Goal: Transaction & Acquisition: Purchase product/service

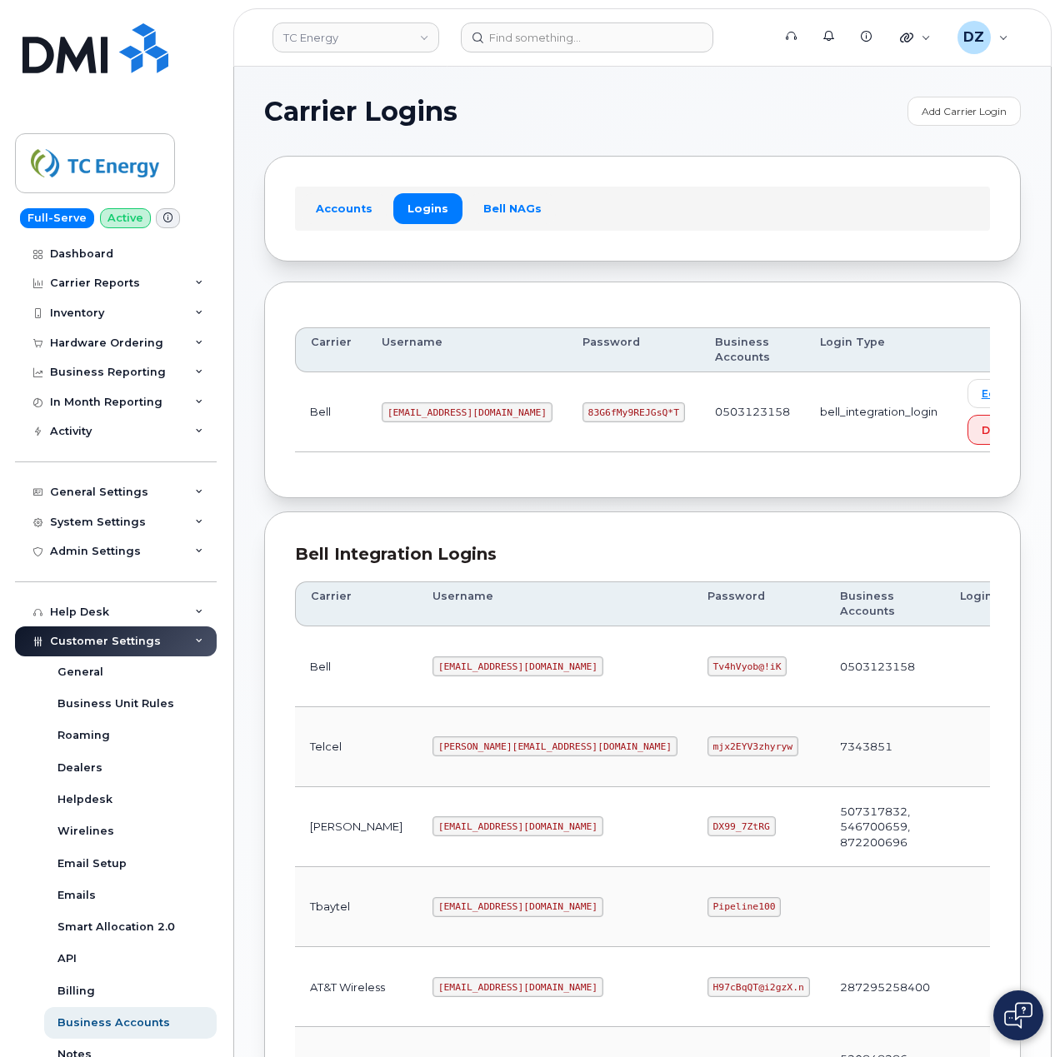
scroll to position [450, 0]
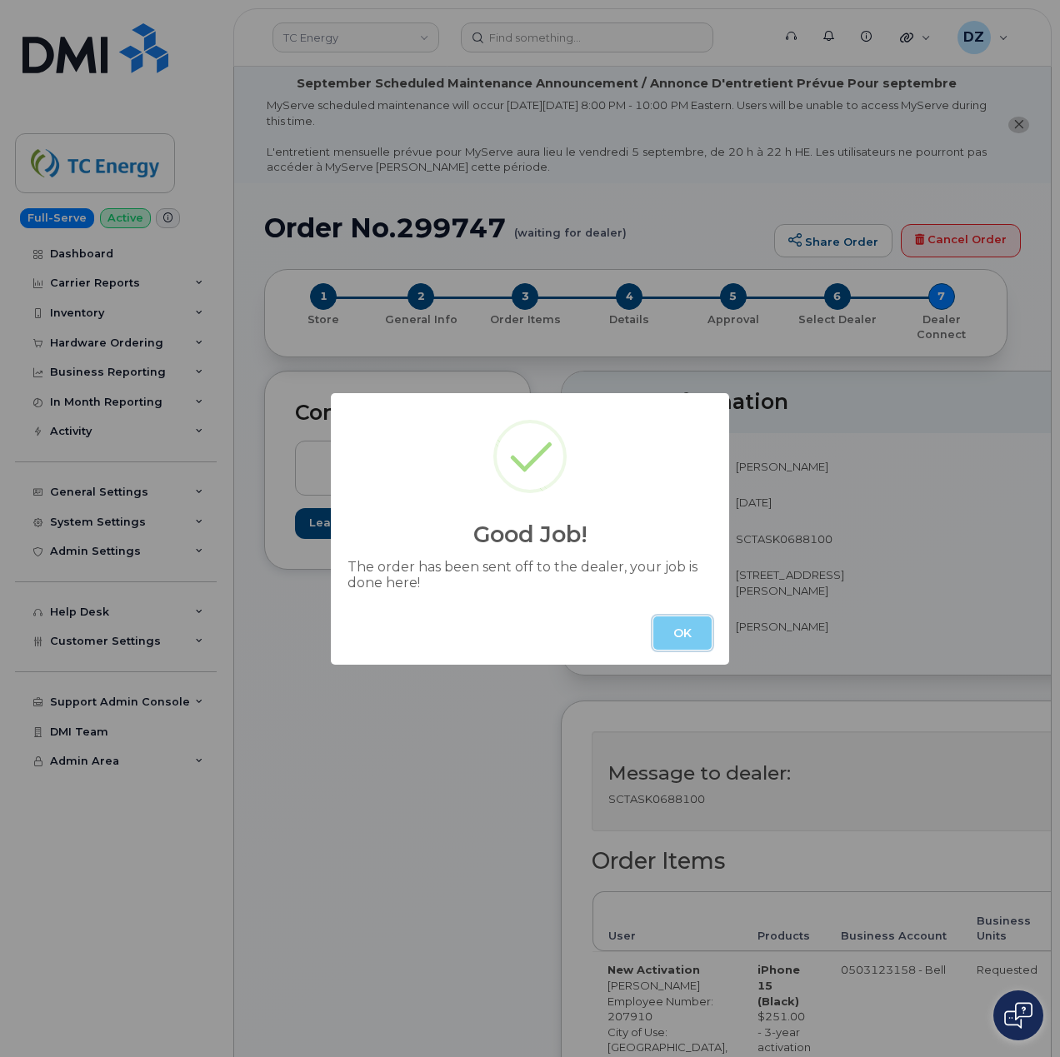
click at [691, 642] on button "OK" at bounding box center [682, 633] width 58 height 33
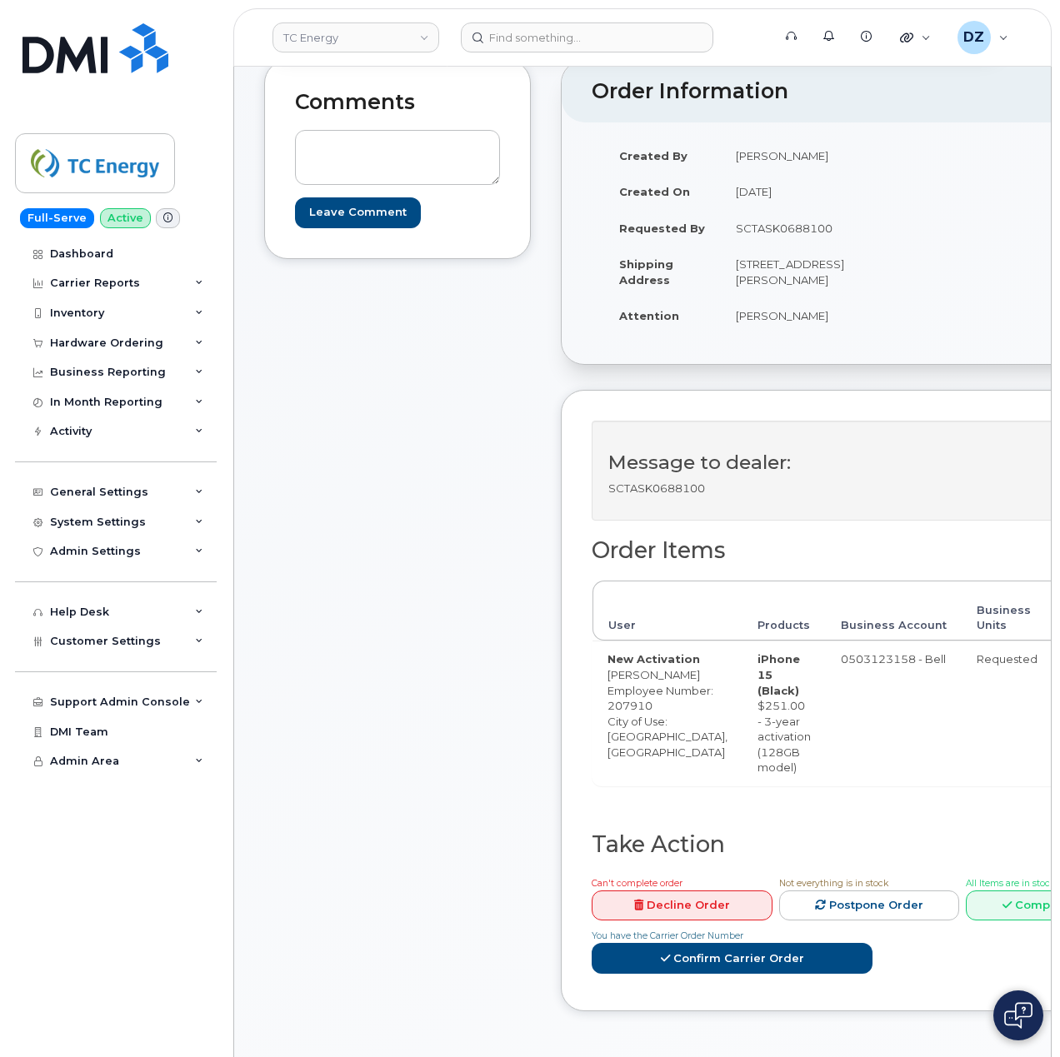
scroll to position [555, 0]
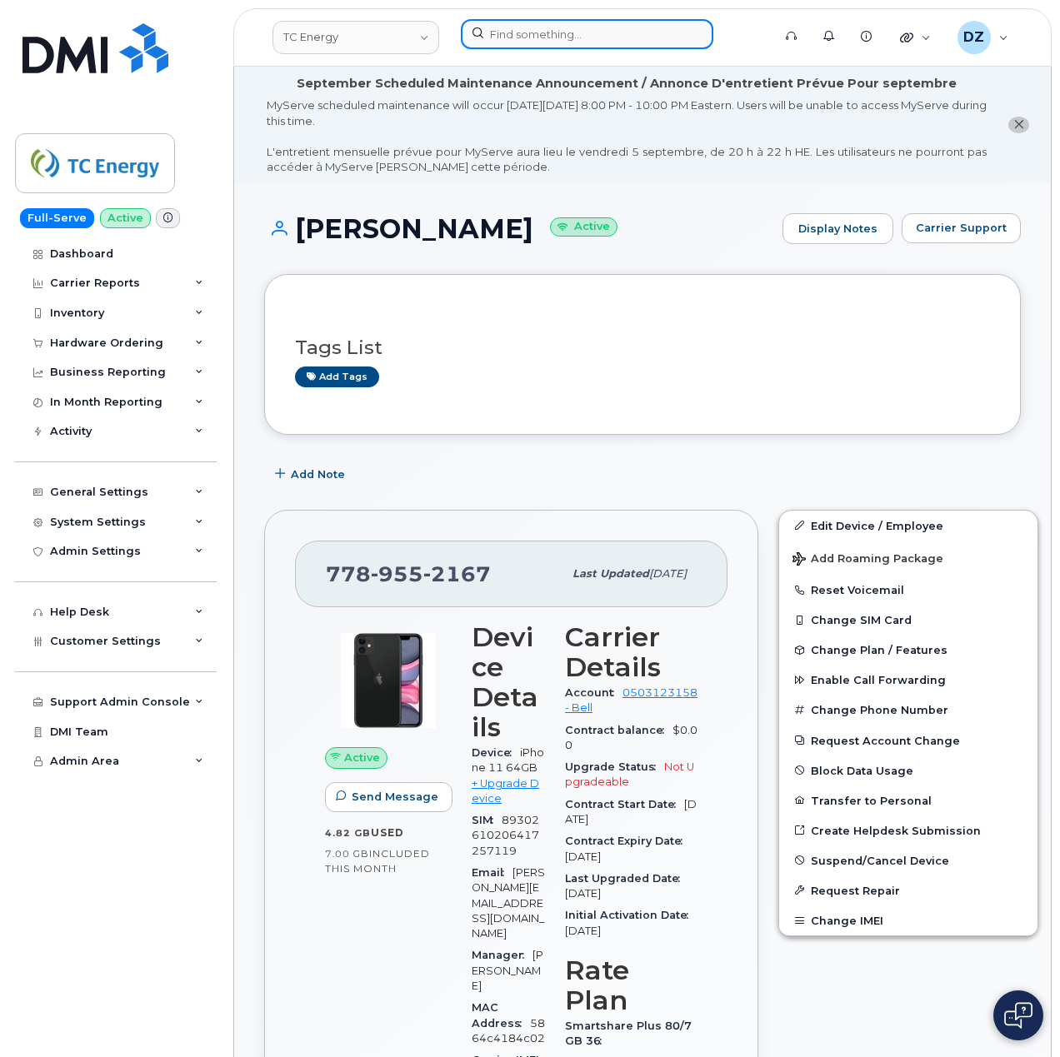
click at [531, 38] on input at bounding box center [587, 34] width 252 height 30
paste input "3373849683"
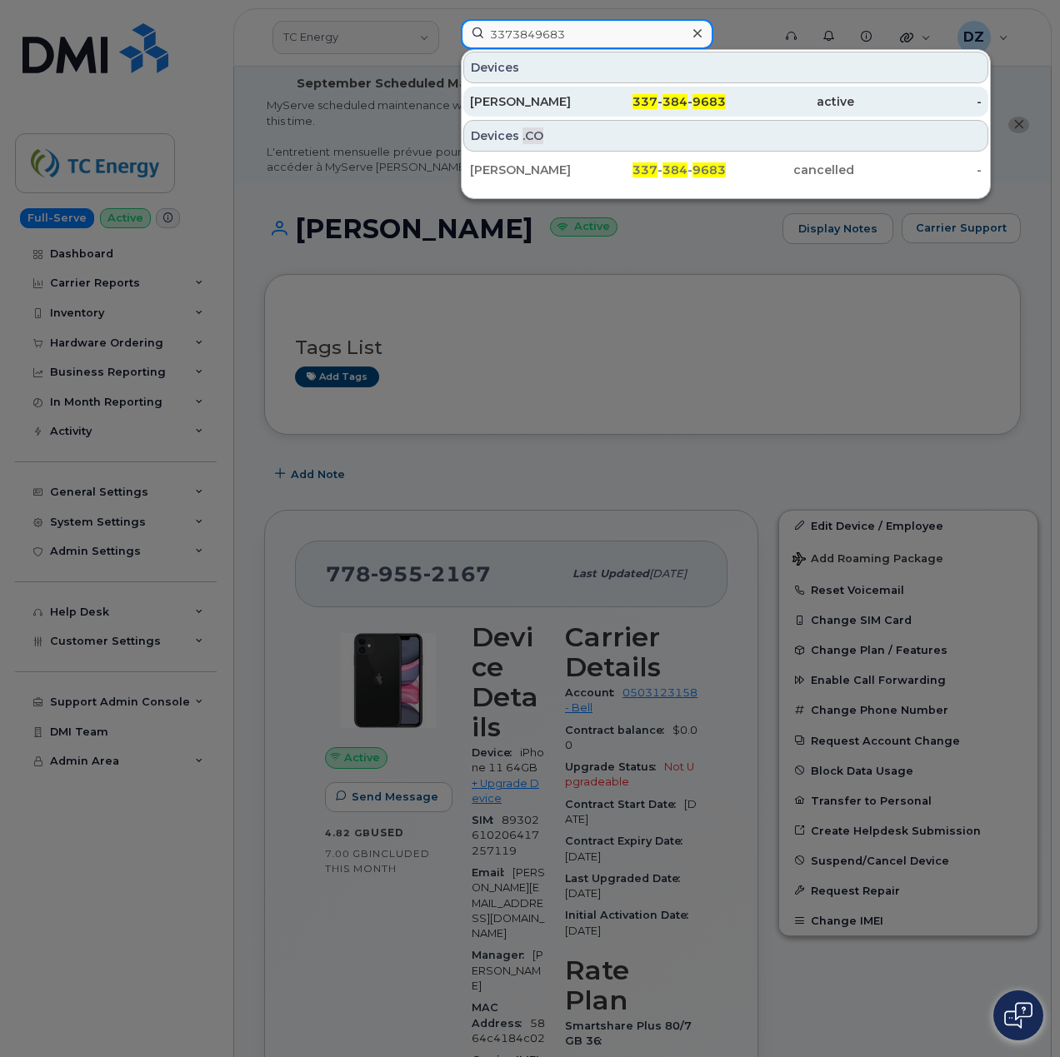
type input "3373849683"
click at [634, 97] on div "337 - 384 - 9683" at bounding box center [662, 101] width 128 height 17
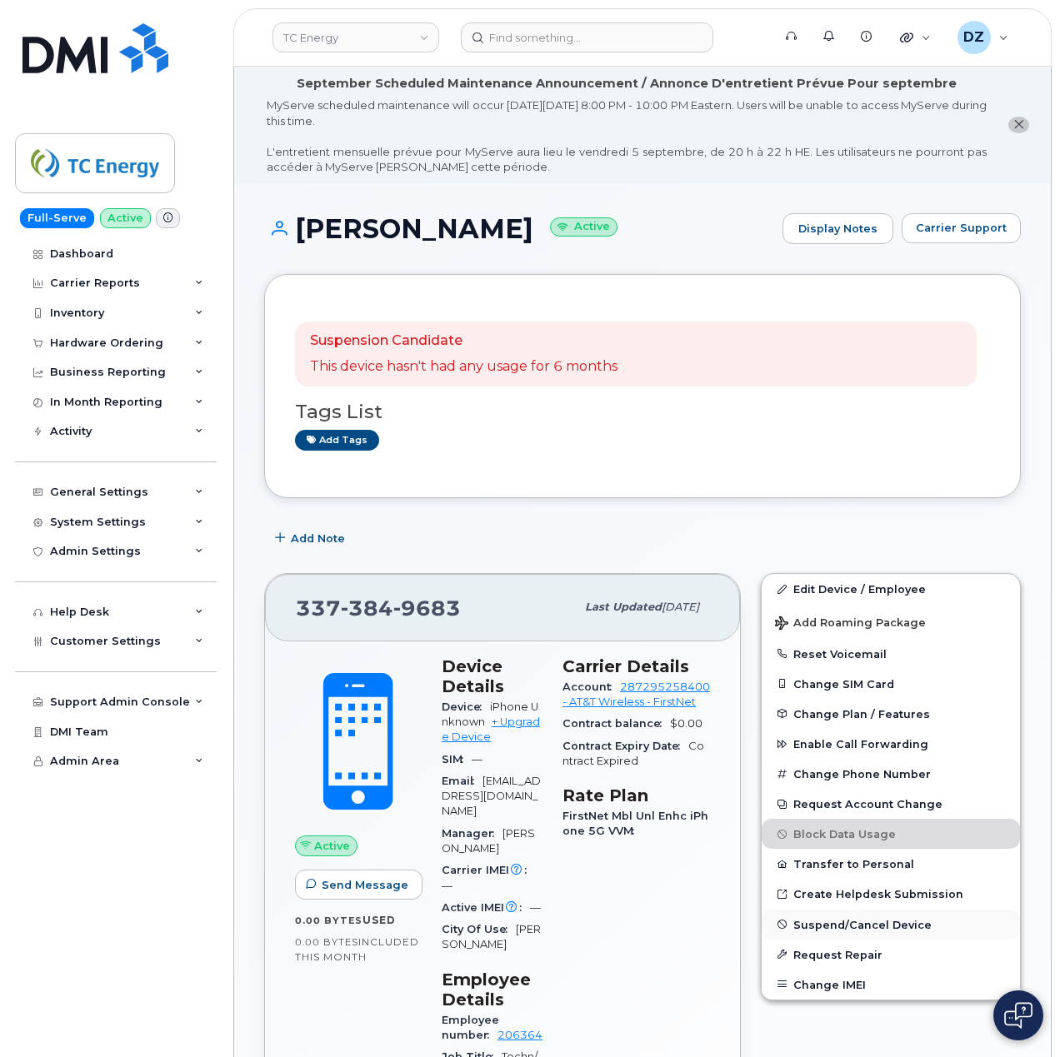
click at [870, 935] on button "Suspend/Cancel Device" at bounding box center [891, 925] width 258 height 30
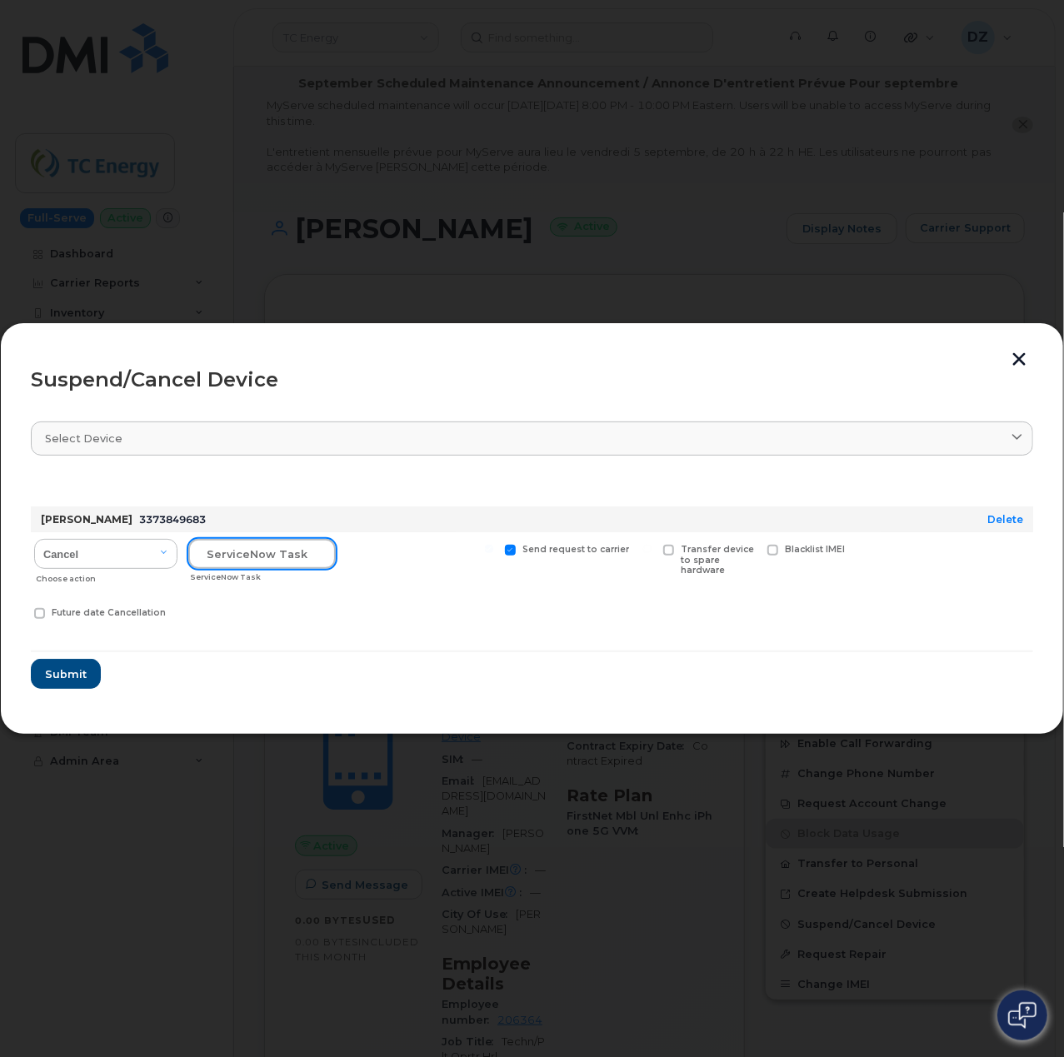
click at [224, 557] on input "text" at bounding box center [261, 554] width 147 height 30
paste input "SCTASK0687677"
type input "SCTASK0687677"
click at [512, 548] on span at bounding box center [510, 550] width 11 height 11
click at [493, 548] on input "Send request to carrier" at bounding box center [489, 549] width 8 height 8
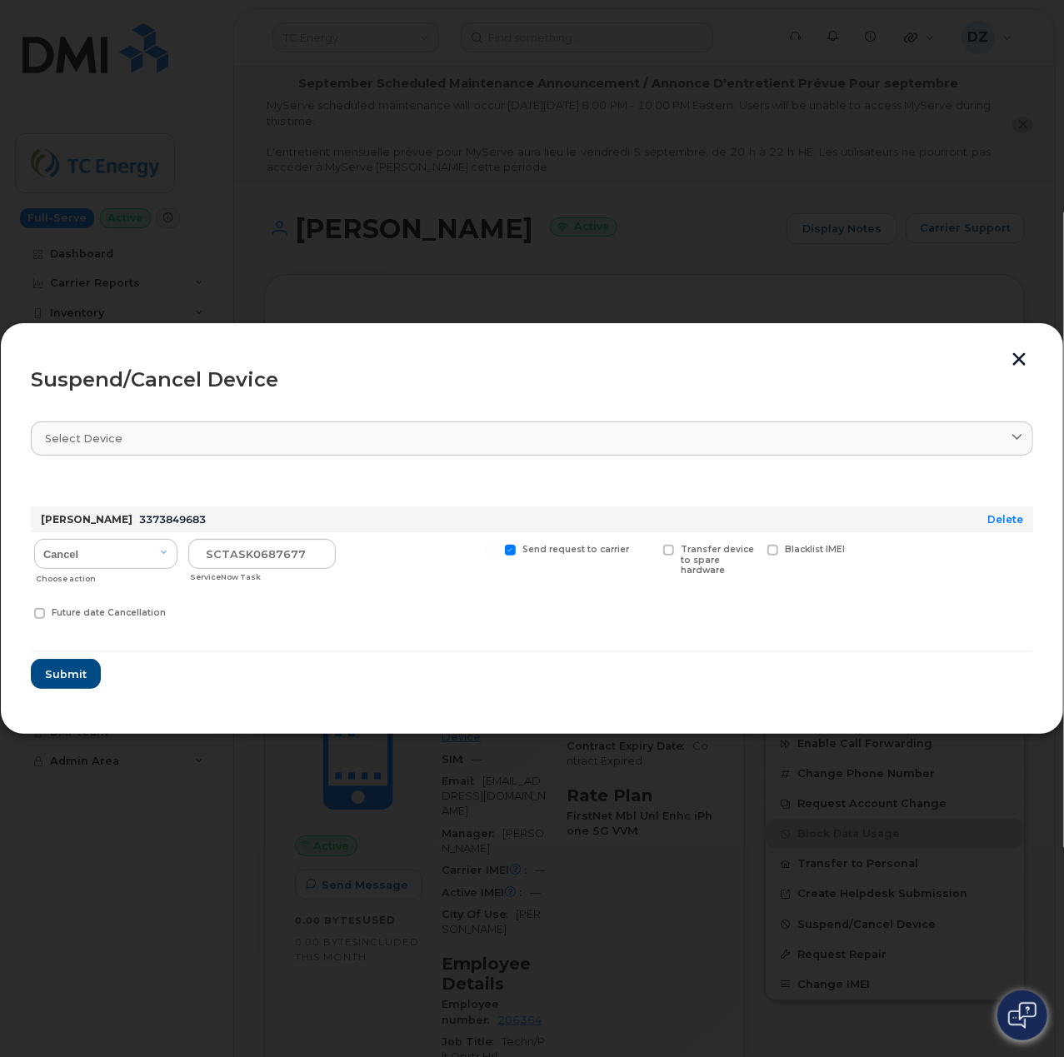
checkbox input "false"
click at [67, 668] on span "Submit" at bounding box center [65, 675] width 42 height 16
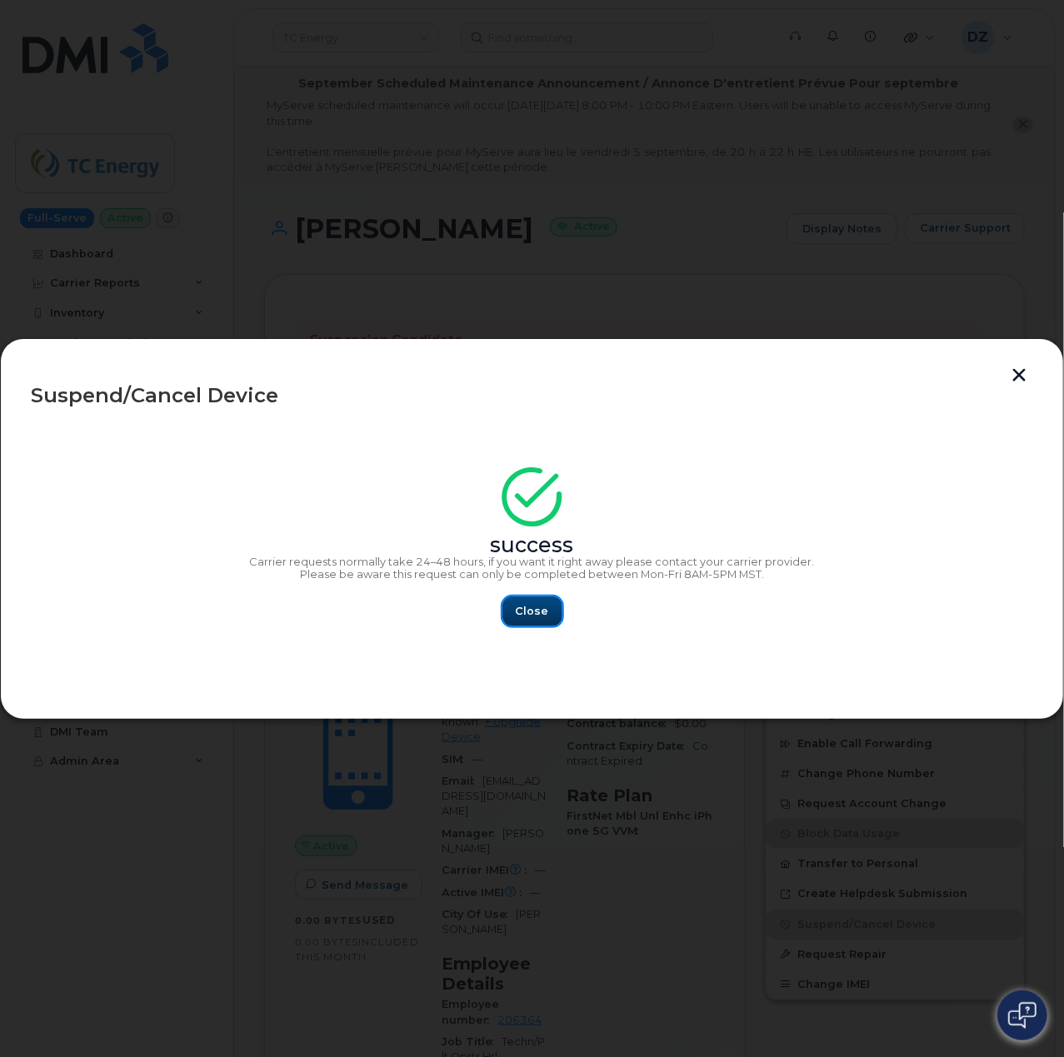
click at [533, 611] on span "Close" at bounding box center [532, 611] width 33 height 16
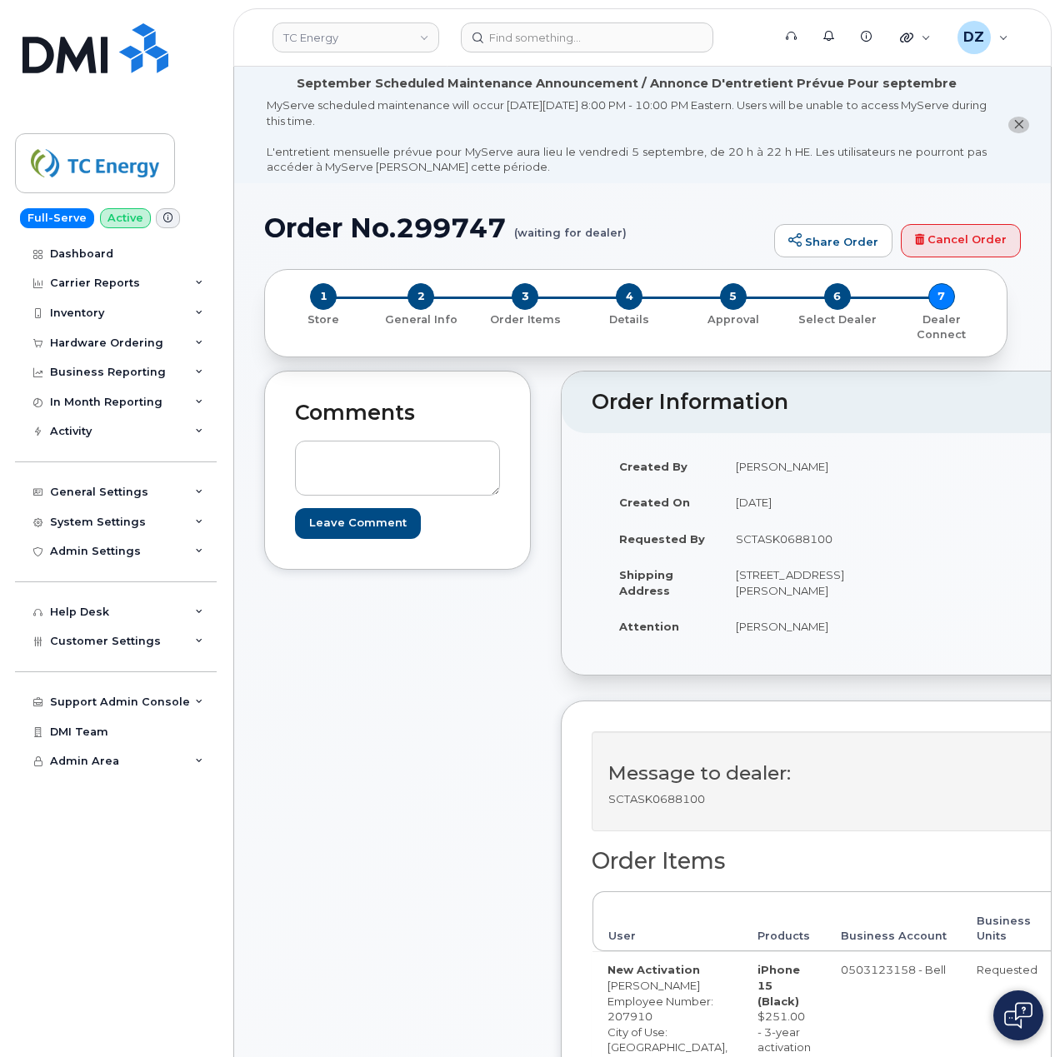
scroll to position [555, 0]
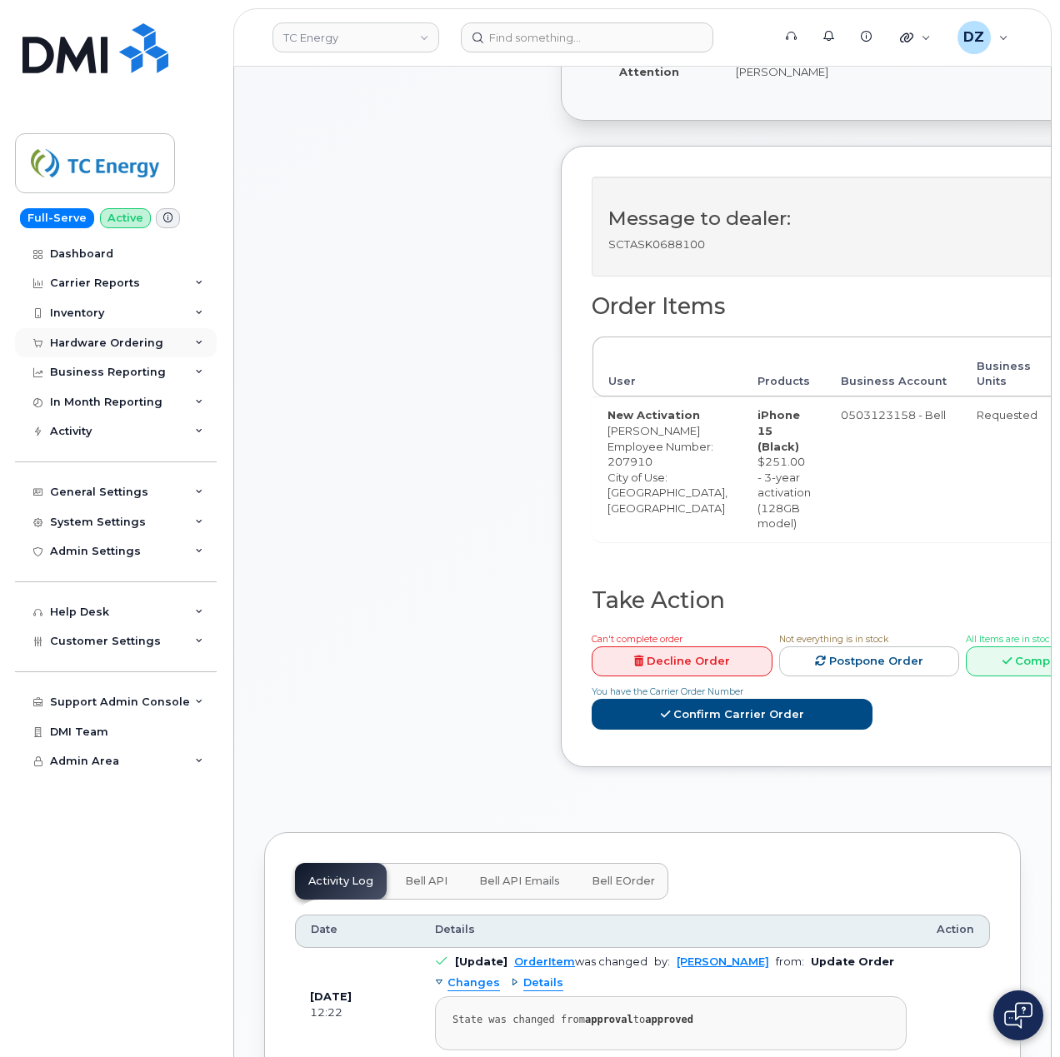
click at [132, 338] on div "Hardware Ordering" at bounding box center [106, 343] width 113 height 13
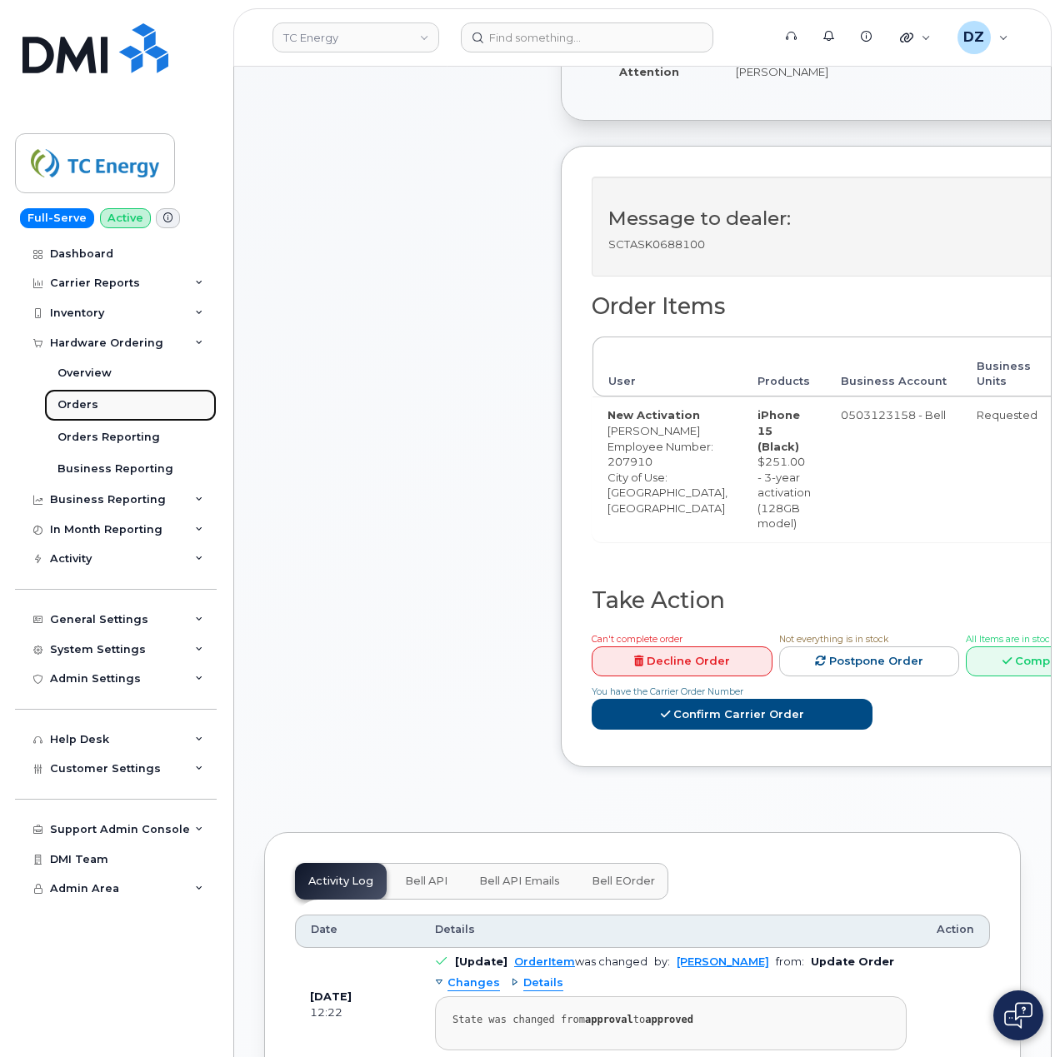
click at [130, 407] on link "Orders" at bounding box center [130, 405] width 172 height 32
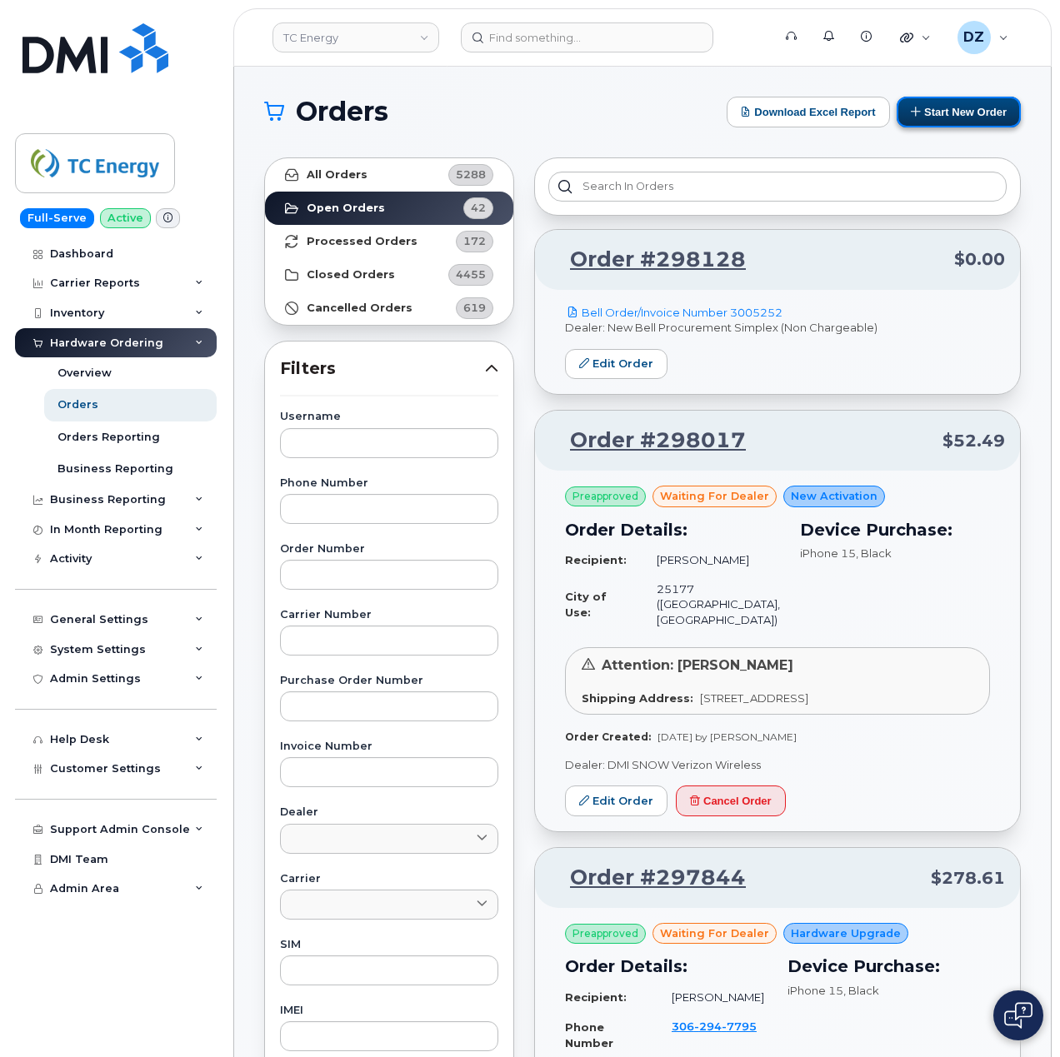
click at [951, 107] on button "Start New Order" at bounding box center [958, 112] width 124 height 31
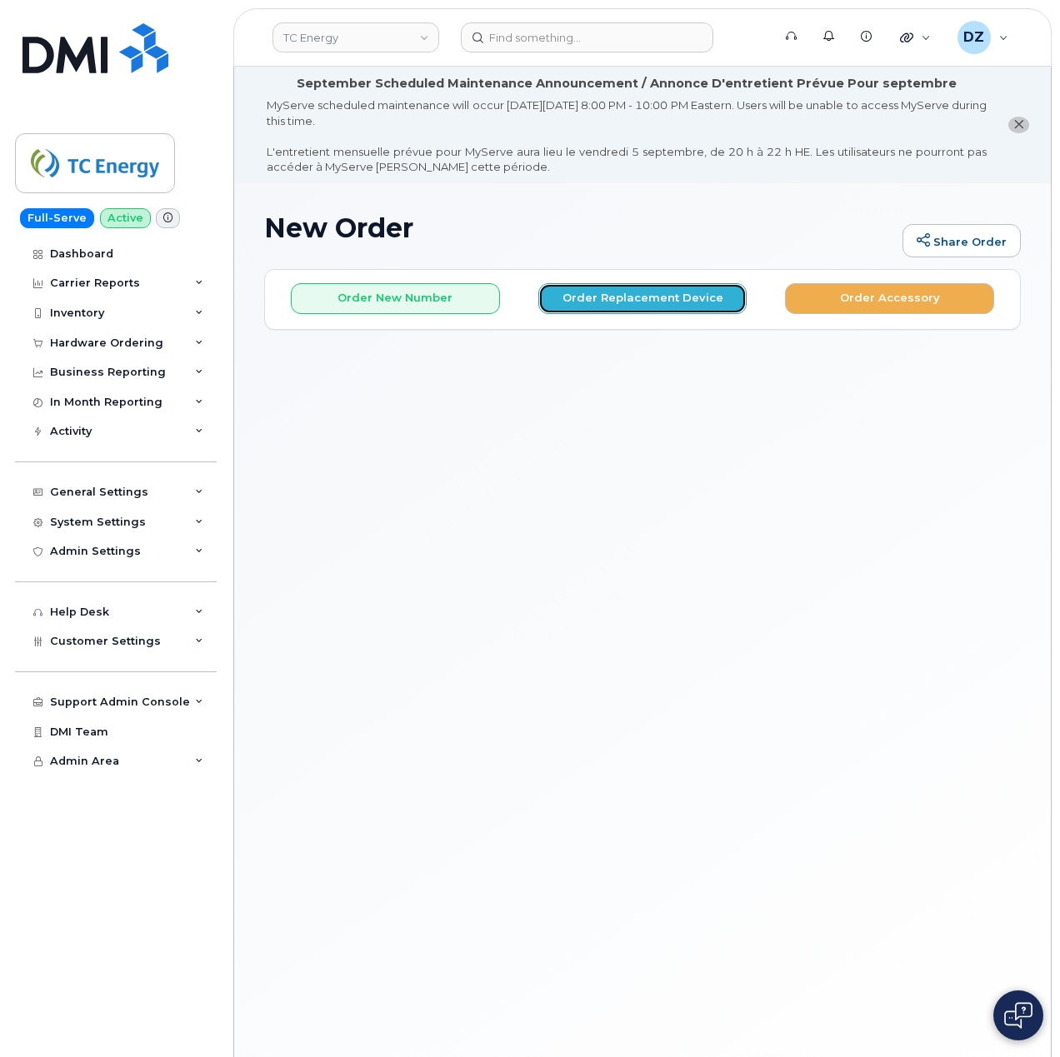
click at [647, 295] on button "Order Replacement Device" at bounding box center [642, 298] width 209 height 31
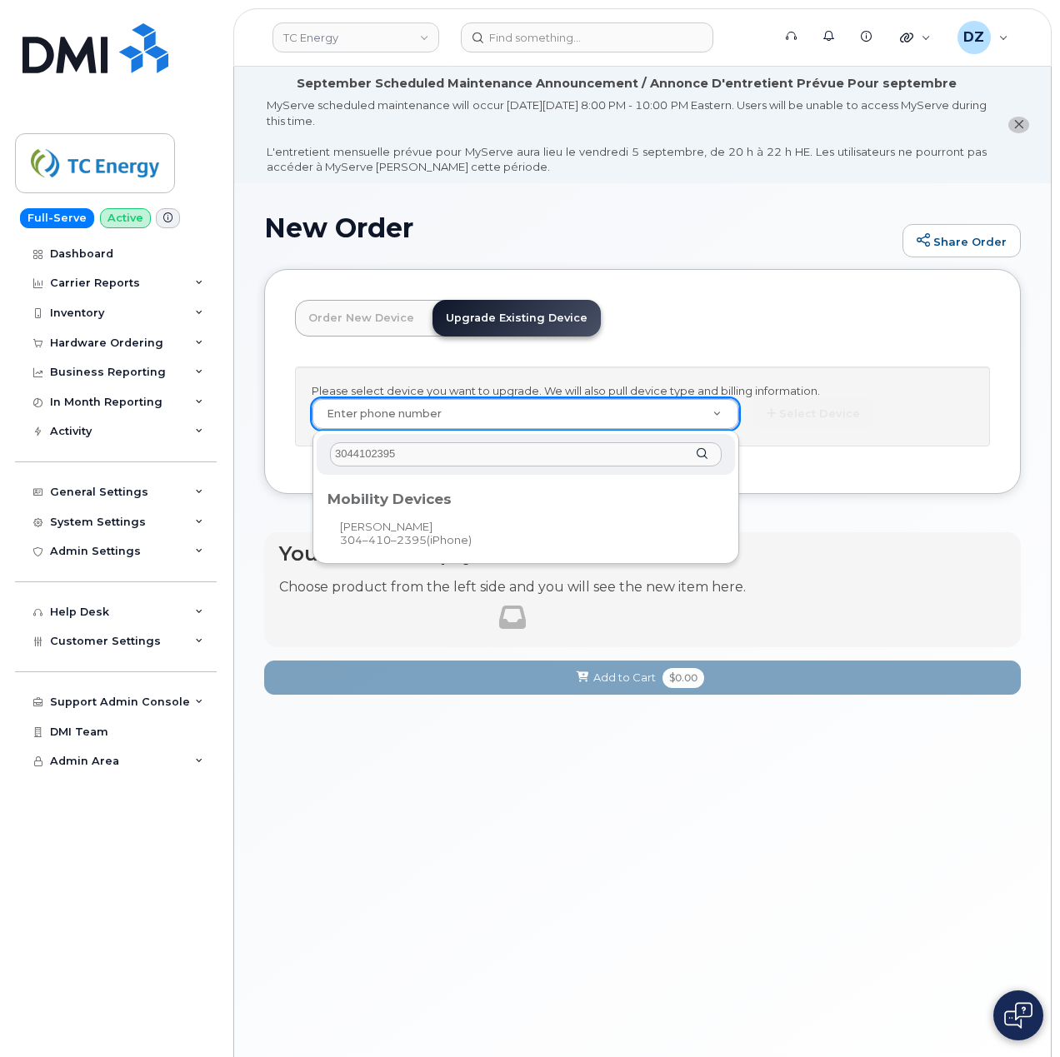
type input "3044102395"
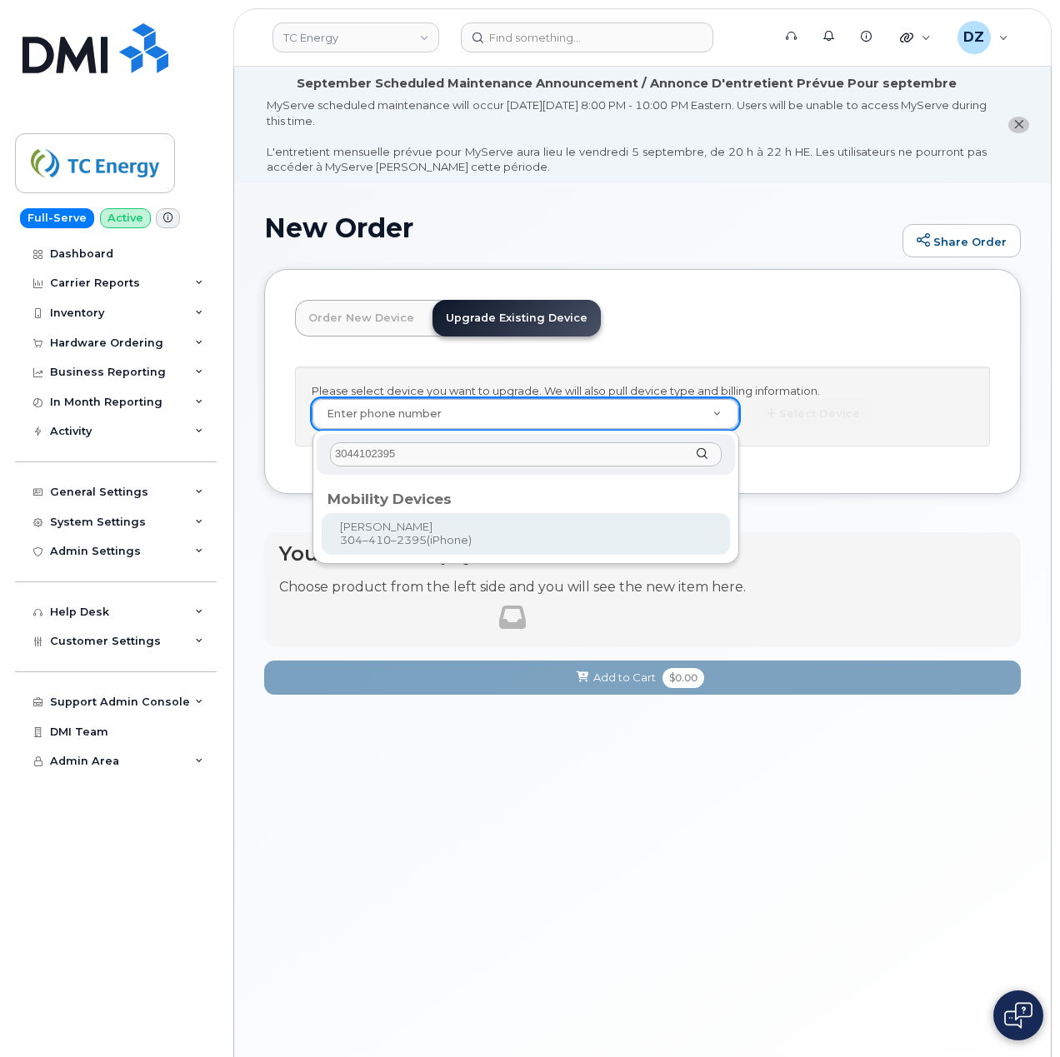
type input "560859"
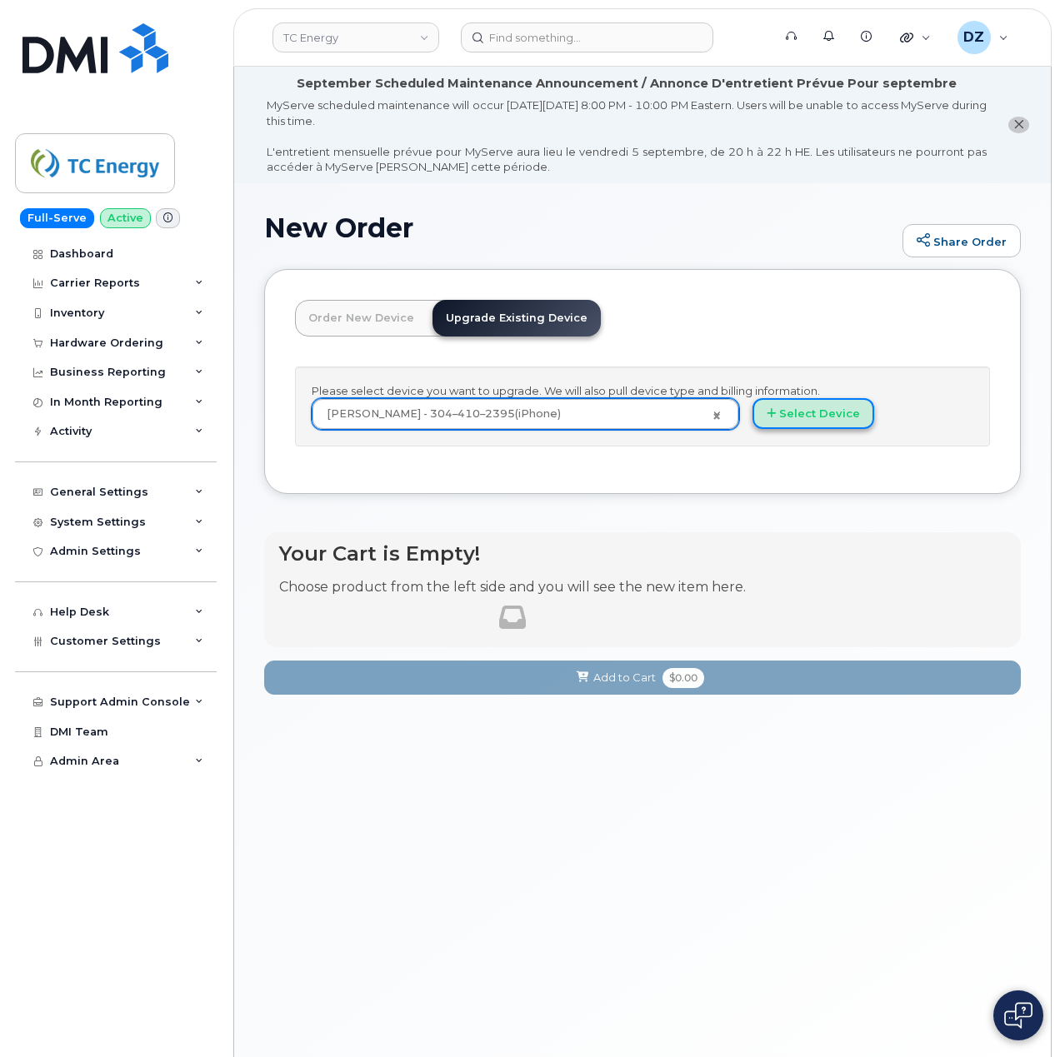
click at [804, 417] on button "Select Device" at bounding box center [813, 413] width 122 height 31
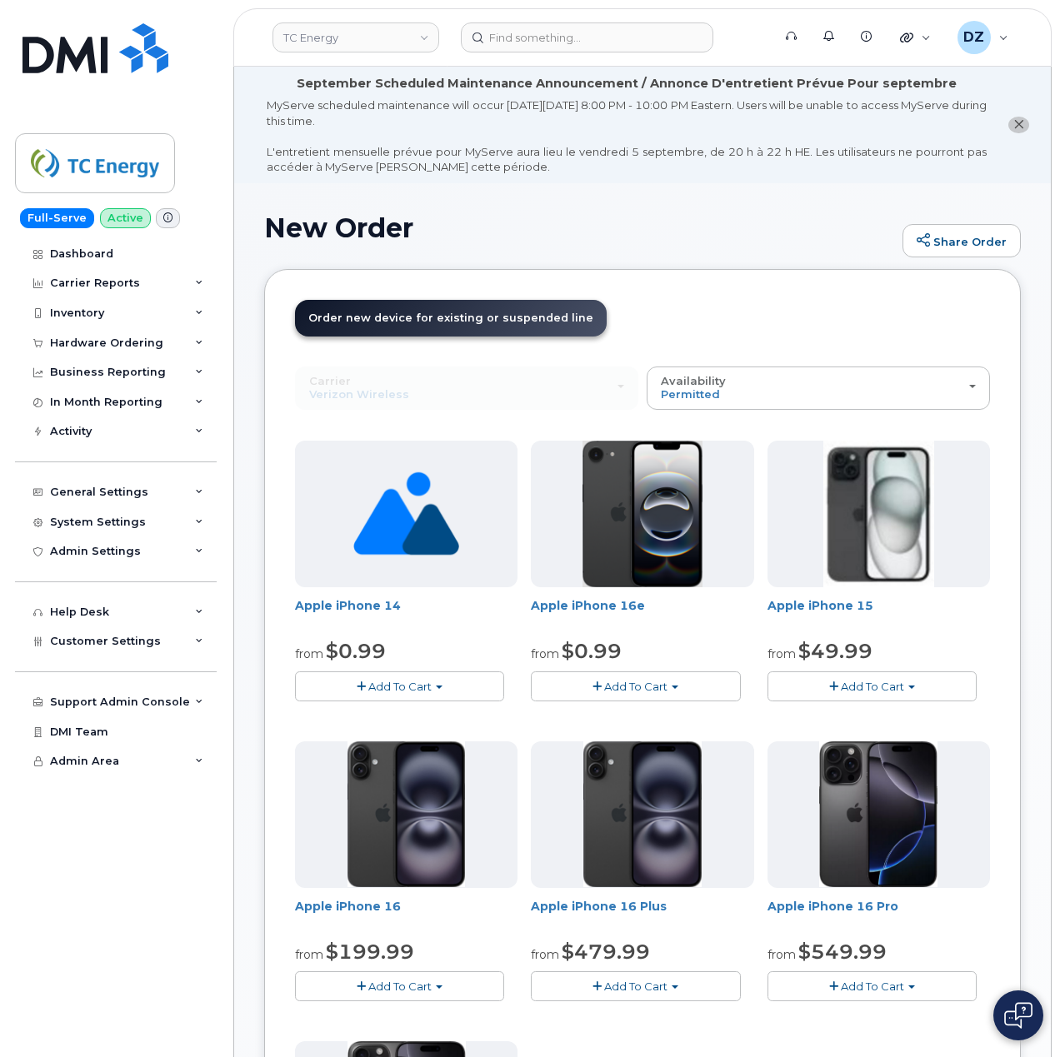
click at [923, 682] on button "Add To Cart" at bounding box center [871, 686] width 209 height 29
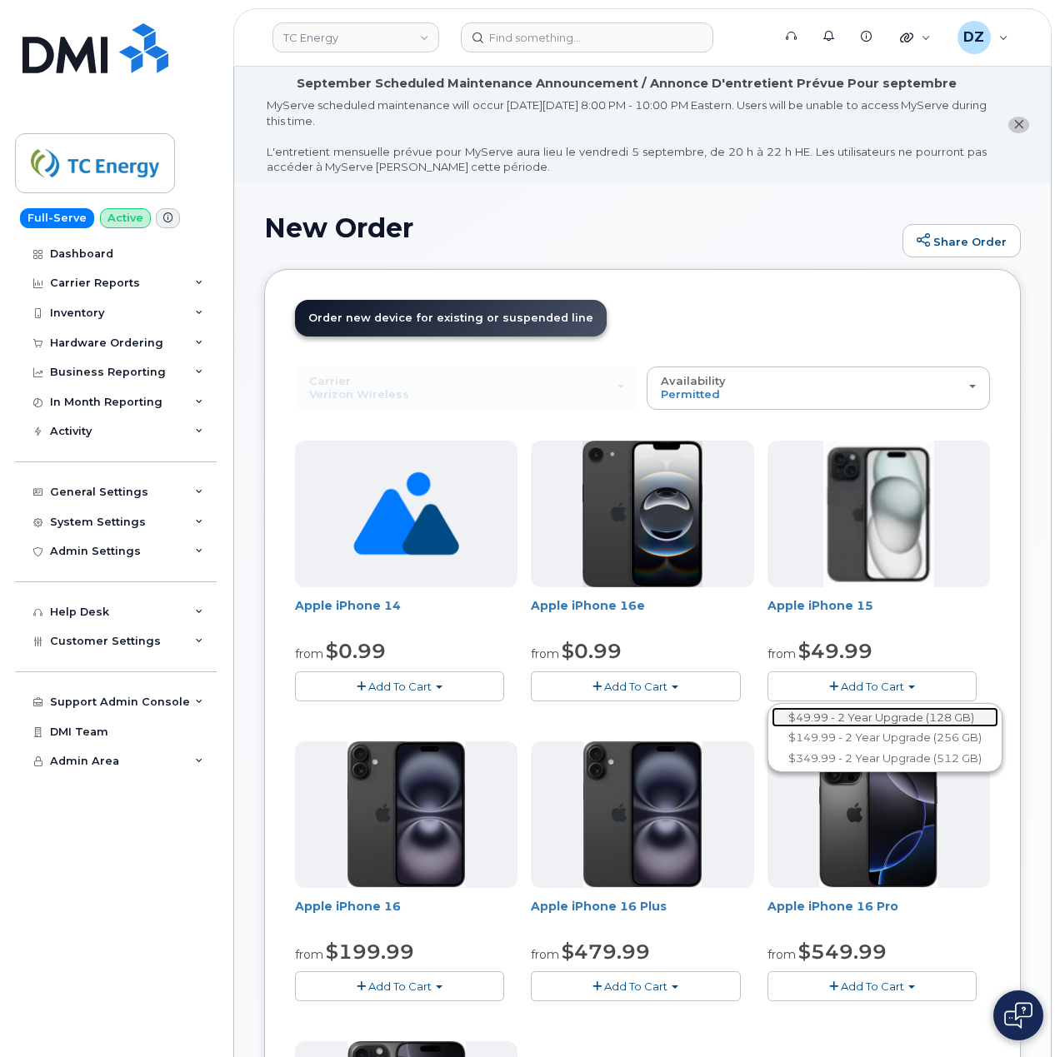
click at [876, 720] on link "$49.99 - 2 Year Upgrade (128 GB)" at bounding box center [885, 717] width 227 height 21
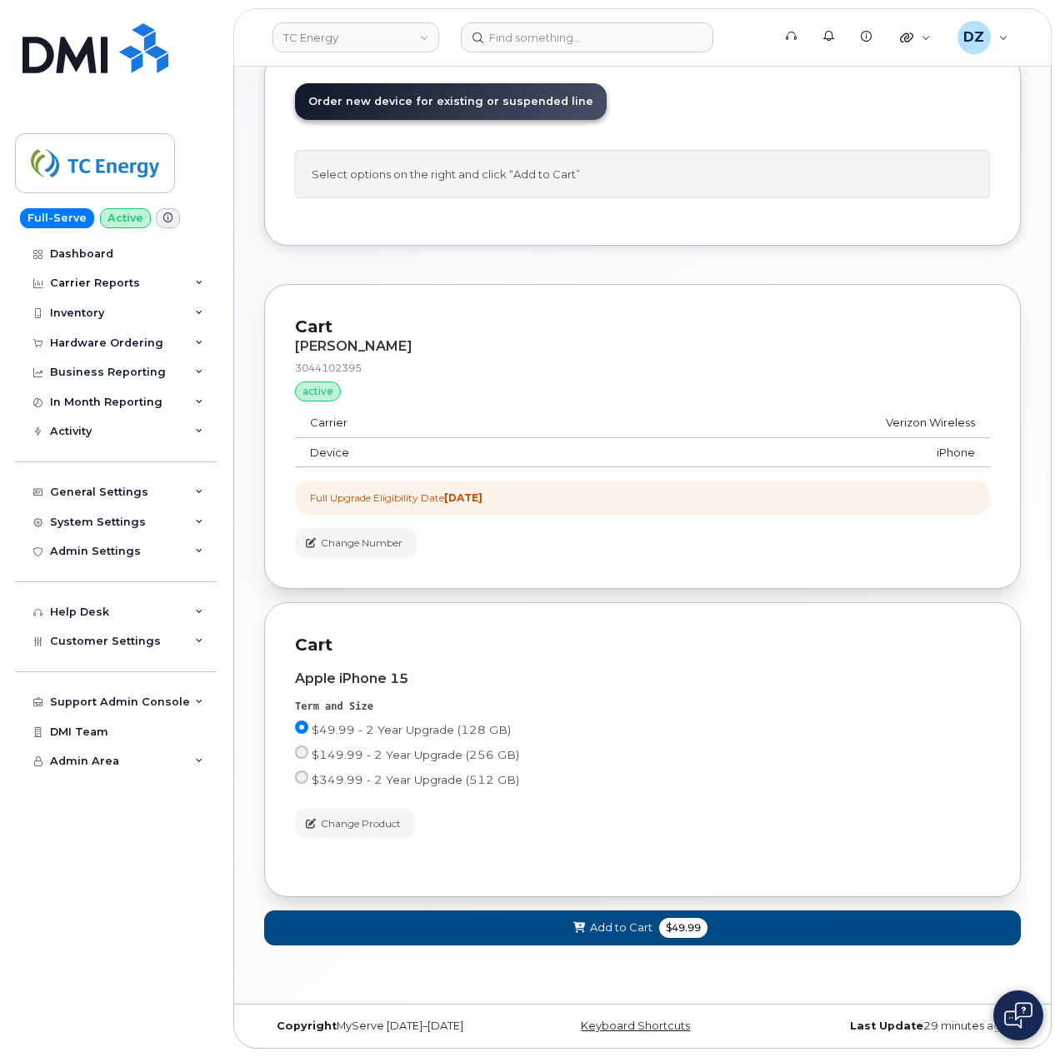
scroll to position [227, 0]
click at [665, 921] on span "$49.99" at bounding box center [683, 928] width 48 height 20
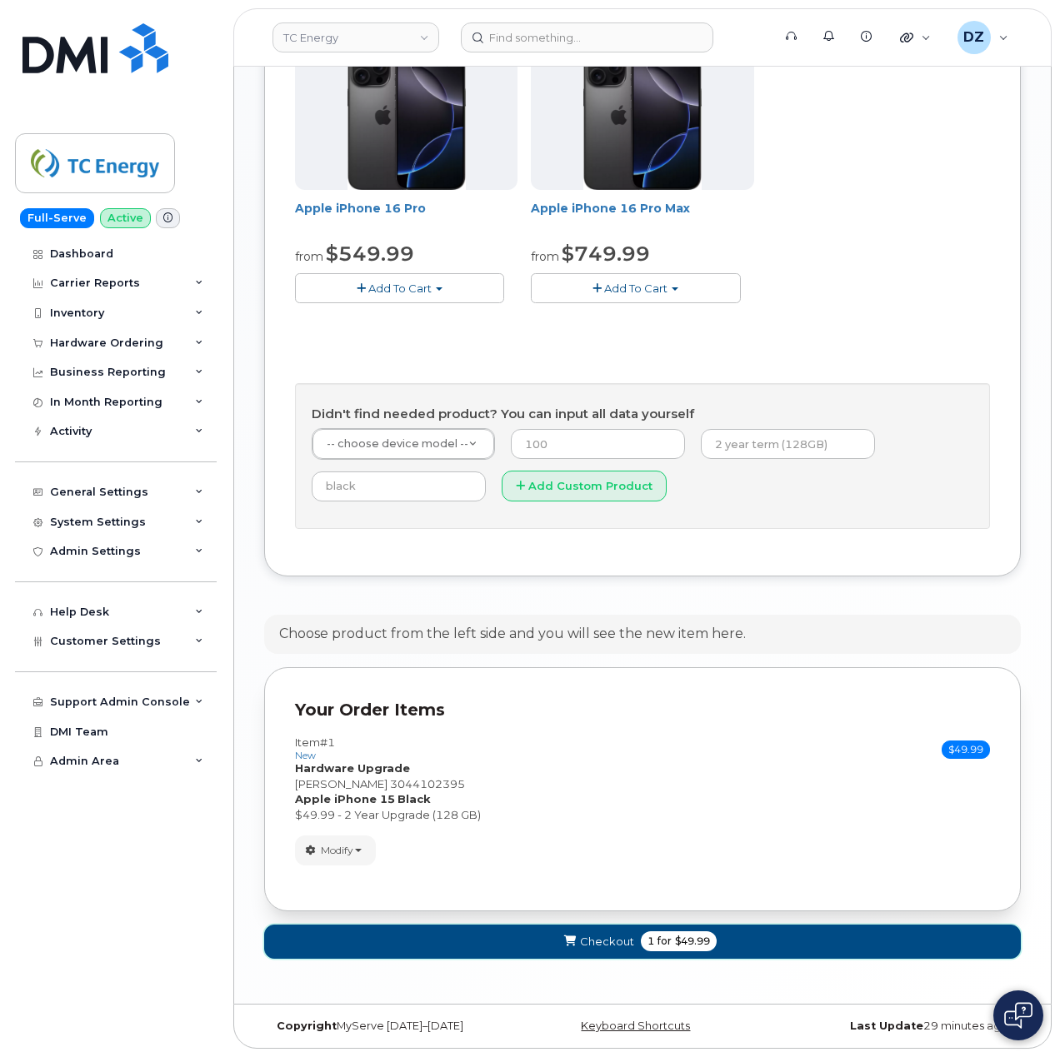
click at [627, 946] on span "Checkout" at bounding box center [607, 942] width 54 height 16
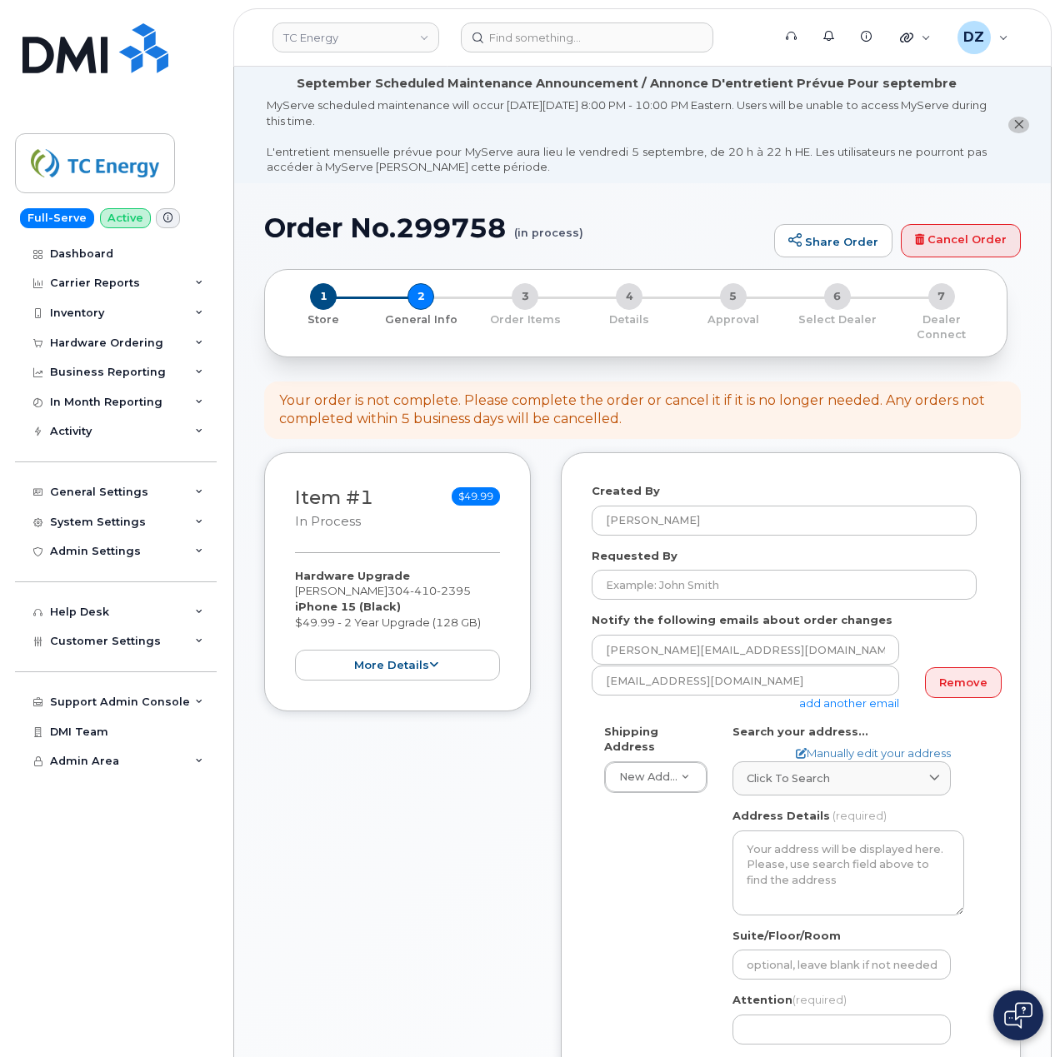
select select
click at [672, 571] on input "Requested By" at bounding box center [784, 585] width 385 height 30
paste input "SCTASK0687861"
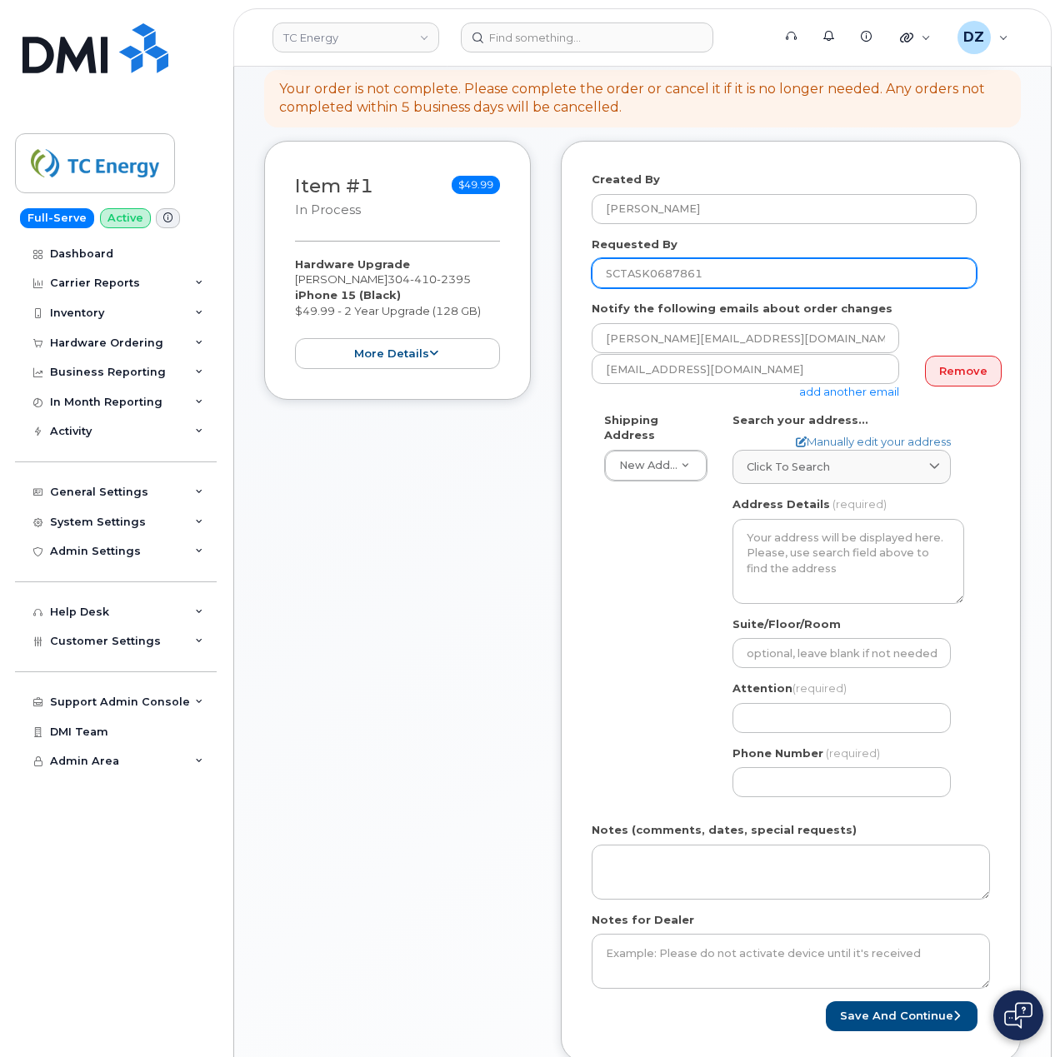
scroll to position [444, 0]
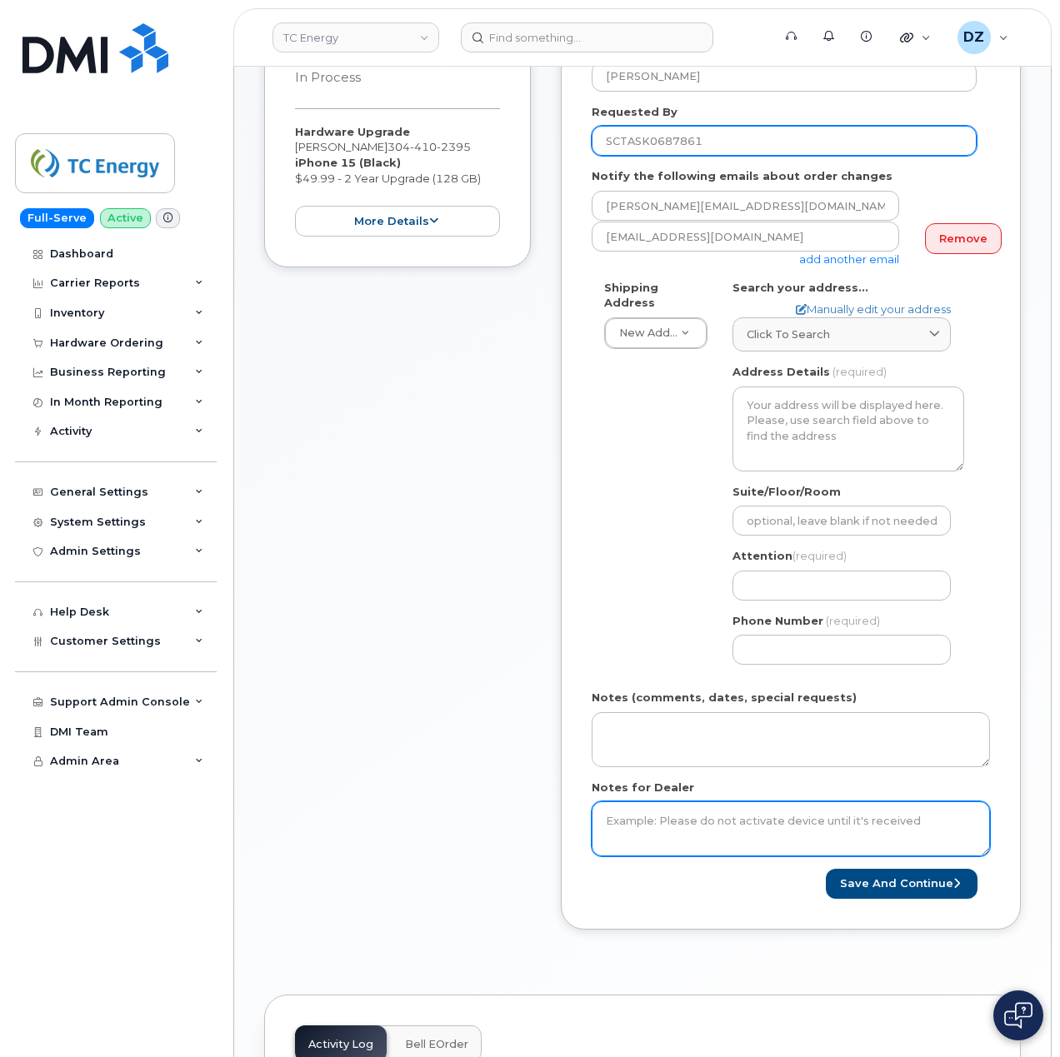
type input "SCTASK0687861"
click at [675, 823] on textarea "Notes for Dealer" at bounding box center [791, 829] width 398 height 55
paste textarea "SCTASK0687861"
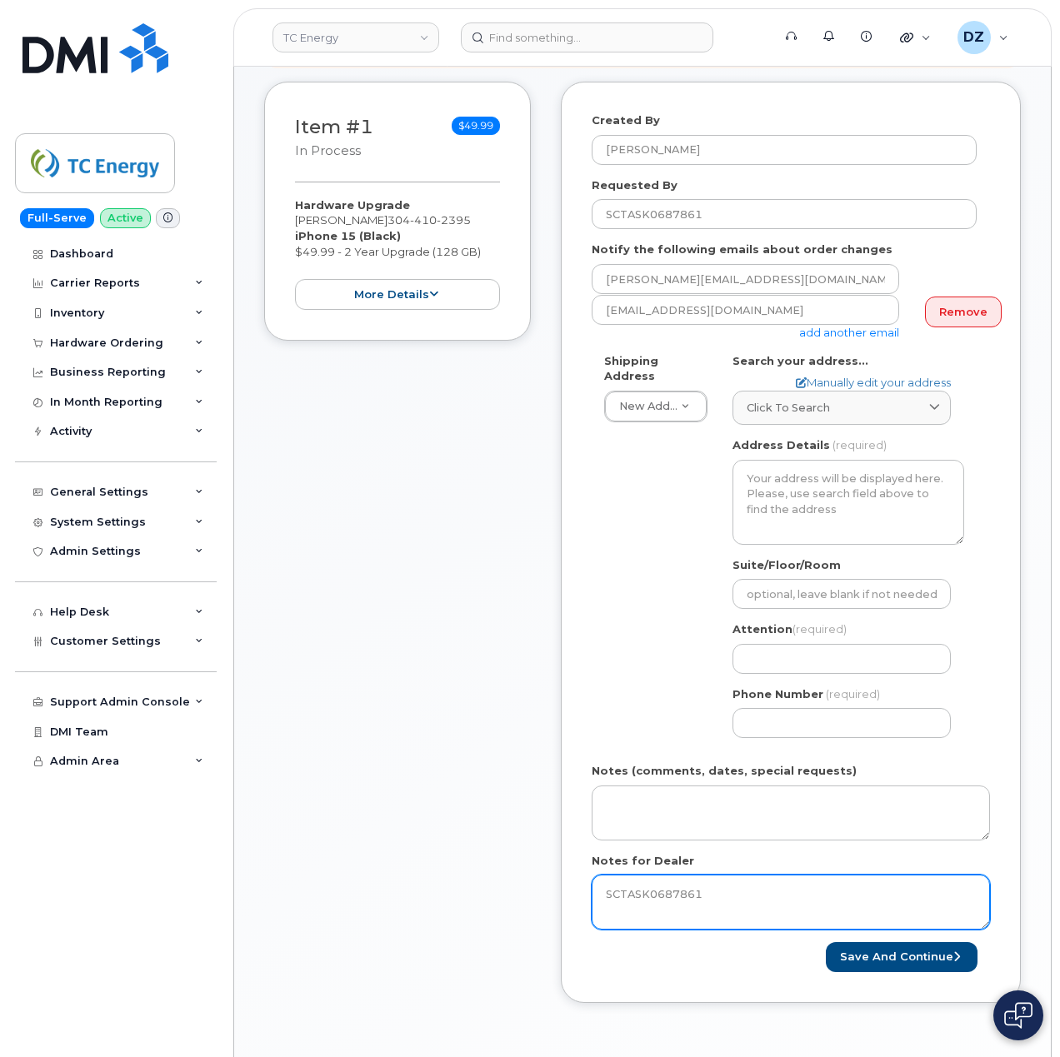
scroll to position [333, 0]
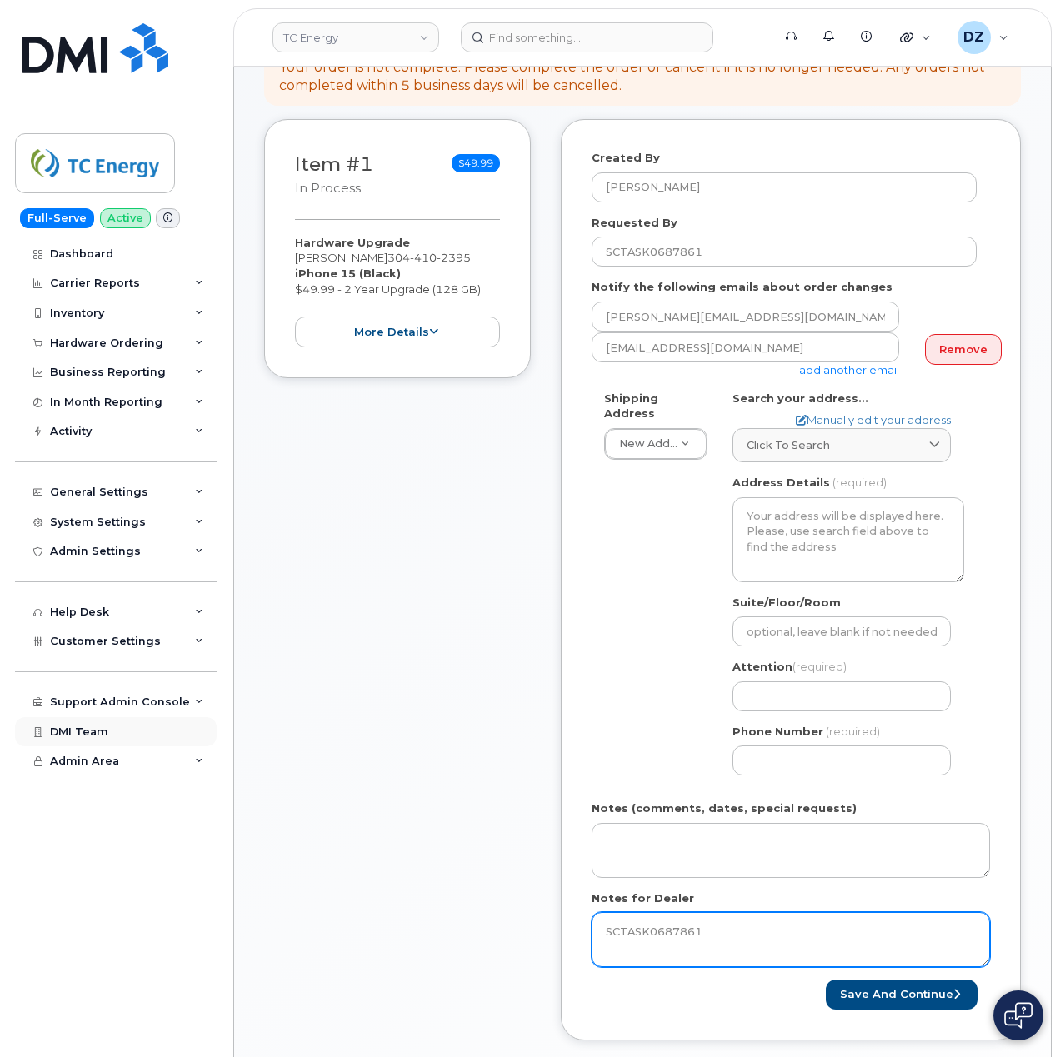
type textarea "SCTASK0687861"
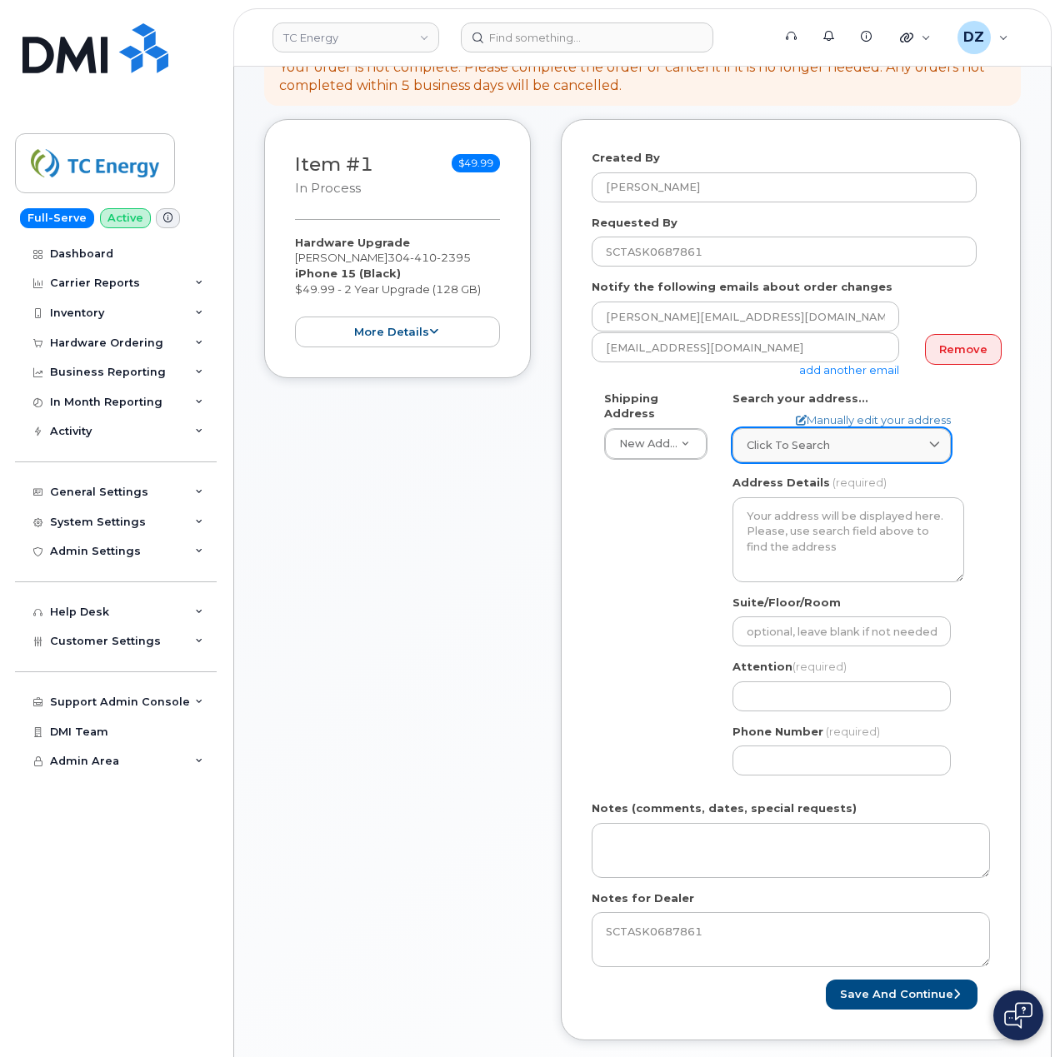
click at [825, 440] on link "Click to search" at bounding box center [841, 445] width 218 height 34
paste input "208 Monterey Drive"
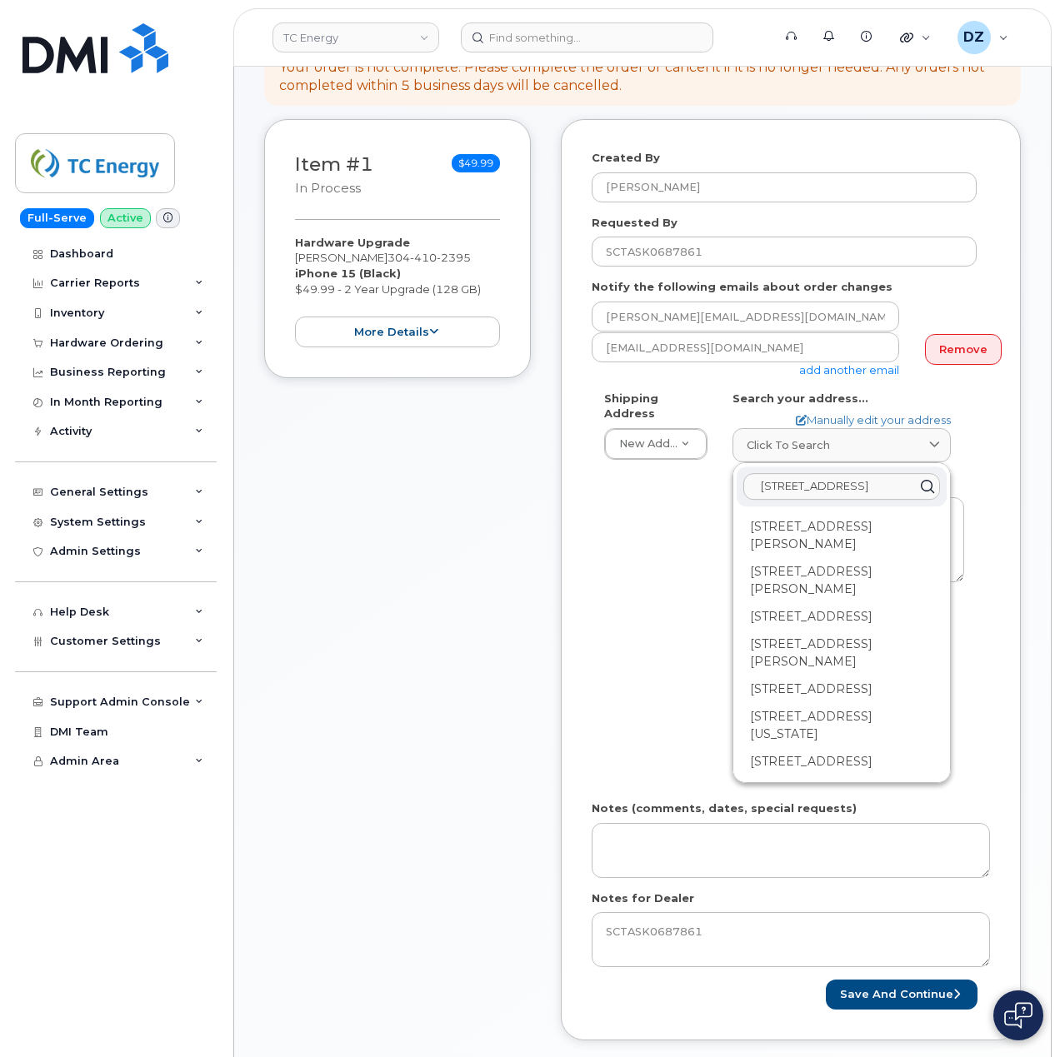
drag, startPoint x: 876, startPoint y: 470, endPoint x: 916, endPoint y: 490, distance: 44.7
click at [876, 473] on input "208 Monterey Drive" at bounding box center [841, 486] width 197 height 27
paste input "Saint Albans"
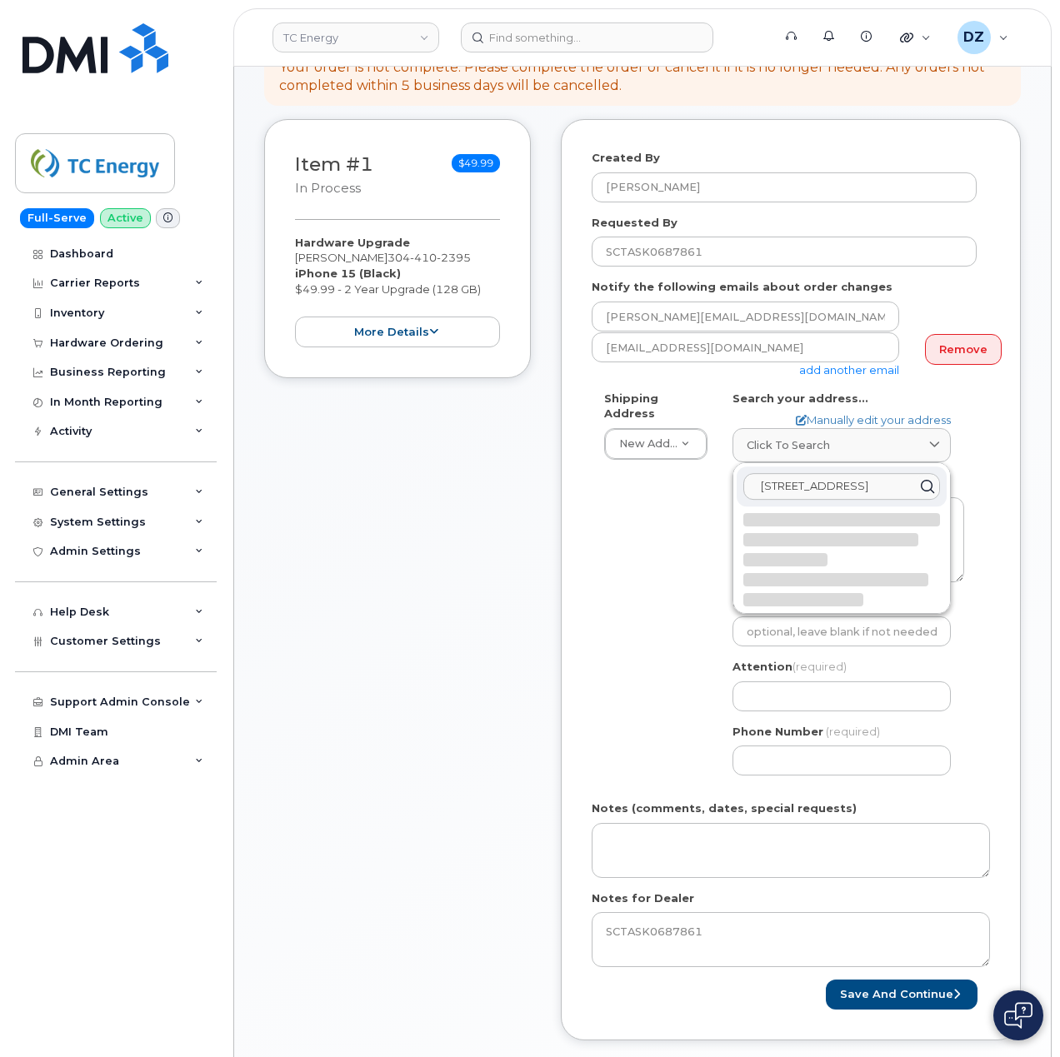
scroll to position [0, 17]
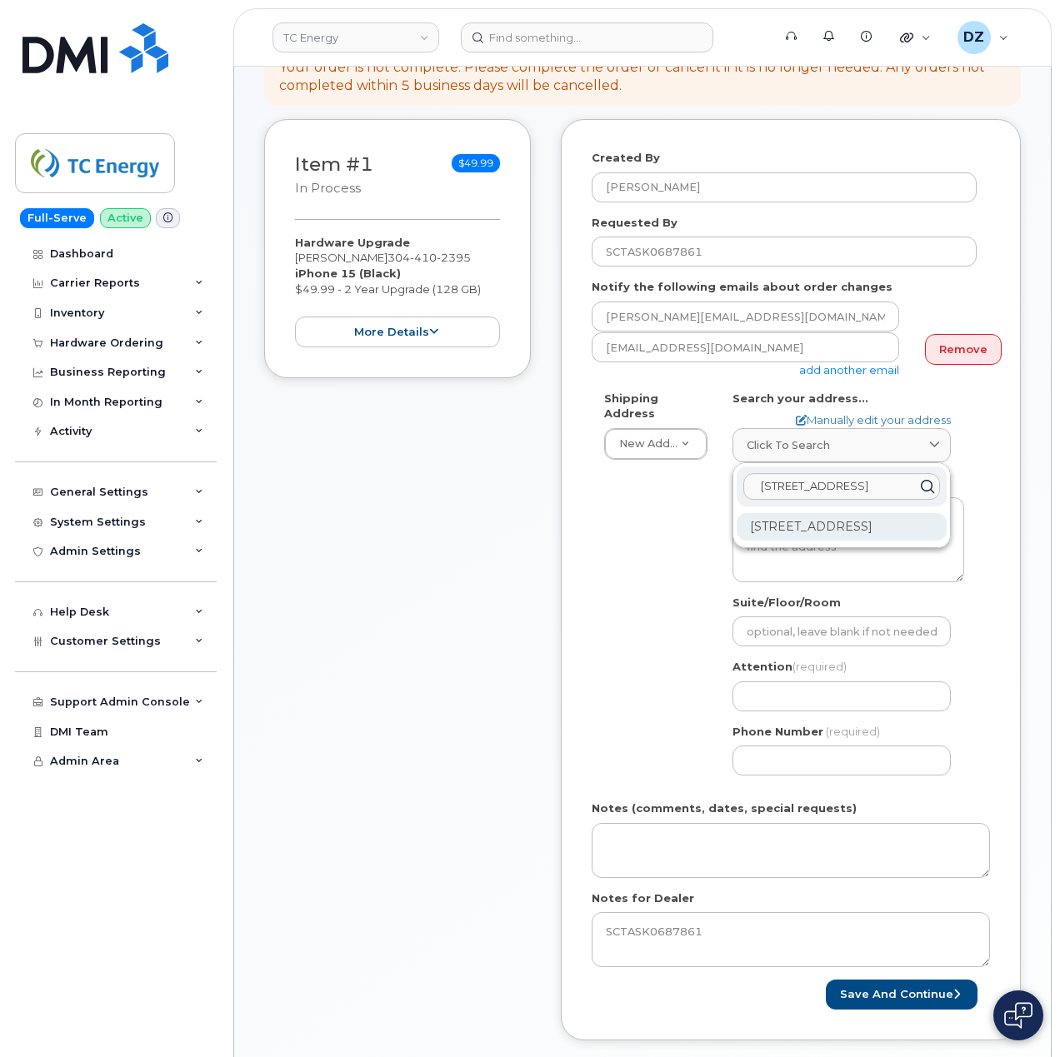
type input "208 Monterey Drive Saint Albans"
click at [866, 518] on div "208 Monterey Dr Saint Albans WV 25177-3510" at bounding box center [842, 526] width 210 height 27
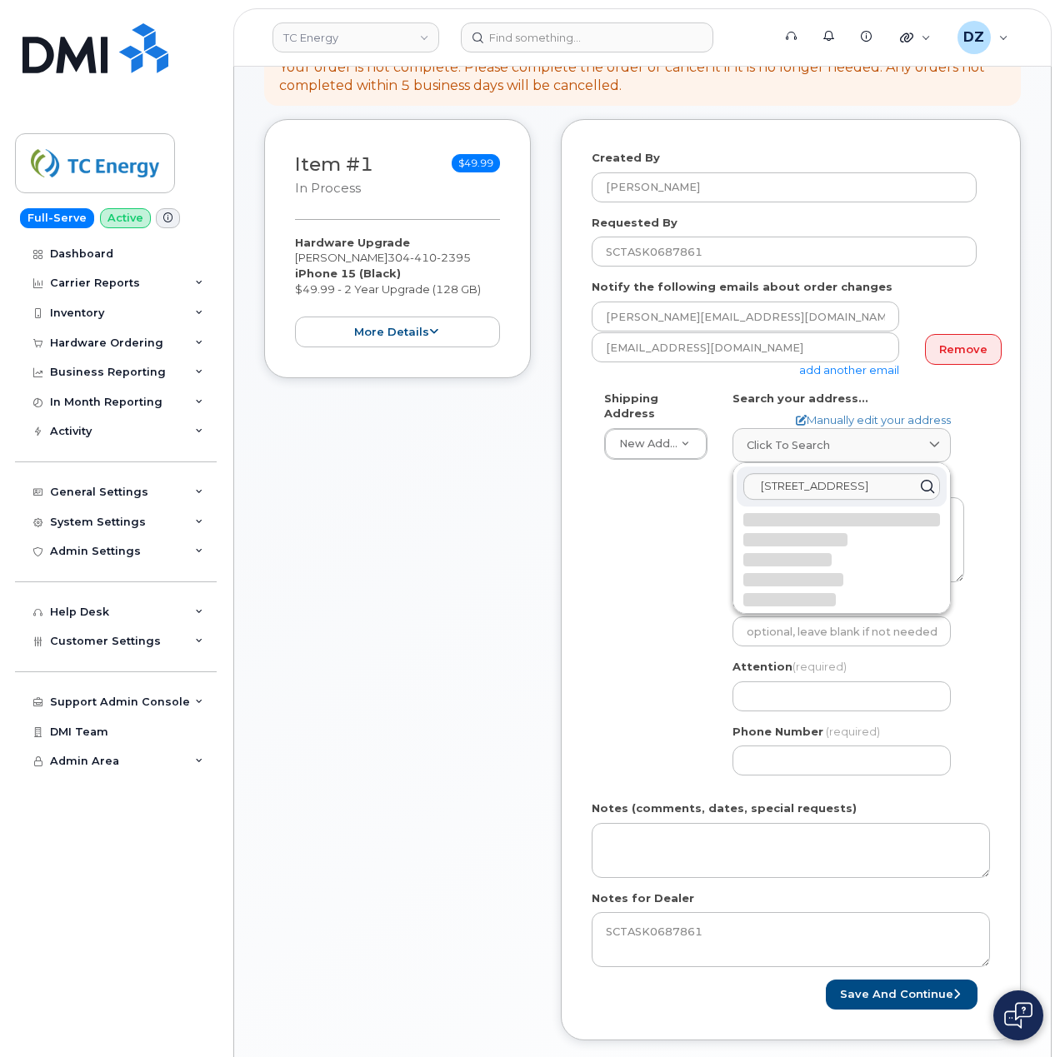
select select
type textarea "208 Monterey Dr SAINT ALBANS WV 25177-3510 UNITED STATES"
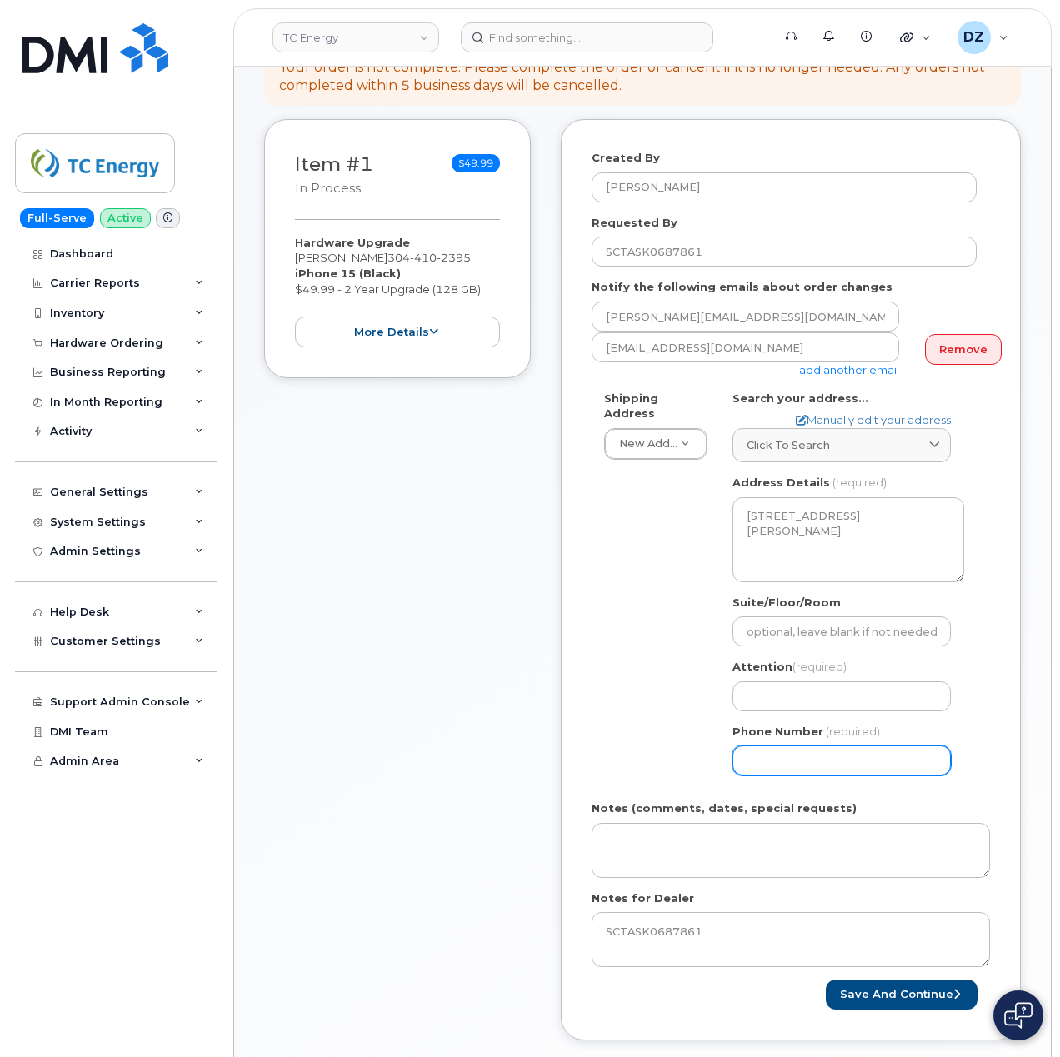
click at [808, 760] on input "Phone Number" at bounding box center [841, 761] width 218 height 30
type input "513354115"
select select
type input "5133541153"
click at [818, 682] on input "Attention (required)" at bounding box center [841, 697] width 218 height 30
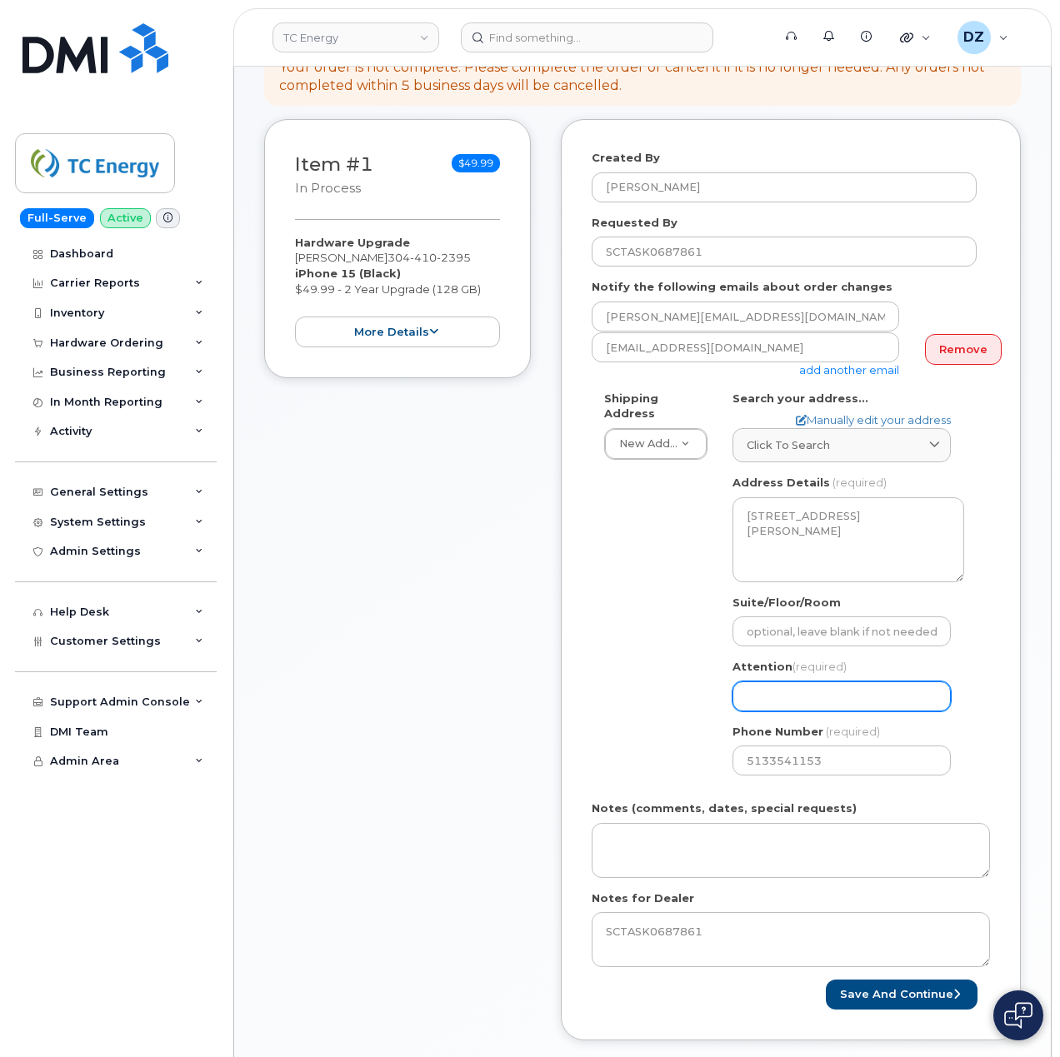
paste input "Joel Young"
type input "Joel Young"
select select
type input "Joel Young"
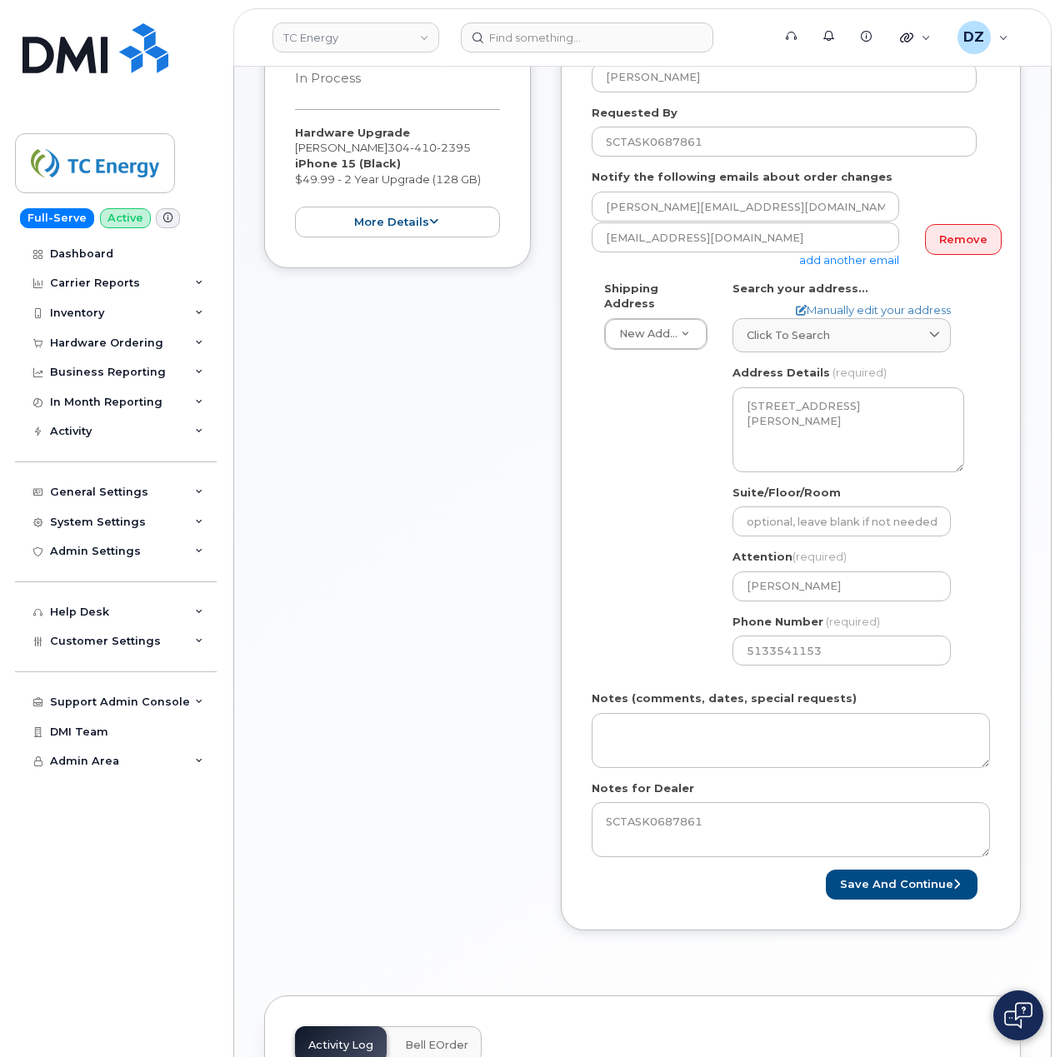
scroll to position [444, 0]
click at [941, 875] on button "Save and Continue" at bounding box center [902, 884] width 152 height 31
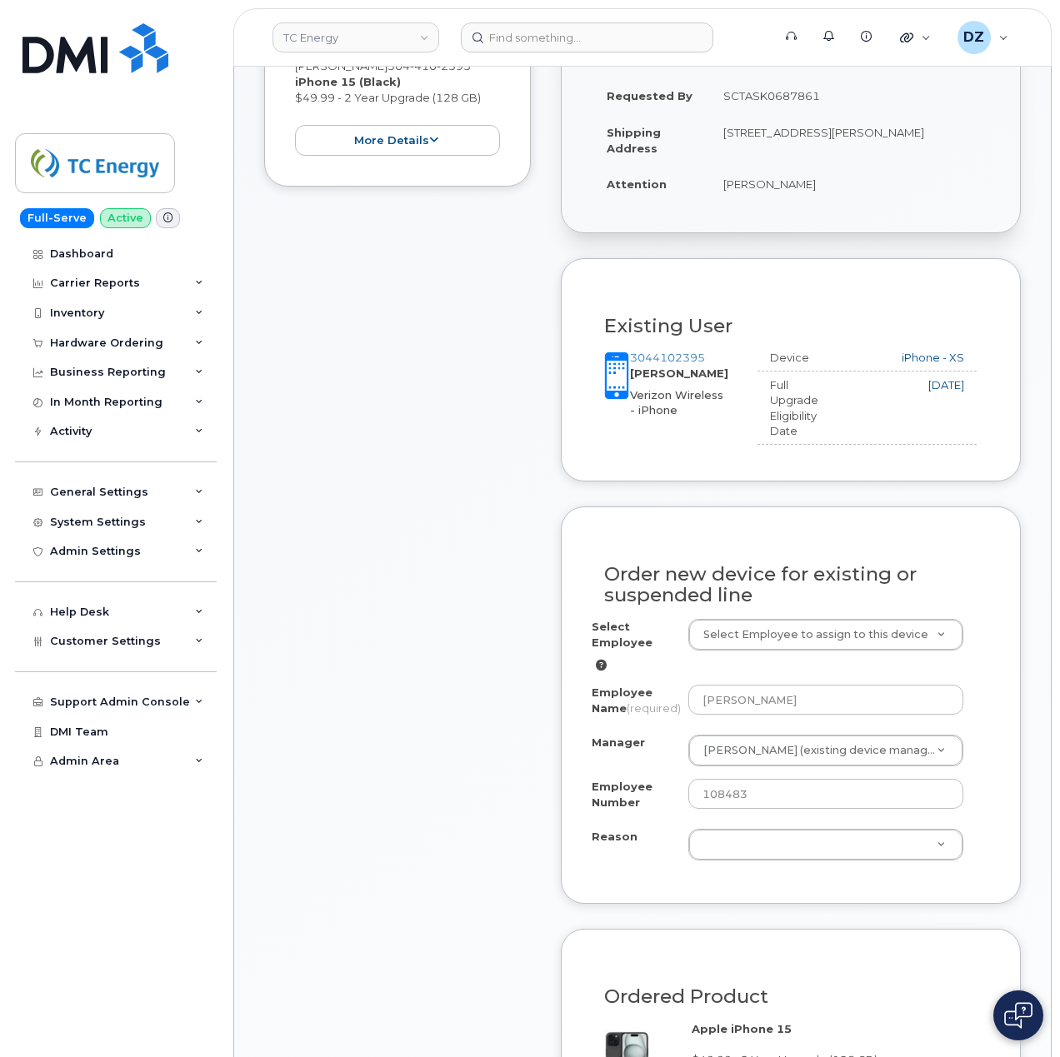
scroll to position [667, 0]
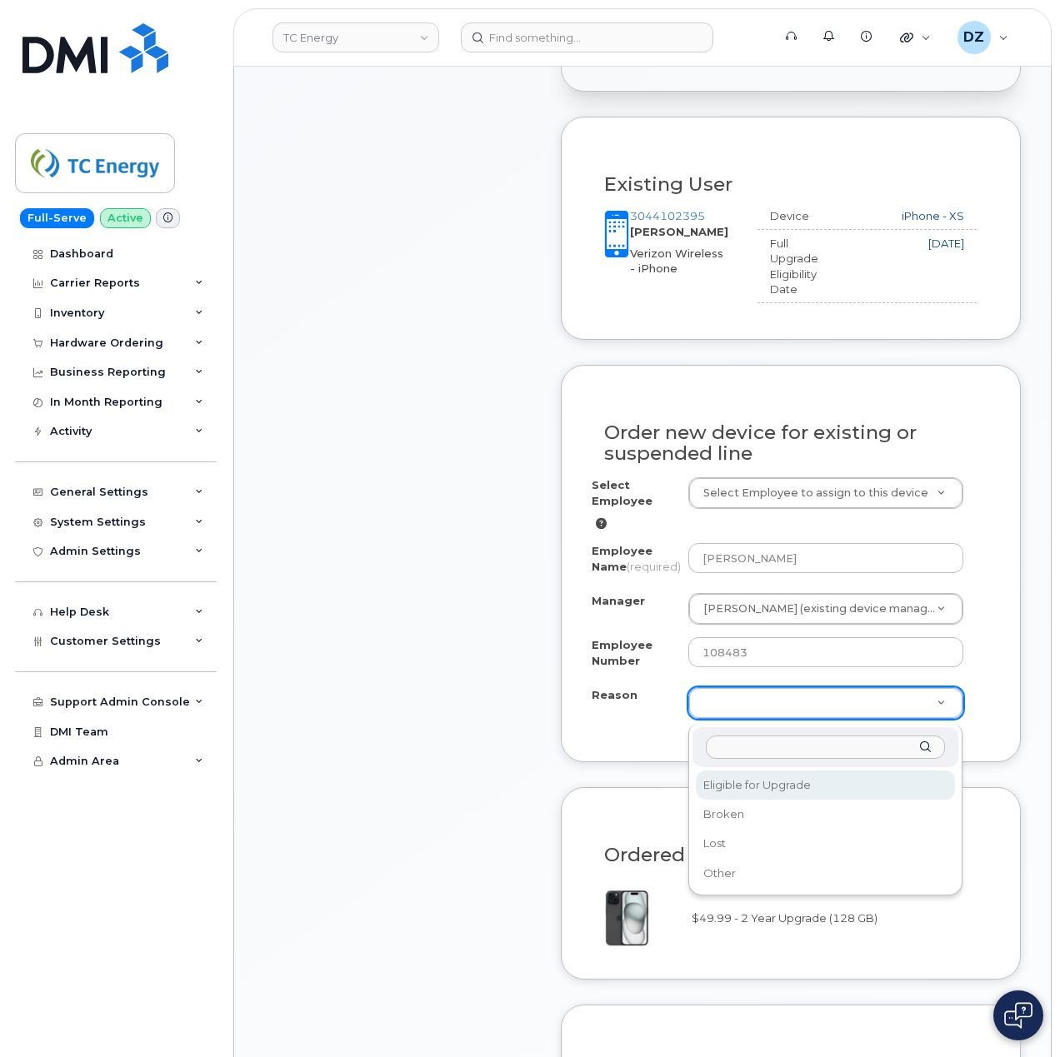
select select "eligible_for_upgrade"
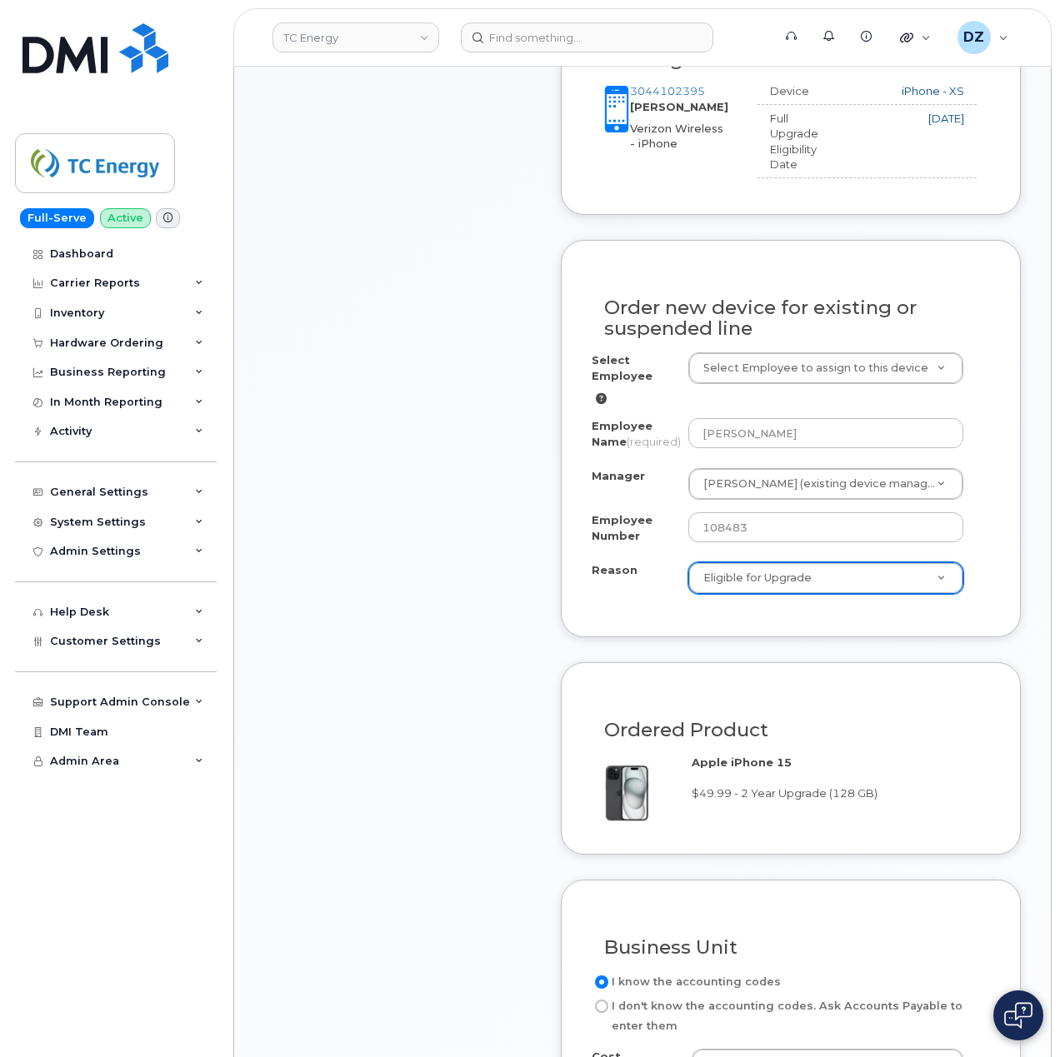
scroll to position [1000, 0]
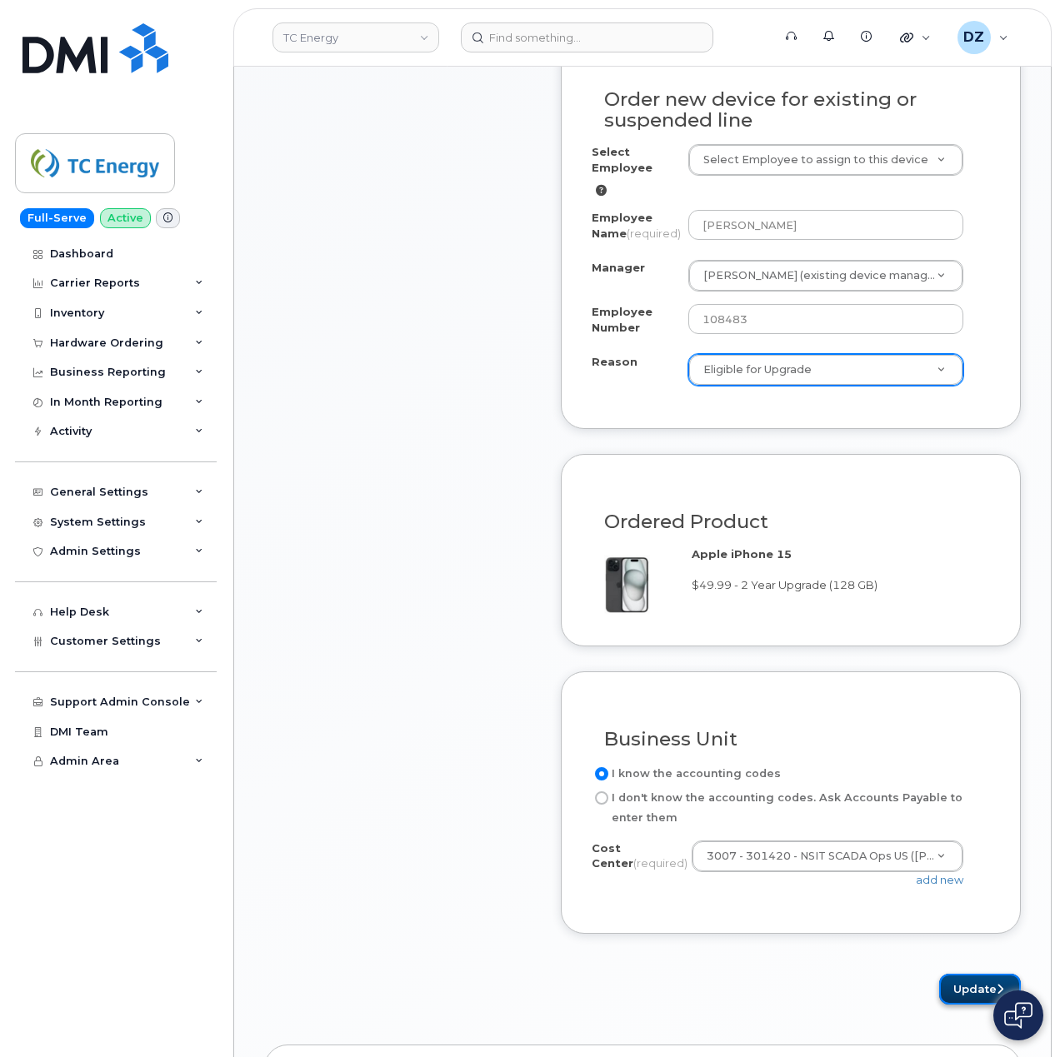
click at [951, 996] on button "Update" at bounding box center [980, 989] width 82 height 31
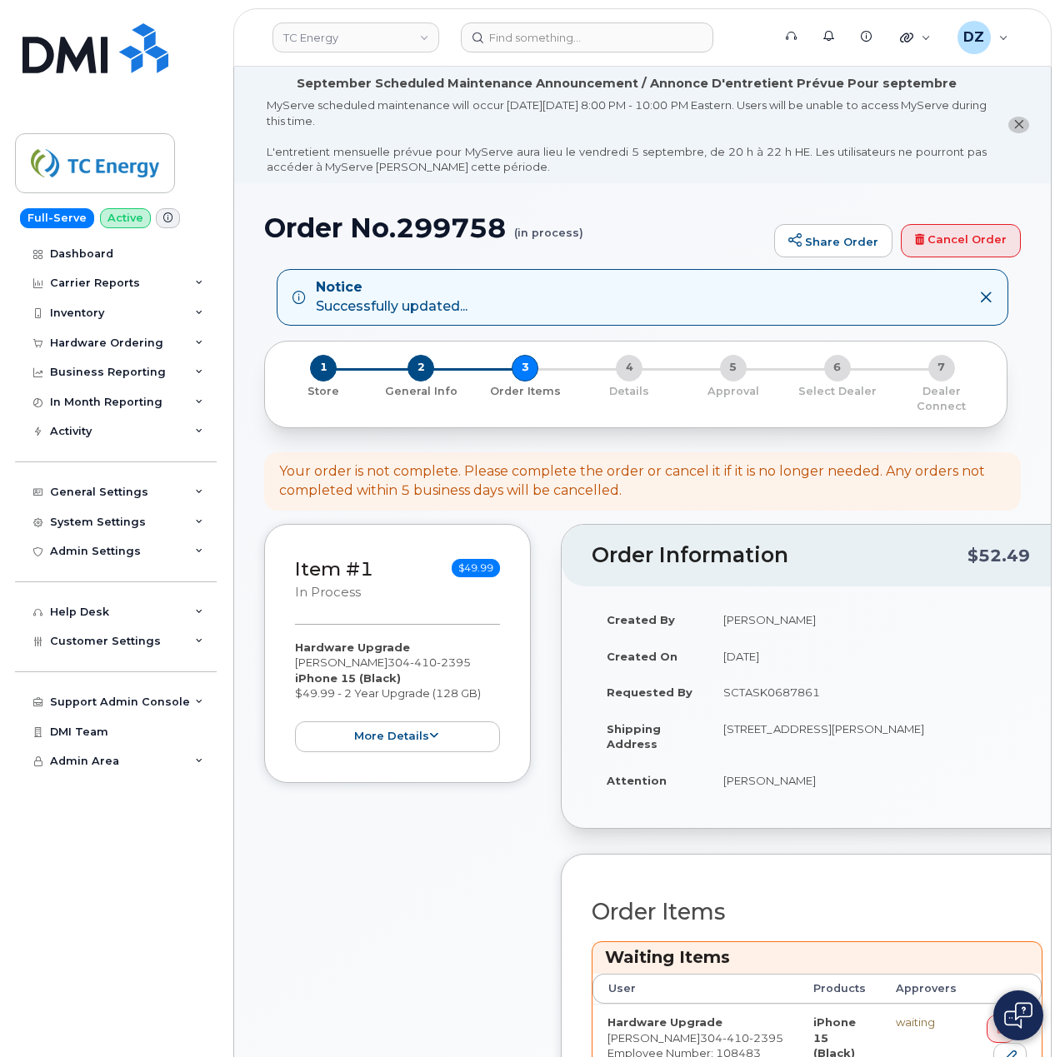
scroll to position [444, 0]
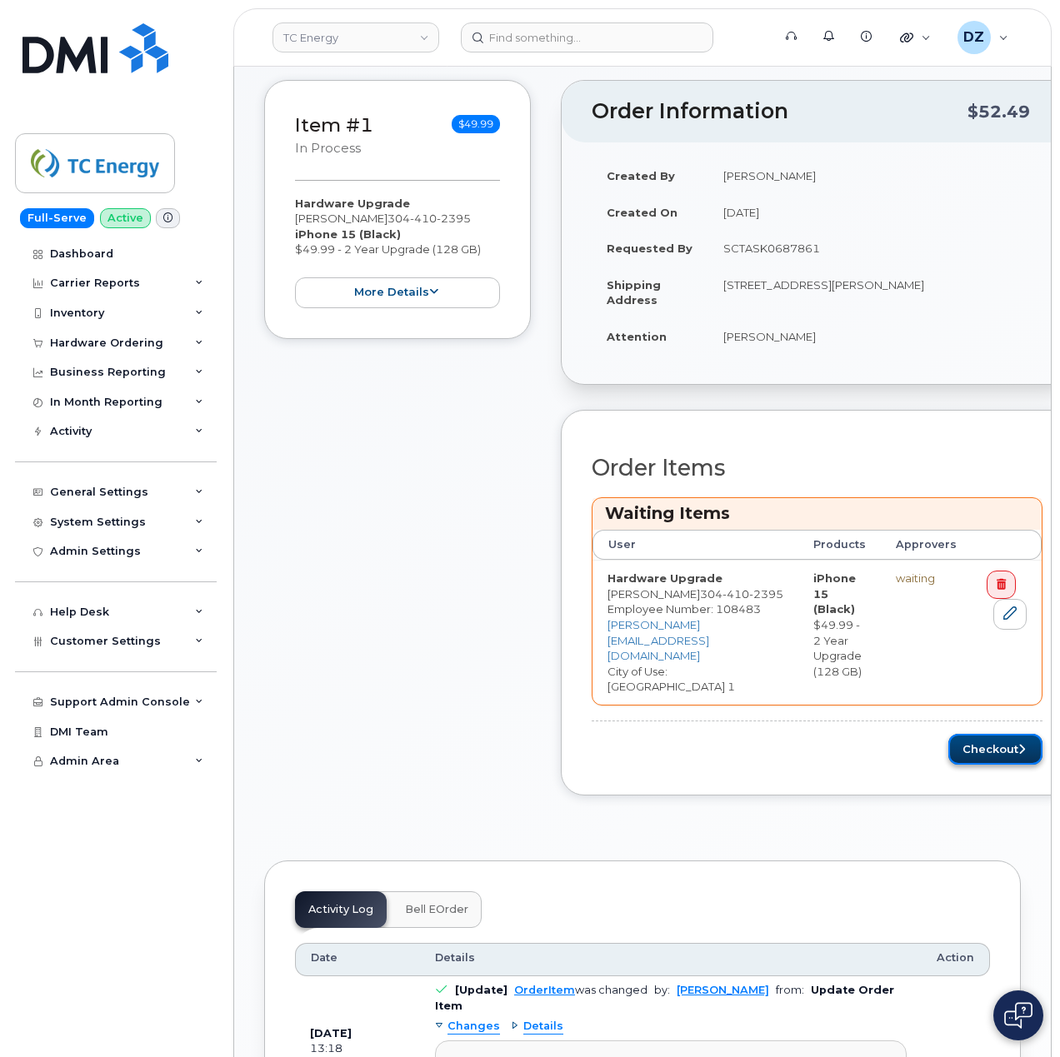
click at [1018, 744] on icon "submit" at bounding box center [1021, 749] width 7 height 11
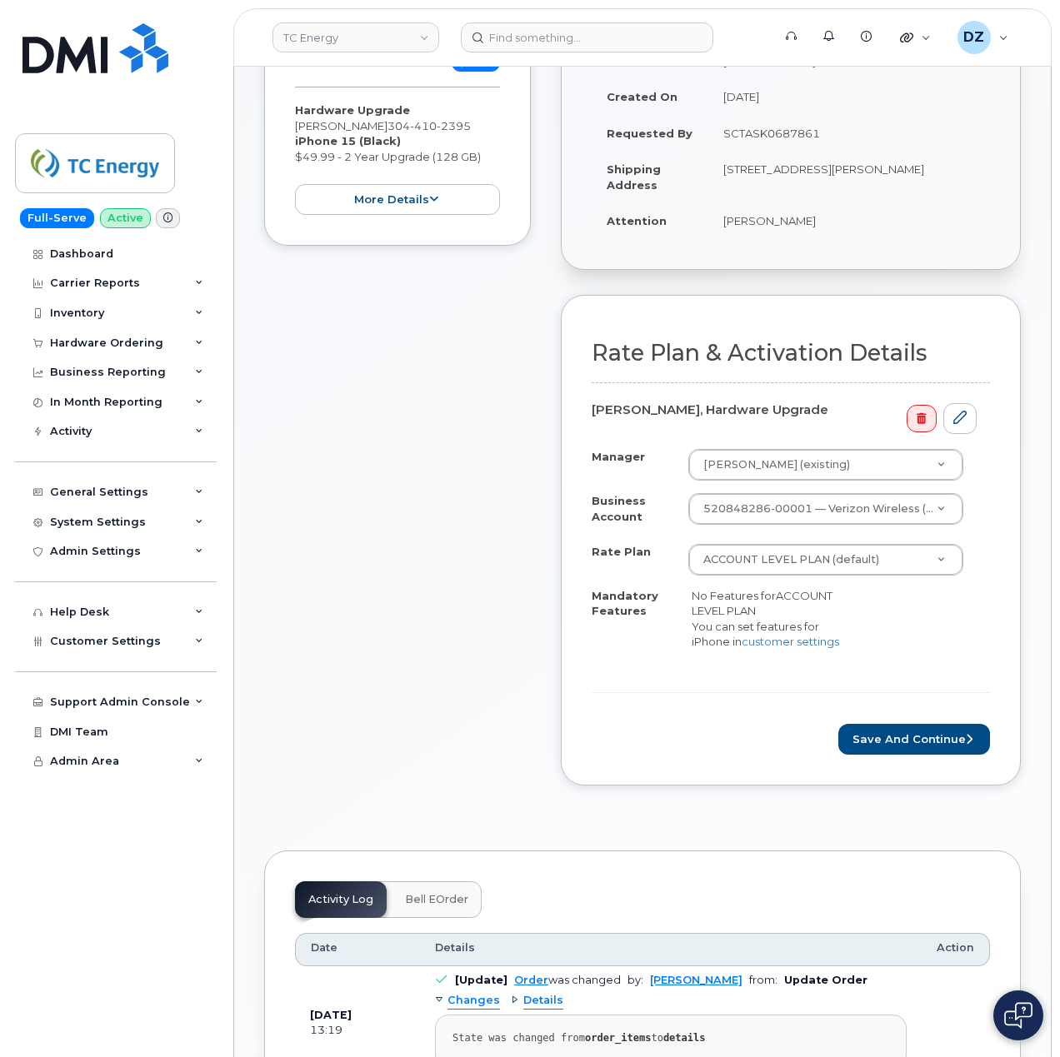
scroll to position [444, 0]
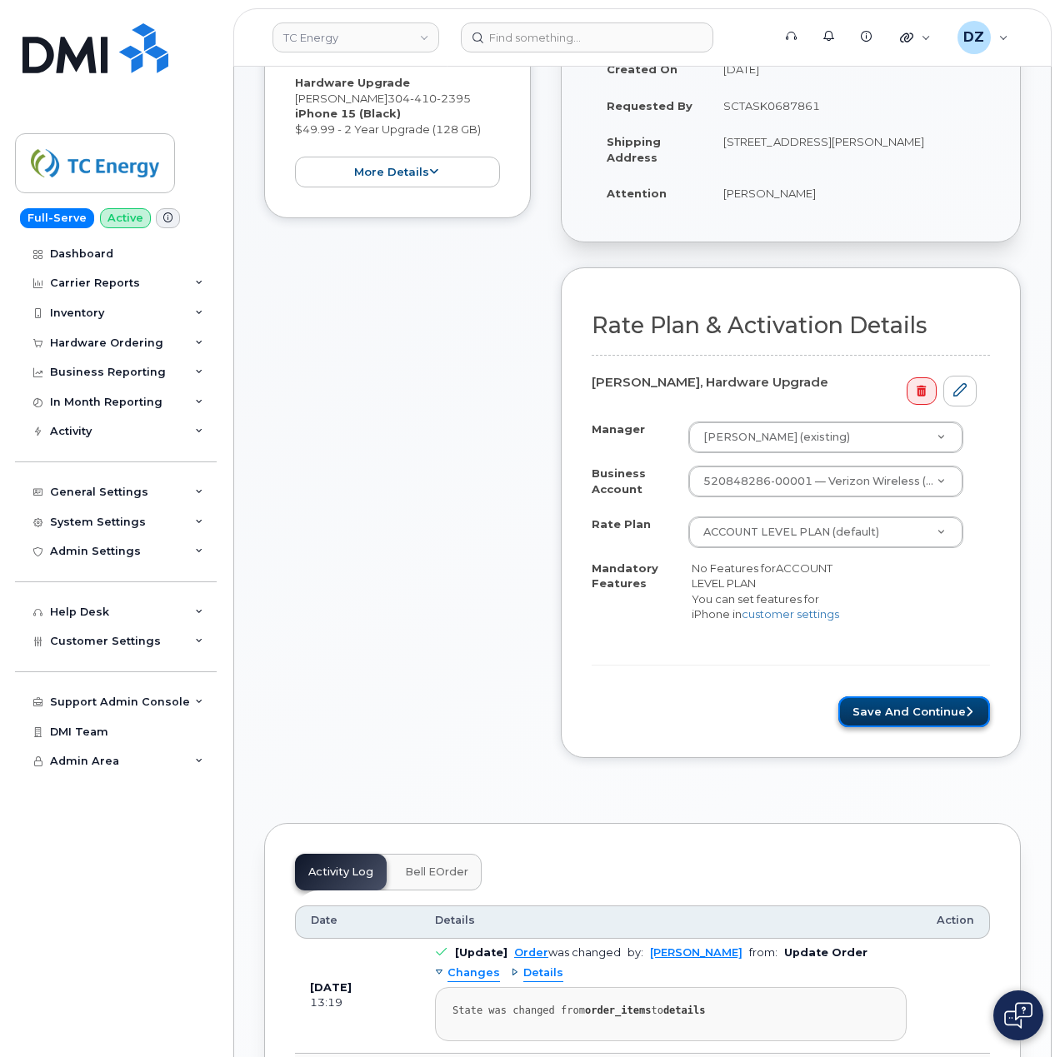
click at [900, 718] on button "Save and Continue" at bounding box center [914, 712] width 152 height 31
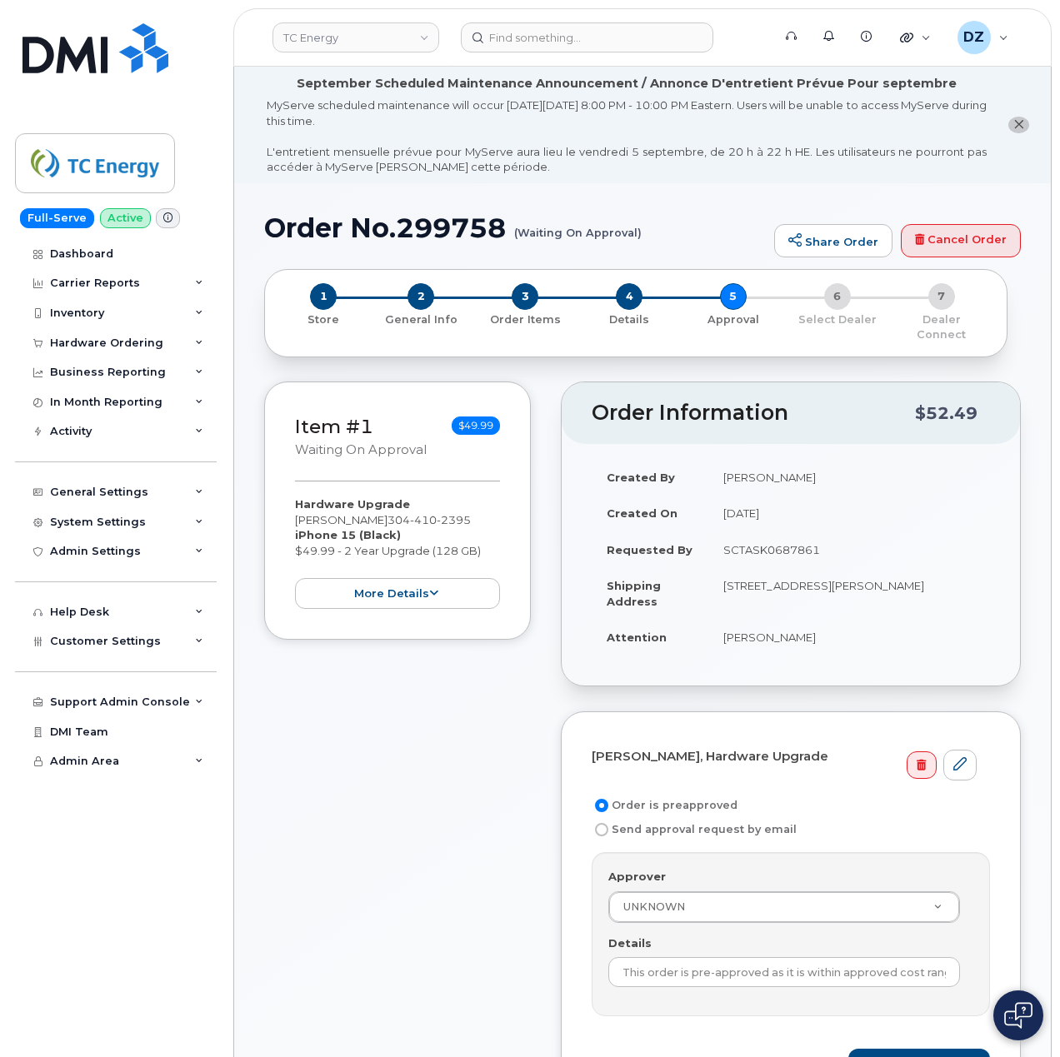
click at [788, 534] on td "SCTASK0687861" at bounding box center [849, 550] width 282 height 37
copy td "SCTASK0687861"
click at [765, 968] on input "This order is pre-approved as it is within approved cost range." at bounding box center [784, 972] width 352 height 30
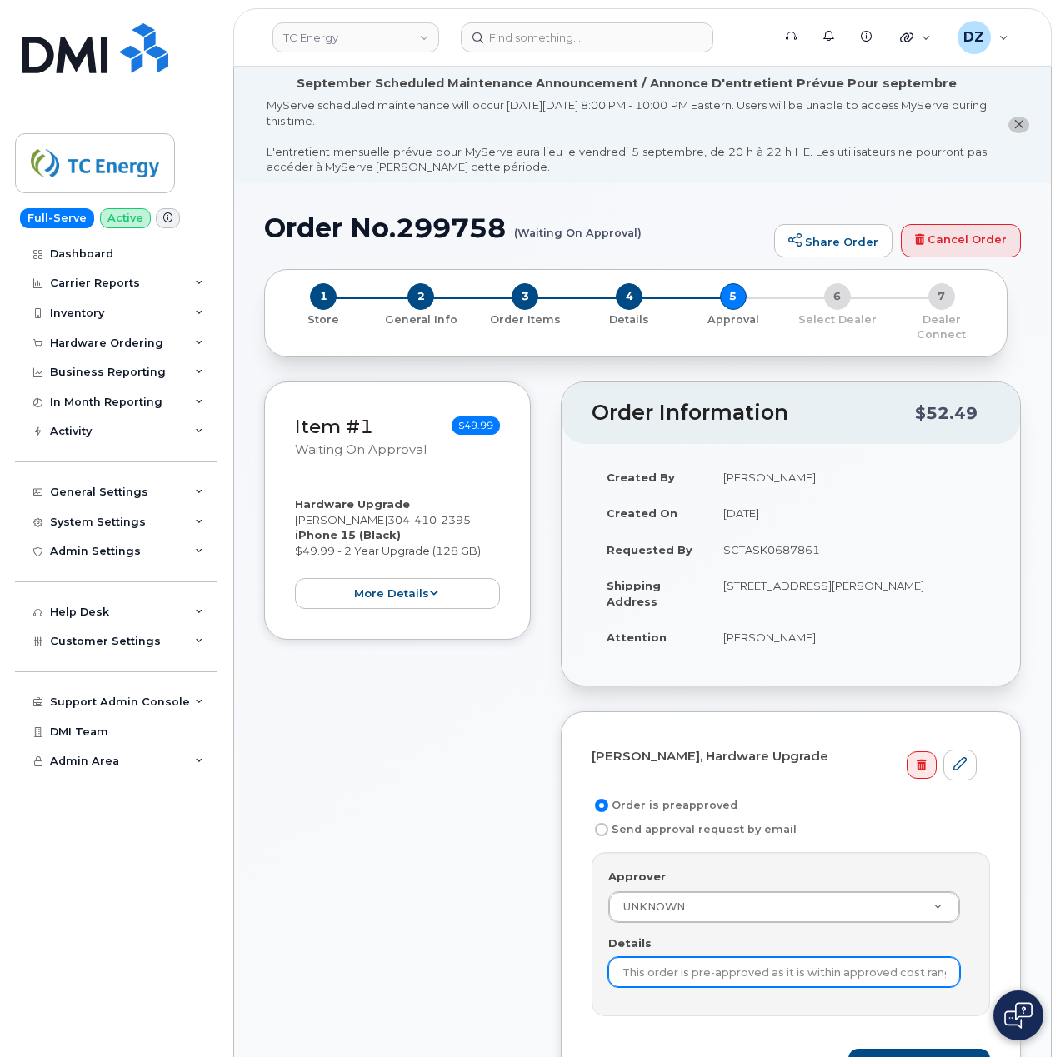
click at [765, 968] on input "This order is pre-approved as it is within approved cost range." at bounding box center [784, 972] width 352 height 30
paste input "SCTASK0687861"
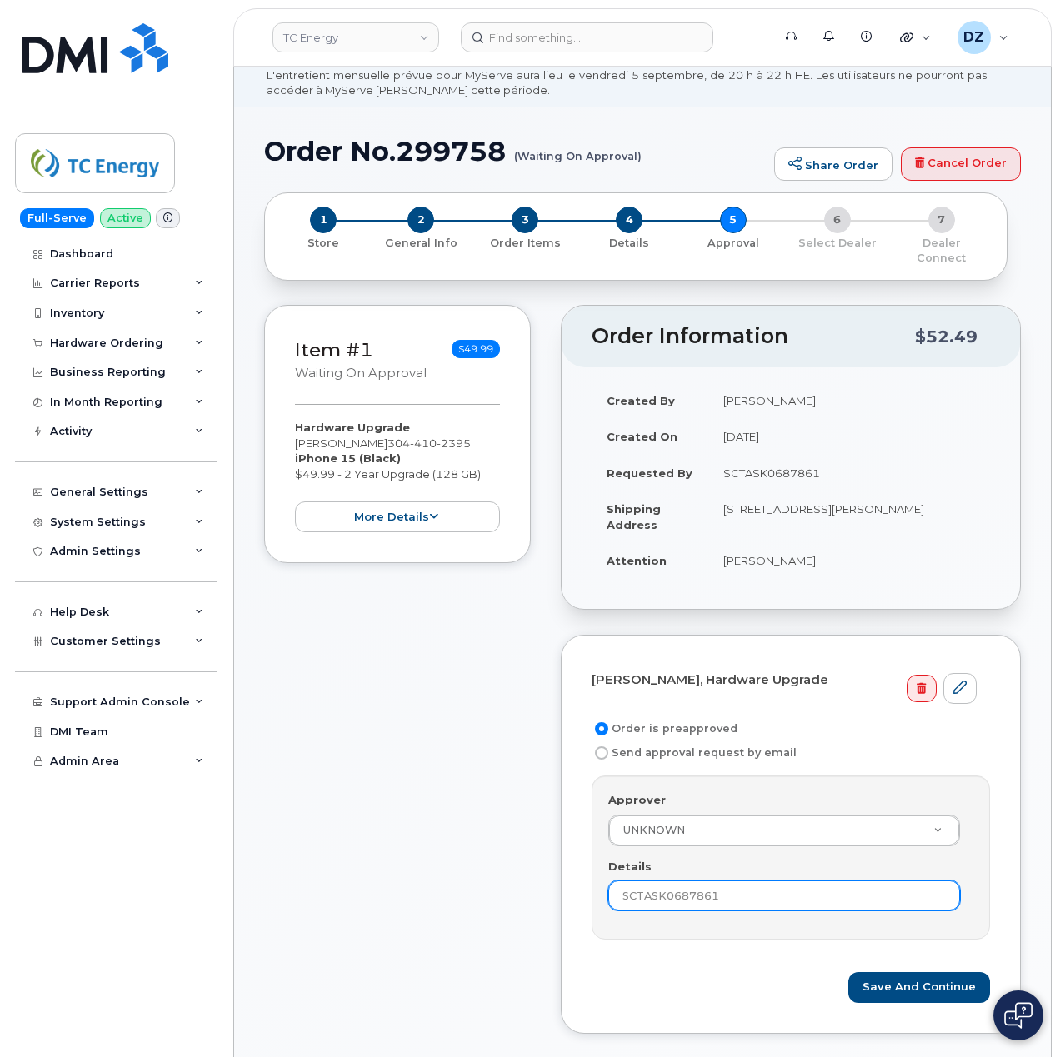
scroll to position [111, 0]
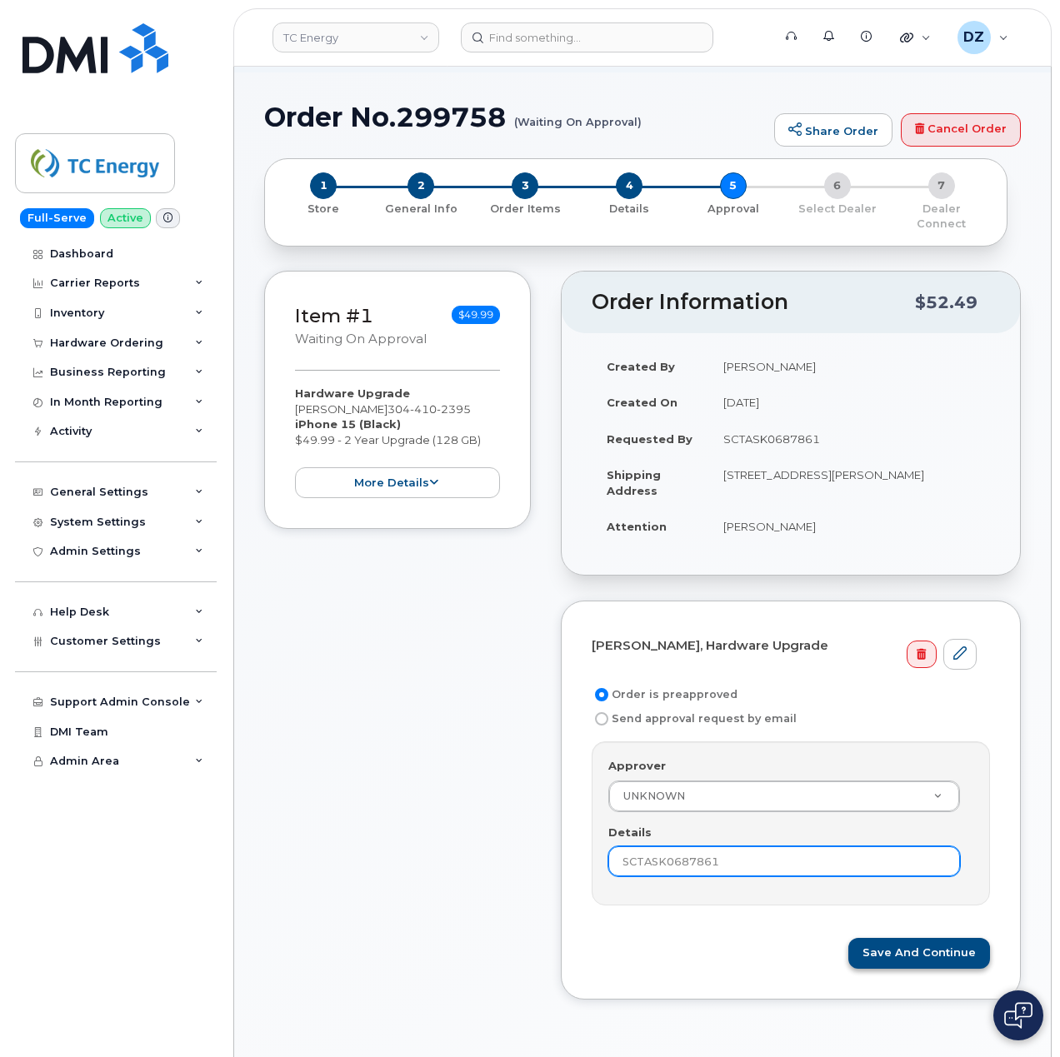
type input "SCTASK0687861"
click at [927, 950] on button "Save and Continue" at bounding box center [919, 953] width 142 height 31
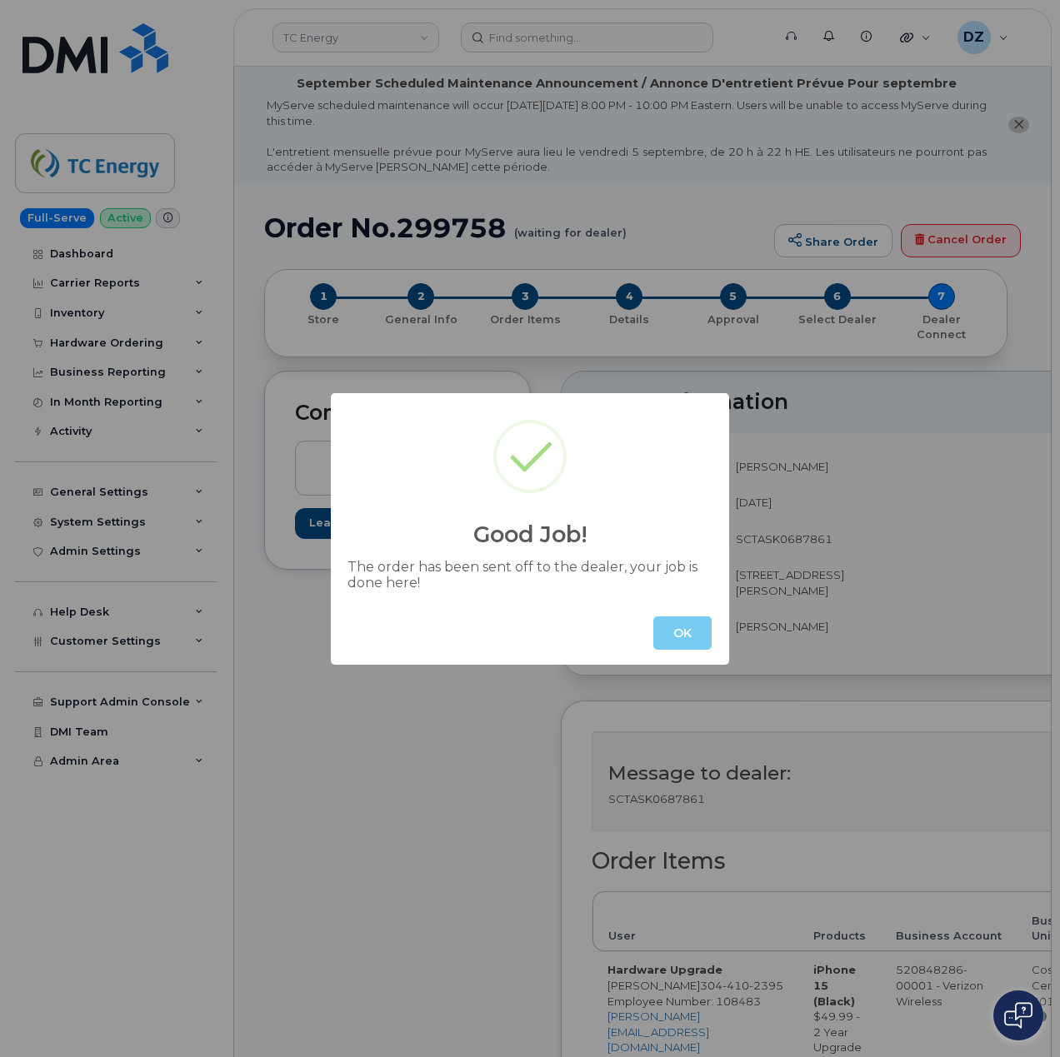
click at [677, 638] on button "OK" at bounding box center [682, 633] width 58 height 33
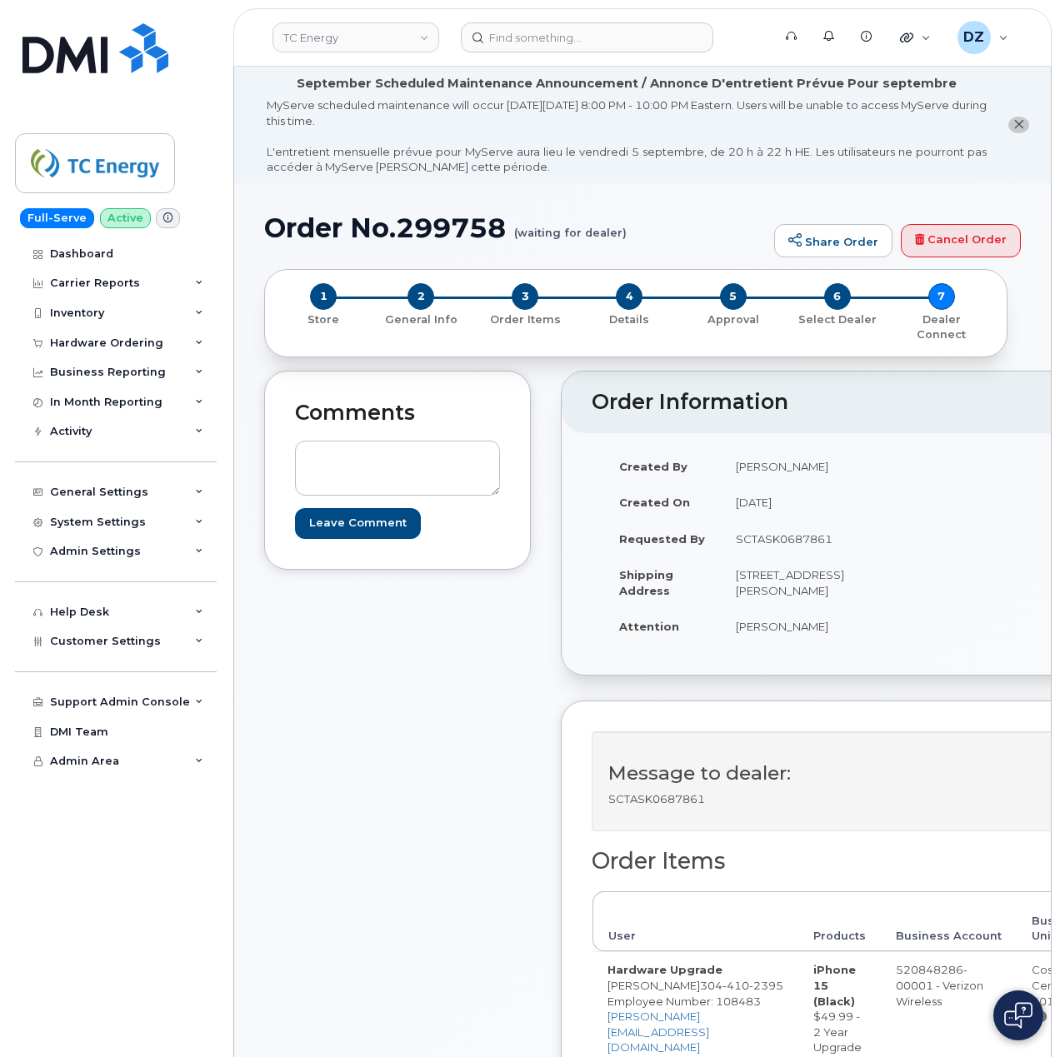
click at [292, 225] on h1 "Order No.299758 (waiting for dealer)" at bounding box center [515, 227] width 502 height 29
drag, startPoint x: 292, startPoint y: 225, endPoint x: 315, endPoint y: 224, distance: 23.3
click at [293, 224] on h1 "Order No.299758 (waiting for dealer)" at bounding box center [515, 227] width 502 height 29
click at [465, 225] on h1 "Order No.299758 (waiting for dealer)" at bounding box center [515, 227] width 502 height 29
copy h1 "Order No.299758"
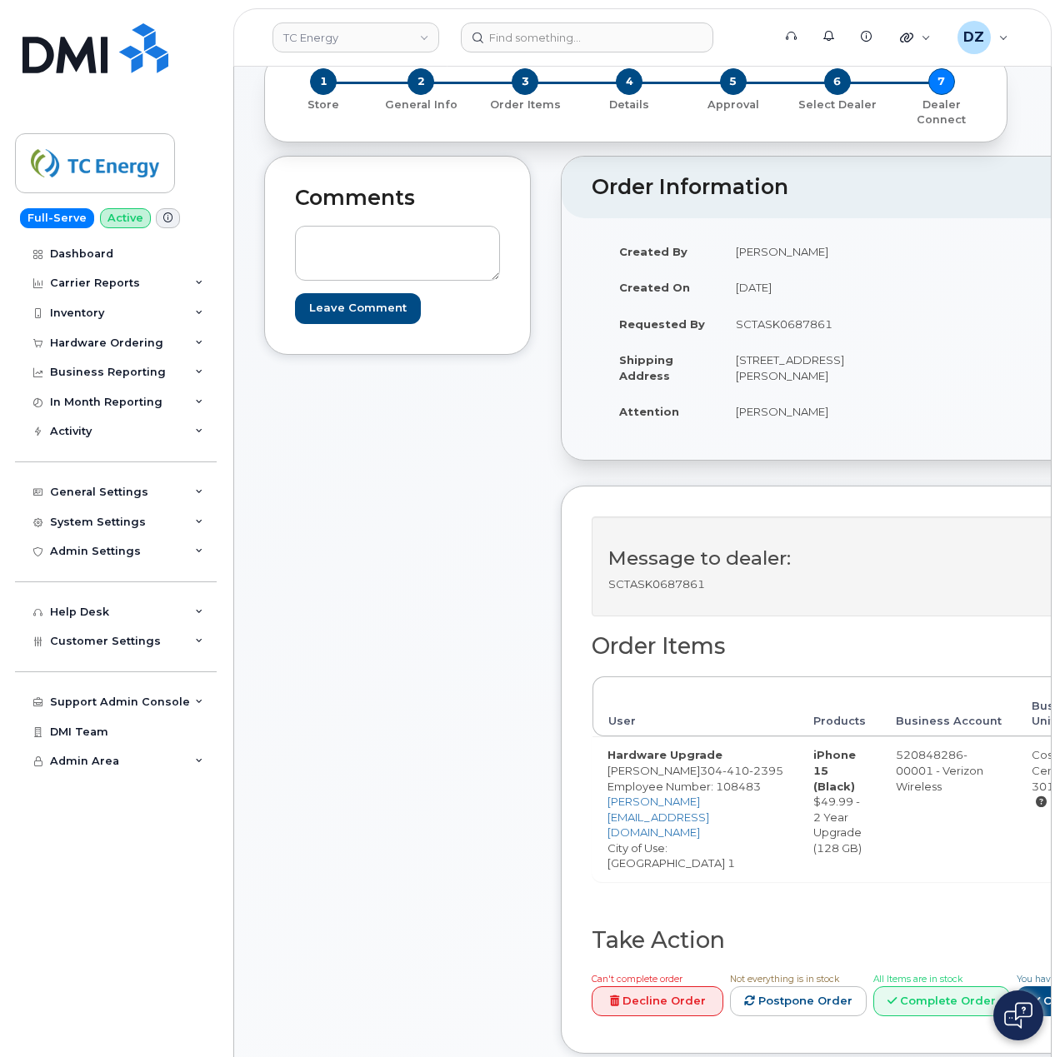
scroll to position [555, 0]
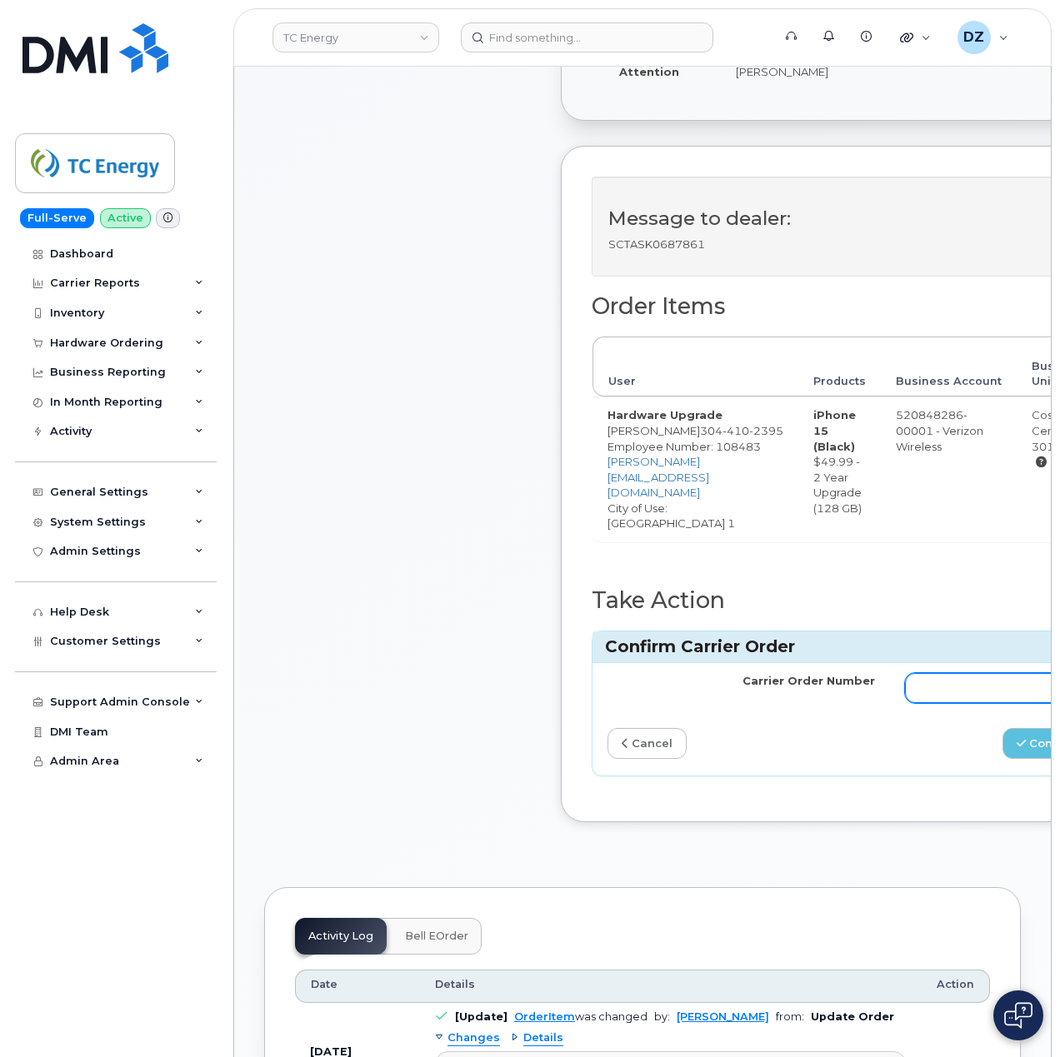
click at [955, 703] on input "Carrier Order Number" at bounding box center [1038, 688] width 267 height 30
paste input "MB3000591164636"
type input "MB3000591164636"
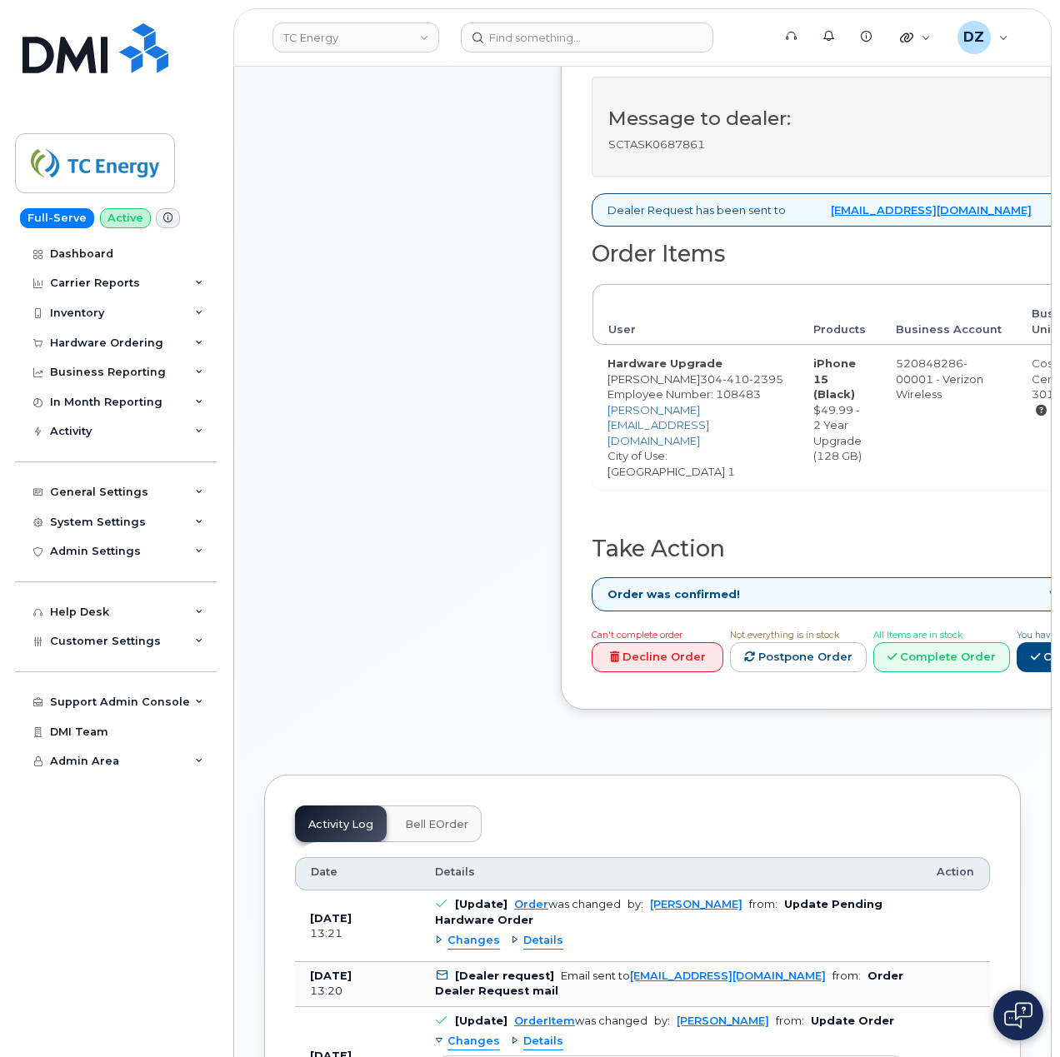
scroll to position [777, 0]
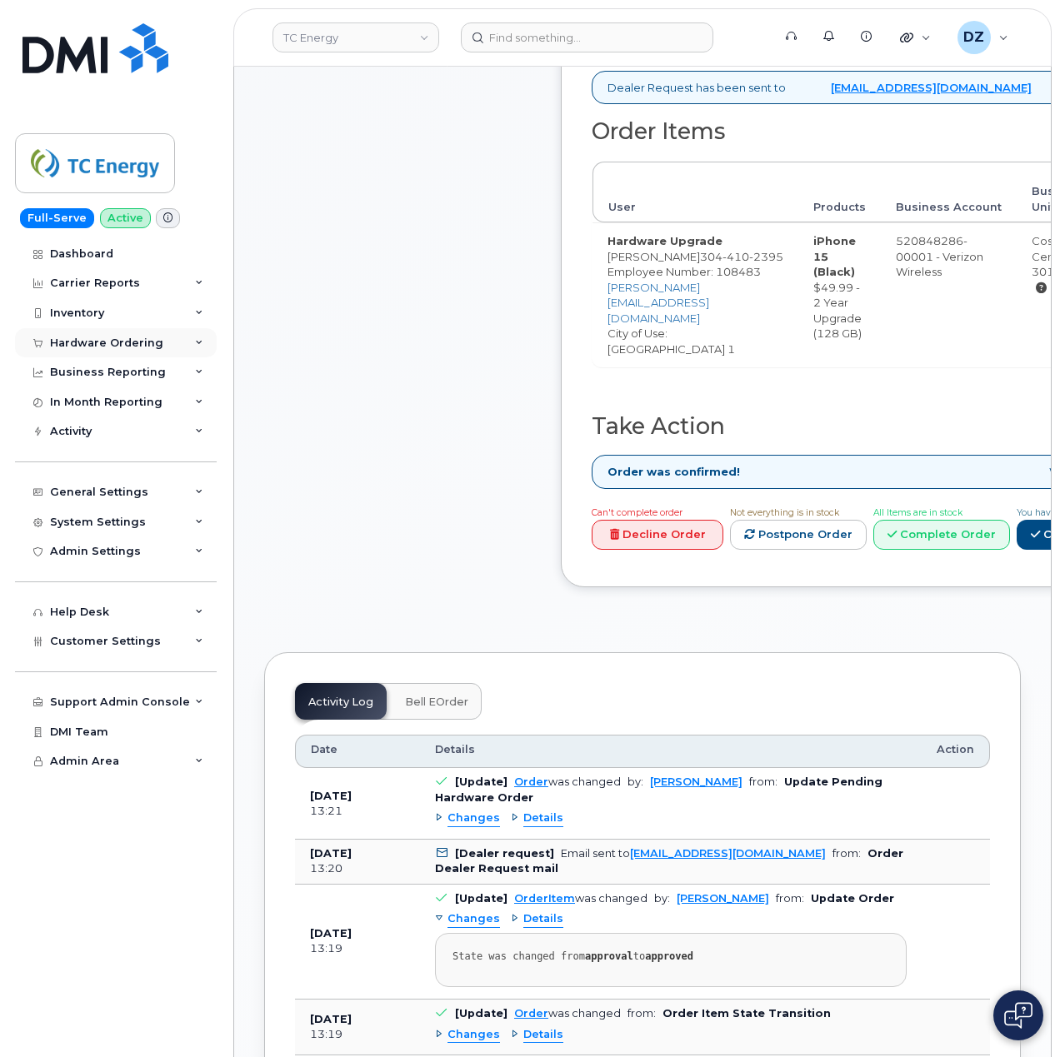
click at [124, 340] on div "Hardware Ordering" at bounding box center [106, 343] width 113 height 13
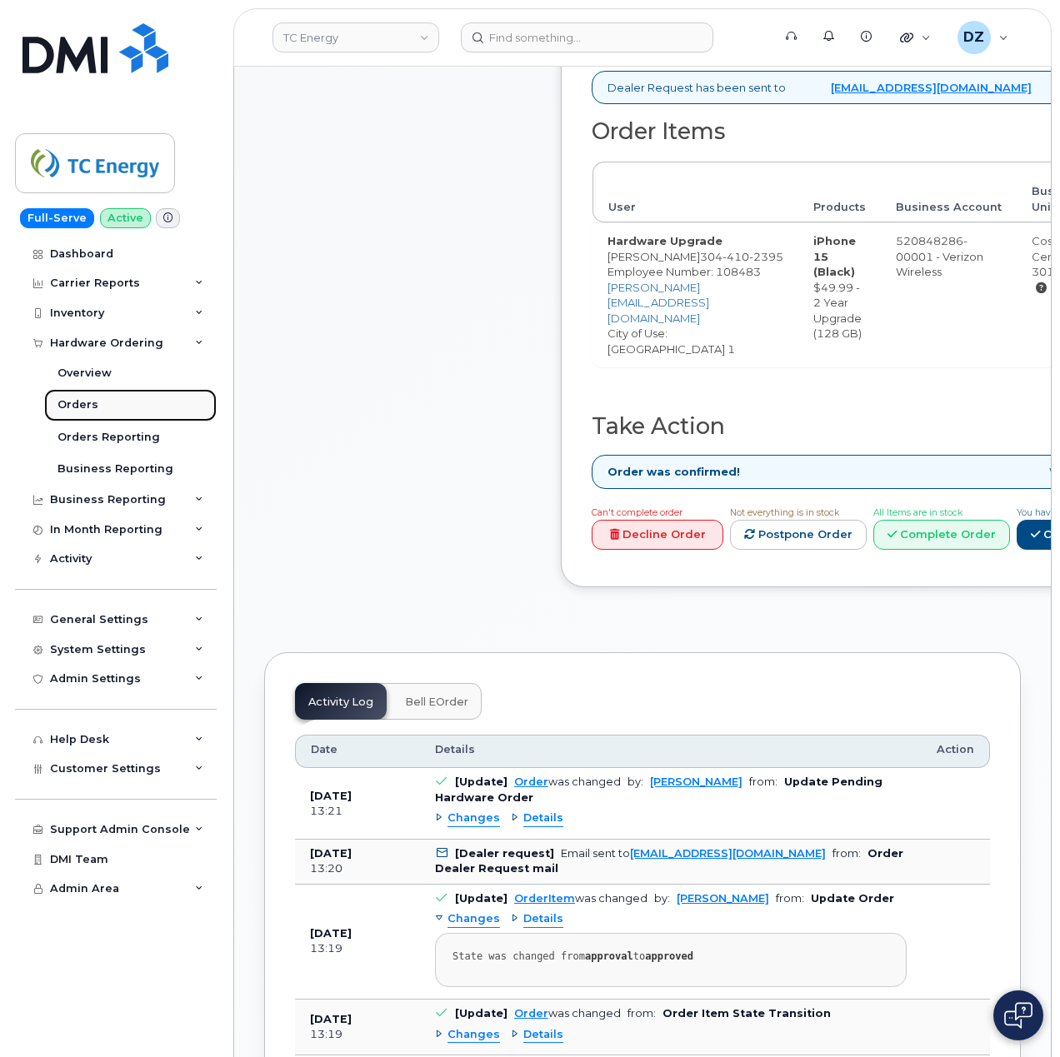
click at [114, 402] on link "Orders" at bounding box center [130, 405] width 172 height 32
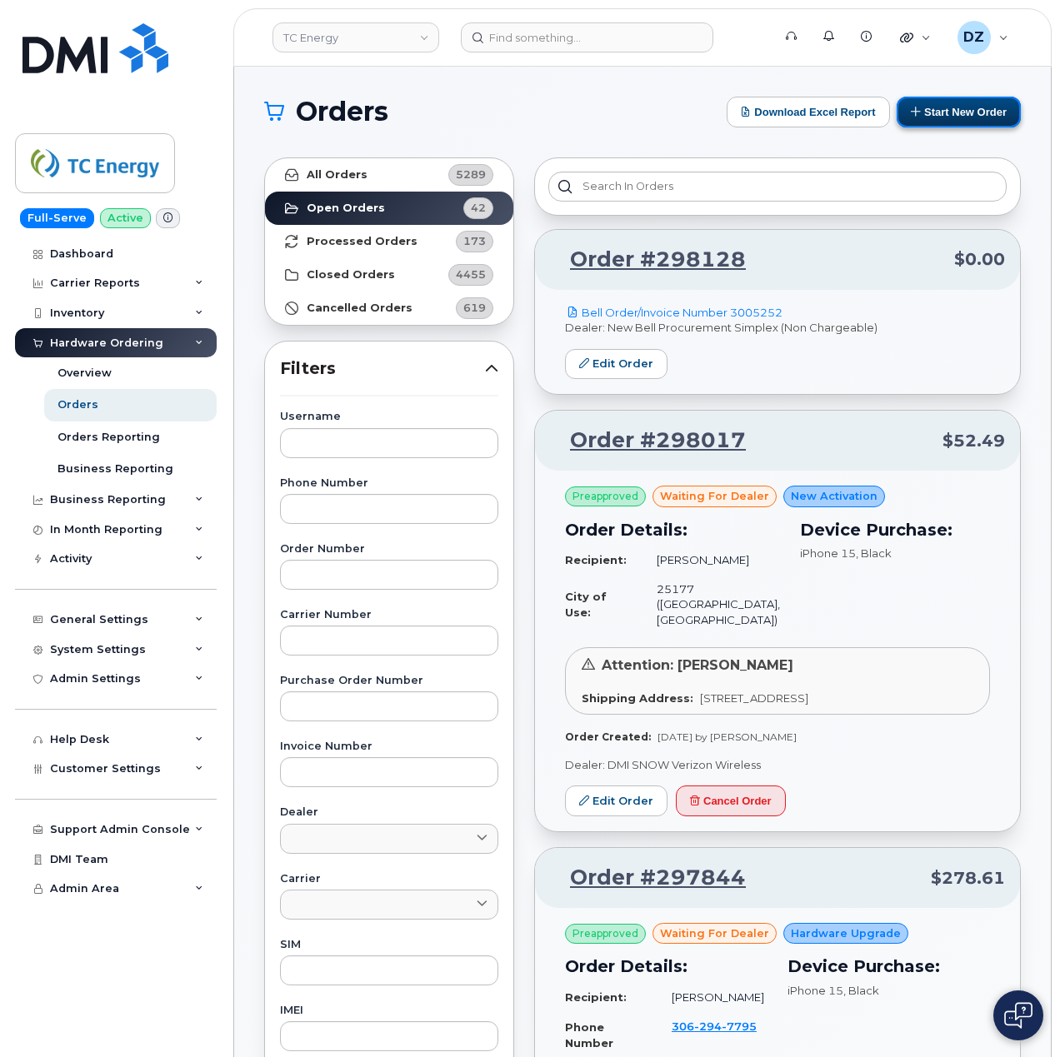
click at [967, 112] on button "Start New Order" at bounding box center [958, 112] width 124 height 31
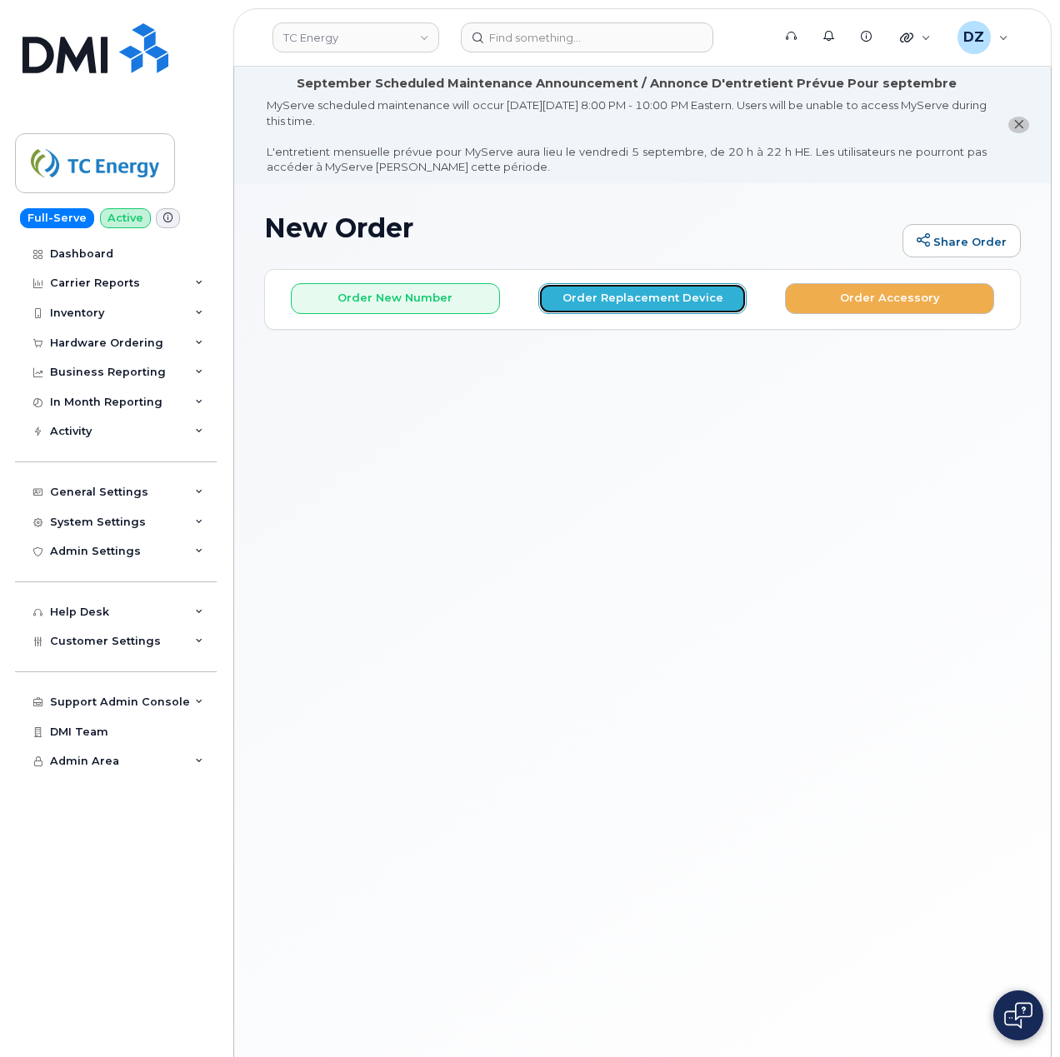
click at [637, 291] on button "Order Replacement Device" at bounding box center [642, 298] width 209 height 31
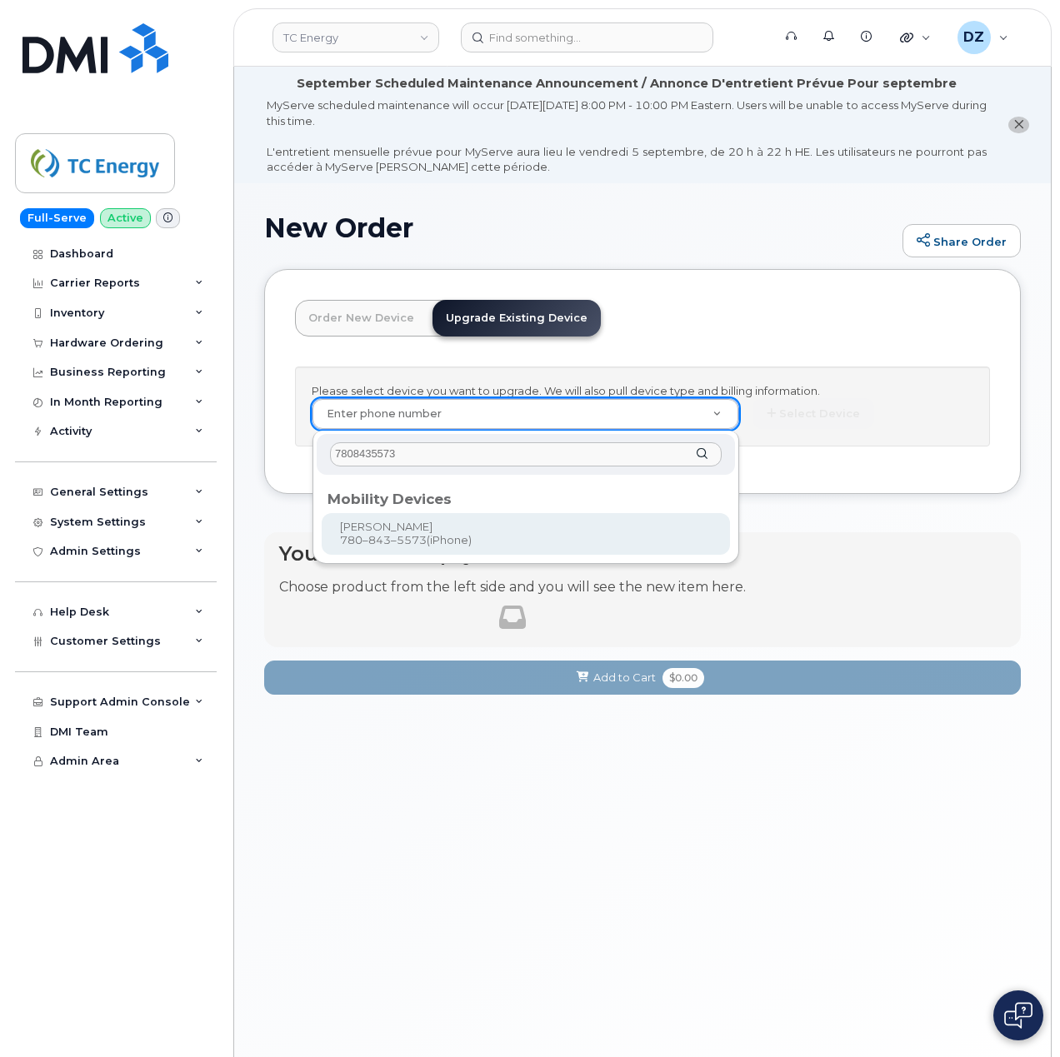
type input "7808435573"
type input "558185"
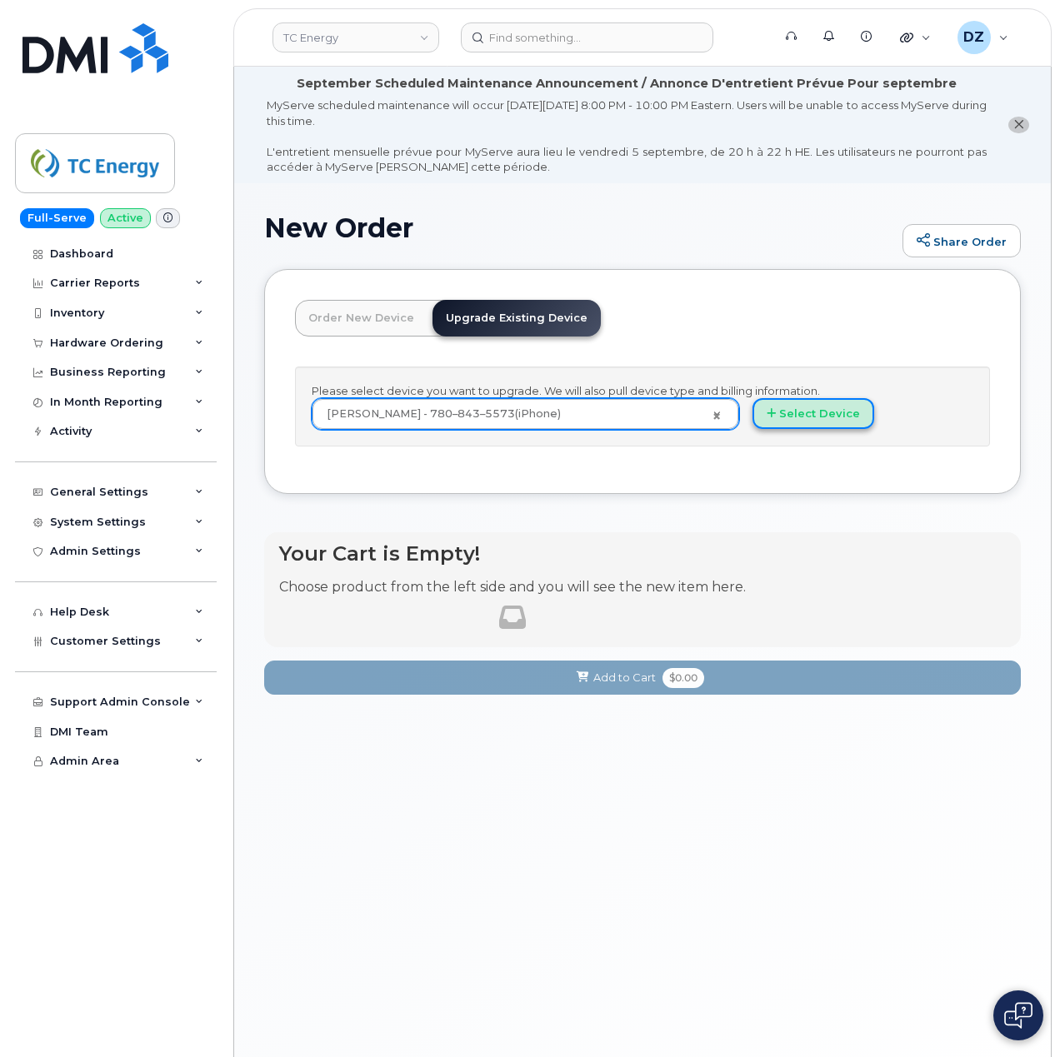
click at [813, 410] on button "Select Device" at bounding box center [813, 413] width 122 height 31
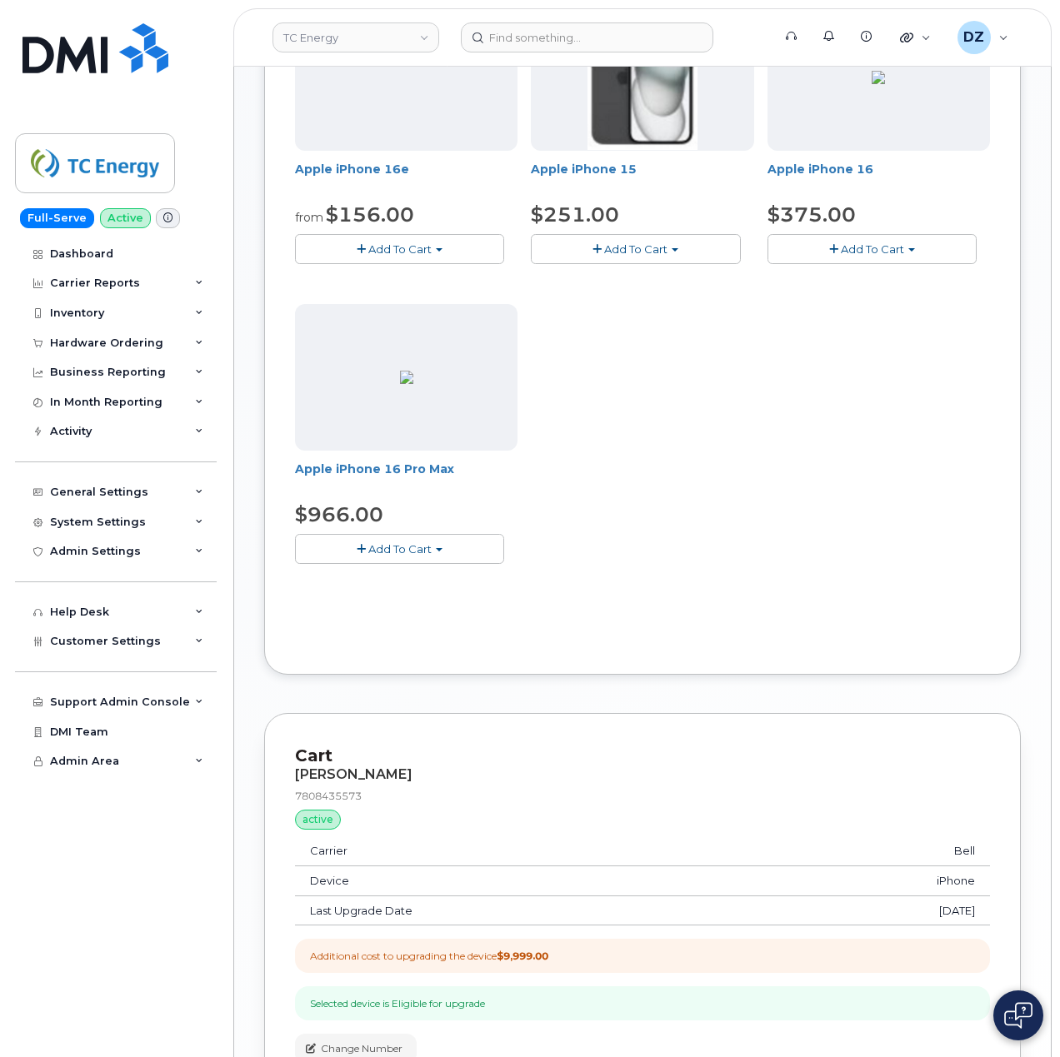
scroll to position [495, 0]
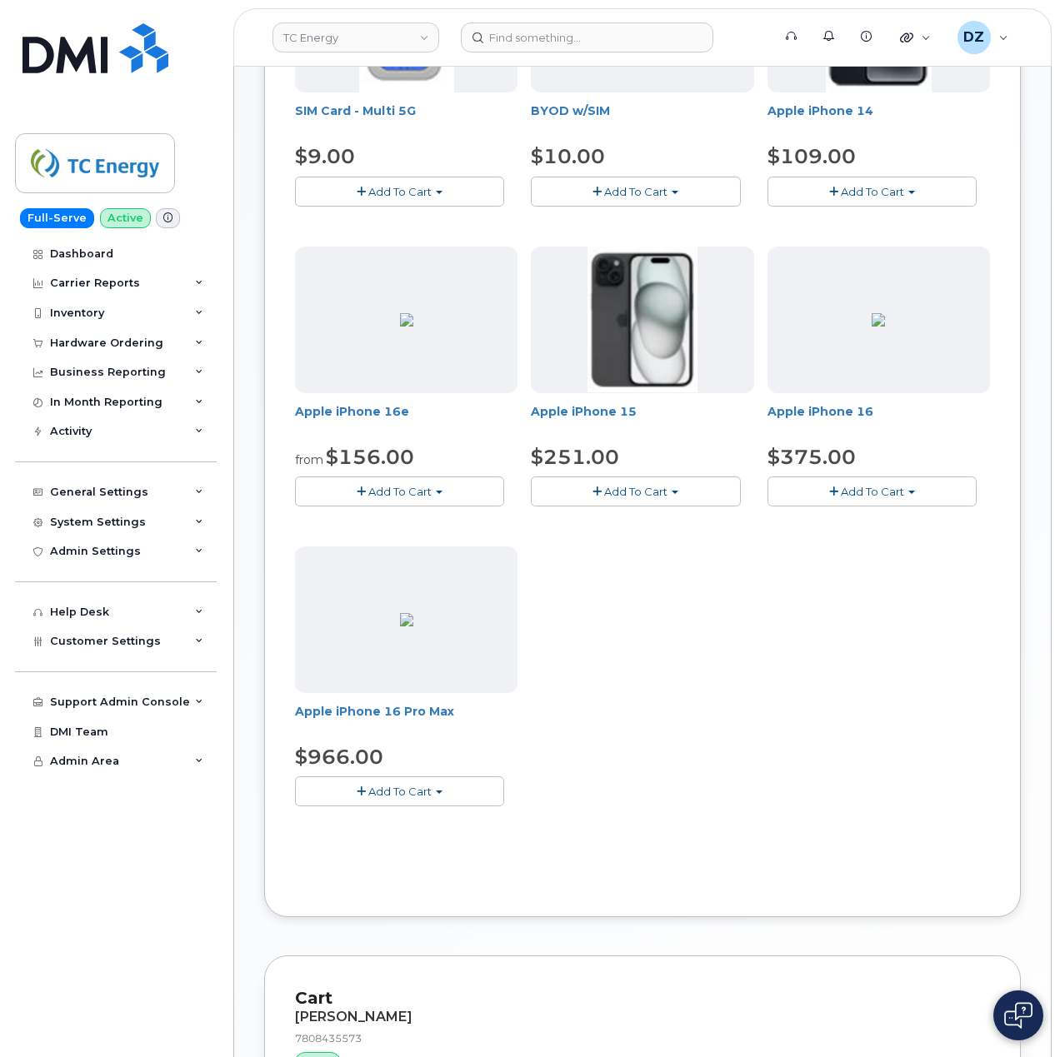
click at [653, 498] on button "Add To Cart" at bounding box center [635, 491] width 209 height 29
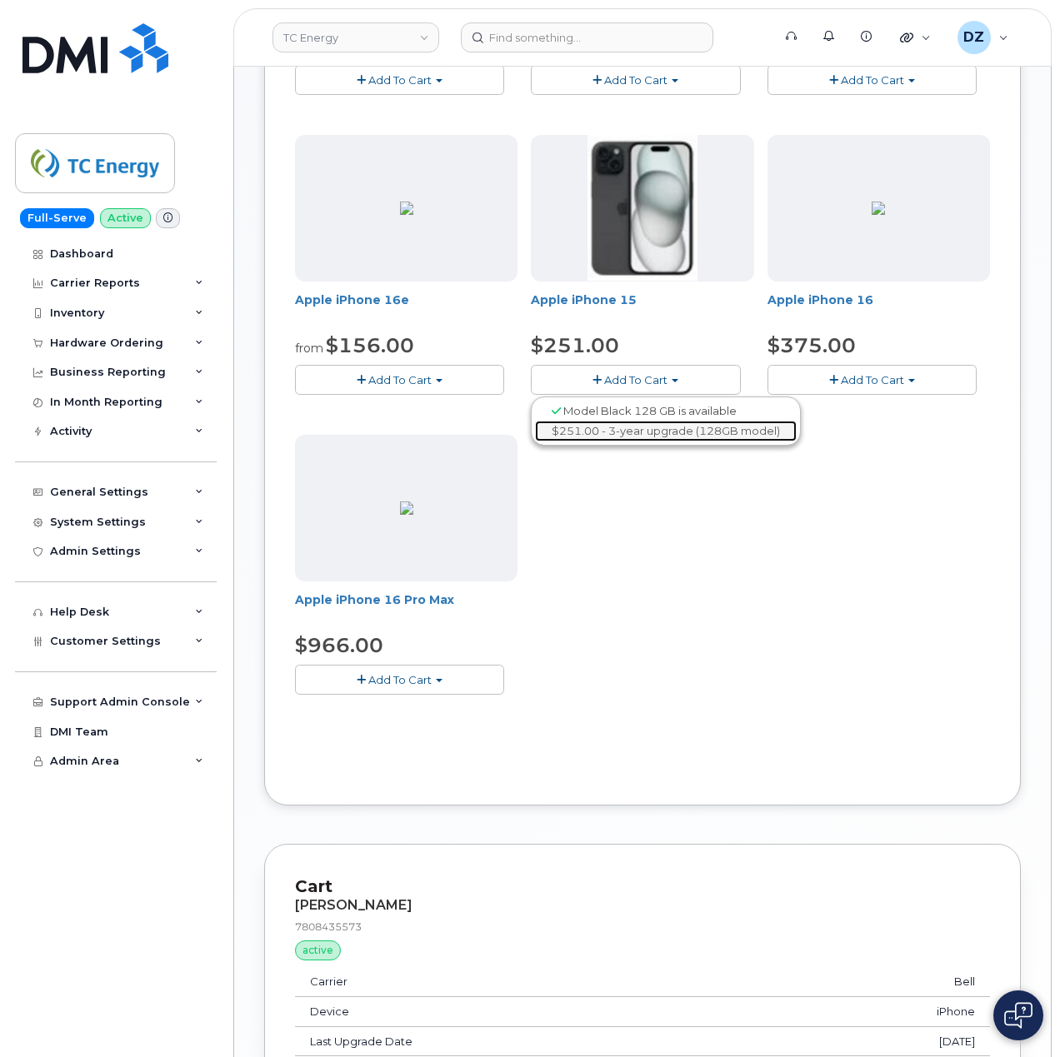
click at [691, 434] on link "$251.00 - 3-year upgrade (128GB model)" at bounding box center [666, 431] width 262 height 21
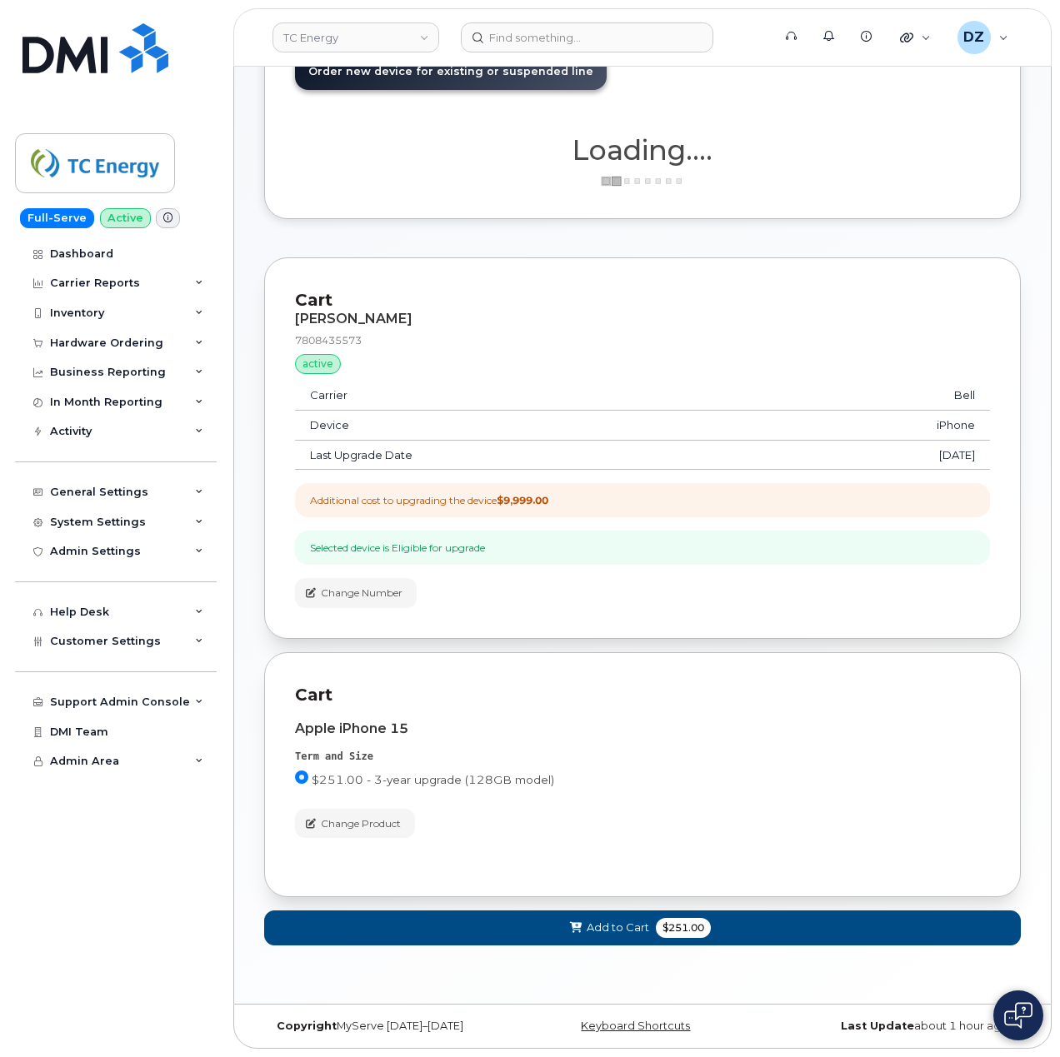
scroll to position [251, 0]
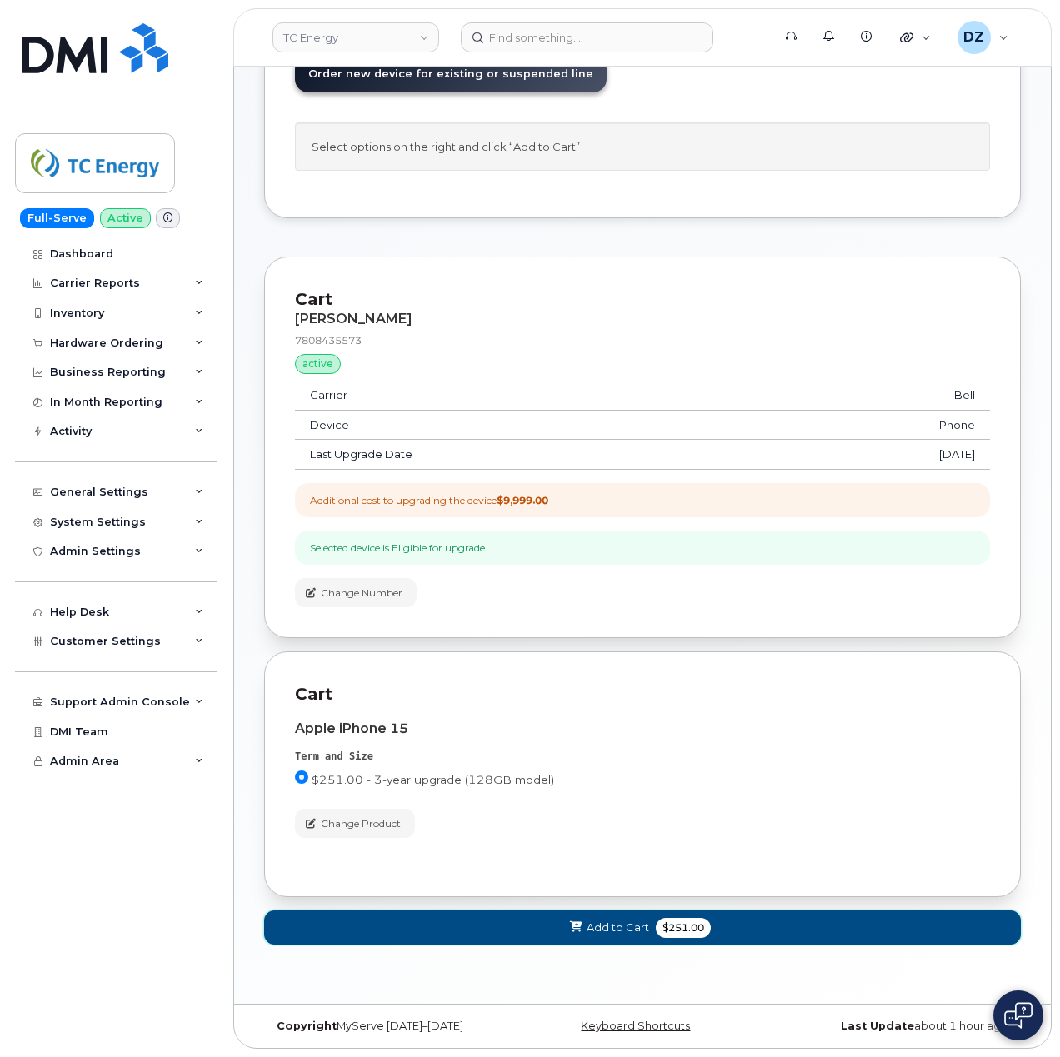
click at [643, 924] on span "Add to Cart" at bounding box center [618, 928] width 62 height 16
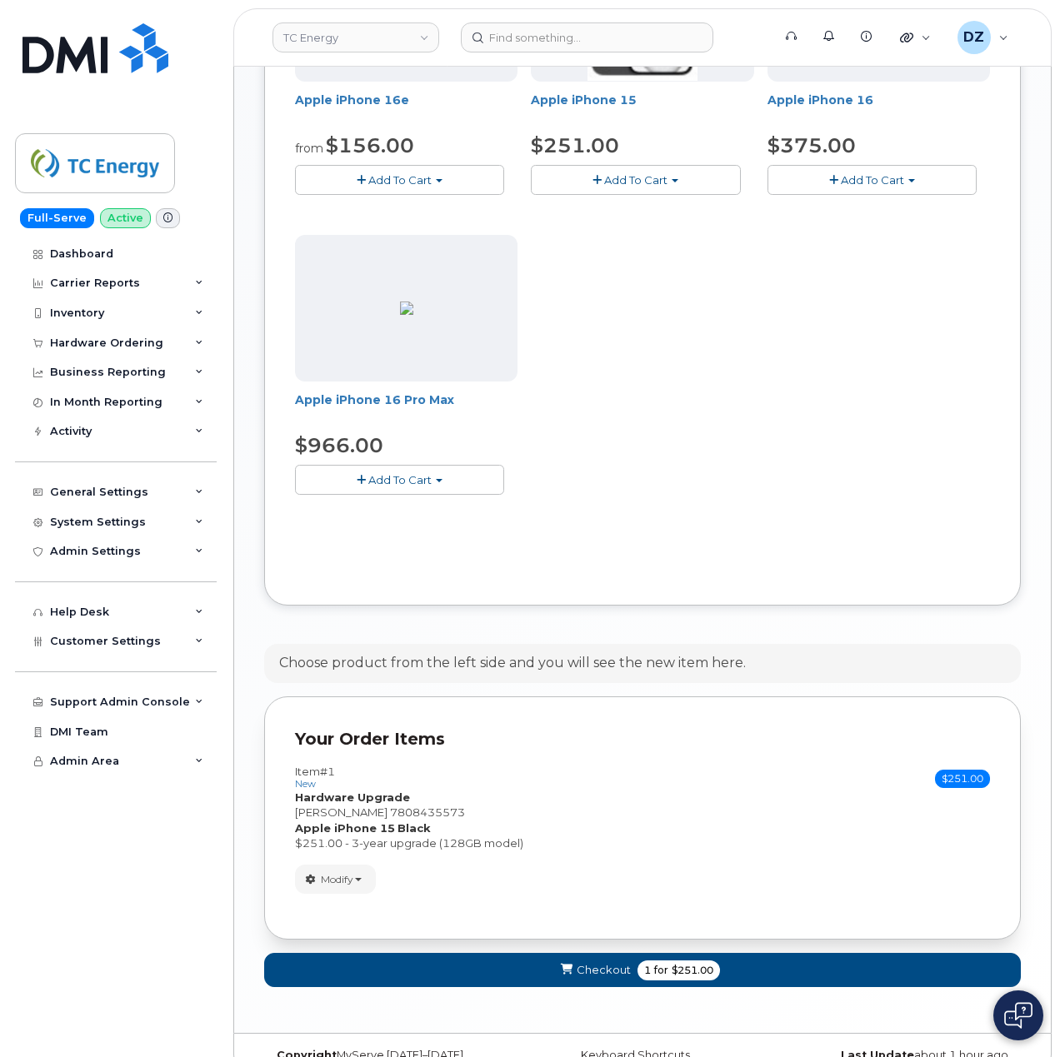
scroll to position [841, 0]
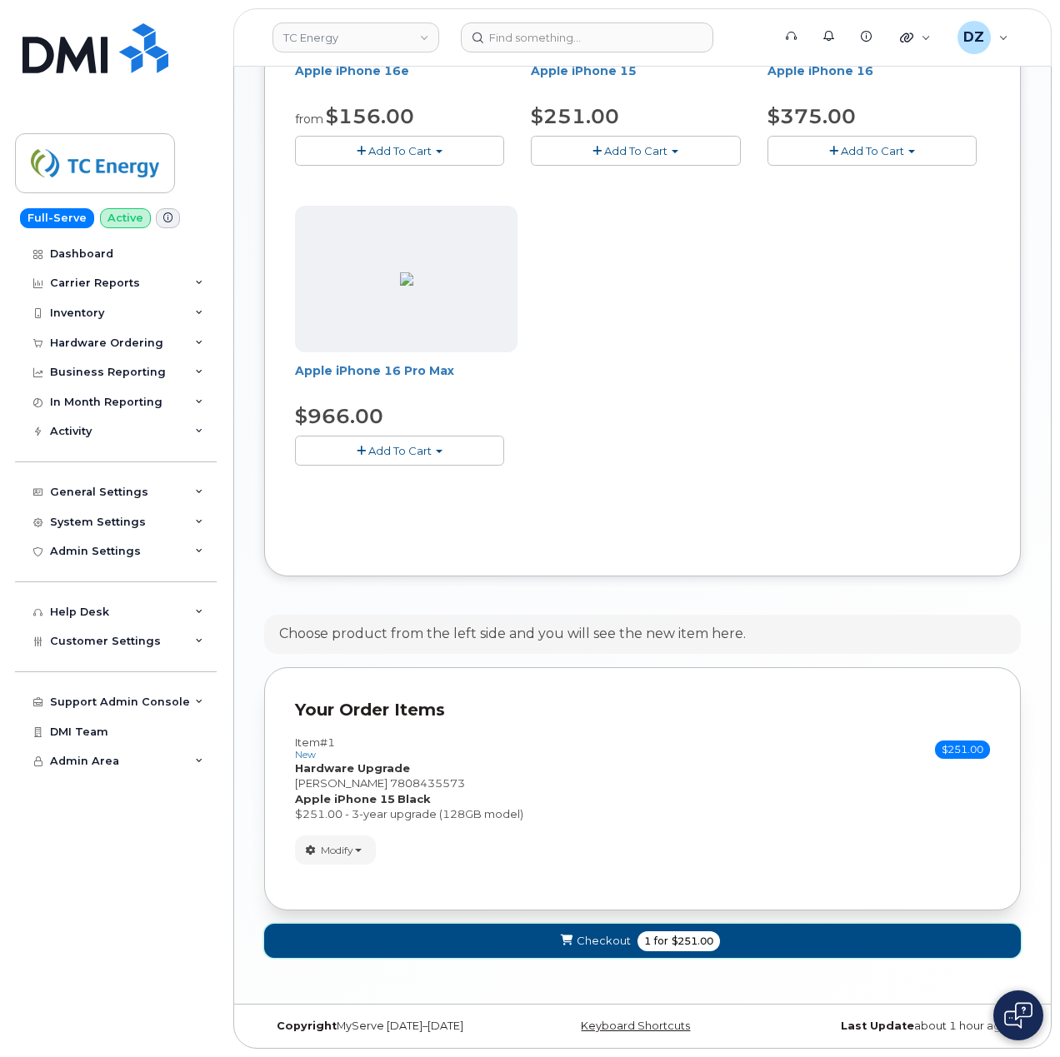
click at [634, 943] on button "Checkout 1 for $251.00" at bounding box center [642, 941] width 757 height 34
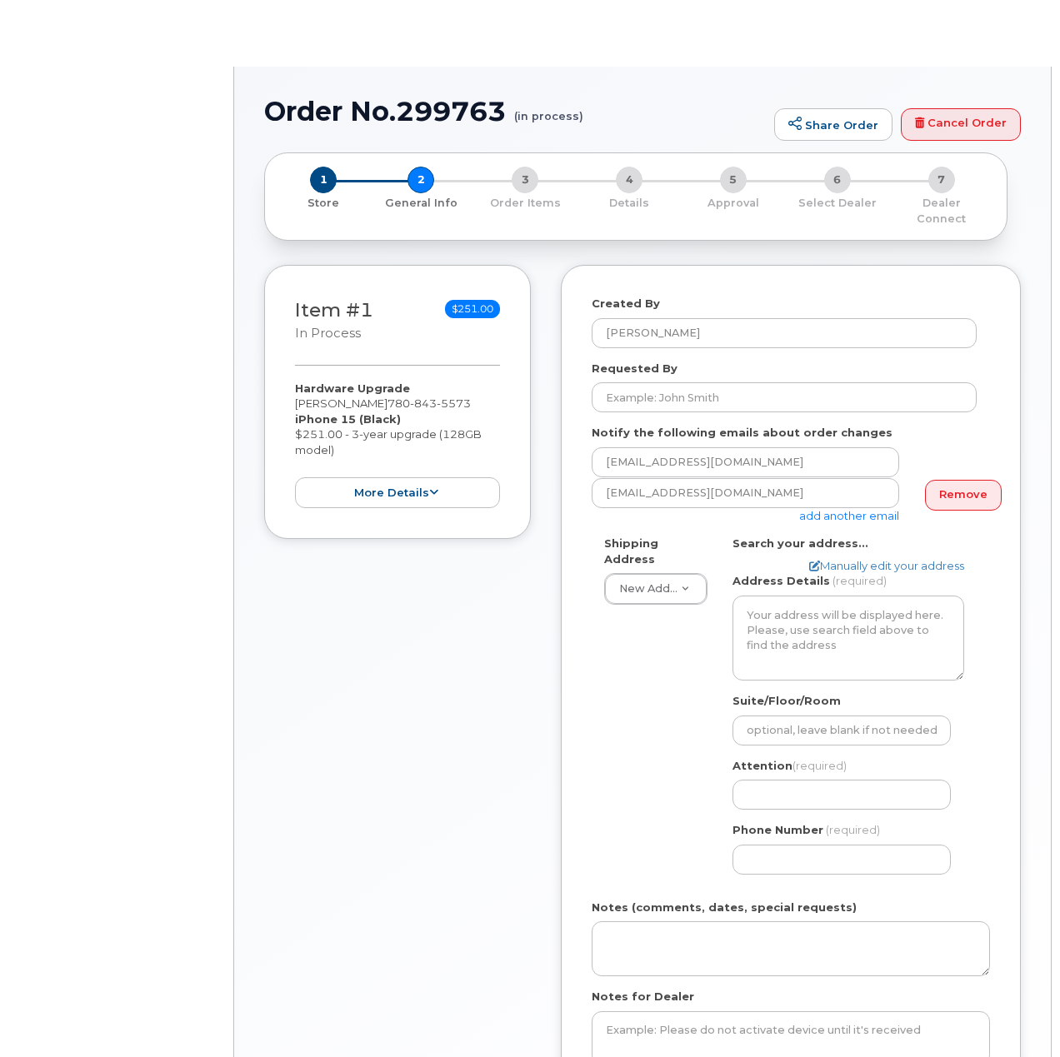
select select
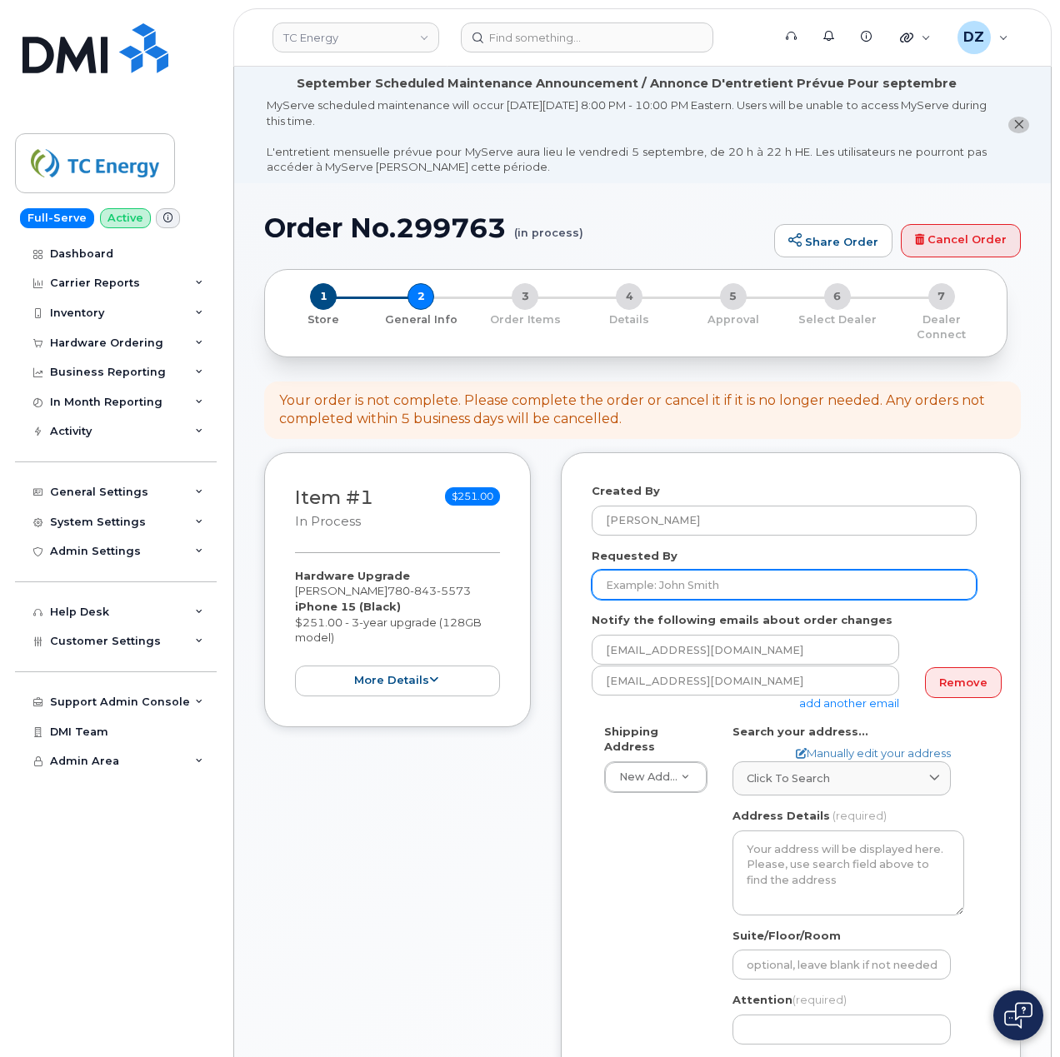
click at [717, 573] on input "Requested By" at bounding box center [784, 585] width 385 height 30
paste input "SCTASK0688017"
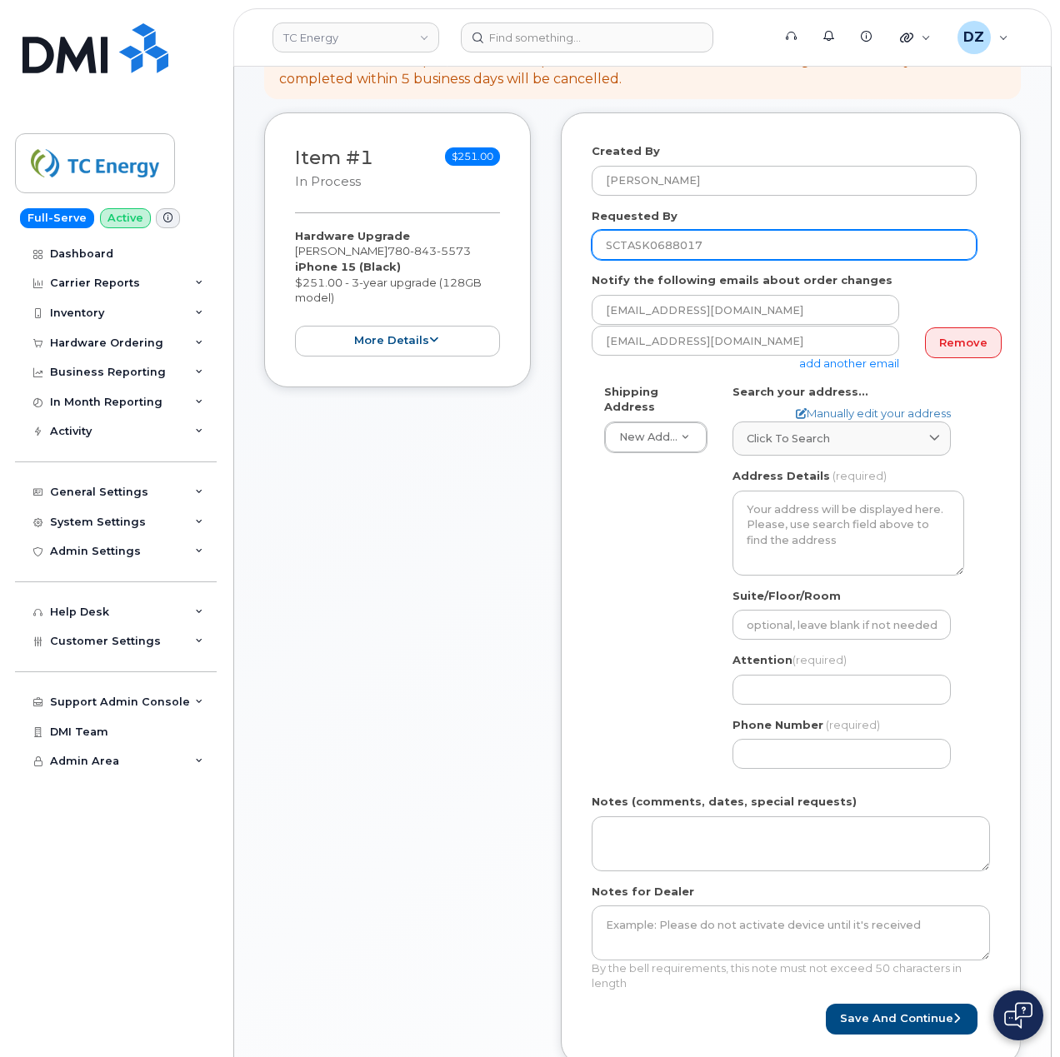
scroll to position [555, 0]
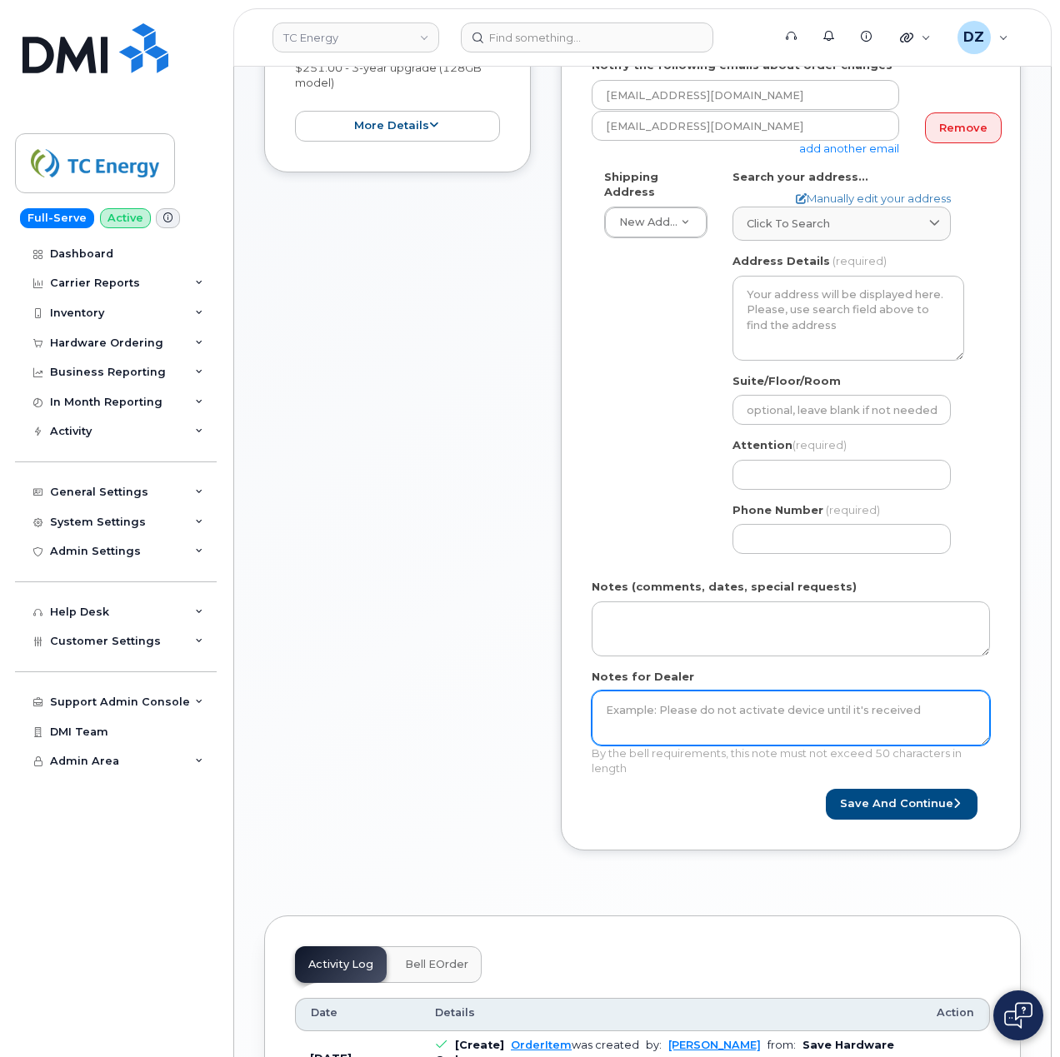
type input "SCTASK0688017"
click at [677, 717] on textarea "Notes for Dealer" at bounding box center [791, 718] width 398 height 55
paste textarea "SCTASK0688017"
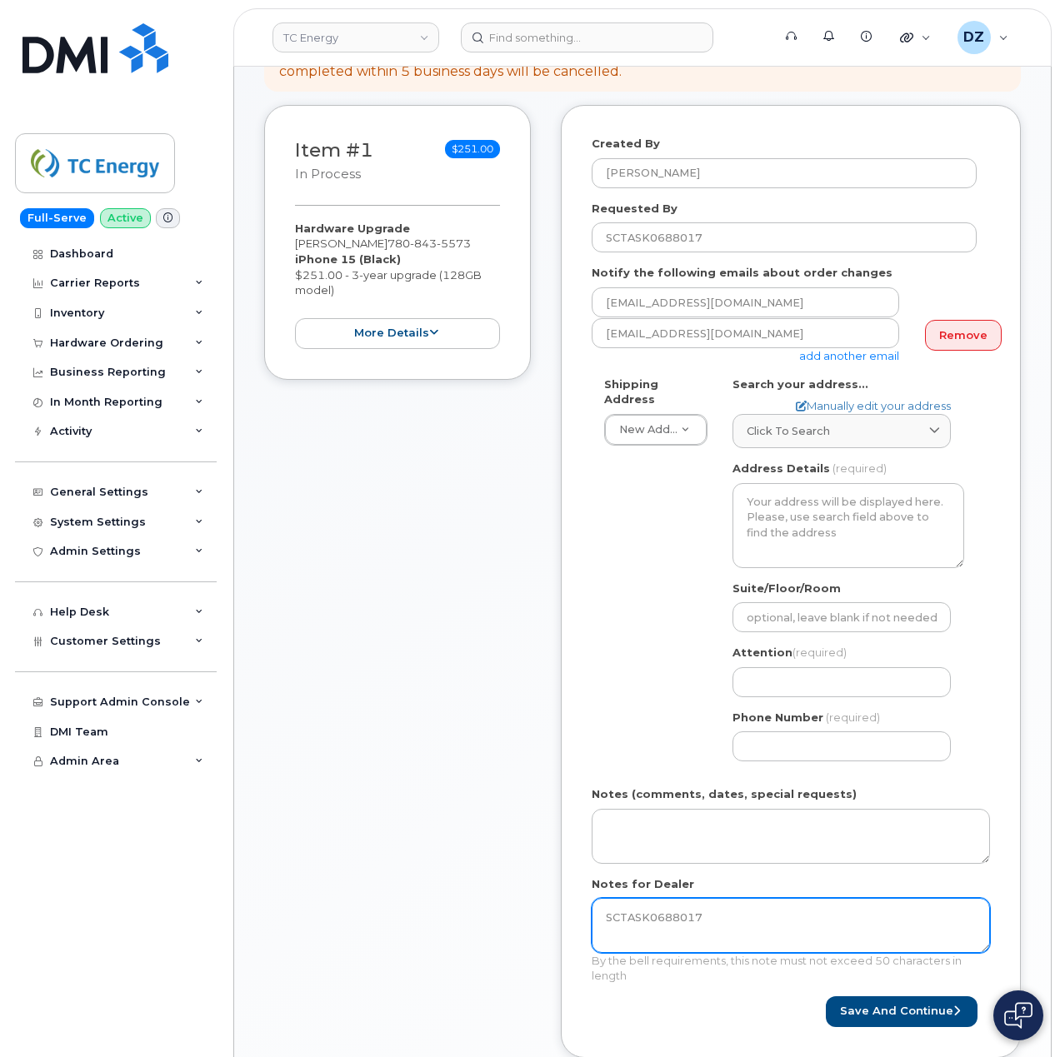
scroll to position [333, 0]
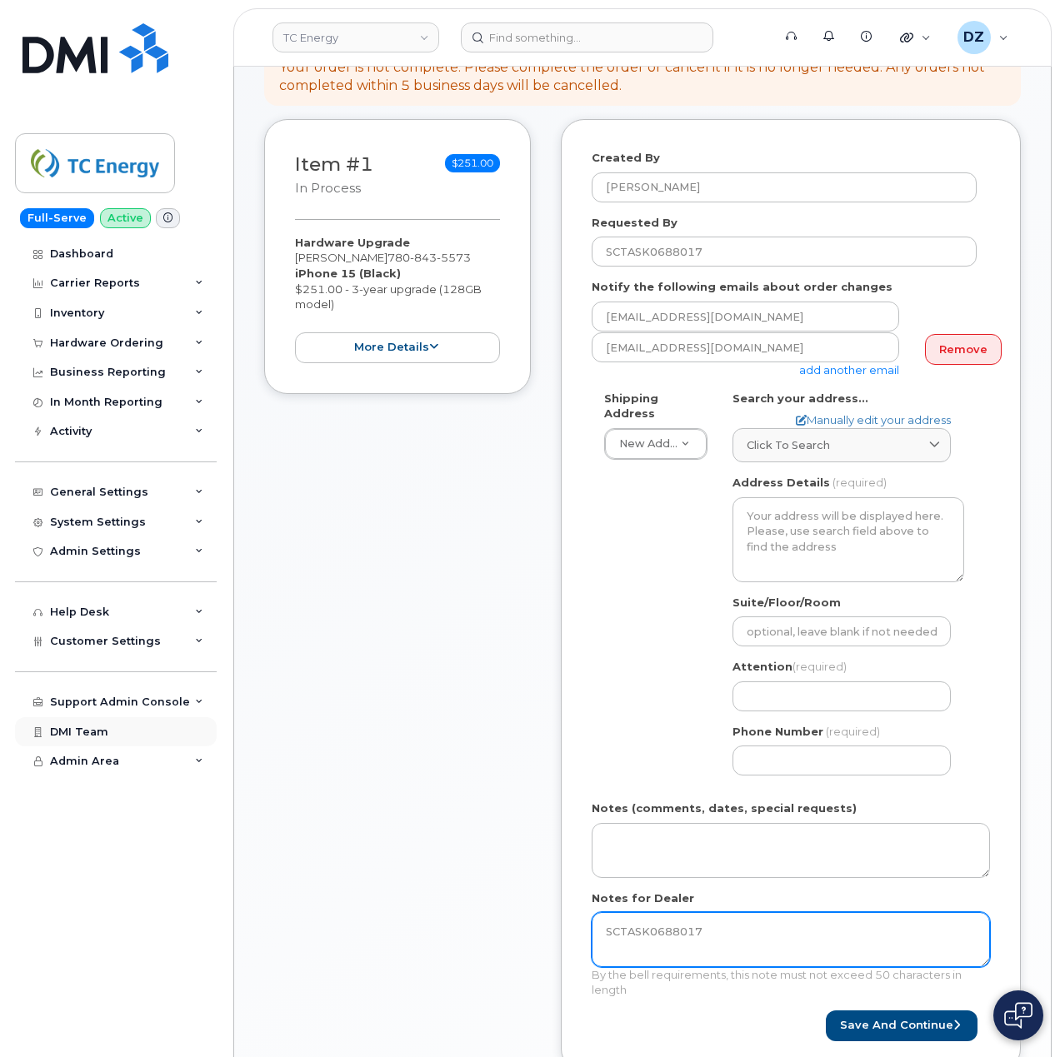
type textarea "SCTASK0688017"
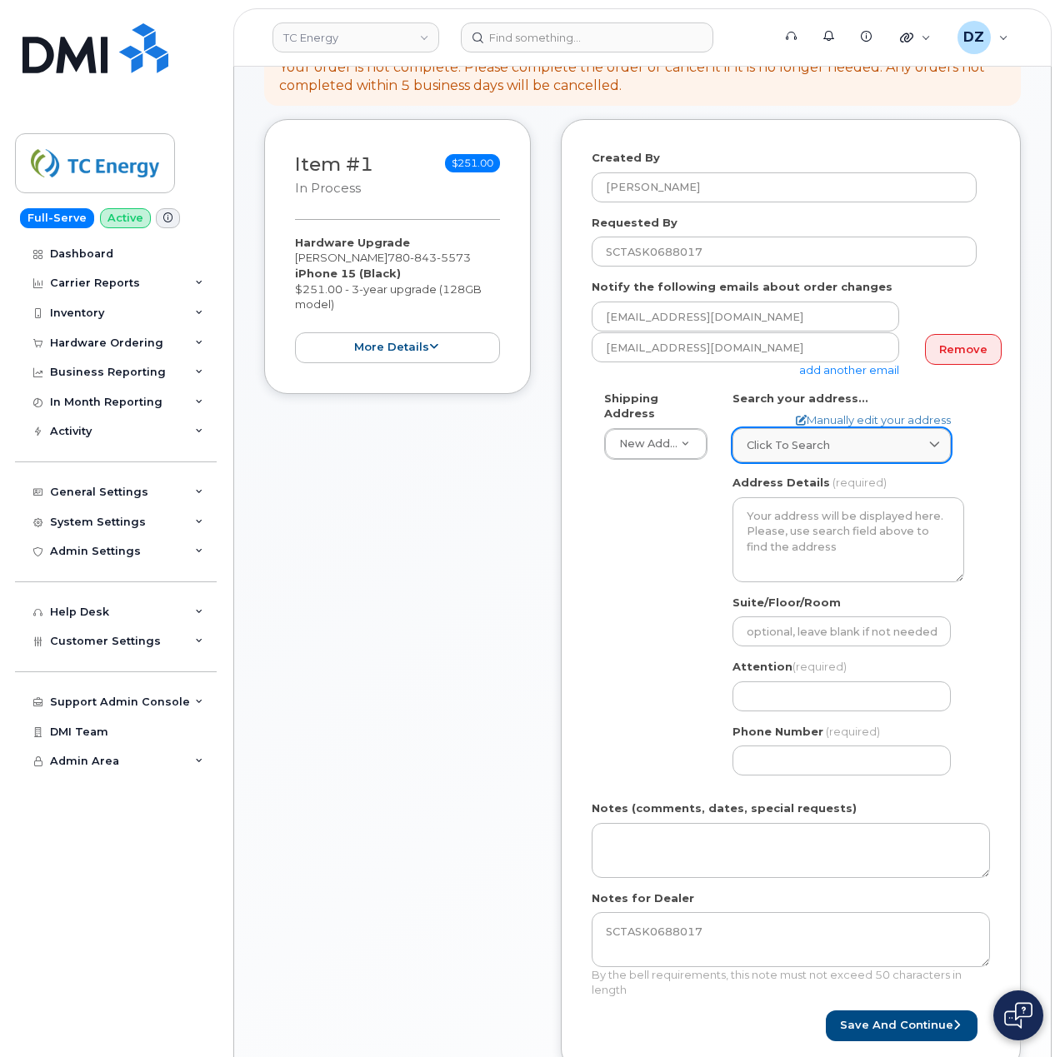
click at [833, 437] on div "Click to search" at bounding box center [842, 445] width 190 height 16
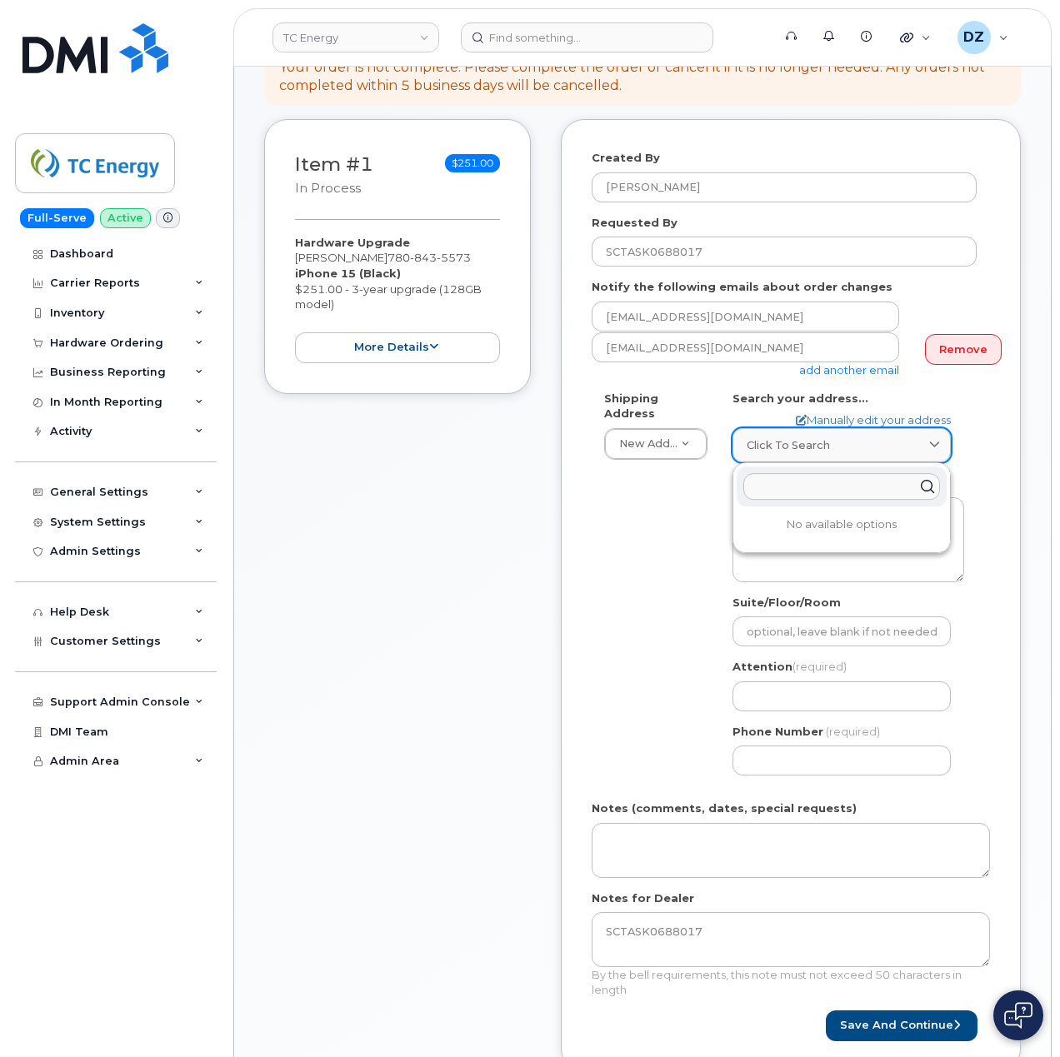
paste input "[STREET_ADDRESS]"
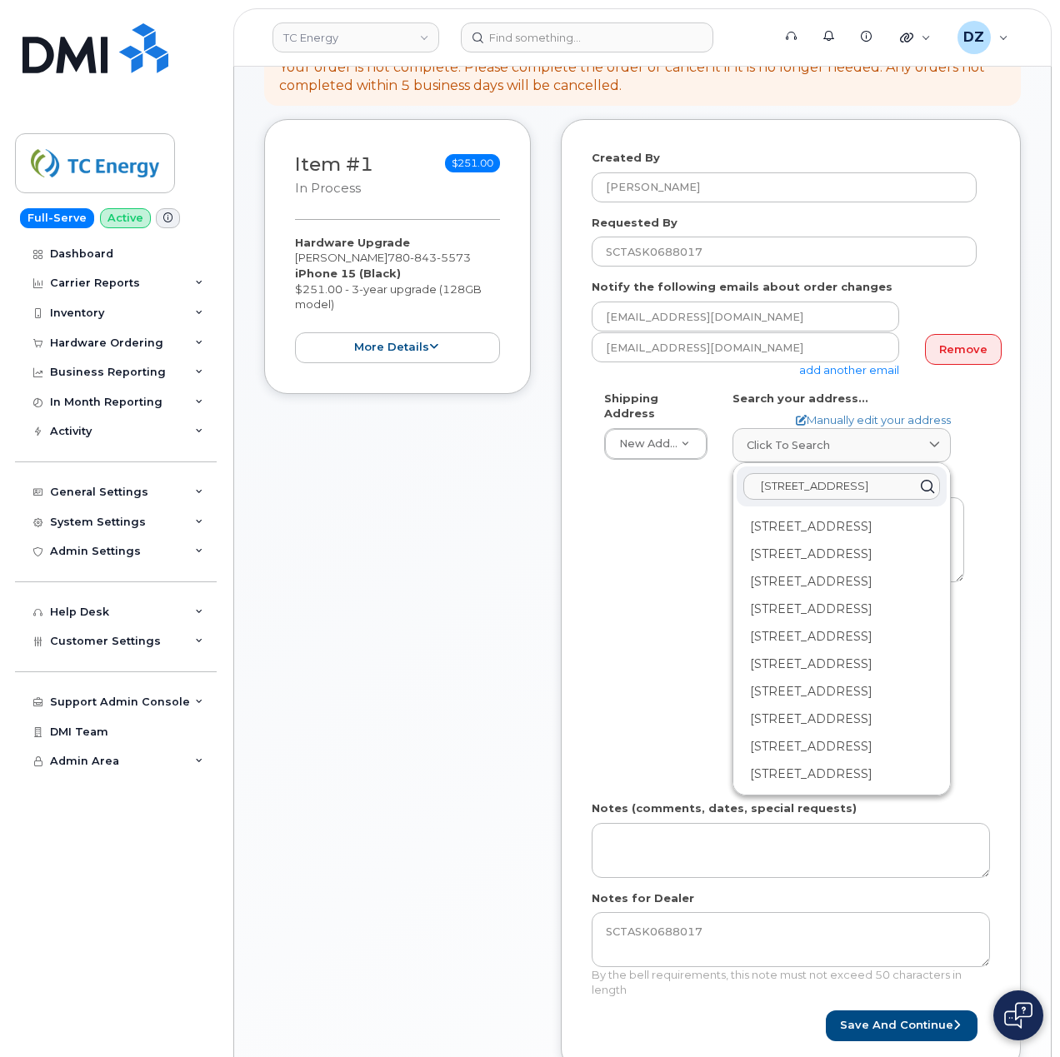
click at [841, 473] on input "[STREET_ADDRESS]" at bounding box center [841, 486] width 197 height 27
paste input "slave lake"
type input "[STREET_ADDRESS]"
click at [837, 517] on div "[STREET_ADDRESS]" at bounding box center [842, 526] width 210 height 27
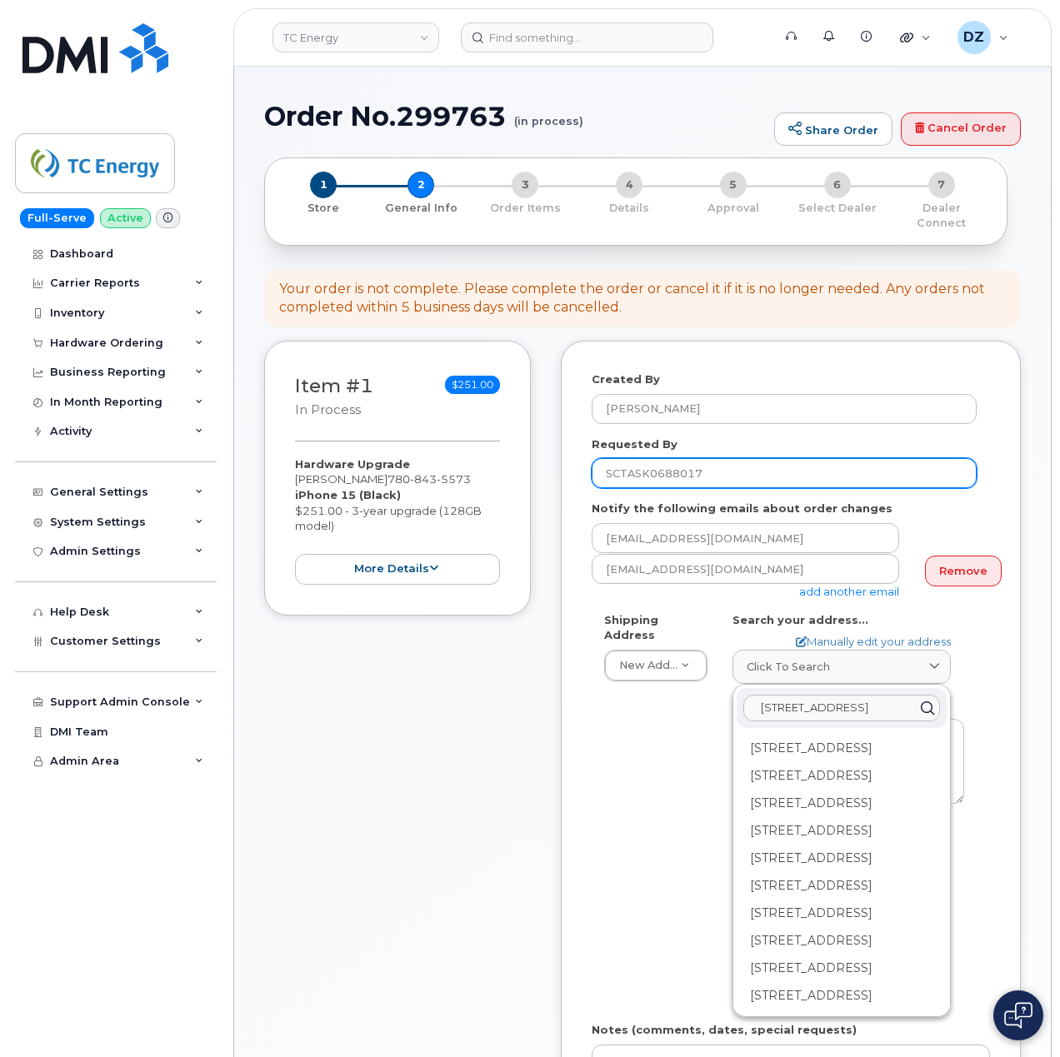
scroll to position [111, 0]
click at [657, 851] on div "Shipping Address New Address New Address [STREET_ADDRESS][GEOGRAPHIC_DATA][US_S…" at bounding box center [784, 812] width 385 height 398
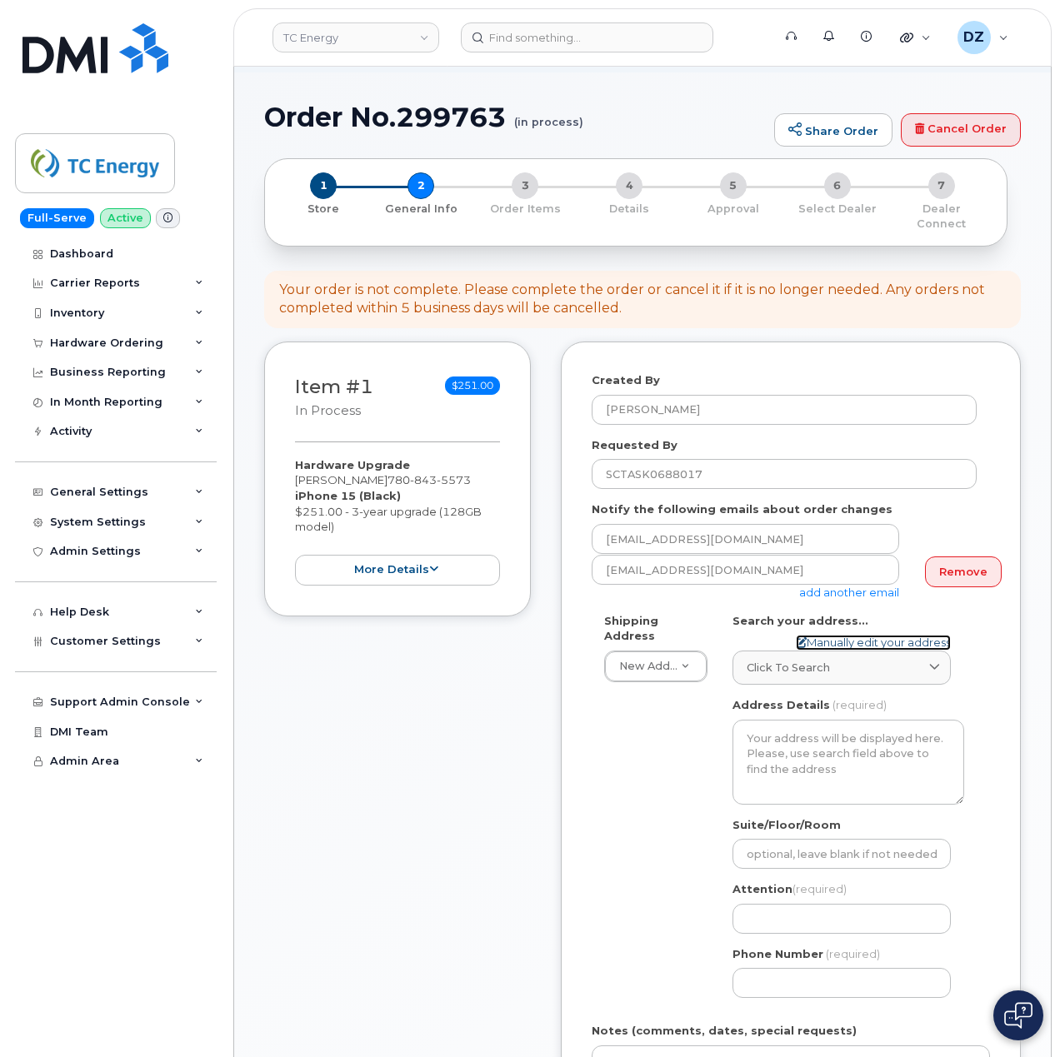
click at [911, 635] on link "Manually edit your address" at bounding box center [873, 643] width 155 height 16
select select
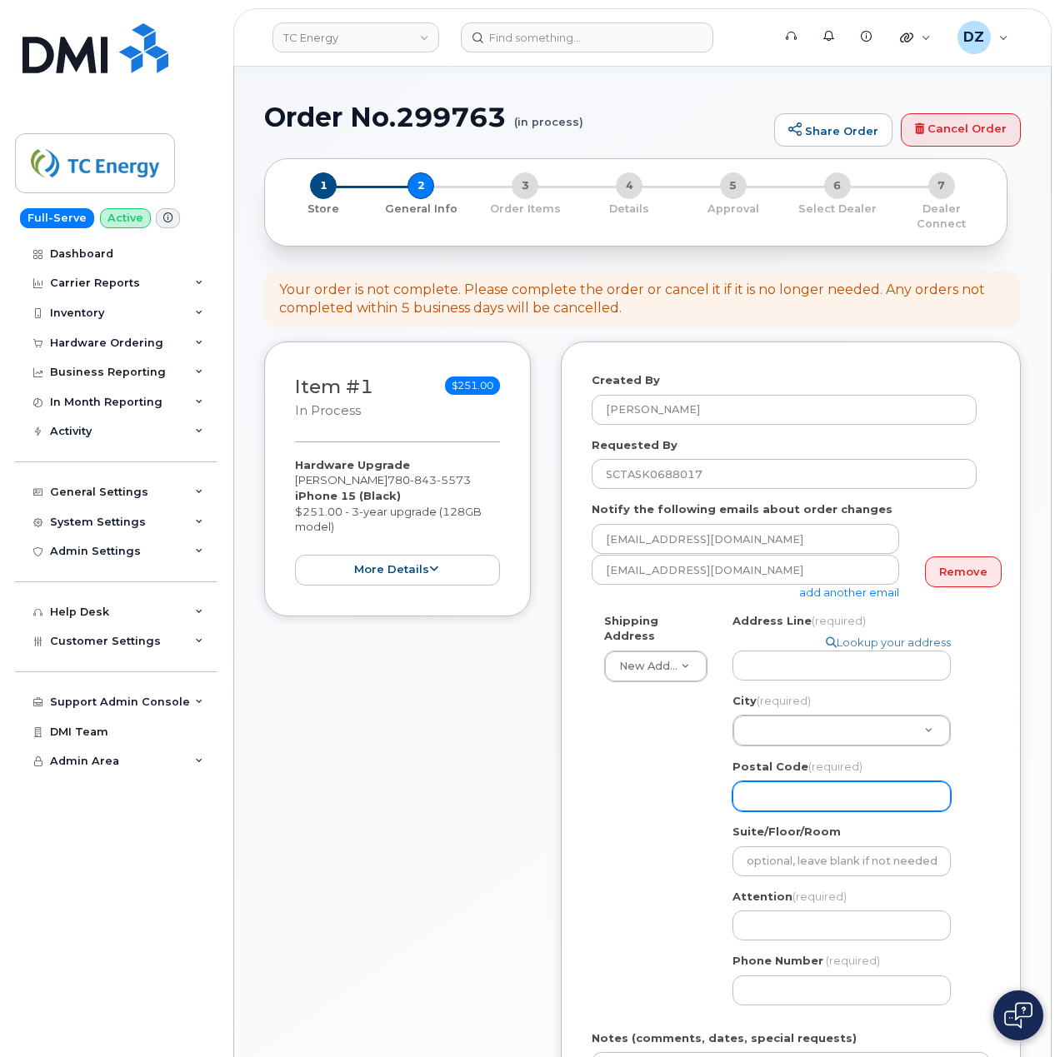
click at [787, 787] on input "Postal Code (required)" at bounding box center [841, 797] width 218 height 30
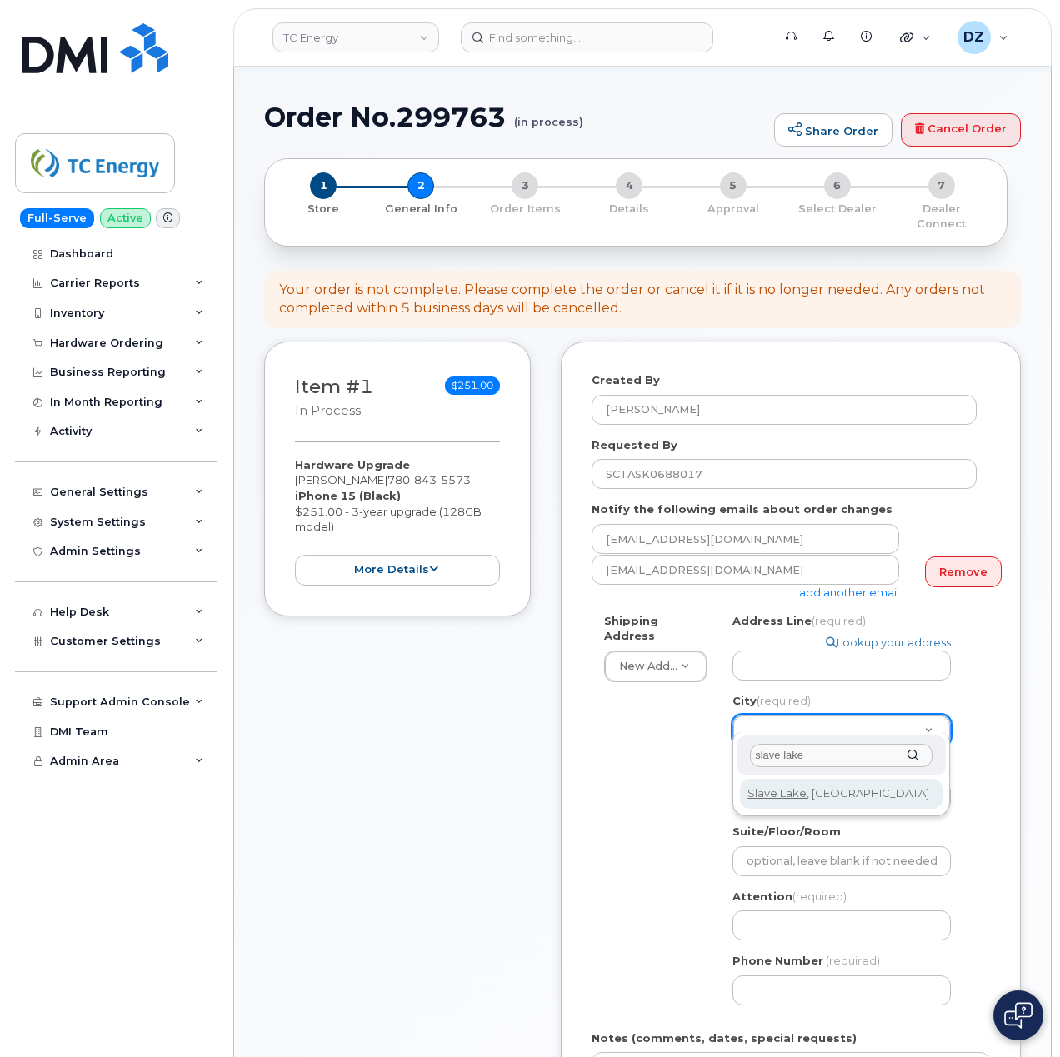
type input "slave lake"
select select
type input "466"
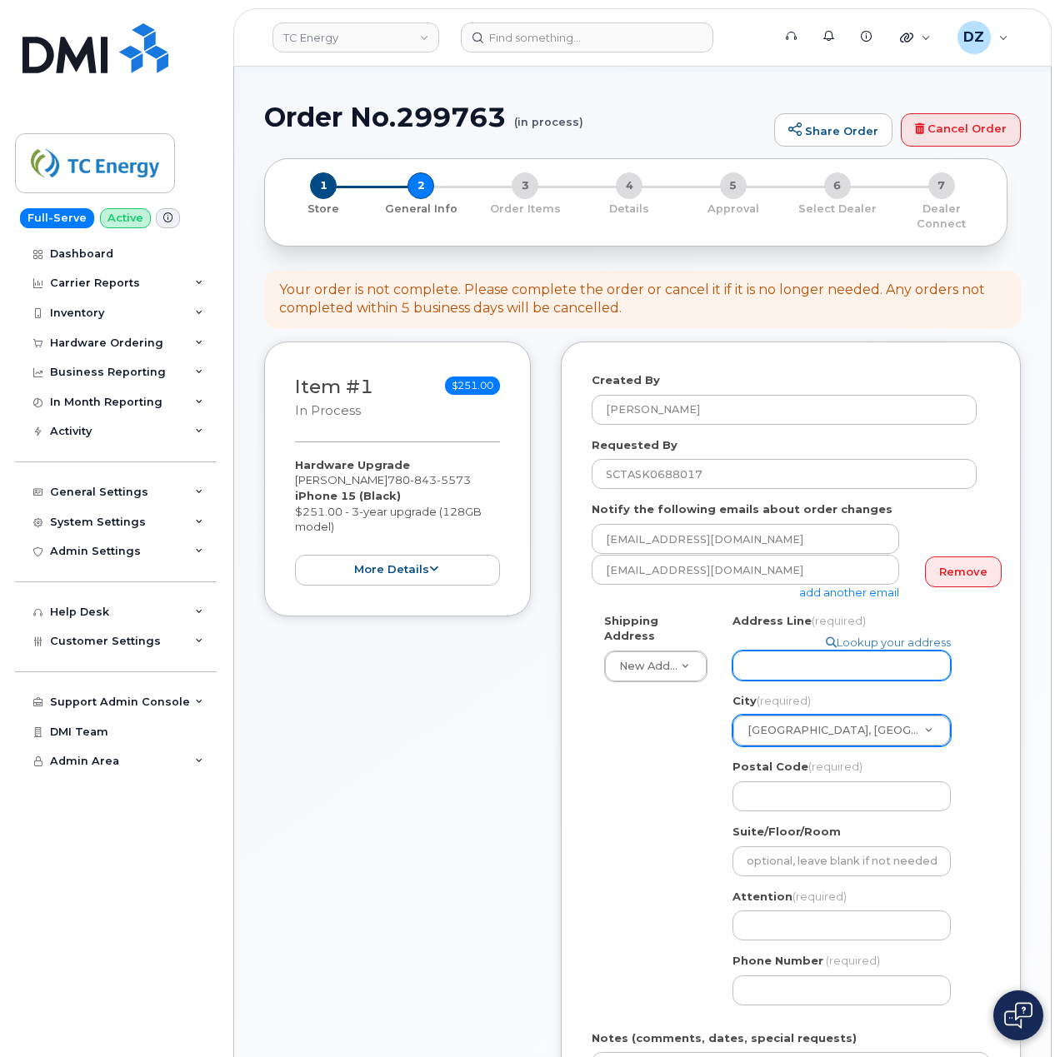
click at [777, 651] on input "Address Line (required)" at bounding box center [841, 666] width 218 height 30
paste input "[STREET_ADDRESS]"
select select
type input "[STREET_ADDRESS]"
click at [605, 807] on div "Shipping Address New Address New Address [STREET_ADDRESS][GEOGRAPHIC_DATA][US_S…" at bounding box center [784, 815] width 385 height 405
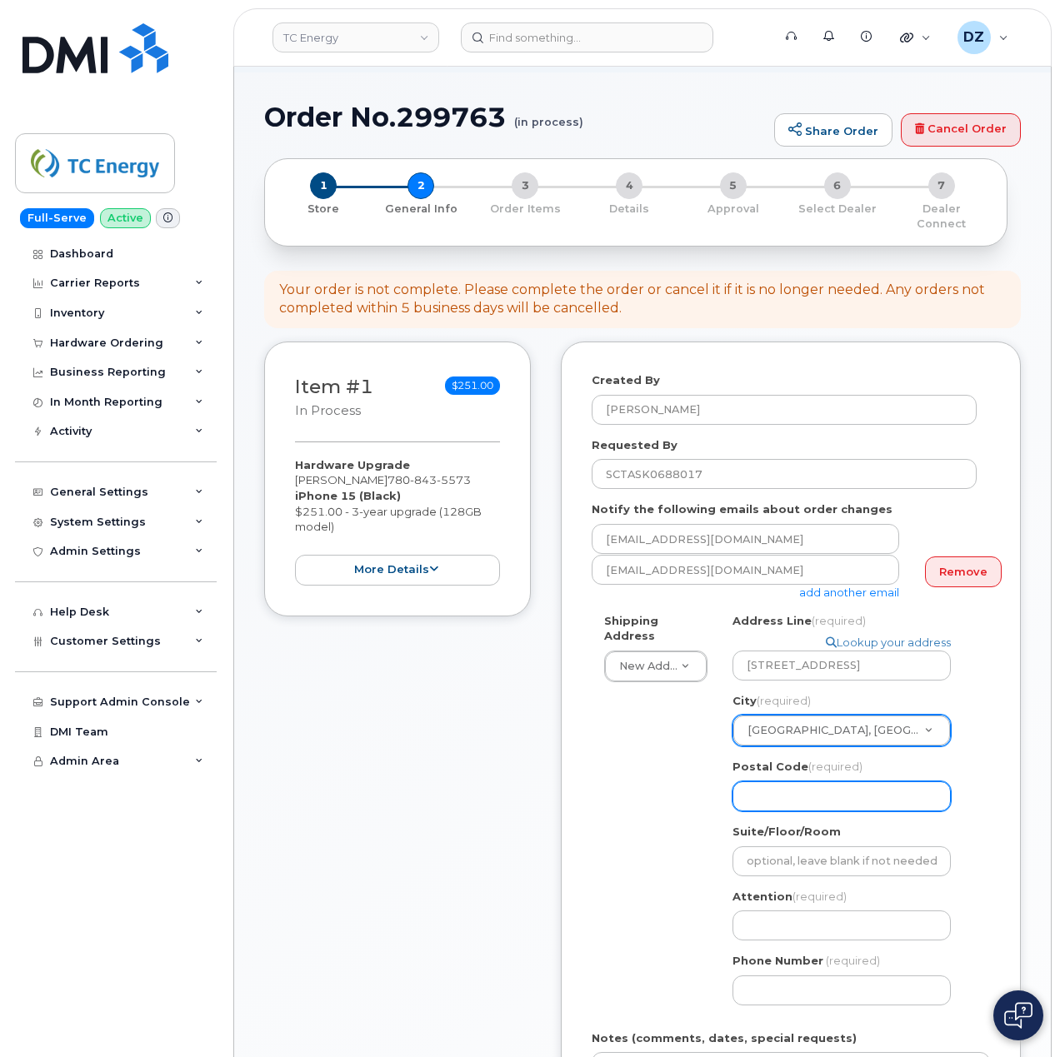
click at [843, 787] on input "Postal Code (required)" at bounding box center [841, 797] width 218 height 30
paste input "t0g 2a0"
select select
type input "t0g 2a0"
click at [552, 861] on div "Item #1 in process $251.00 Hardware Upgrade [PERSON_NAME] [PHONE_NUMBER] iPhone…" at bounding box center [642, 834] width 757 height 984
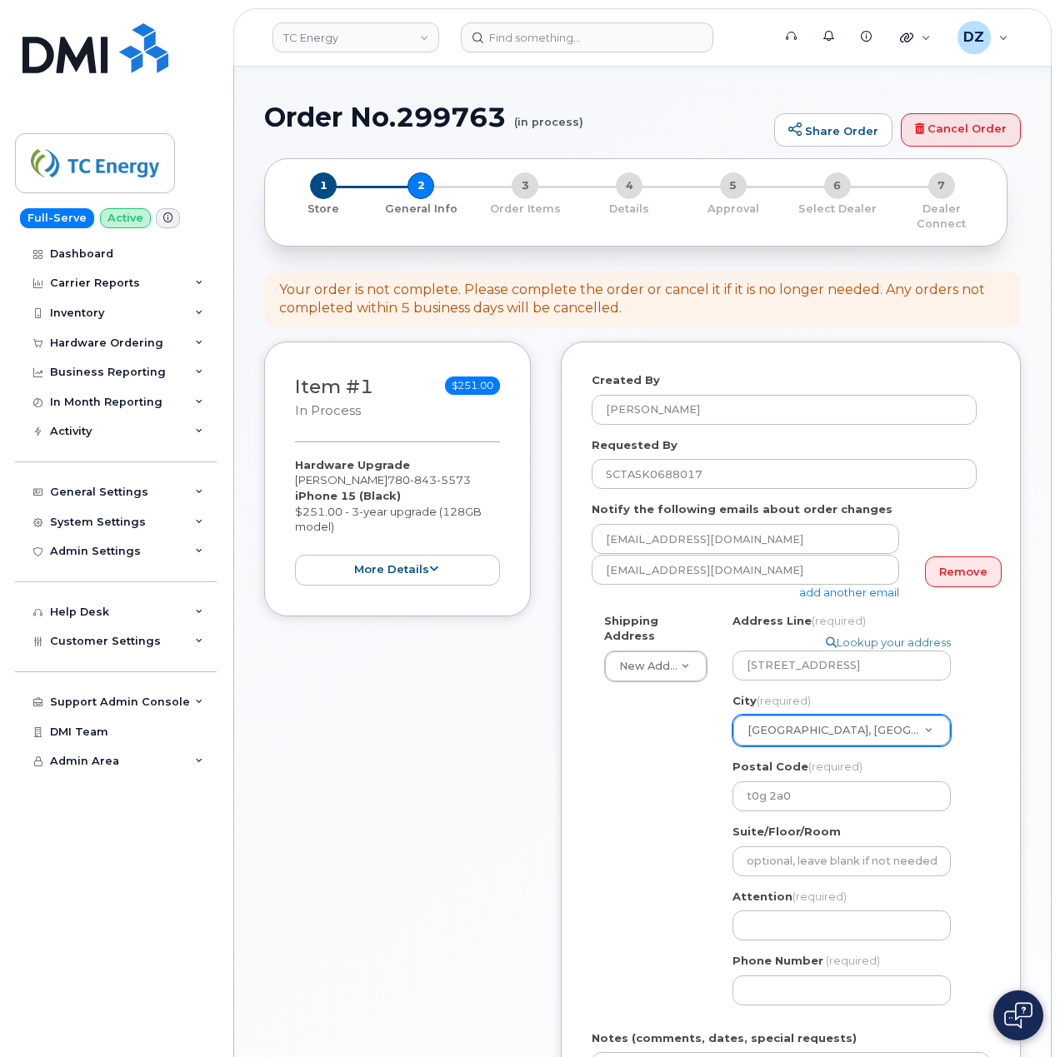
click at [628, 881] on div "Shipping Address New Address New Address [STREET_ADDRESS][GEOGRAPHIC_DATA][US_S…" at bounding box center [784, 815] width 385 height 405
click at [782, 911] on input "Attention (required)" at bounding box center [841, 926] width 218 height 30
paste input "[PERSON_NAME]"
select select
type input "[PERSON_NAME]"
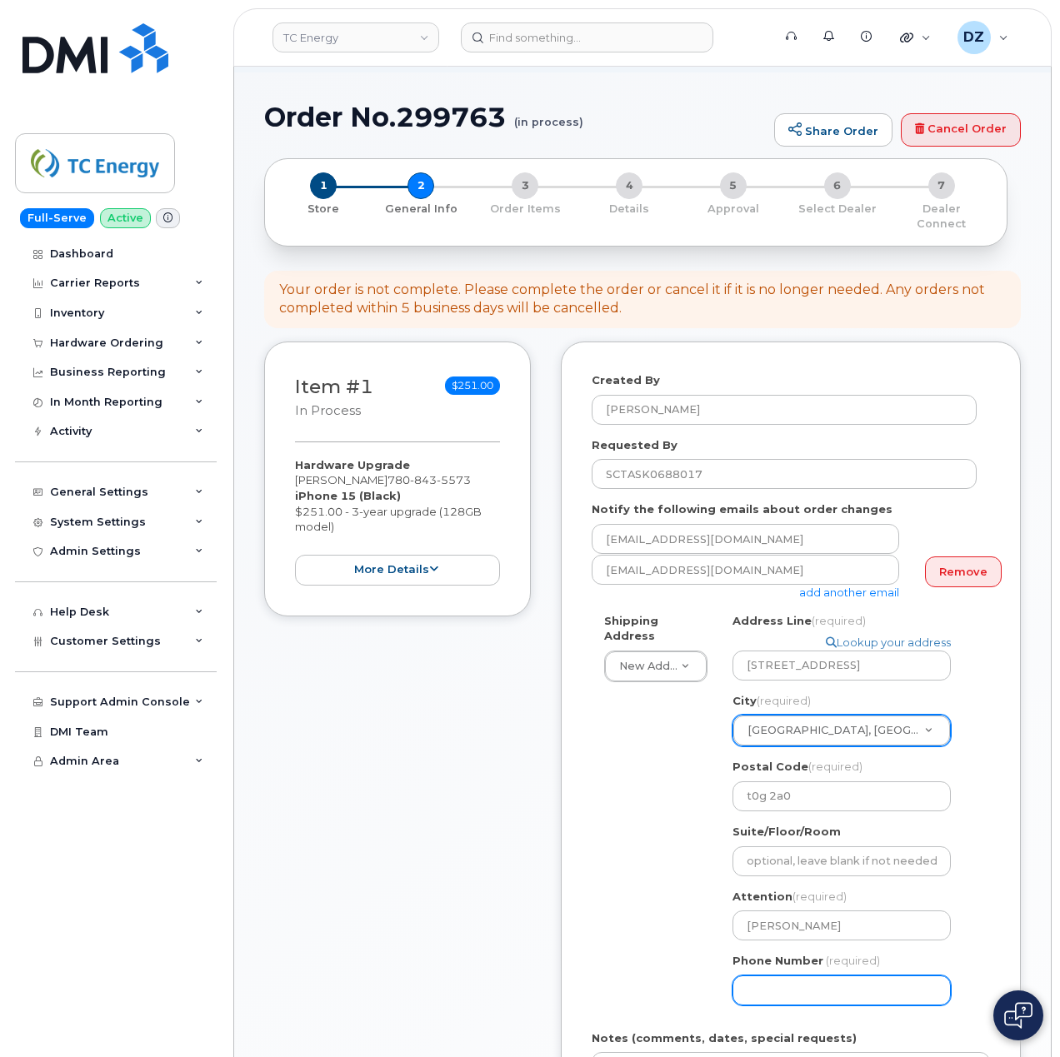
click at [797, 978] on input "Phone Number" at bounding box center [841, 991] width 218 height 30
paste input "7808435573"
type input "7808435573"
select select
type input "7808435573"
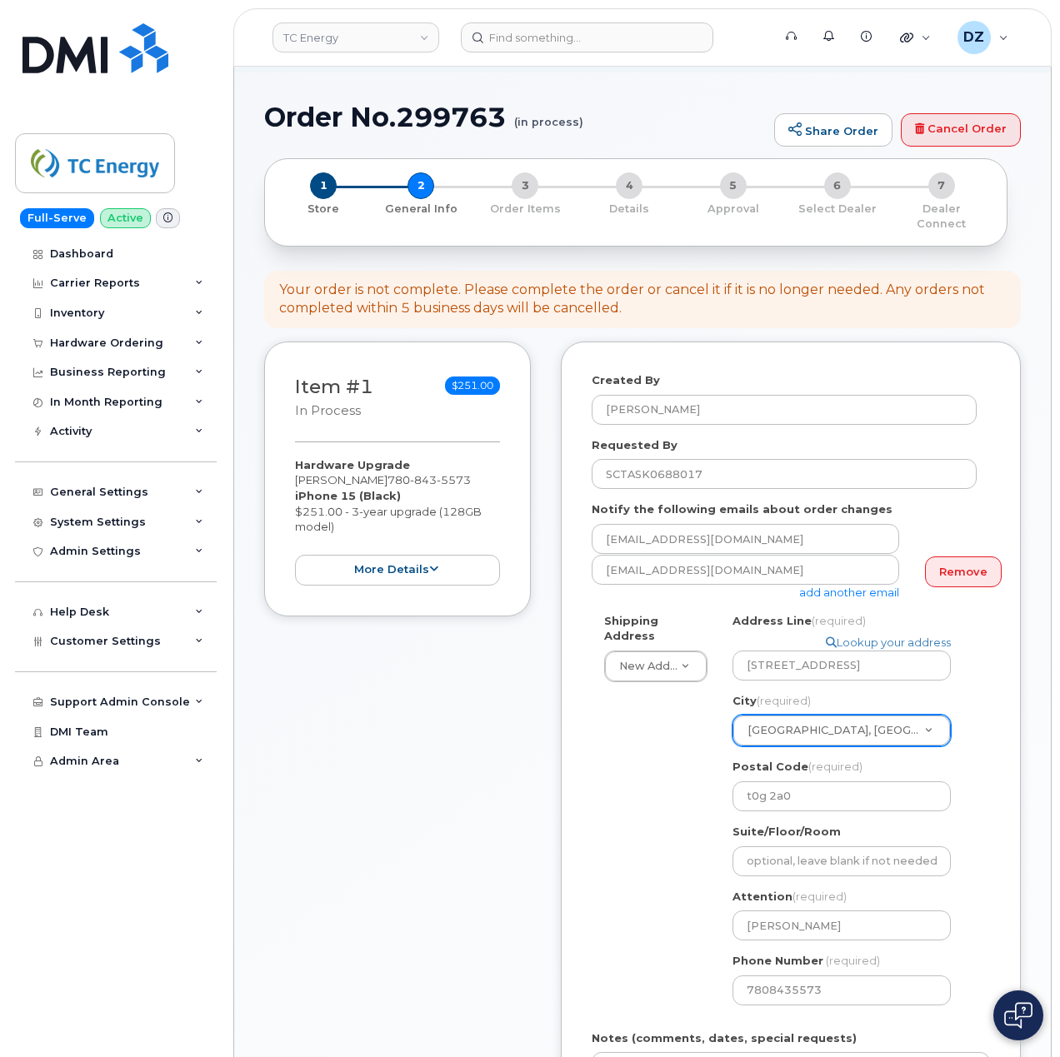
click at [638, 891] on div "Shipping Address New Address New Address 10255 S Washington Ave 117 Kohen Dr 18…" at bounding box center [784, 815] width 385 height 405
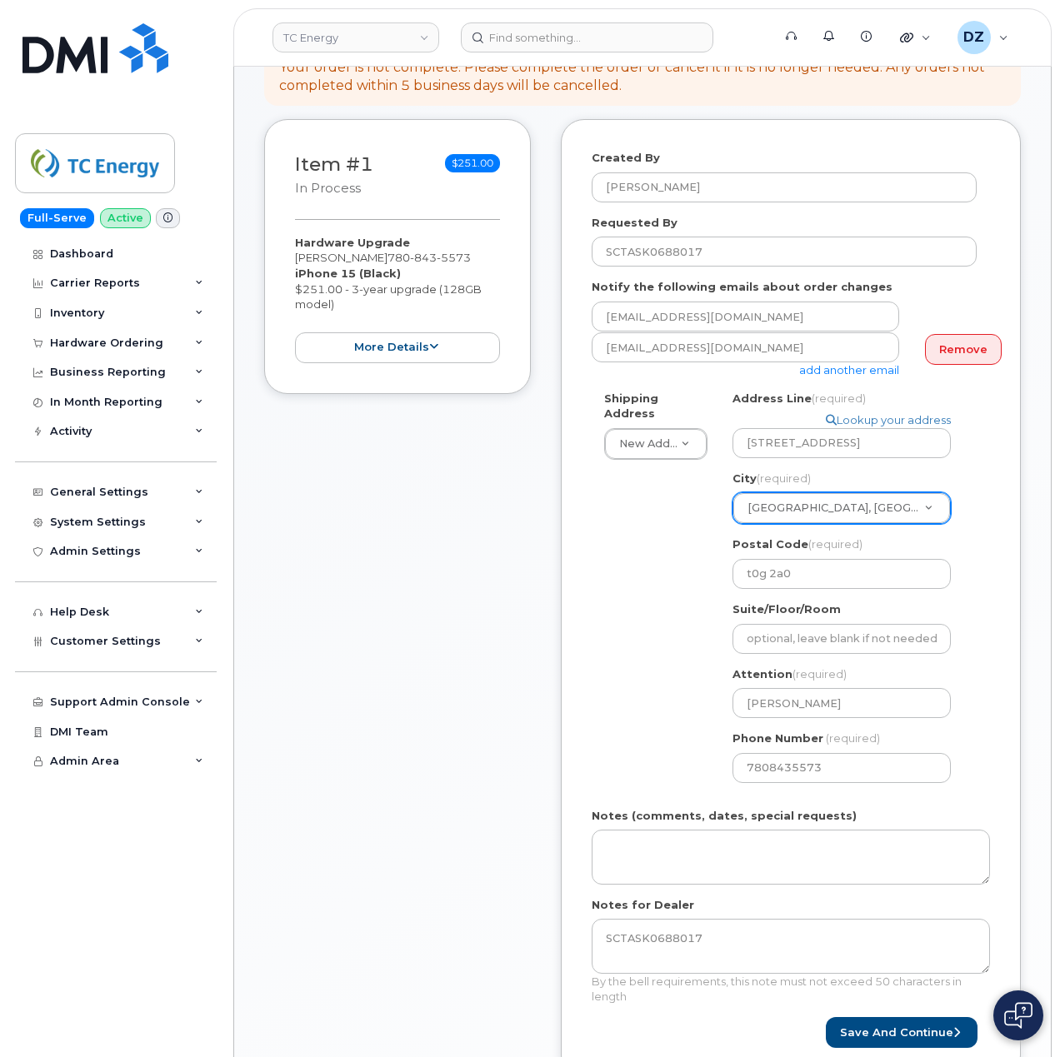
scroll to position [444, 0]
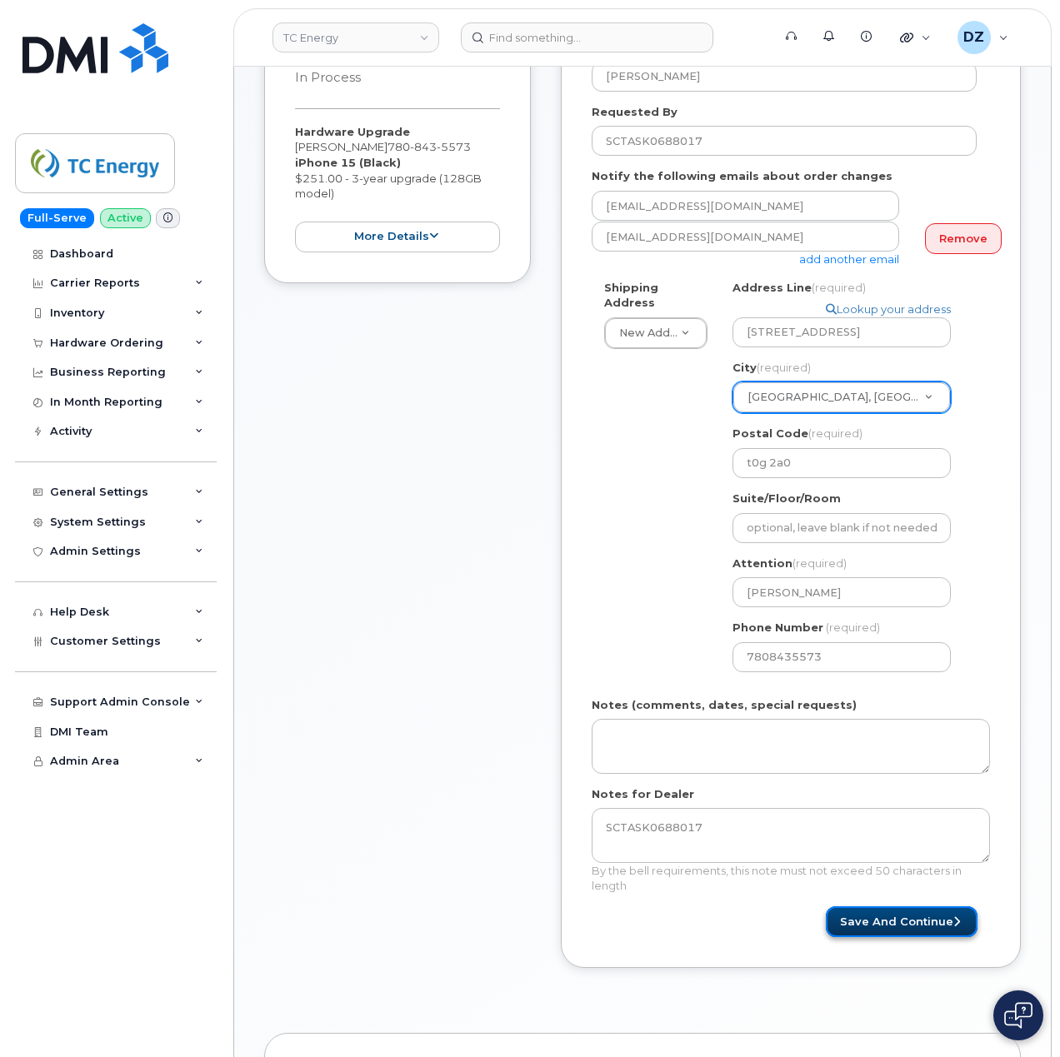
click at [901, 910] on button "Save and Continue" at bounding box center [902, 921] width 152 height 31
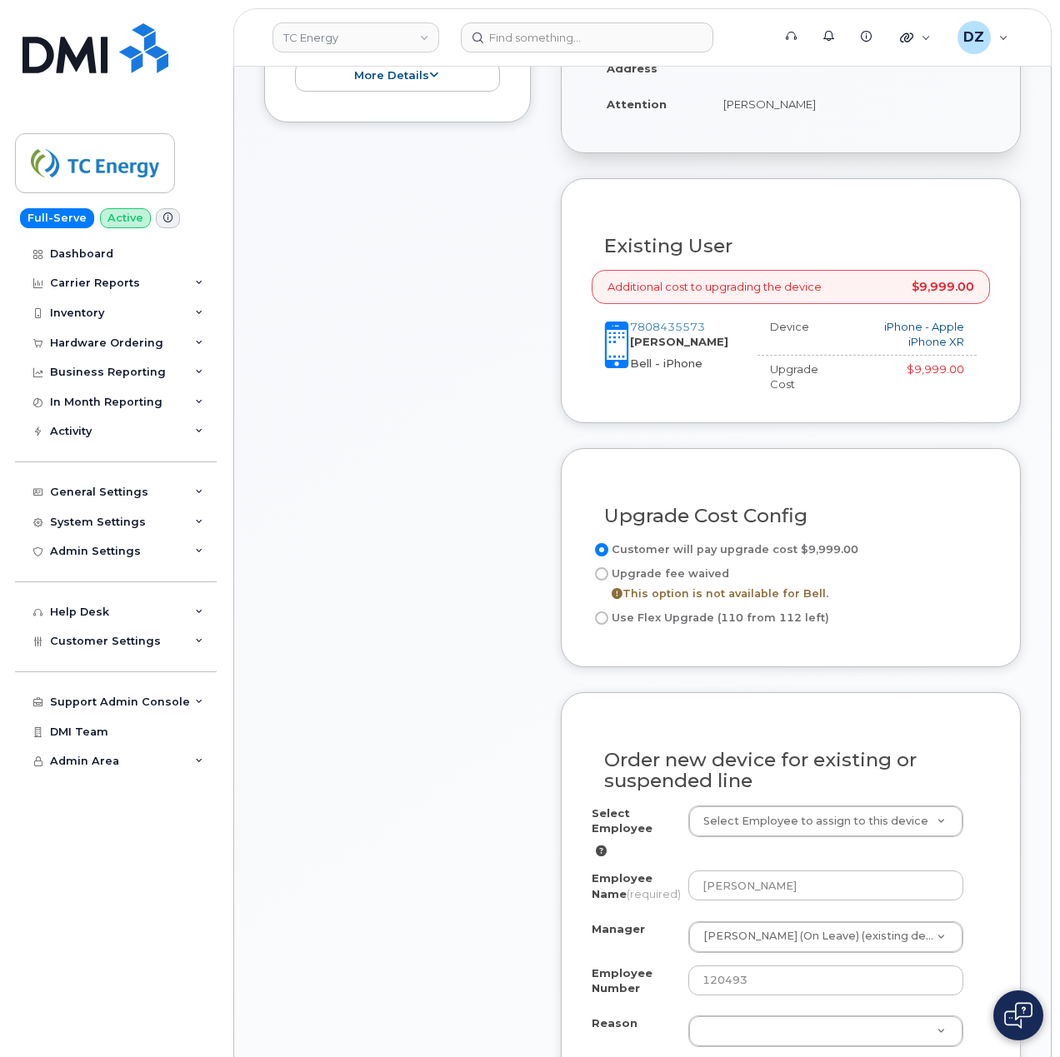
scroll to position [777, 0]
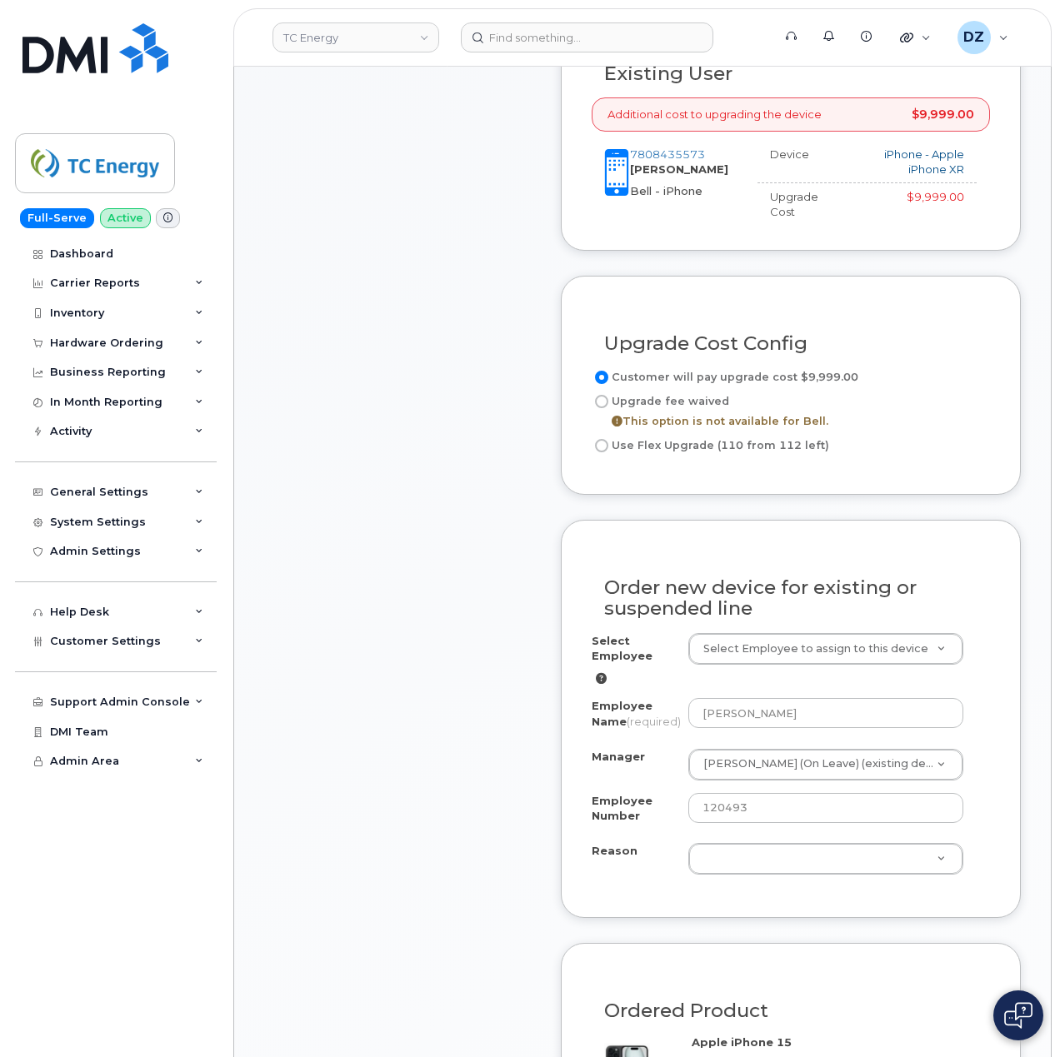
click at [603, 439] on input "Use Flex Upgrade (110 from 112 left)" at bounding box center [601, 445] width 13 height 13
radio input "true"
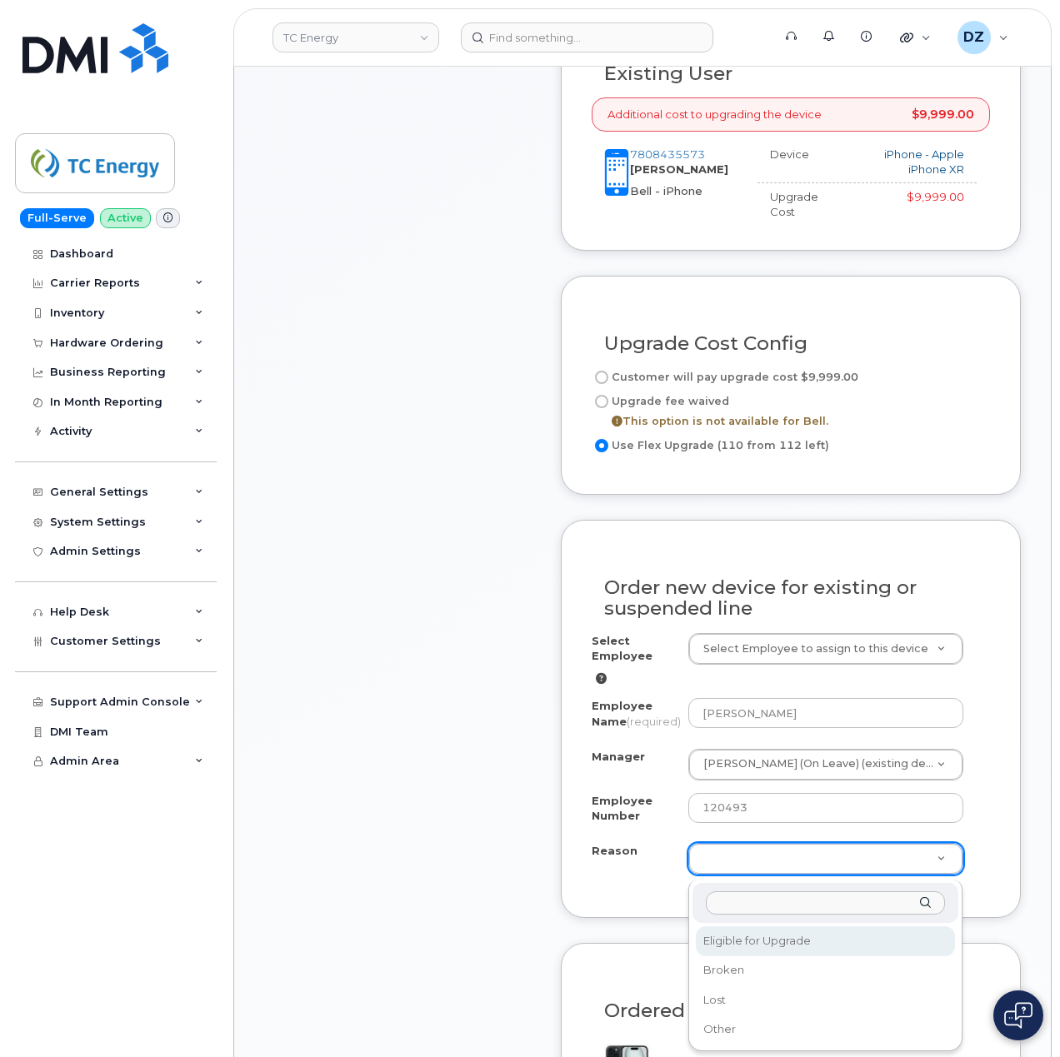
select select "eligible_for_upgrade"
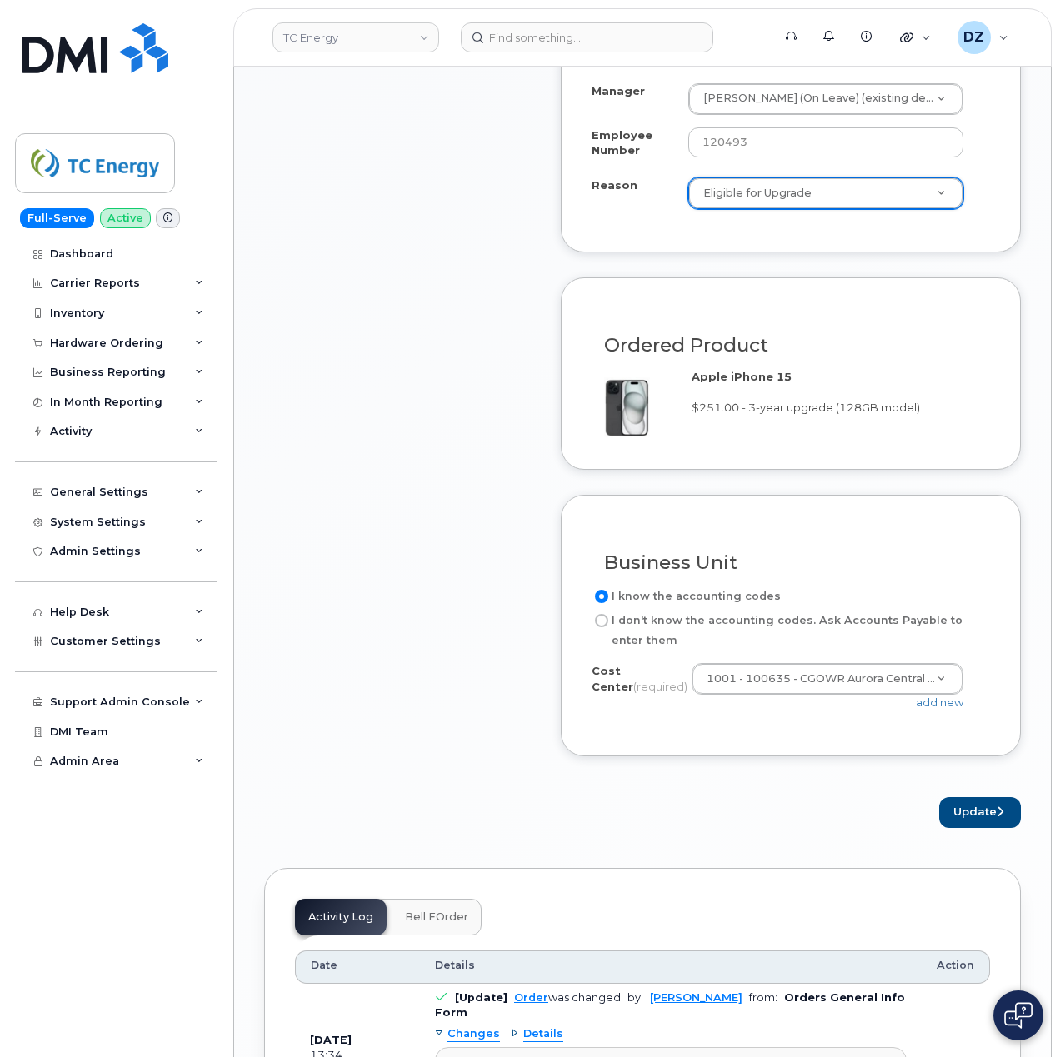
scroll to position [1444, 0]
click at [975, 817] on button "Update" at bounding box center [980, 812] width 82 height 31
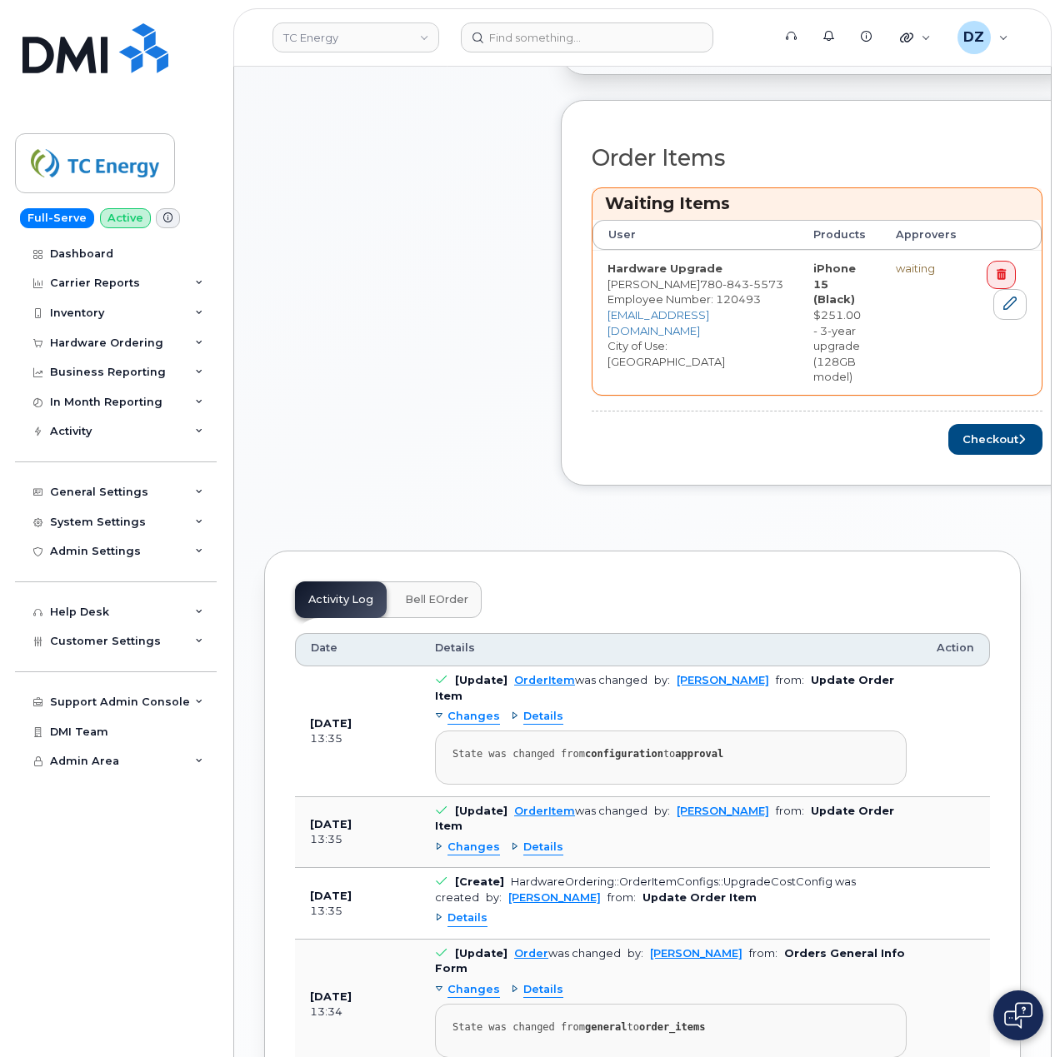
scroll to position [888, 0]
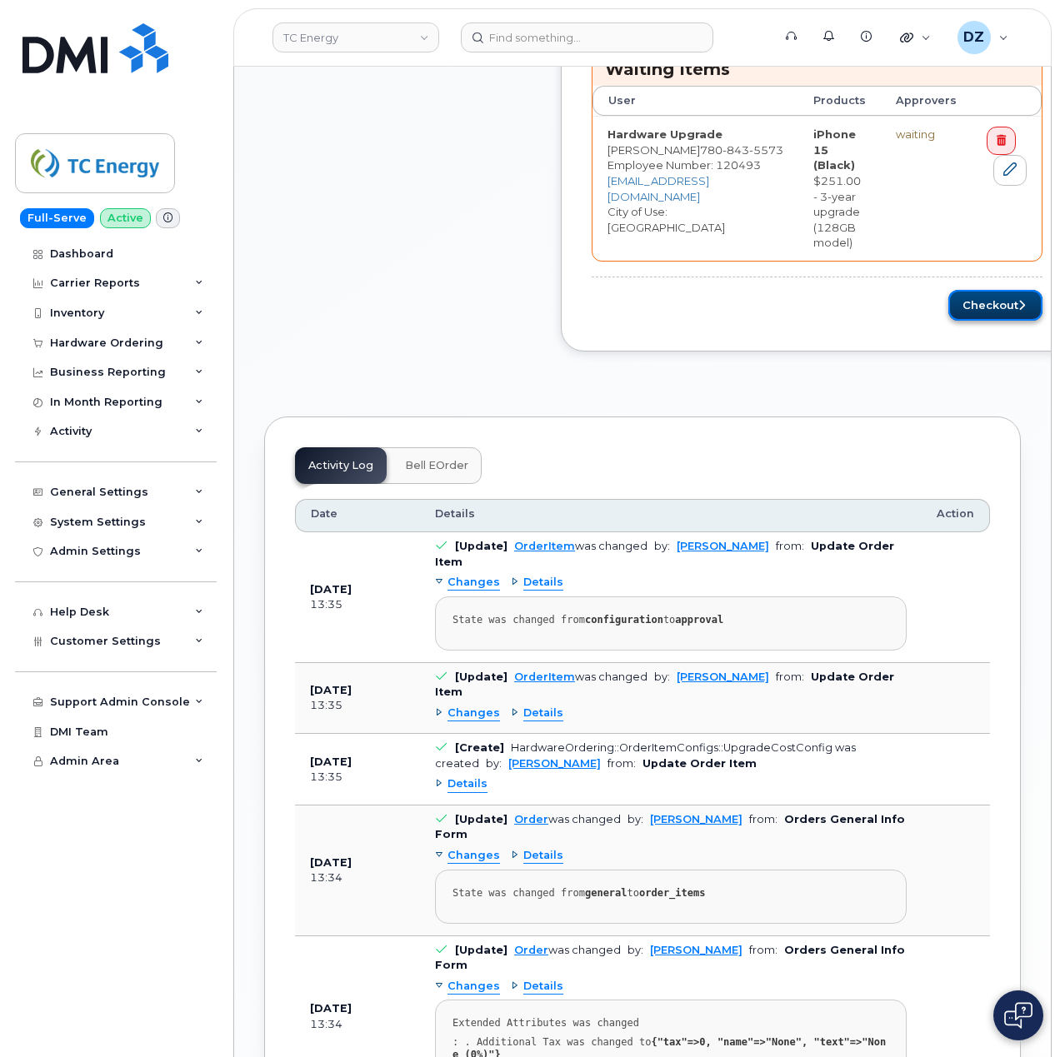
click at [971, 293] on button "Checkout" at bounding box center [995, 305] width 94 height 31
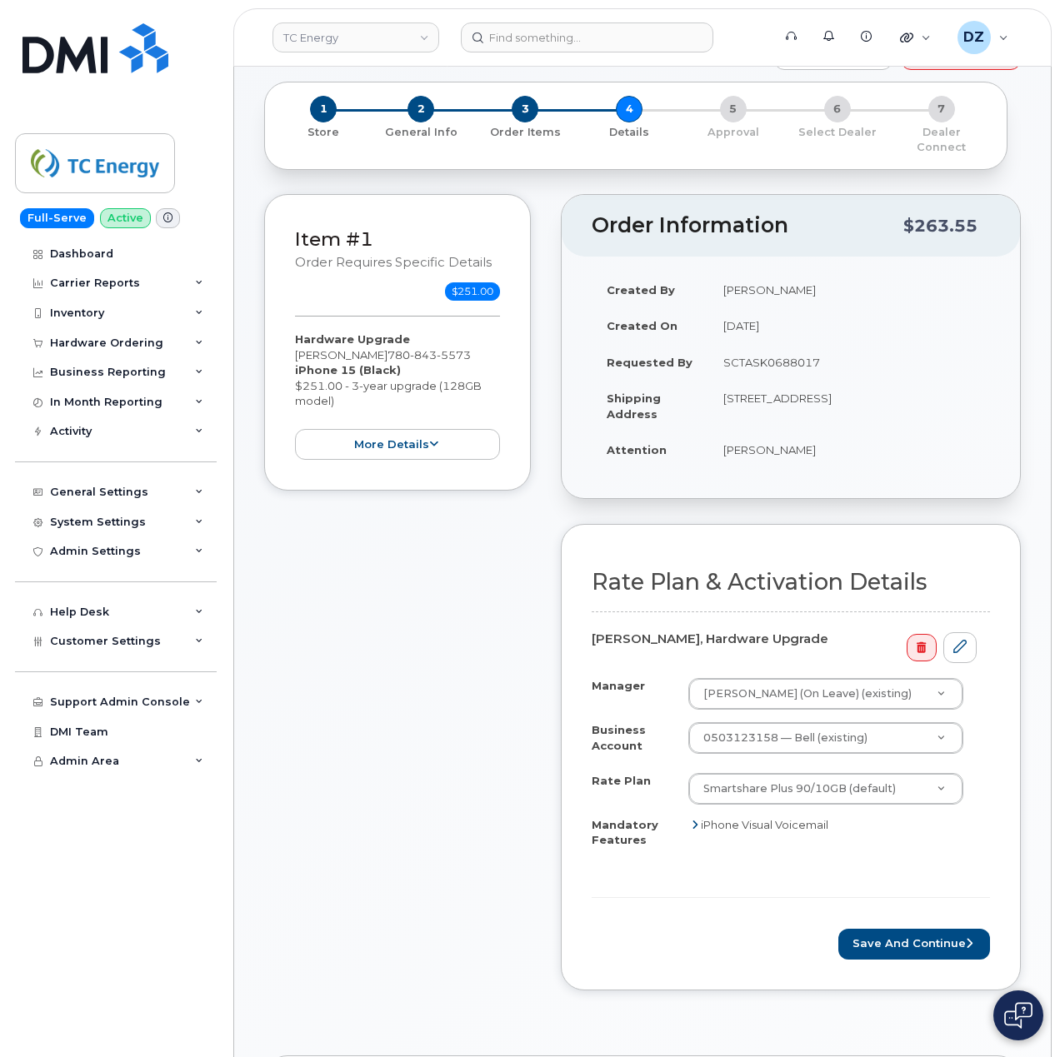
scroll to position [333, 0]
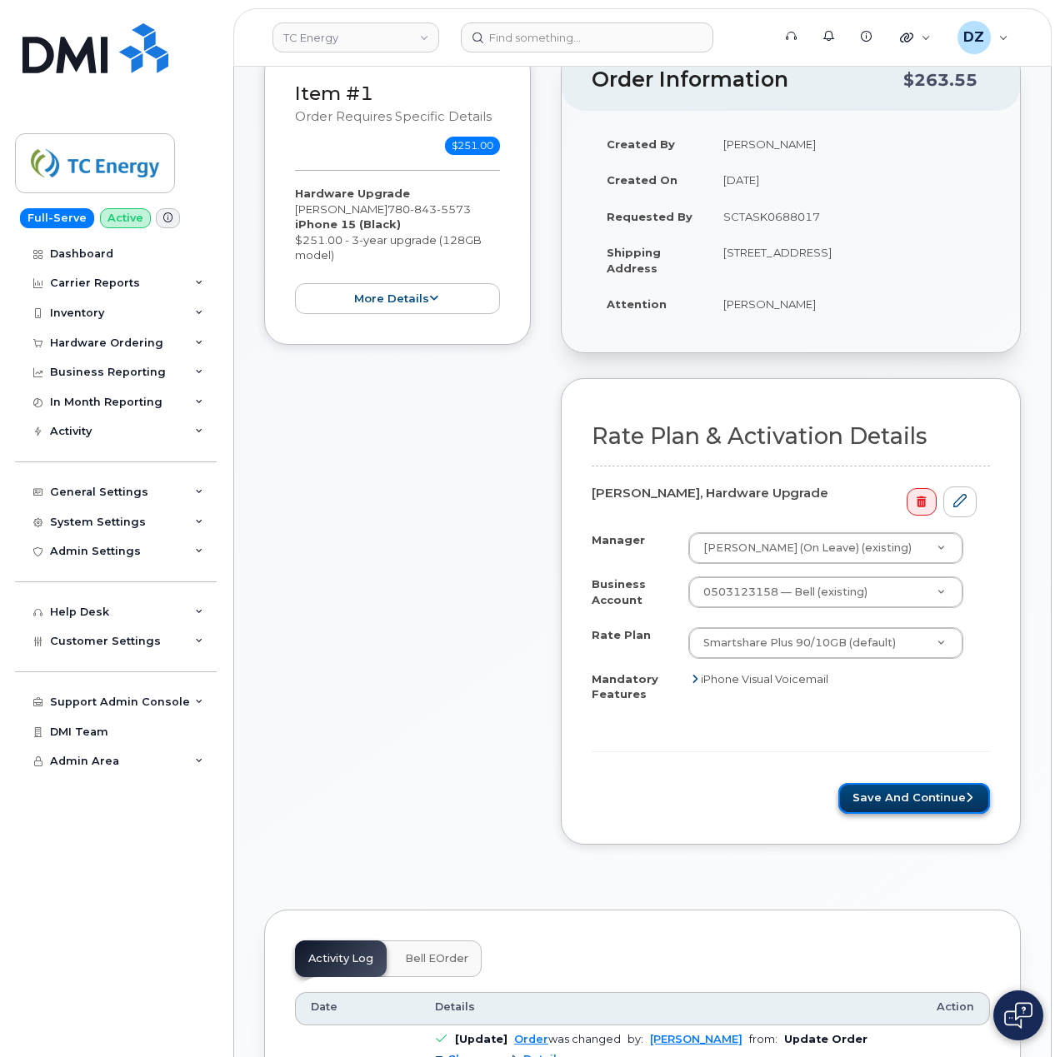
click at [924, 787] on button "Save and Continue" at bounding box center [914, 798] width 152 height 31
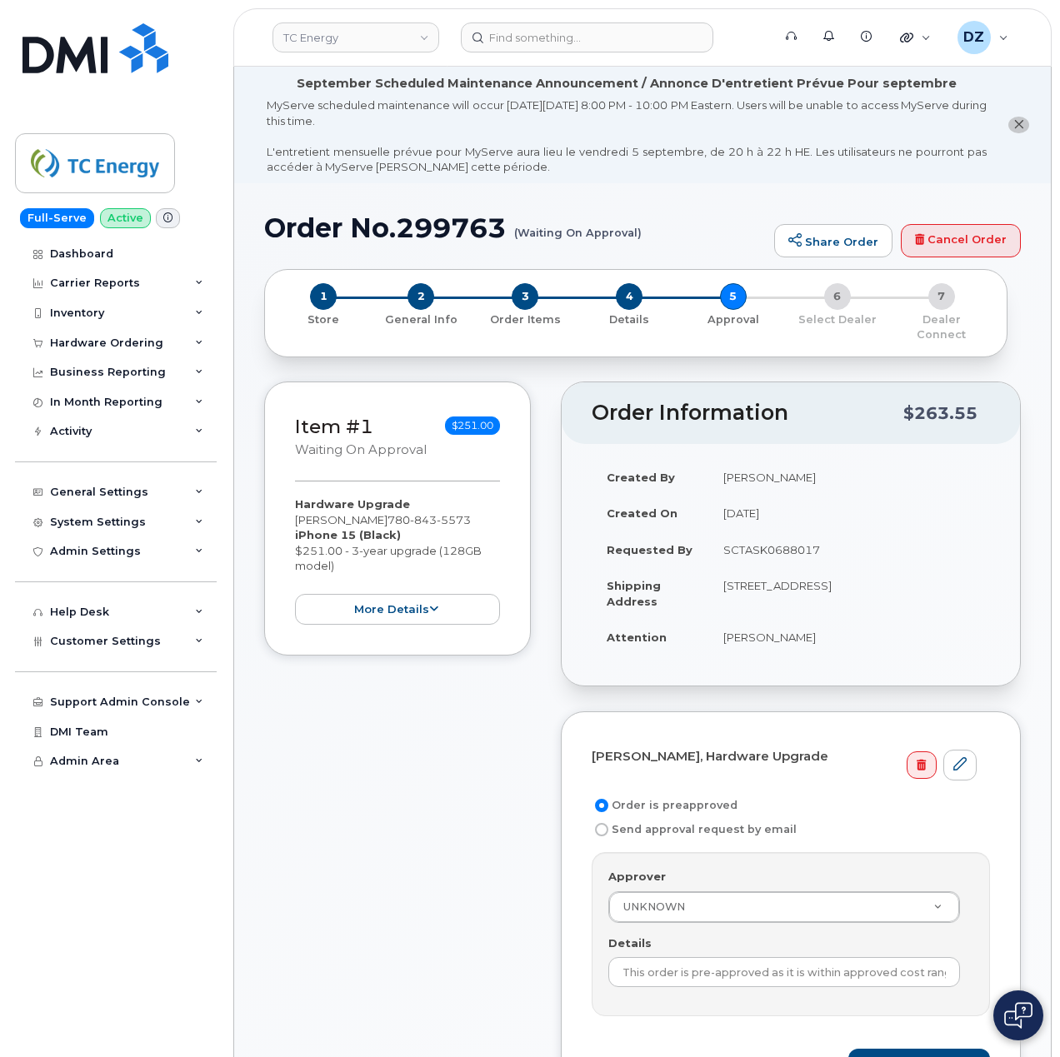
click at [757, 535] on td "SCTASK0688017" at bounding box center [849, 550] width 282 height 37
copy td "SCTASK0688017"
click at [730, 967] on input "This order is pre-approved as it is within approved cost range." at bounding box center [784, 972] width 352 height 30
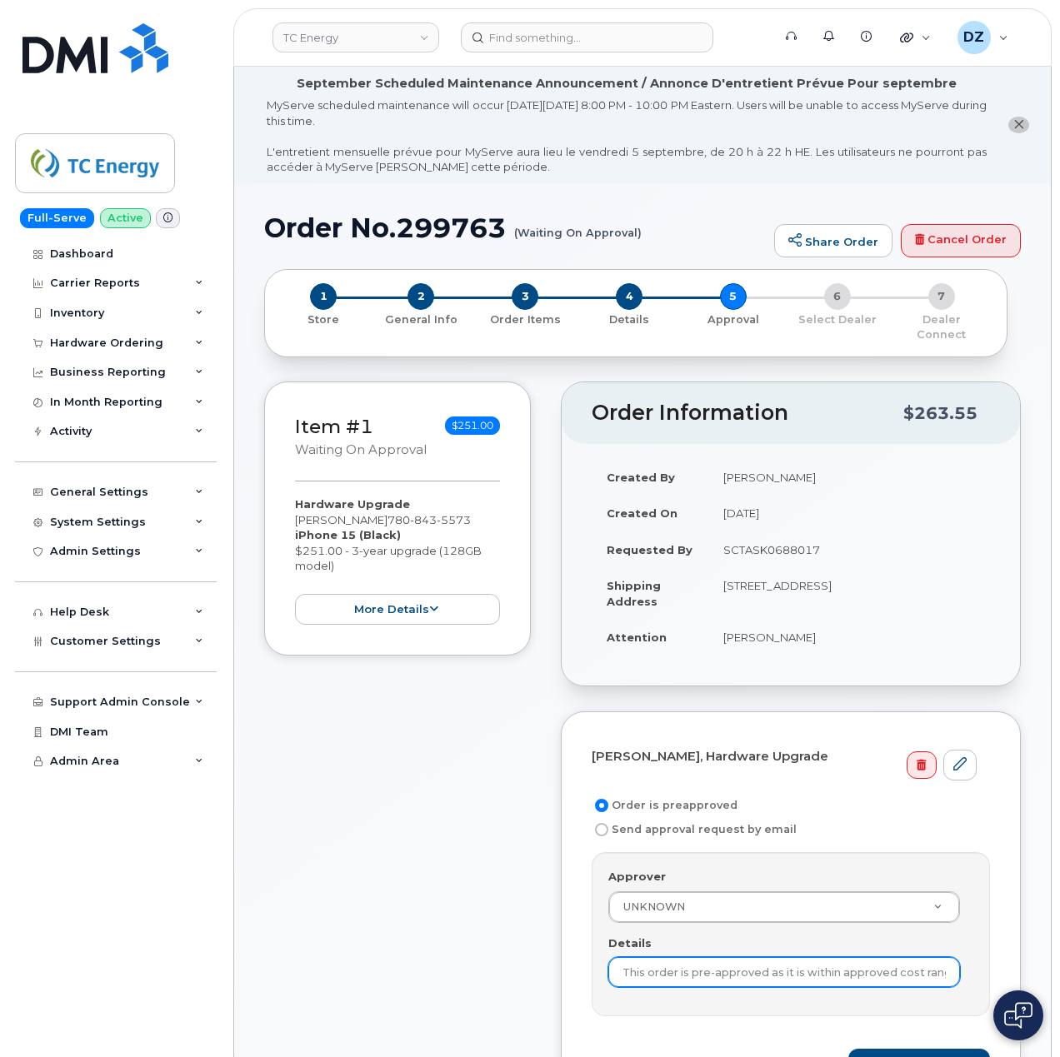
click at [730, 967] on input "This order is pre-approved as it is within approved cost range." at bounding box center [784, 972] width 352 height 30
paste input "SCTASK0688017"
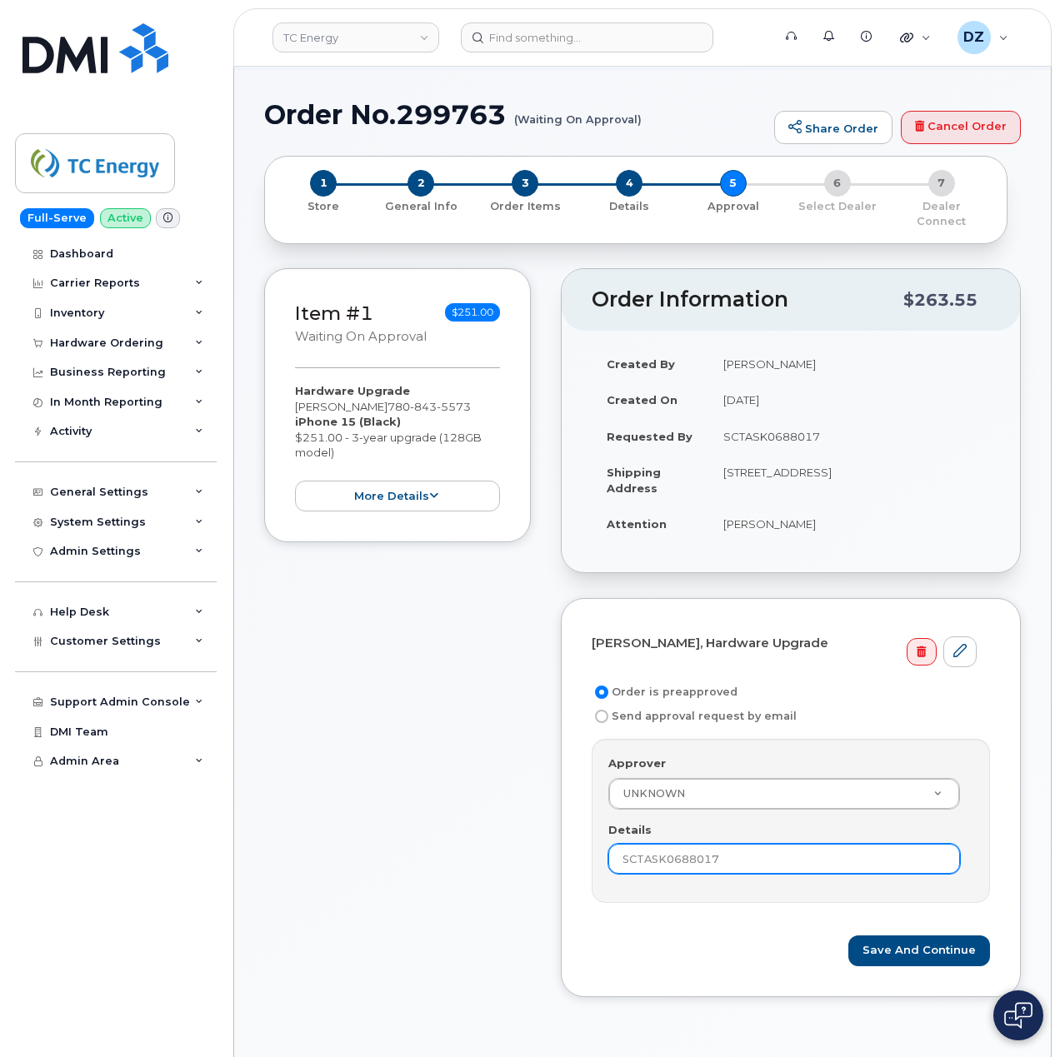
scroll to position [222, 0]
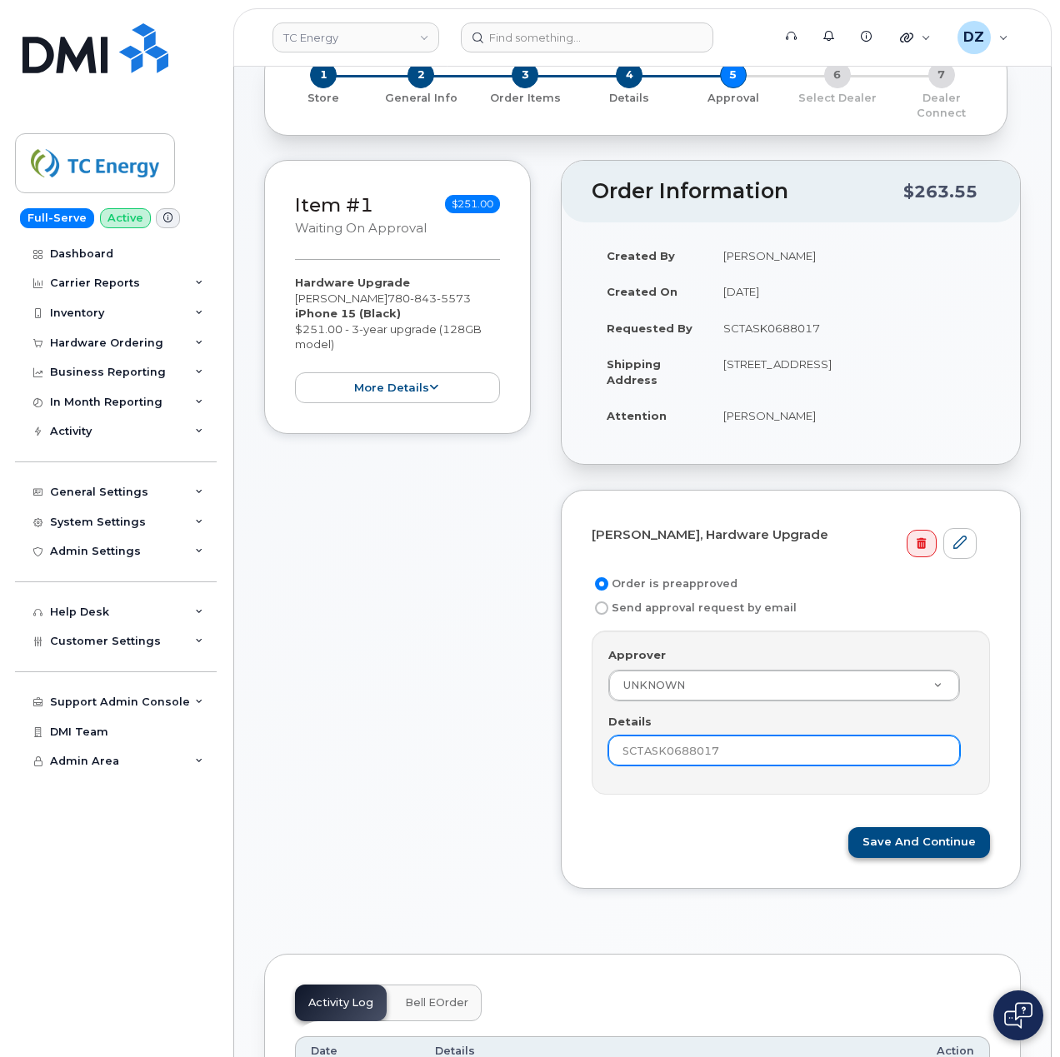
type input "SCTASK0688017"
click at [911, 828] on button "Save and Continue" at bounding box center [919, 842] width 142 height 31
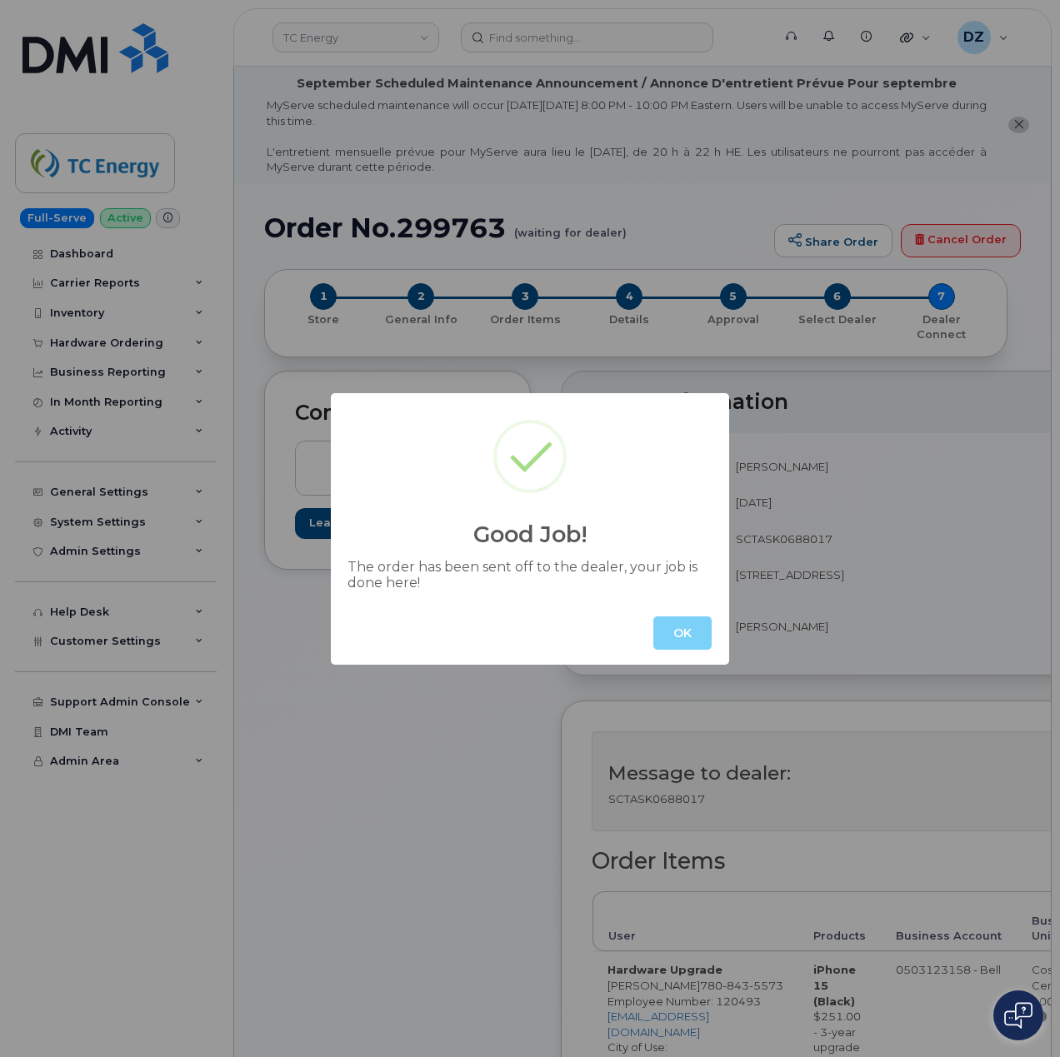
click at [677, 635] on button "OK" at bounding box center [682, 633] width 58 height 33
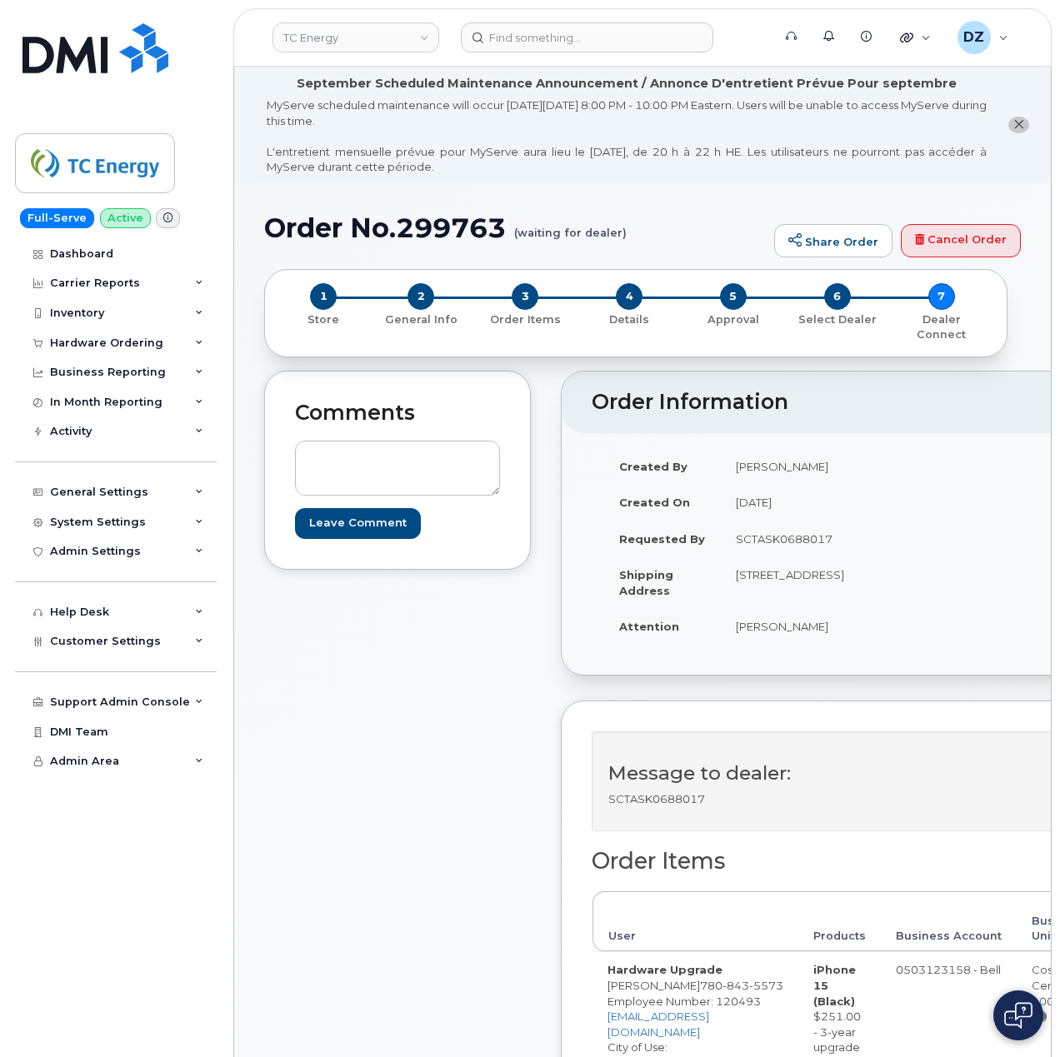
click at [315, 230] on h1 "Order No.299763 (waiting for dealer)" at bounding box center [515, 227] width 502 height 29
click at [450, 227] on h1 "Order No.299763 (waiting for dealer)" at bounding box center [515, 227] width 502 height 29
copy h1 "Order No.299763"
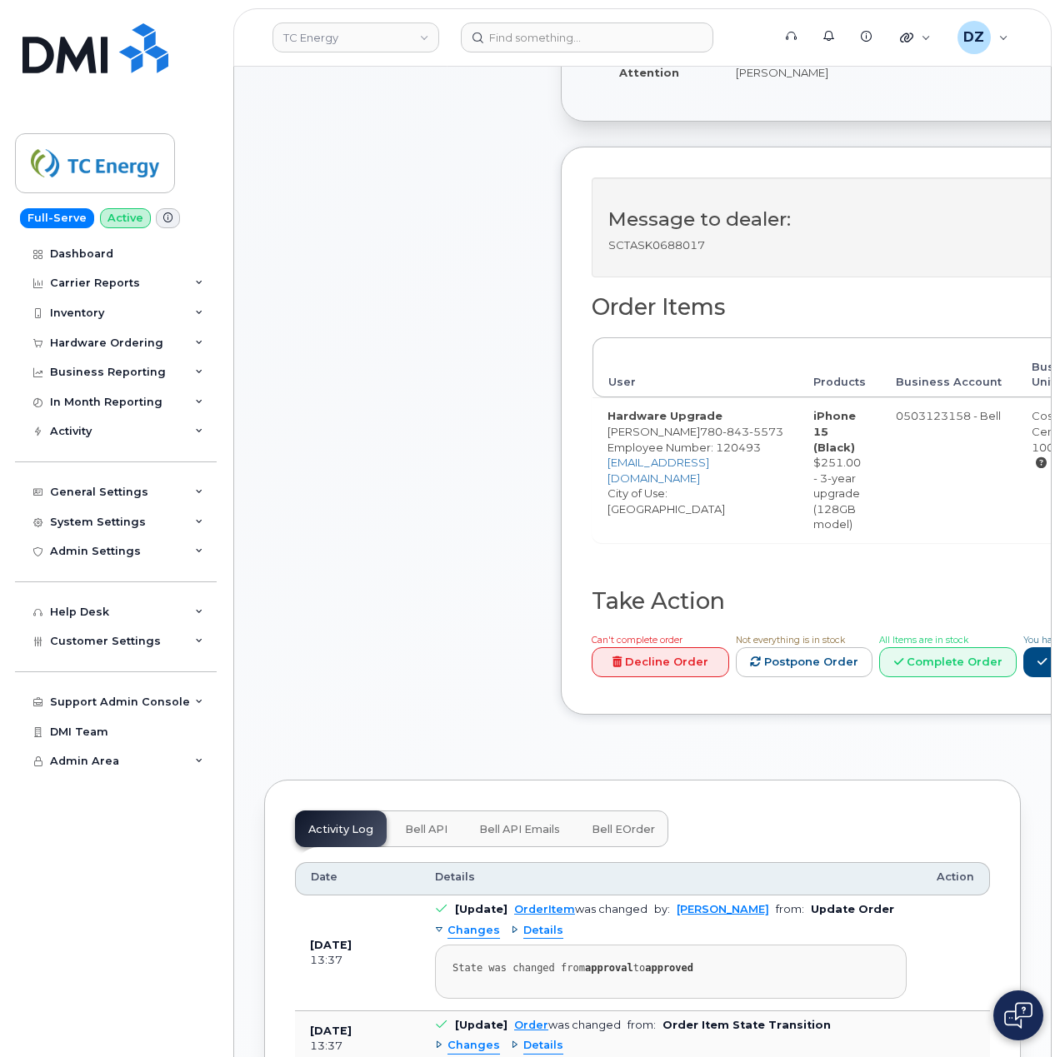
scroll to position [555, 0]
click at [127, 333] on div "Hardware Ordering" at bounding box center [116, 343] width 202 height 30
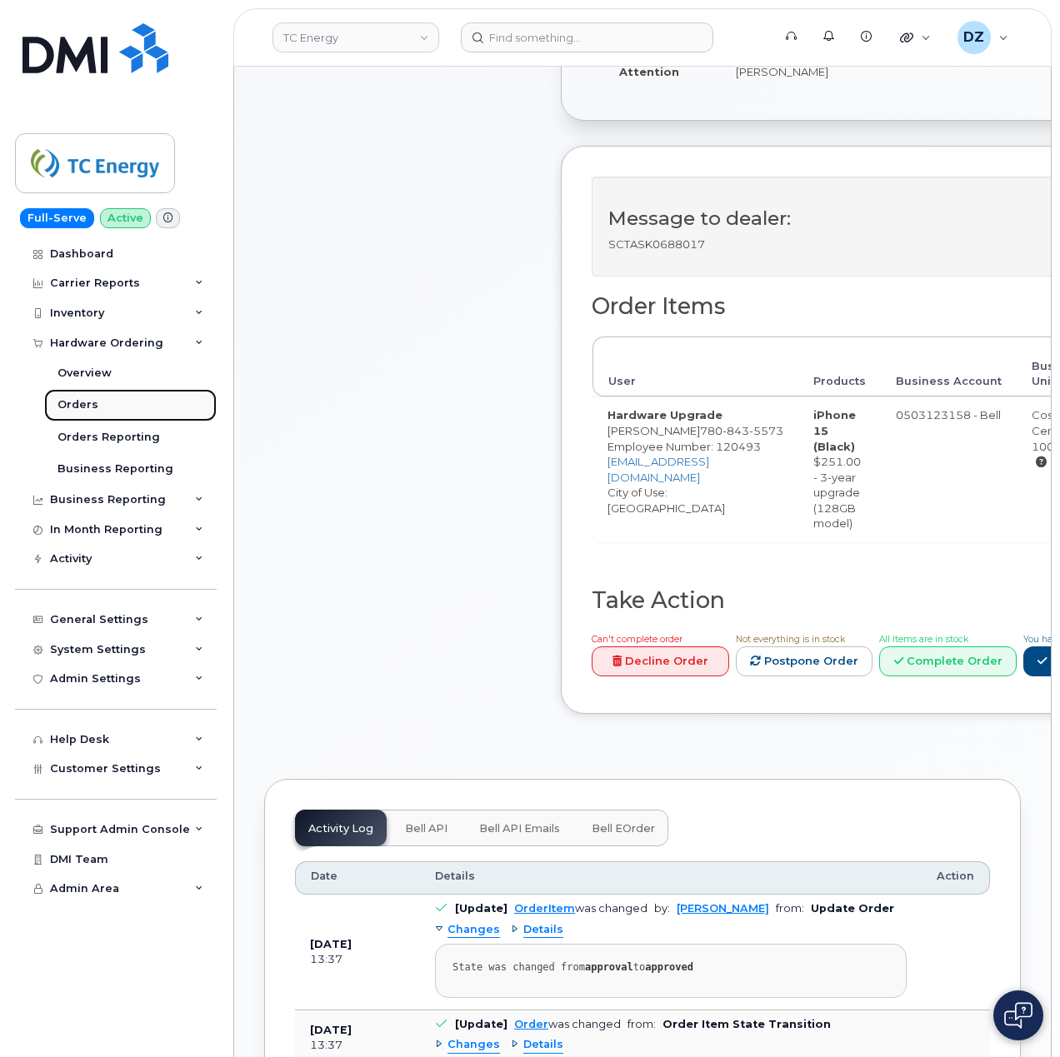
click at [123, 405] on link "Orders" at bounding box center [130, 405] width 172 height 32
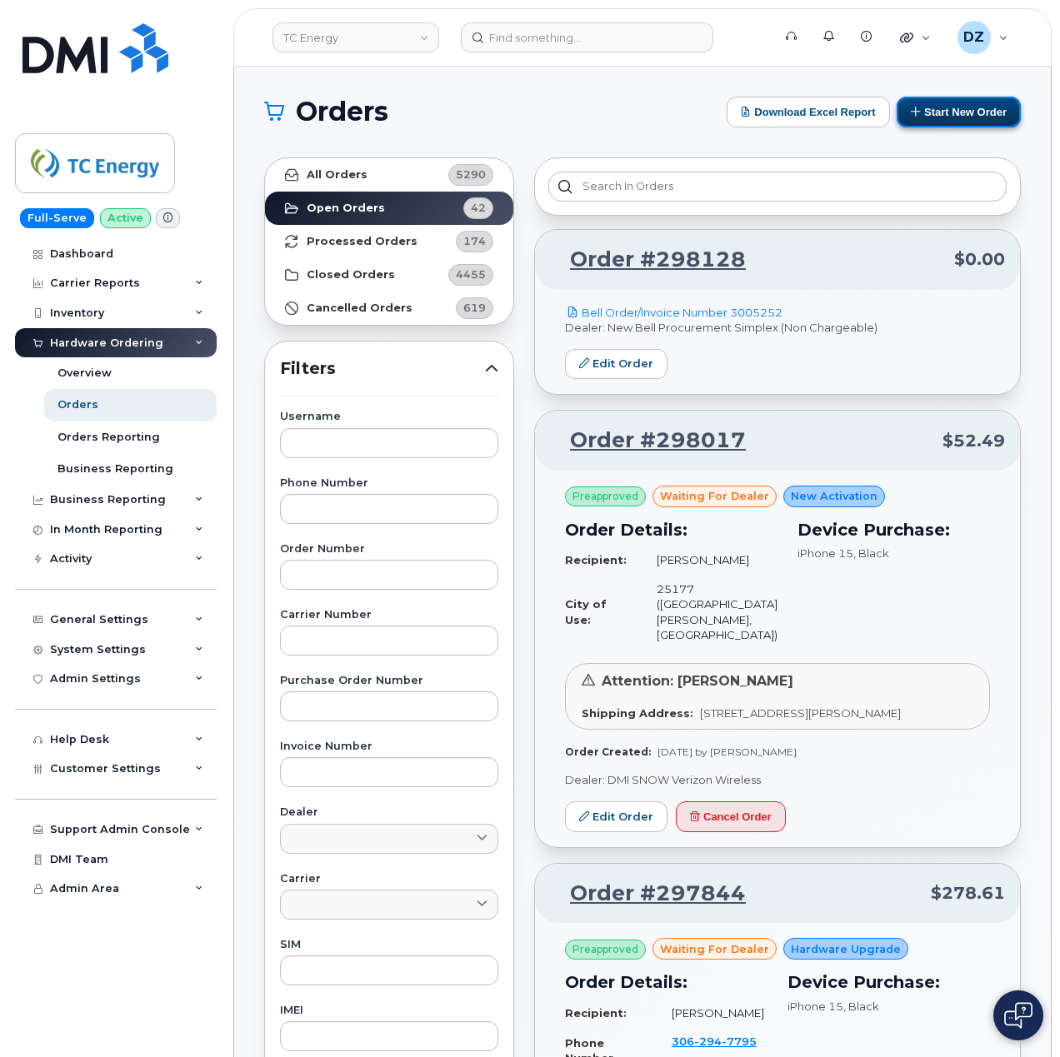
click at [944, 107] on button "Start New Order" at bounding box center [958, 112] width 124 height 31
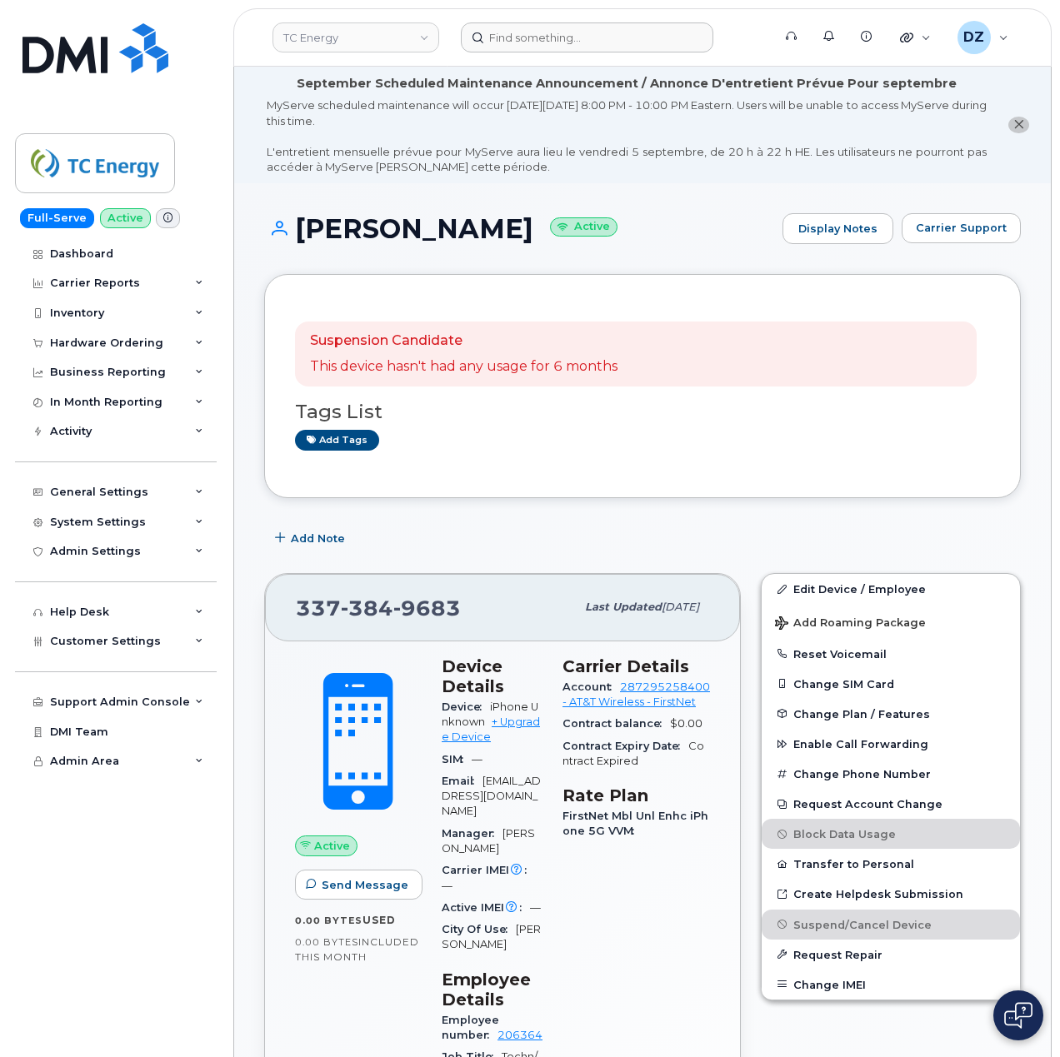
drag, startPoint x: 537, startPoint y: 57, endPoint x: 547, endPoint y: 51, distance: 11.6
click at [547, 51] on header "TC Energy Support Alerts Knowledge Base Quicklinks Suspend / Cancel Device Chan…" at bounding box center [642, 37] width 818 height 58
click at [547, 50] on input at bounding box center [587, 37] width 252 height 30
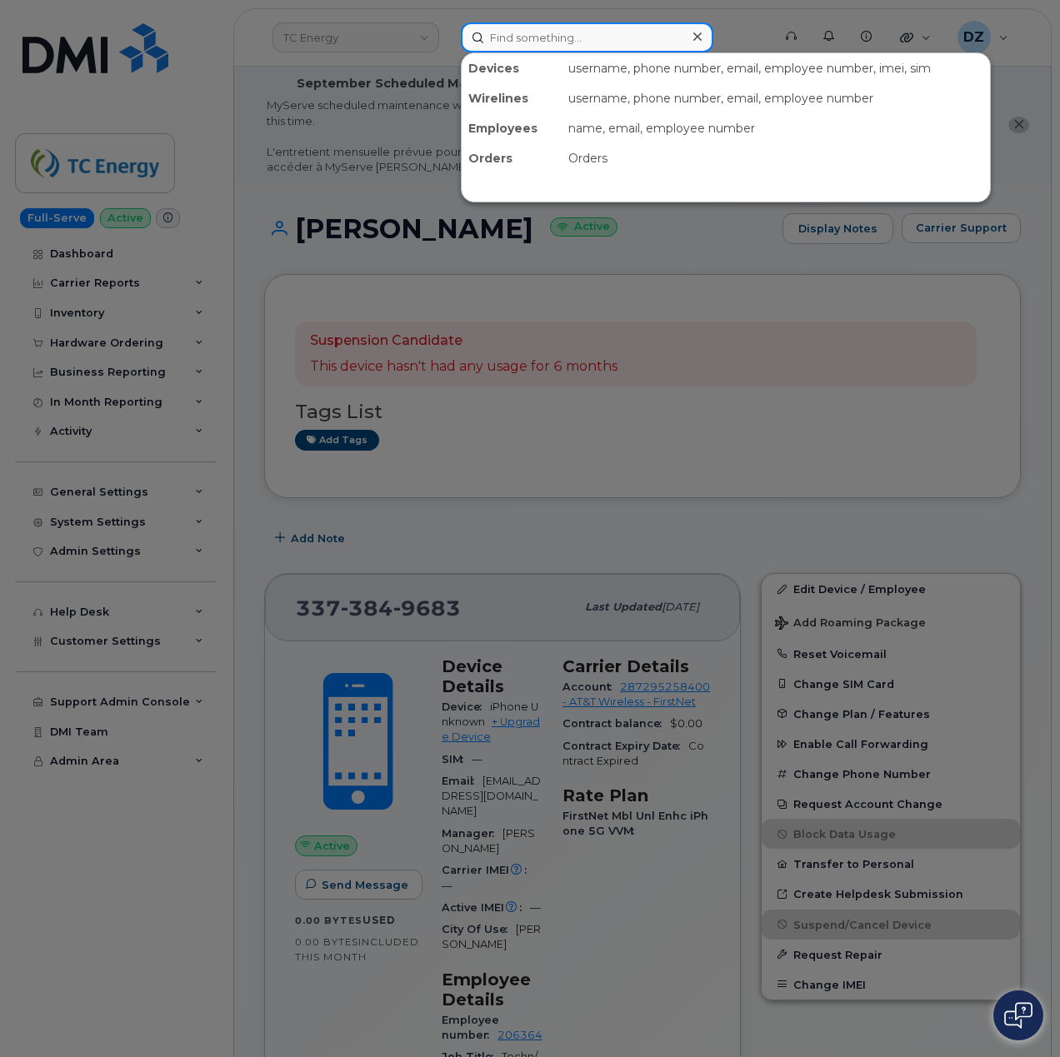
paste input "[PHONE_NUMBER]"
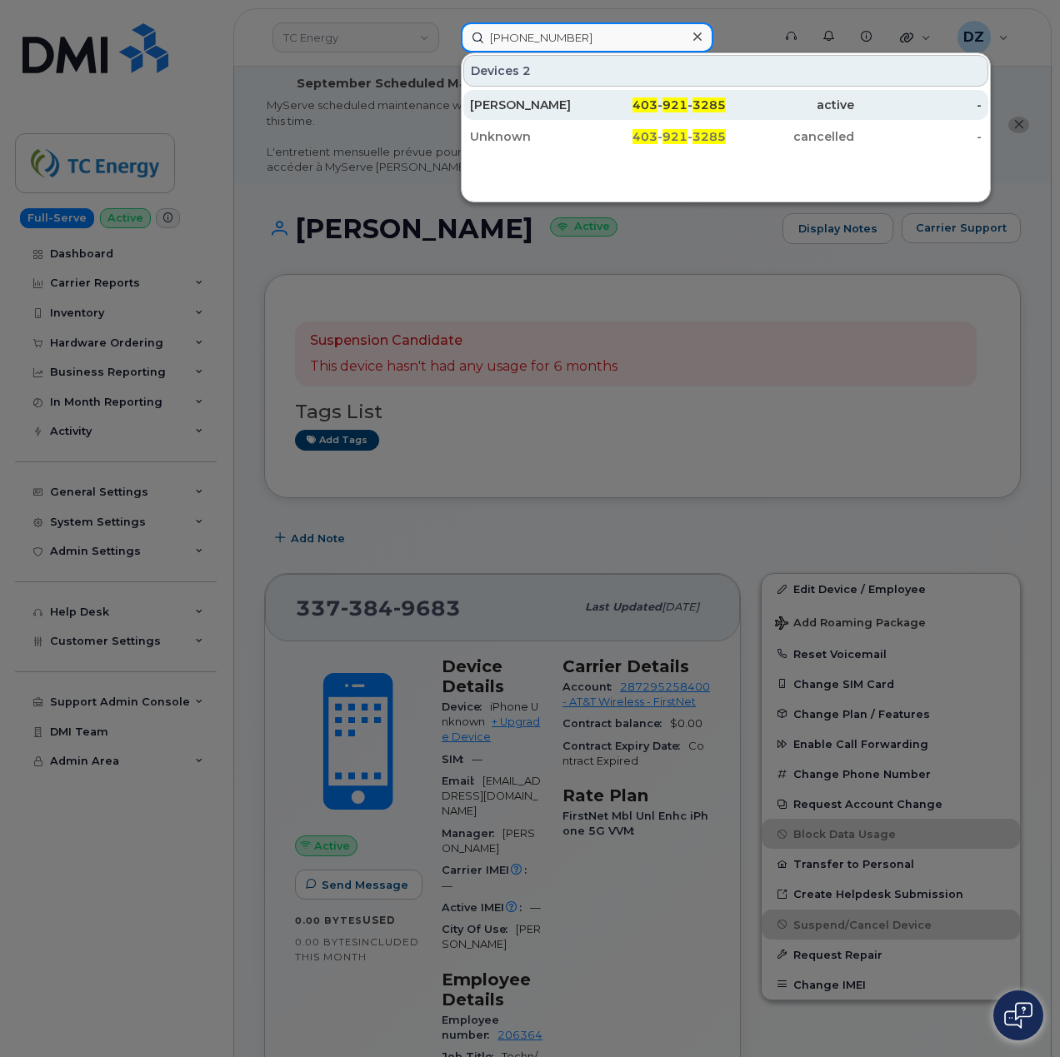
type input "403 921 3285"
click at [634, 104] on div "403 - 921 - 3285" at bounding box center [662, 105] width 128 height 17
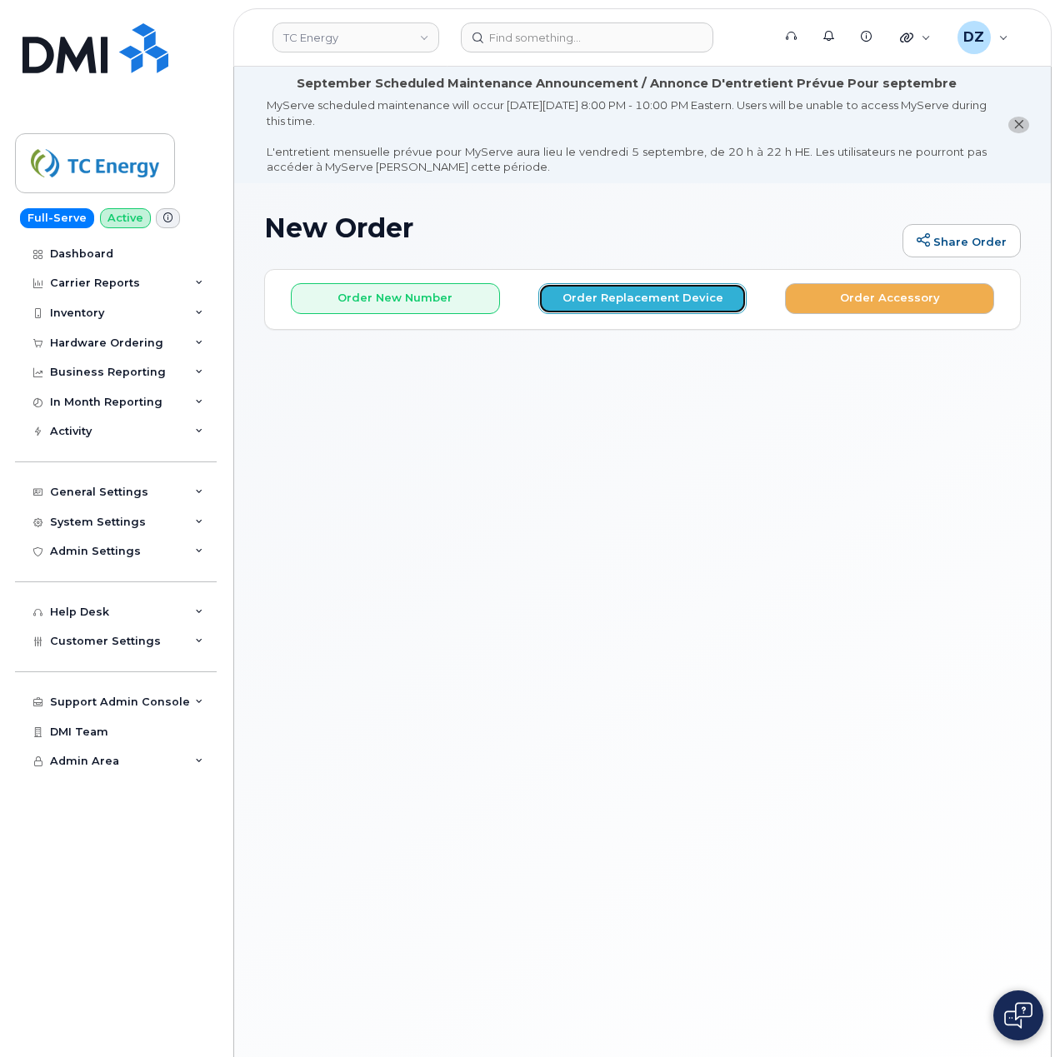
click at [594, 304] on button "Order Replacement Device" at bounding box center [642, 298] width 209 height 31
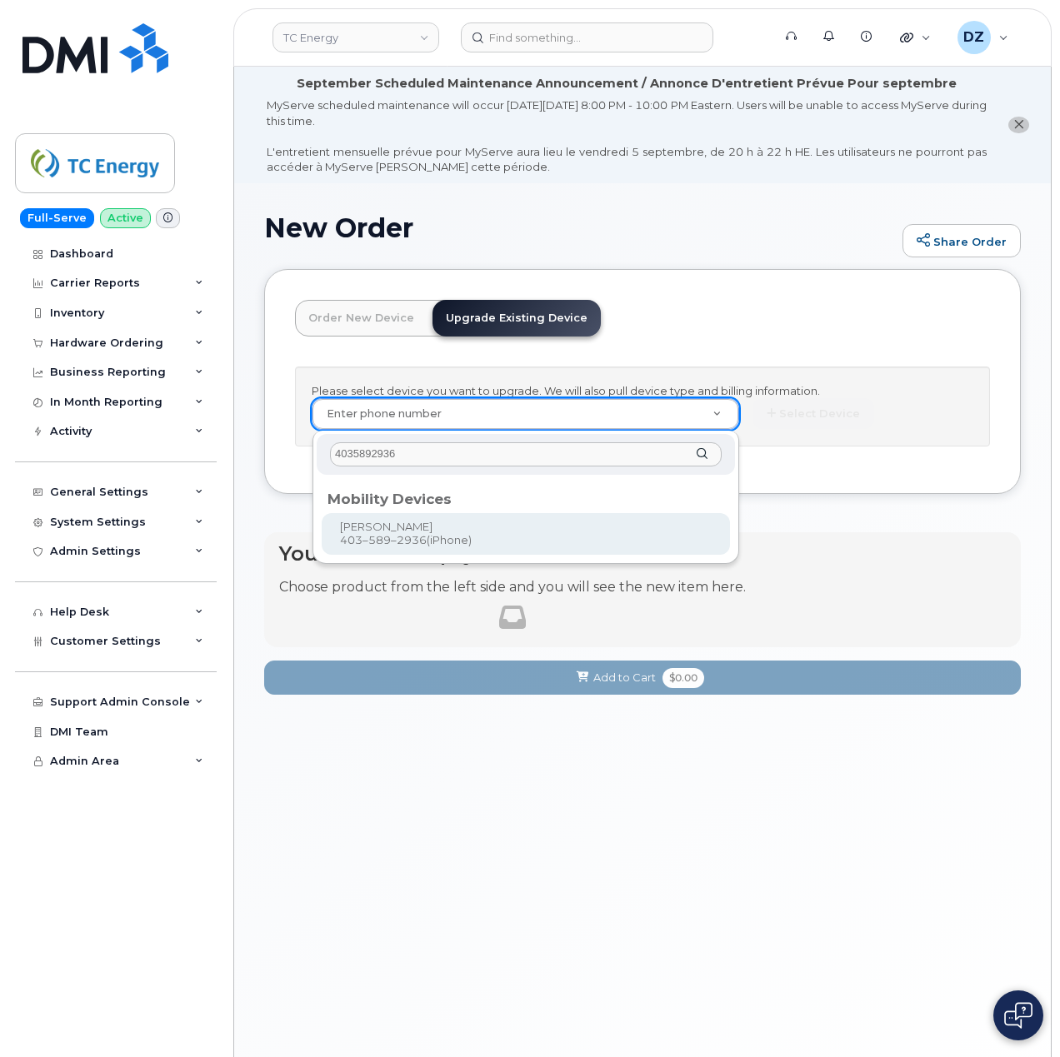
type input "4035892936"
type input "673131"
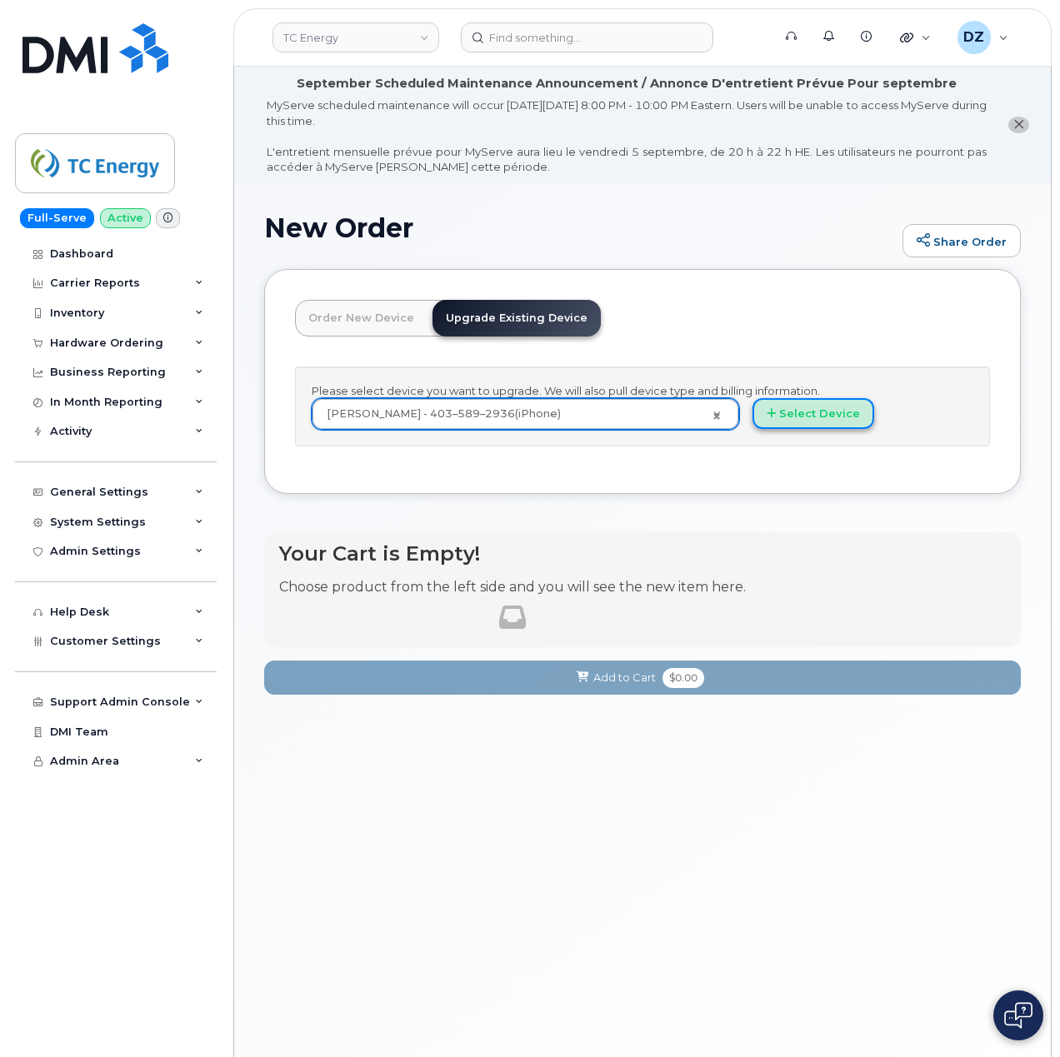
click at [836, 414] on button "Select Device" at bounding box center [813, 413] width 122 height 31
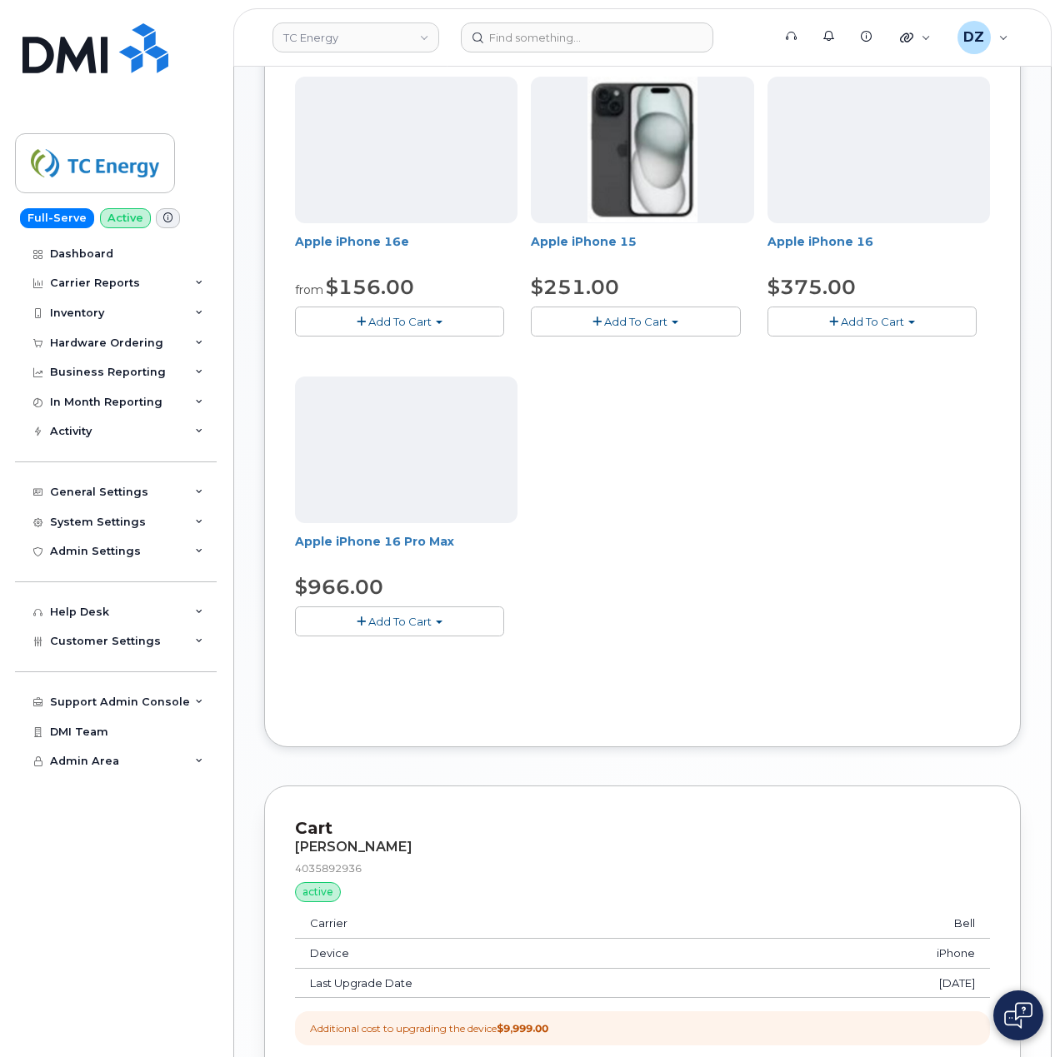
scroll to position [333, 0]
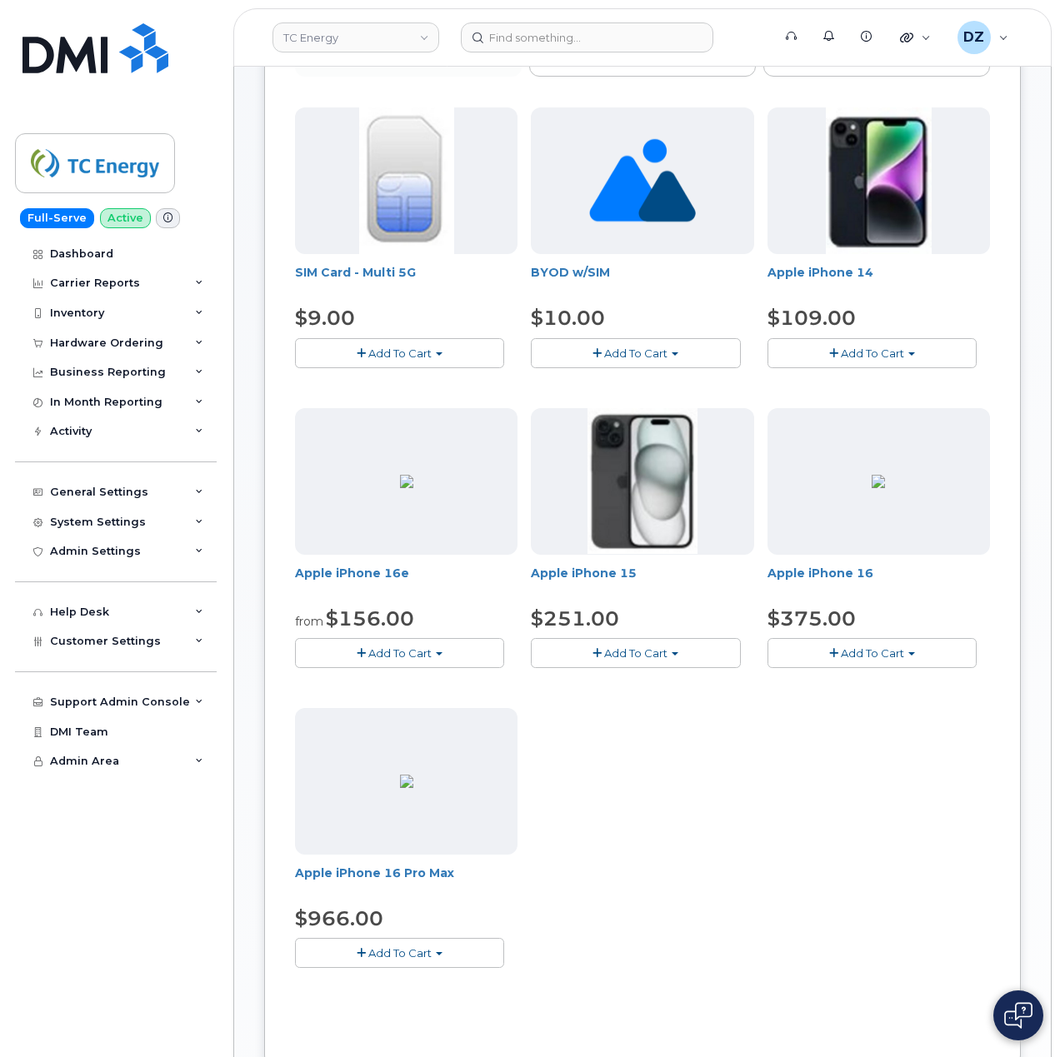
click at [673, 645] on button "Add To Cart" at bounding box center [635, 652] width 209 height 29
click at [675, 704] on link "$251.00 - 3-year upgrade (128GB model)" at bounding box center [666, 704] width 262 height 21
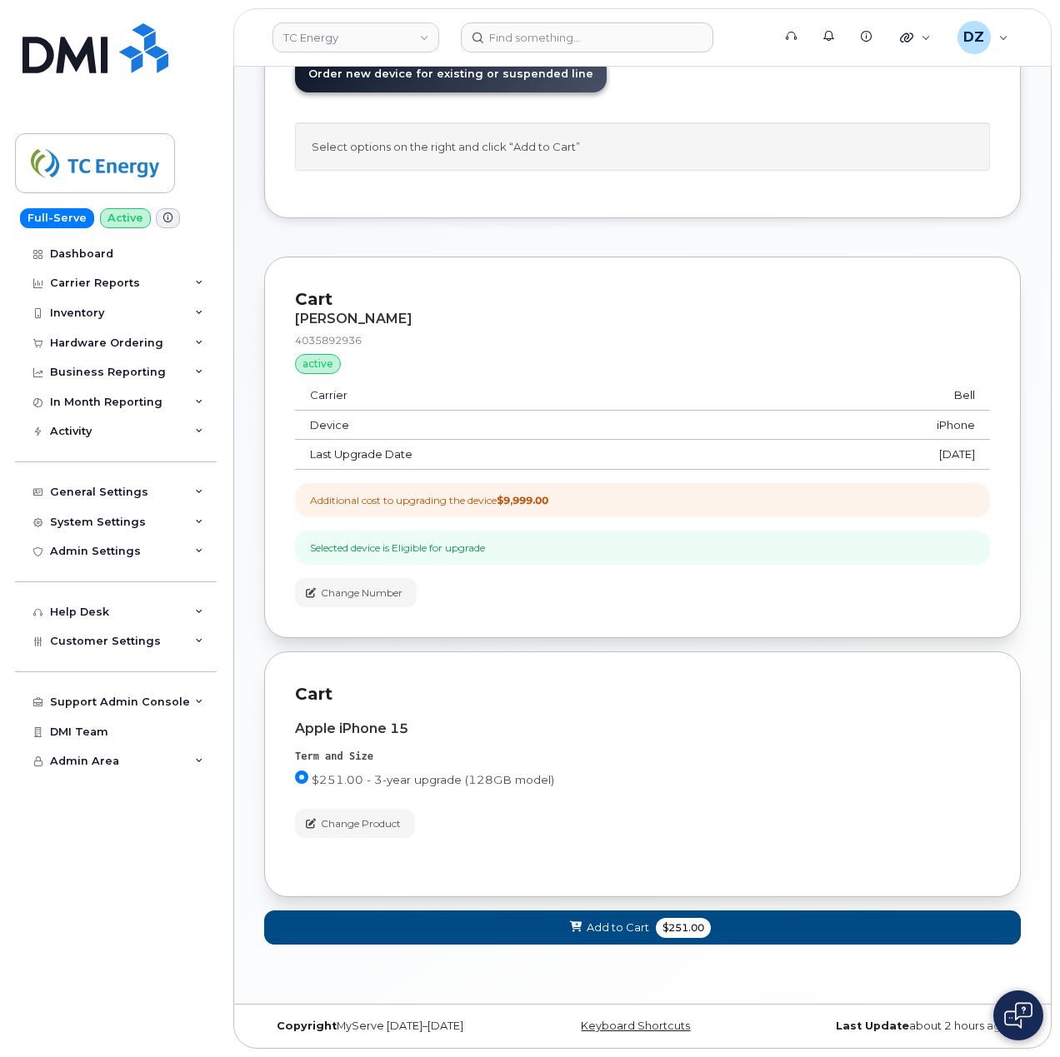
scroll to position [251, 0]
click at [624, 918] on button "Add to Cart $251.00" at bounding box center [642, 928] width 757 height 34
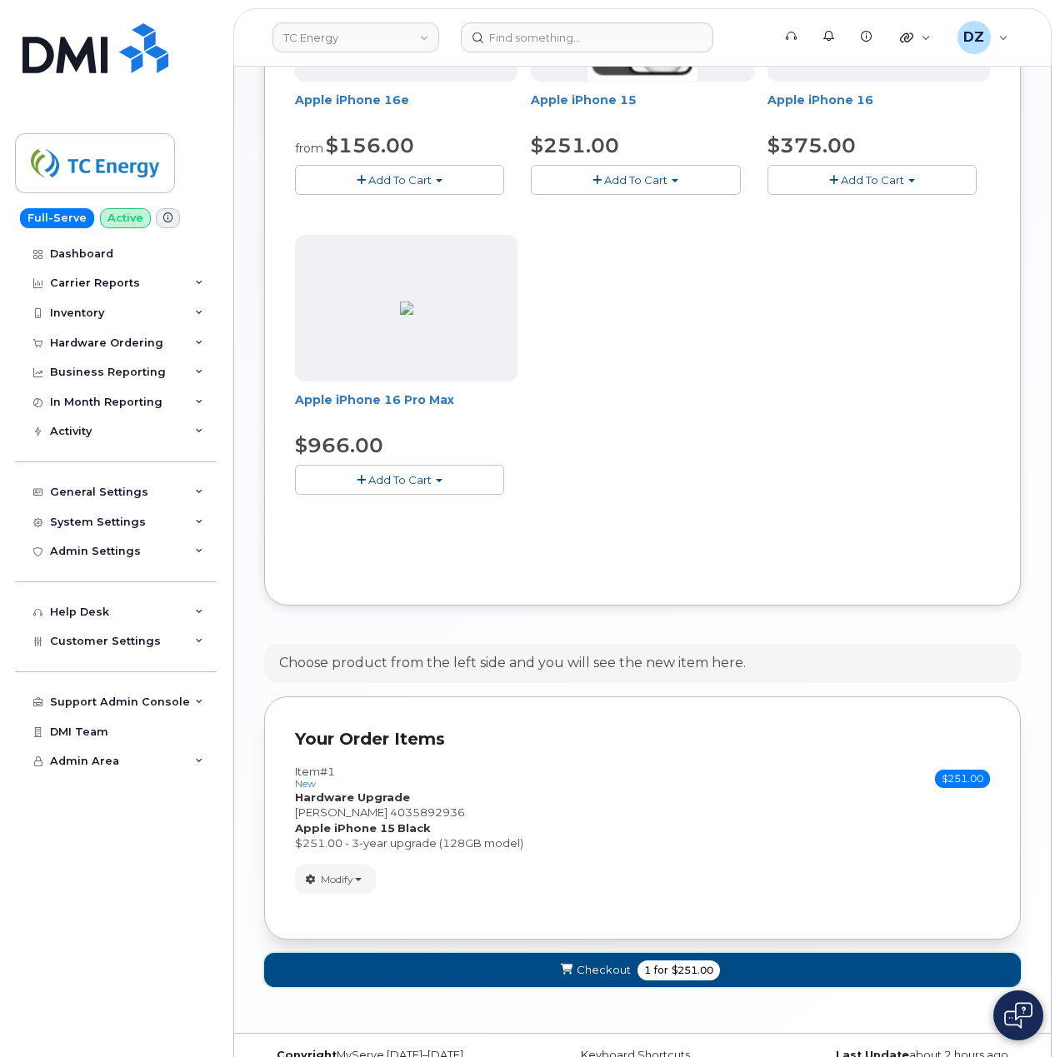
click at [660, 978] on span "for" at bounding box center [661, 970] width 21 height 15
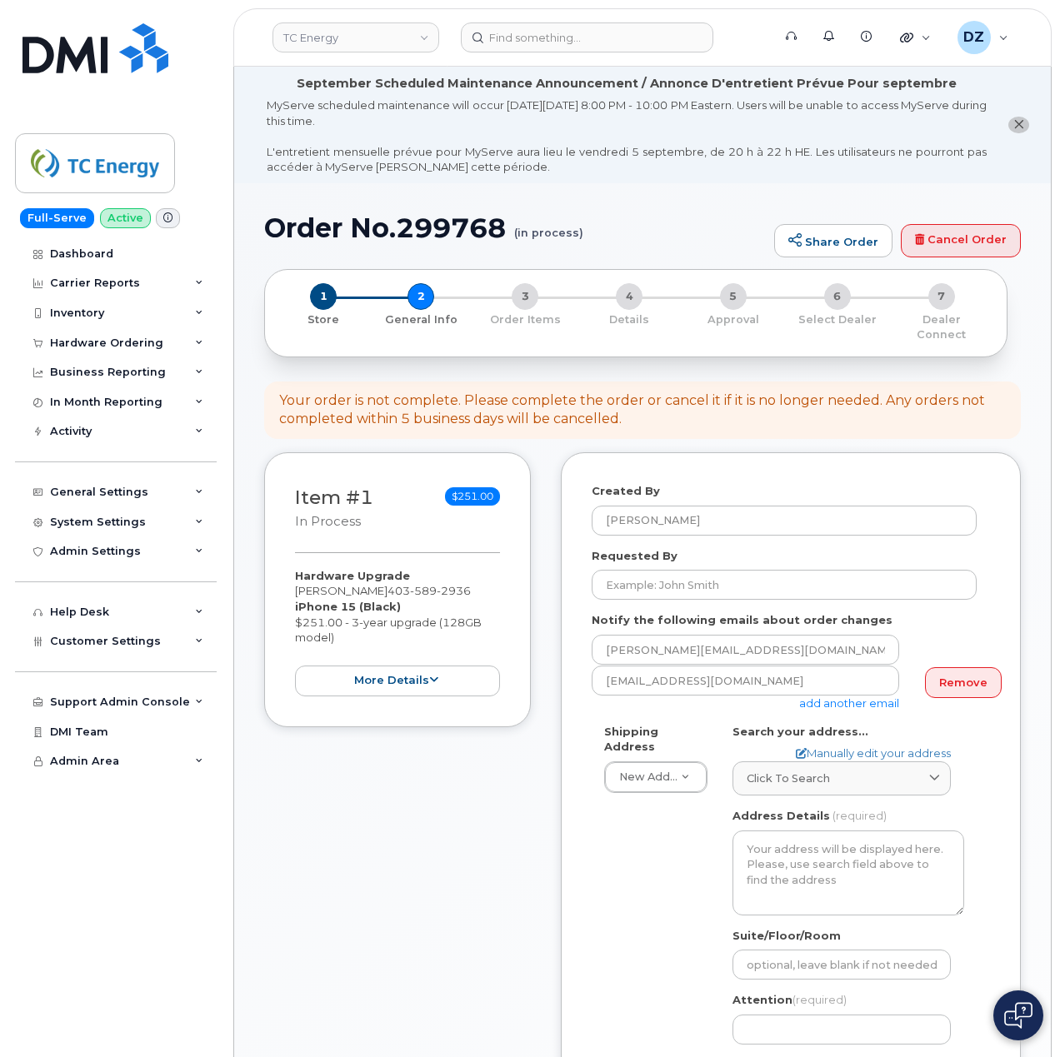
select select
click at [728, 573] on input "Requested By" at bounding box center [784, 585] width 385 height 30
paste input "SCTASK0688785"
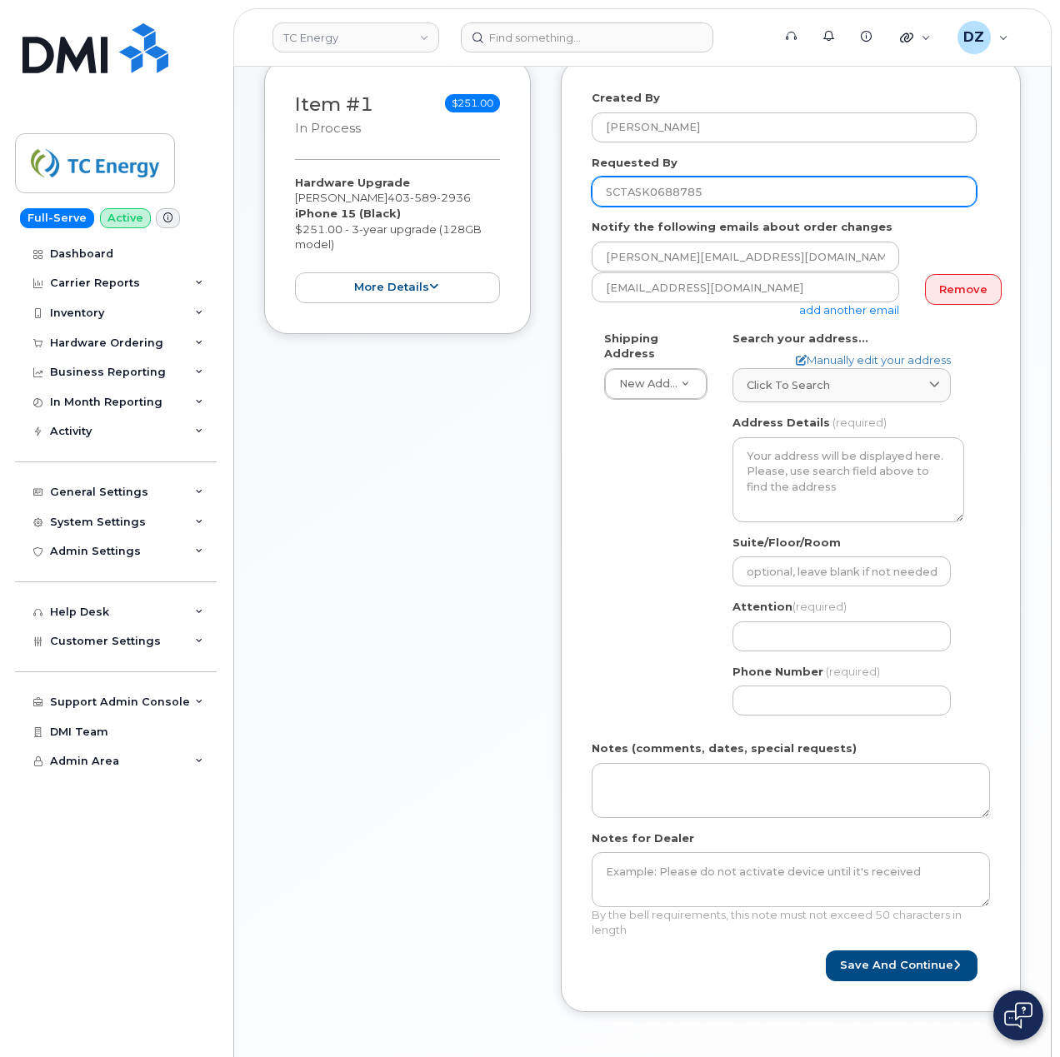
scroll to position [555, 0]
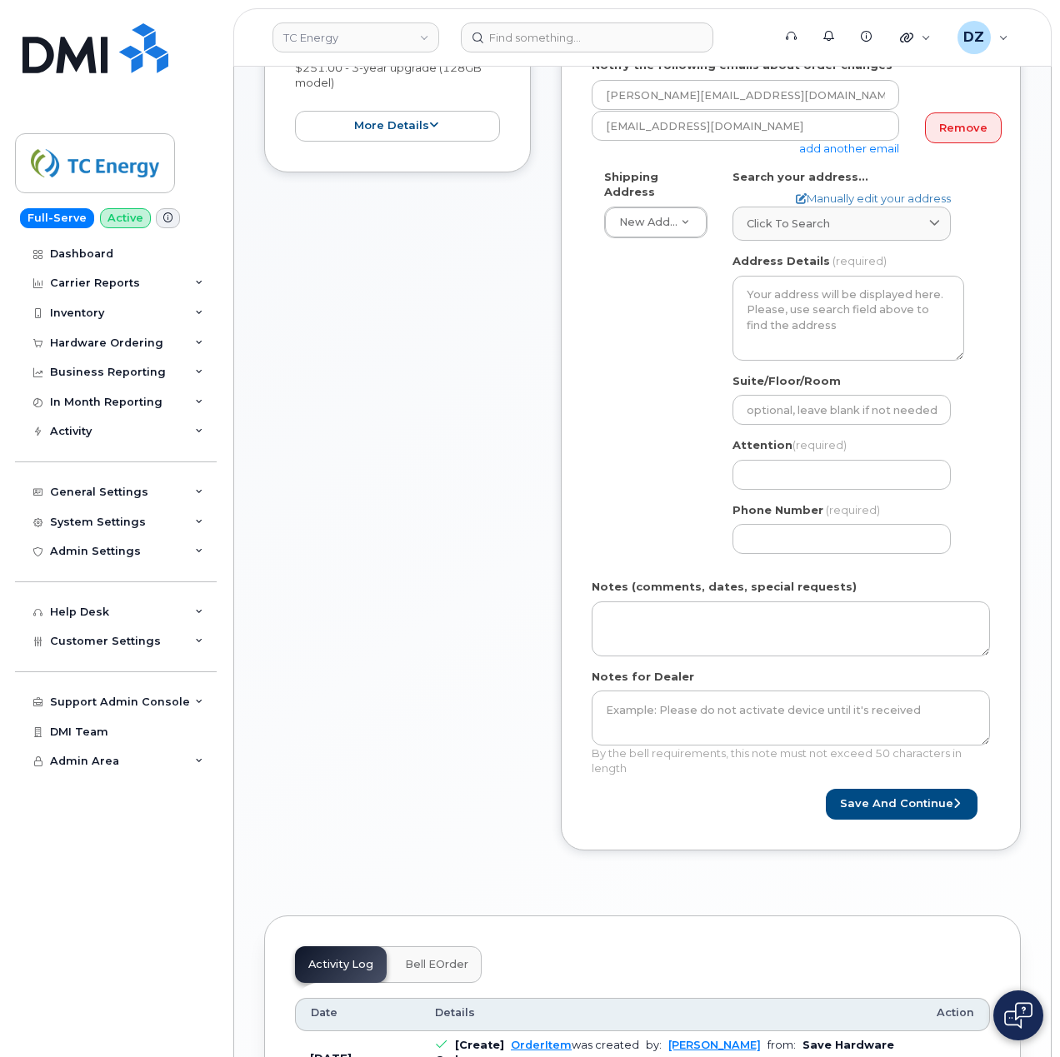
type input "SCTASK0688785"
click at [717, 747] on span "By the bell requirements, this note must not exceed 50 characters in length" at bounding box center [777, 761] width 370 height 29
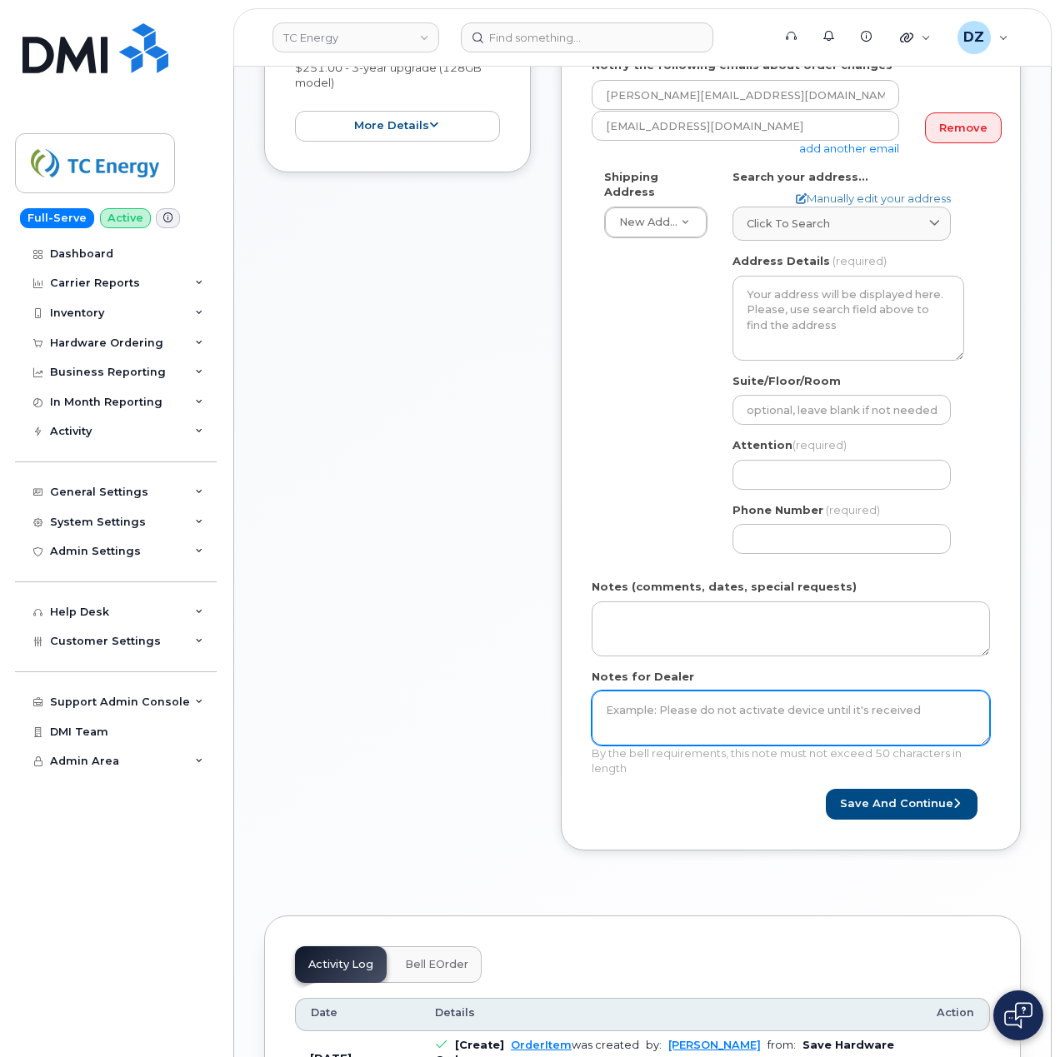
click at [732, 714] on textarea "Notes for Dealer" at bounding box center [791, 718] width 398 height 55
paste textarea "SCTASK0688785"
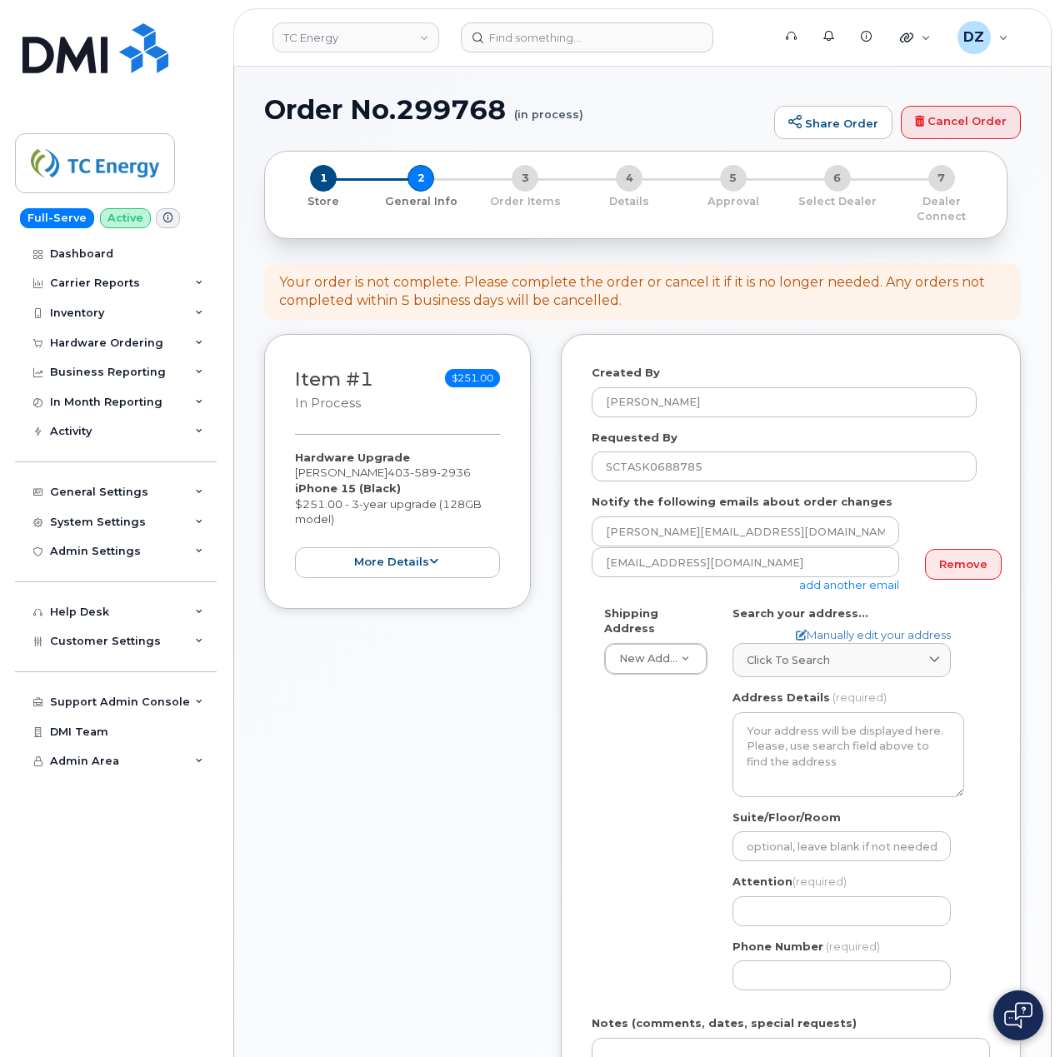
scroll to position [111, 0]
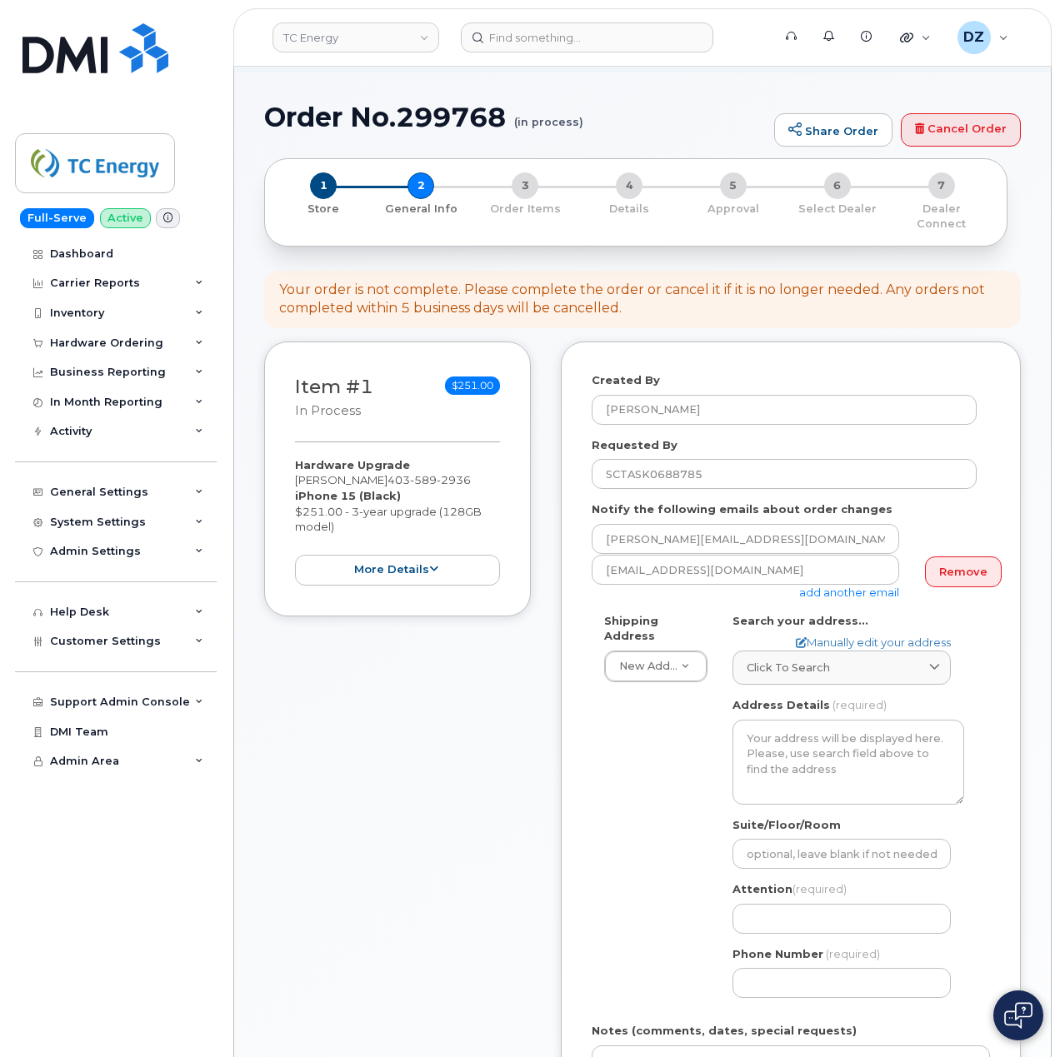
type textarea "SCTASK0688785"
click at [793, 651] on link "Click to search" at bounding box center [841, 668] width 218 height 34
paste input "1401 Veterans Blvd NE"
type input "1401 Veterans Blvd NE"
click at [894, 696] on input "1401 Veterans Blvd NE" at bounding box center [841, 709] width 197 height 27
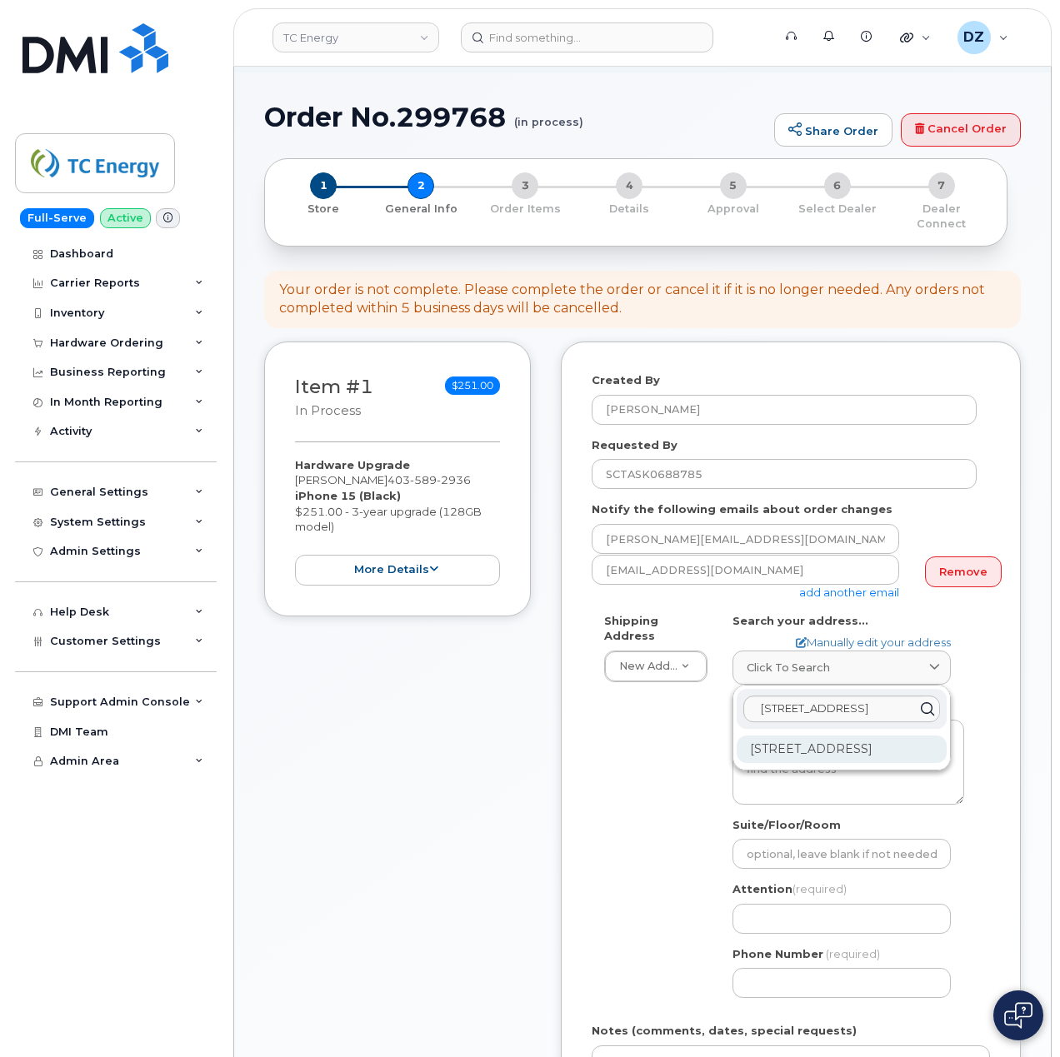
click at [847, 736] on div "1401 Veterans Blvd NE Airdrie AB T4A 2G7" at bounding box center [842, 749] width 210 height 27
select select
type textarea "1401 Veterans Blvd NE AIRDRIE AB T4A 2G7 CANADA"
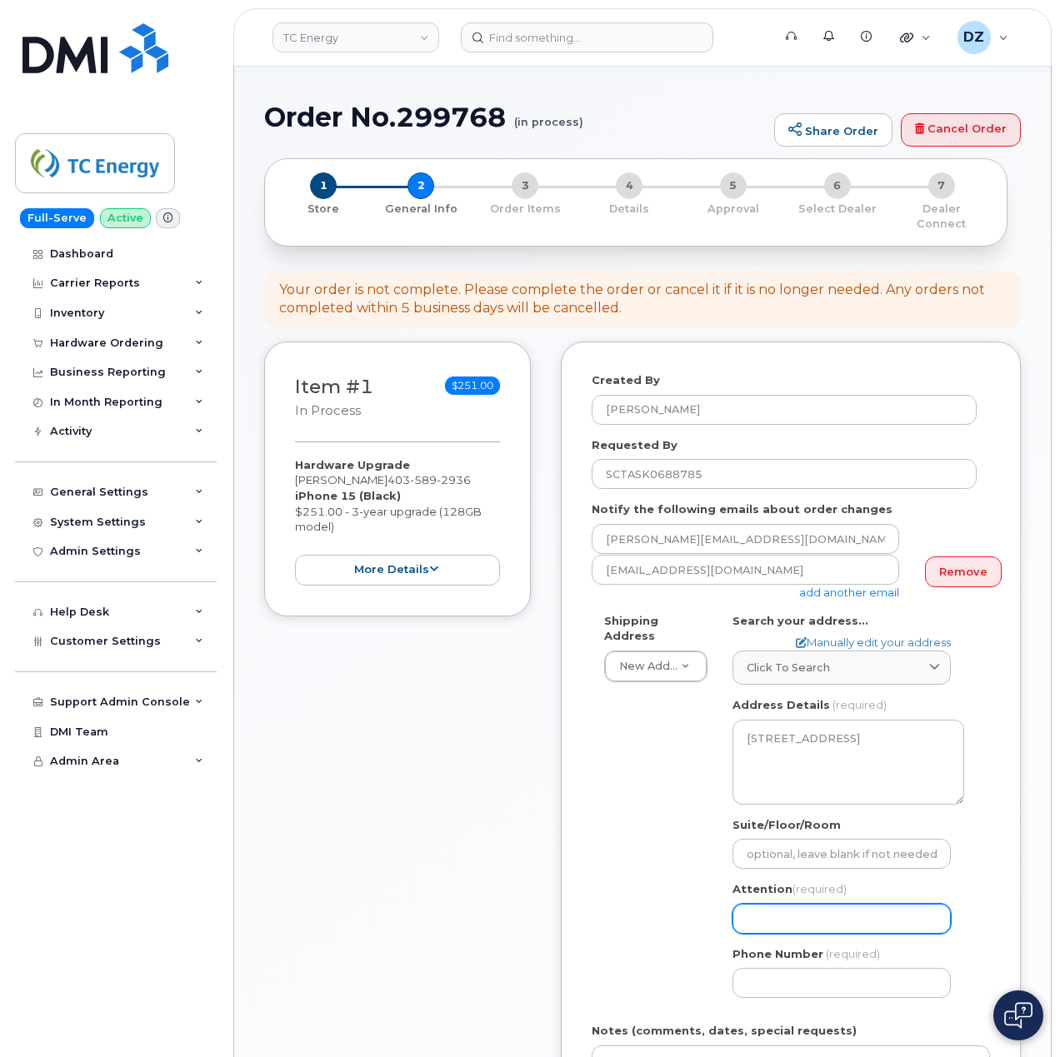
click at [788, 906] on input "Attention (required)" at bounding box center [841, 919] width 218 height 30
paste input "[PERSON_NAME]"
type input "[PERSON_NAME]"
select select
type input "[PERSON_NAME]"
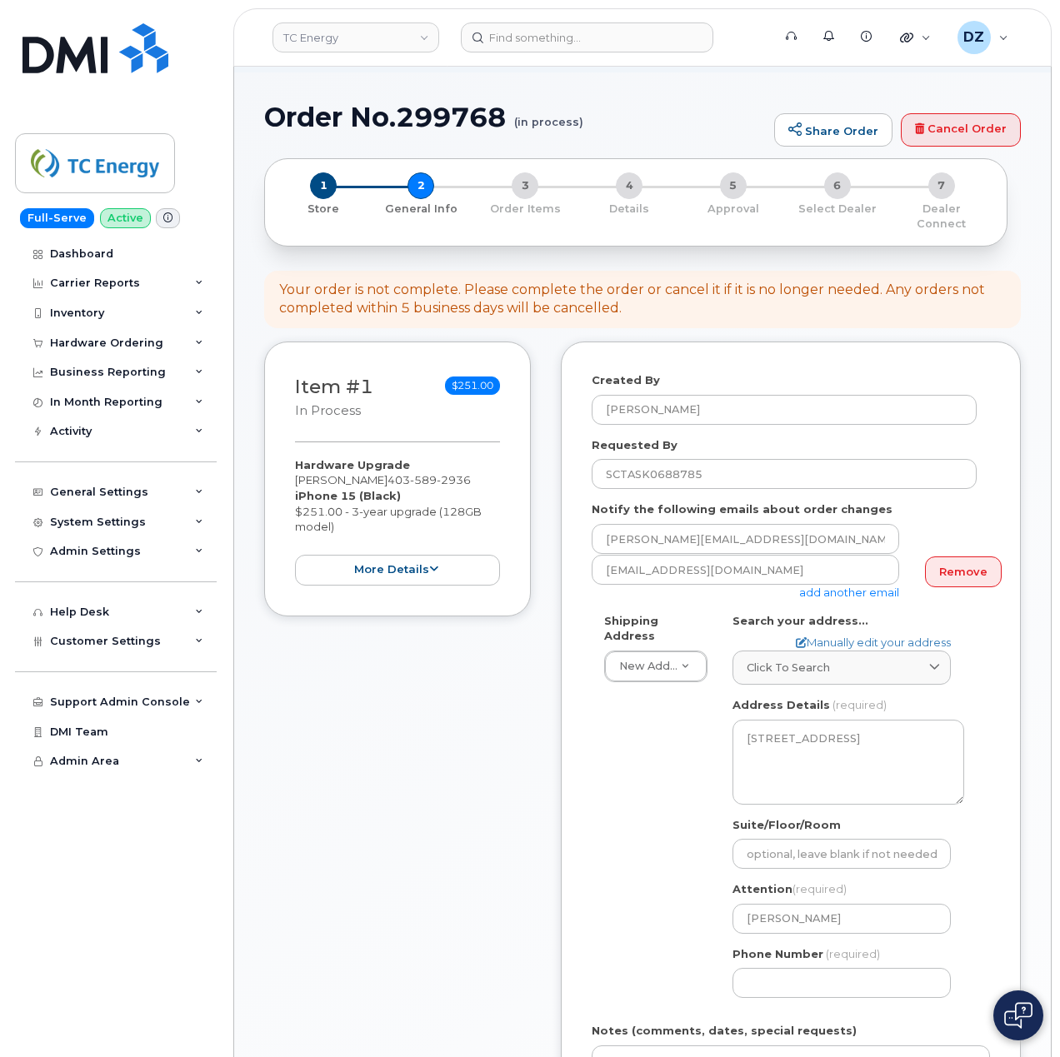
click at [791, 953] on div "Phone Number (required)" at bounding box center [848, 972] width 232 height 52
click at [778, 968] on input "Phone Number" at bounding box center [841, 983] width 218 height 30
paste input "4035892936"
type input "4035892936"
select select
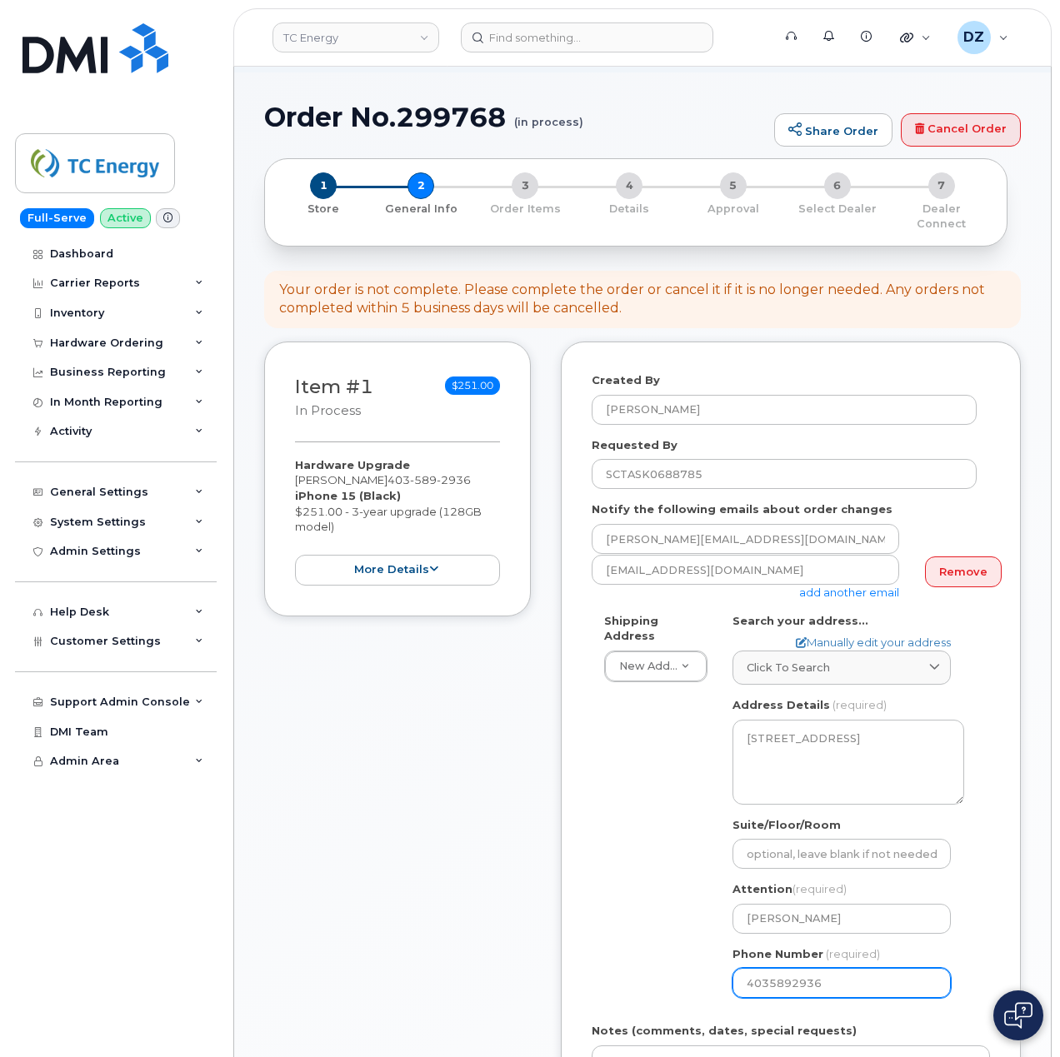
scroll to position [555, 0]
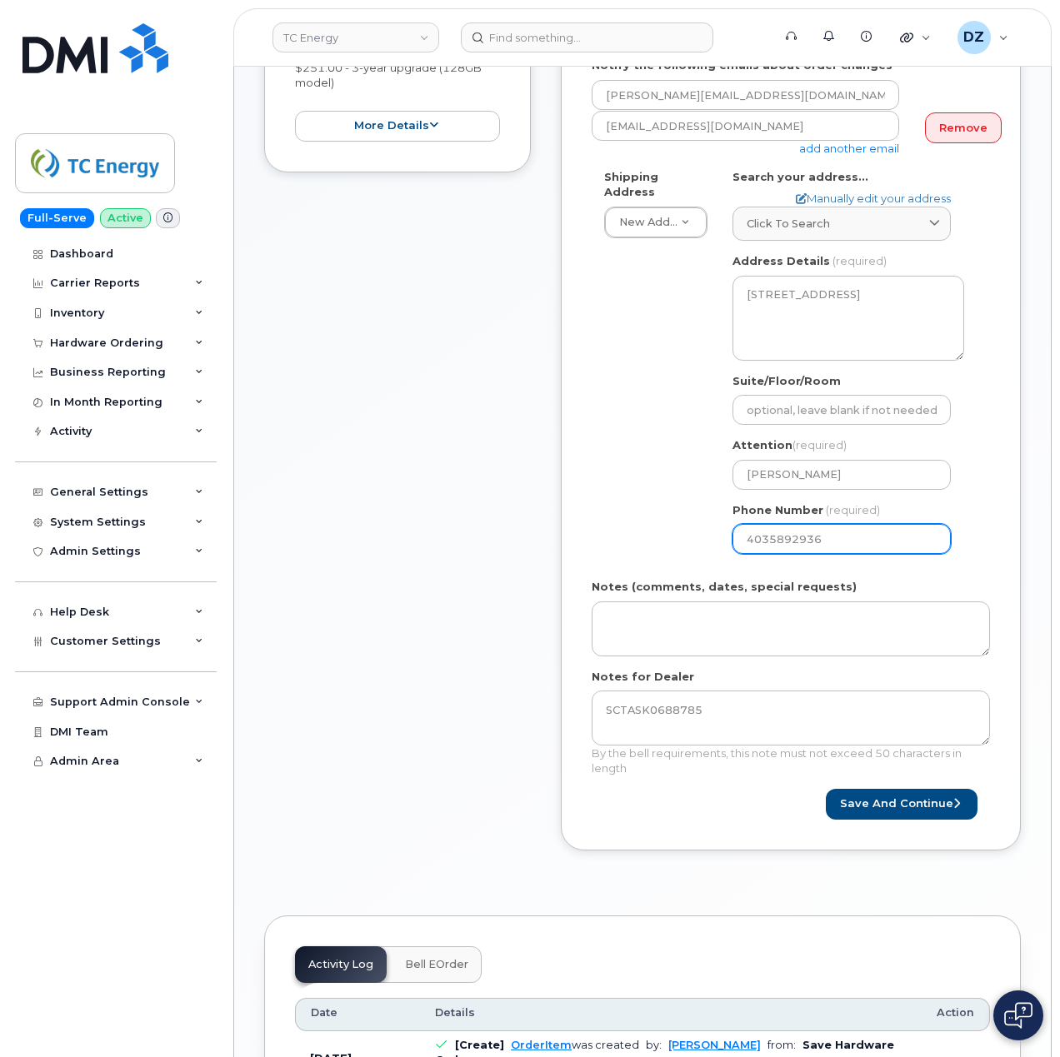
type input "4035892936"
click at [518, 798] on div "Item #1 in process $251.00 Hardware Upgrade Jake Read 403 589 2936 iPhone 15 (B…" at bounding box center [397, 386] width 267 height 977
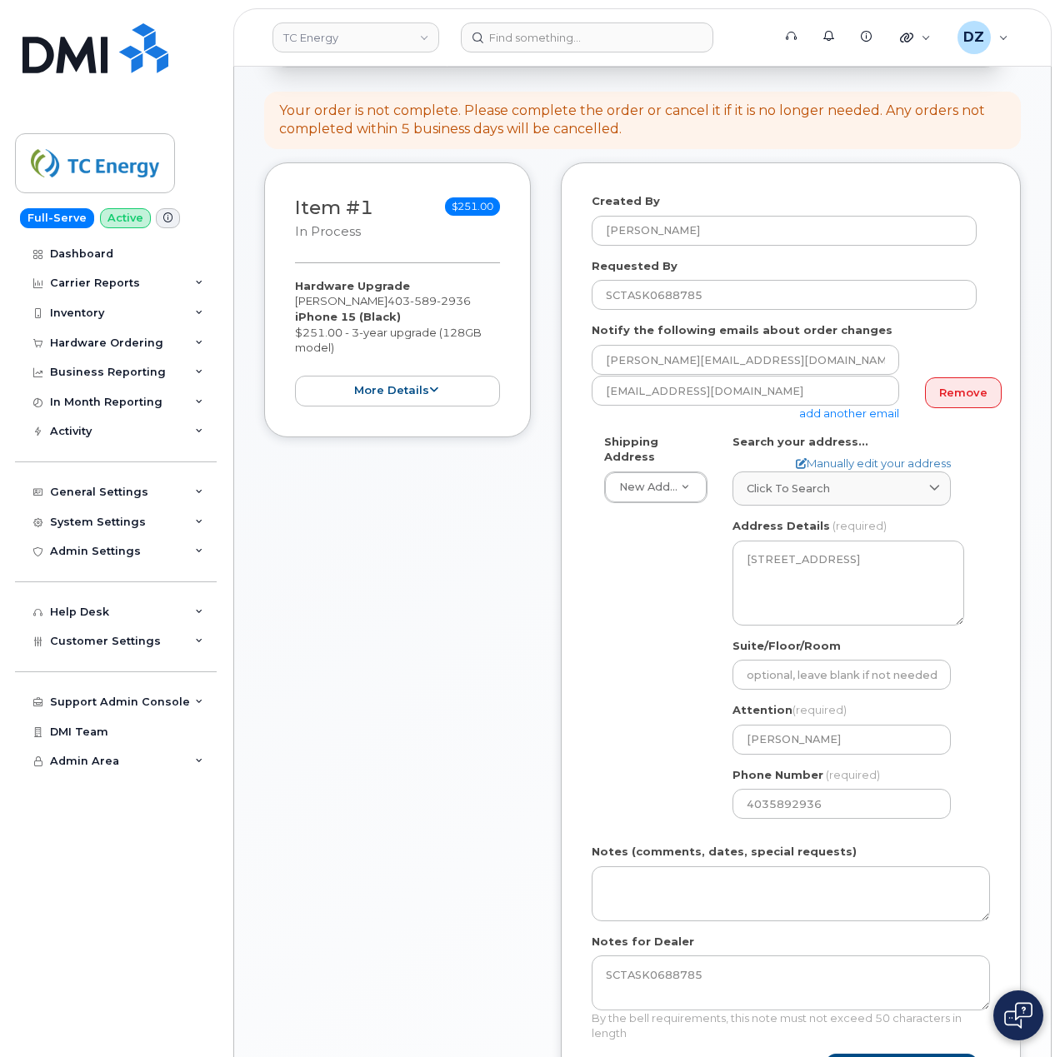
scroll to position [667, 0]
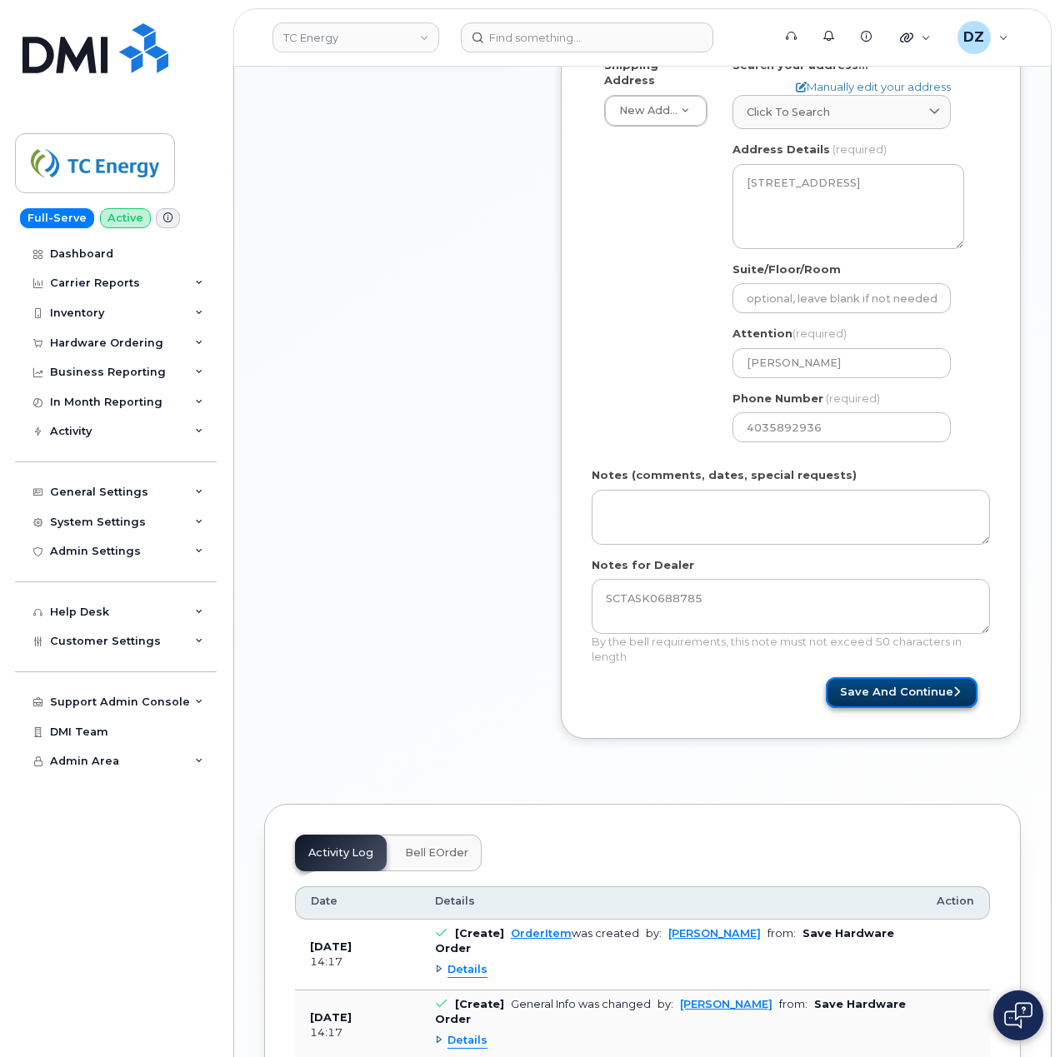
click at [877, 685] on button "Save and Continue" at bounding box center [902, 692] width 152 height 31
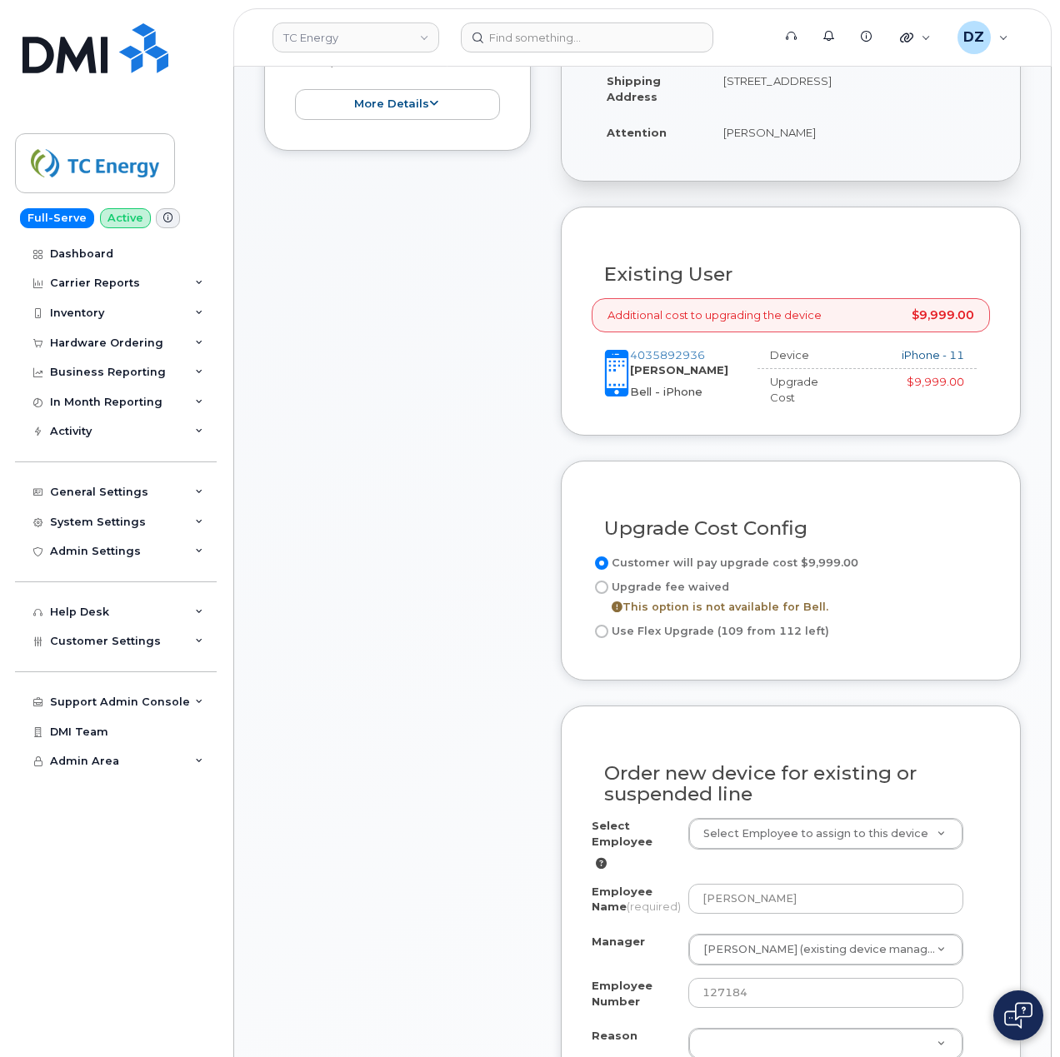
scroll to position [777, 0]
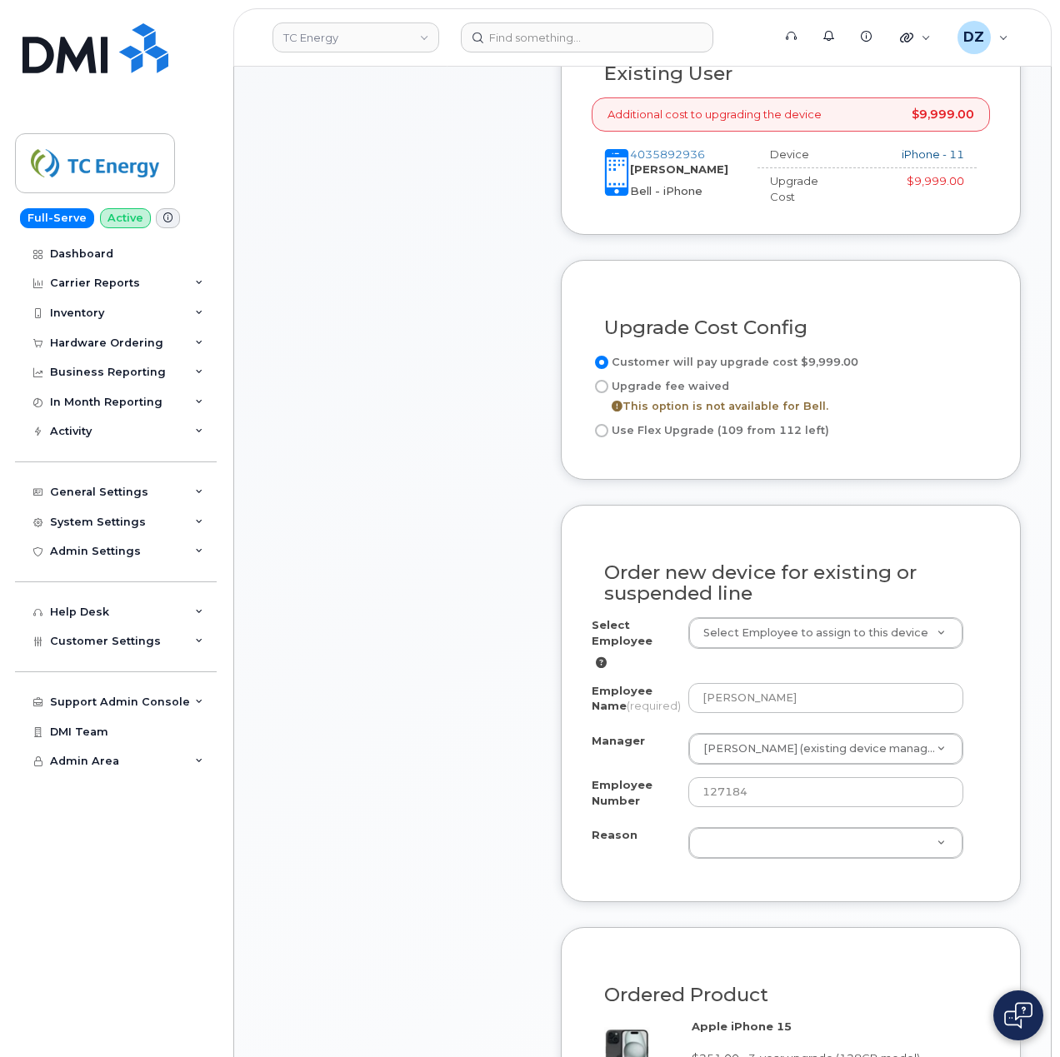
click at [600, 424] on input "Use Flex Upgrade (109 from 112 left)" at bounding box center [601, 430] width 13 height 13
radio input "true"
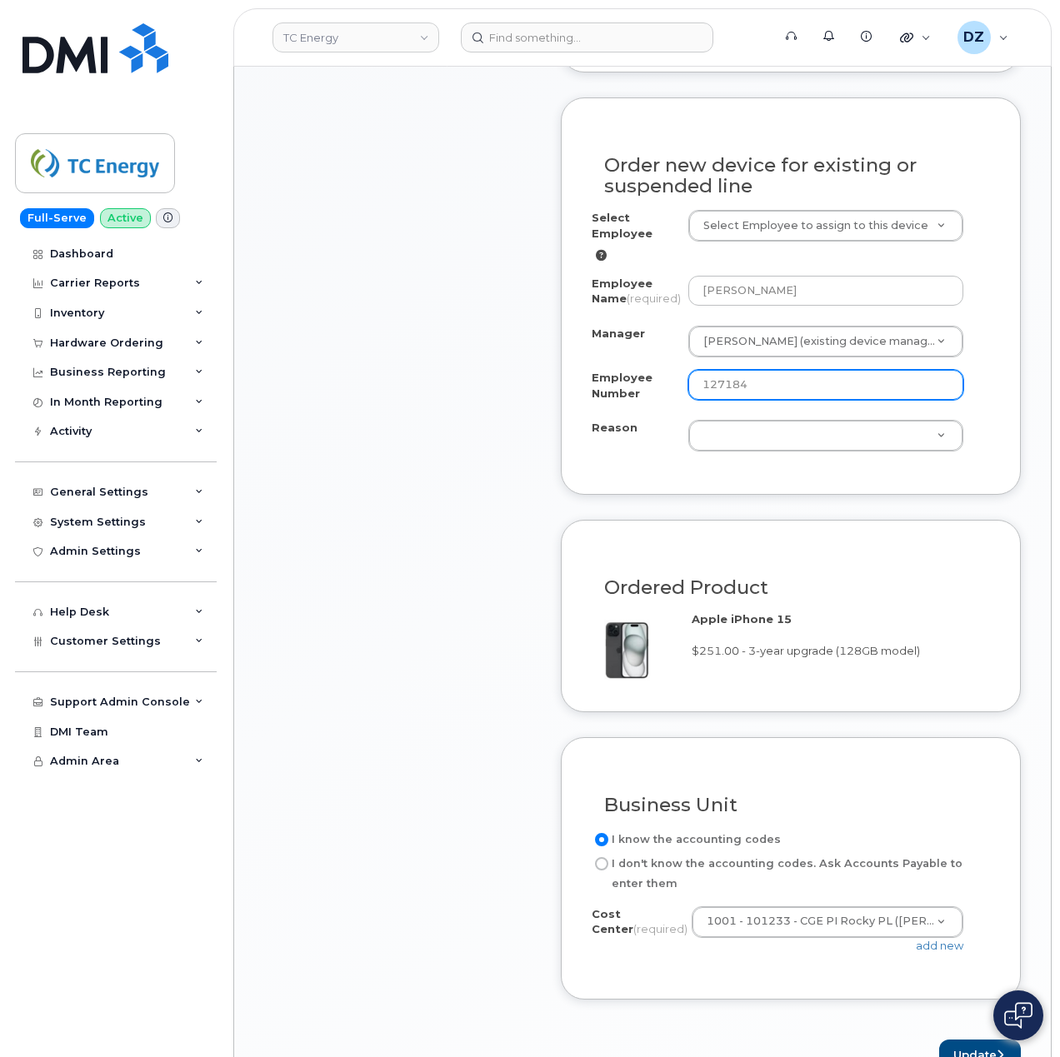
scroll to position [1221, 0]
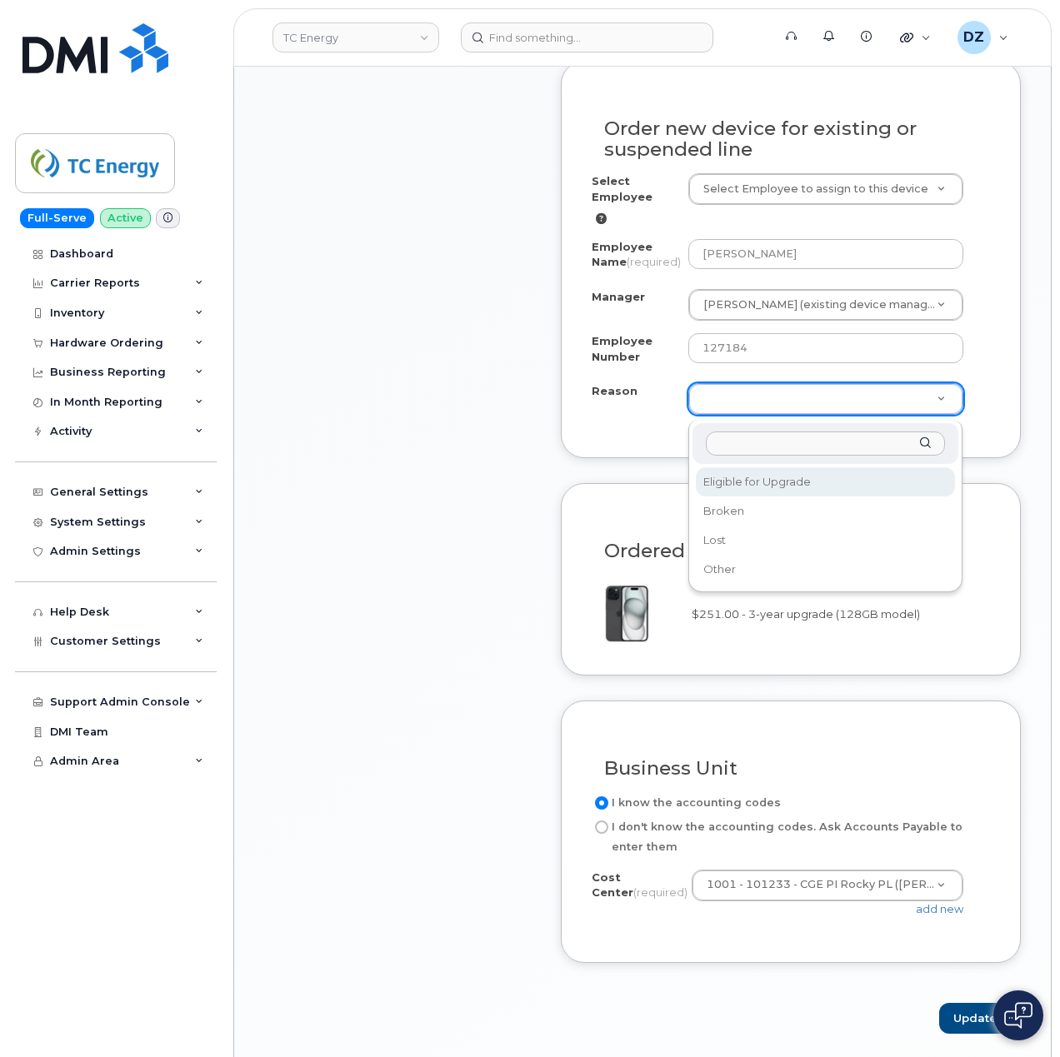
select select "eligible_for_upgrade"
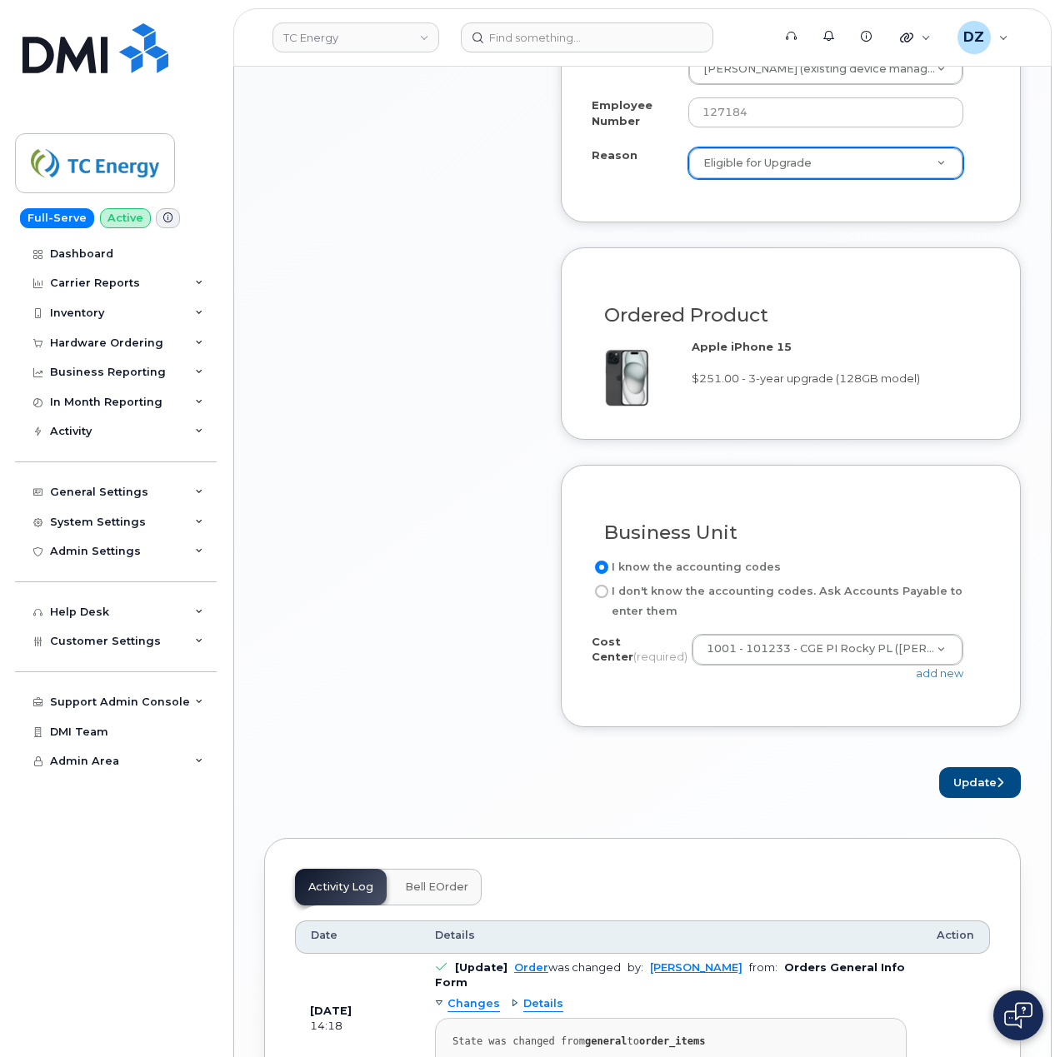
scroll to position [1666, 0]
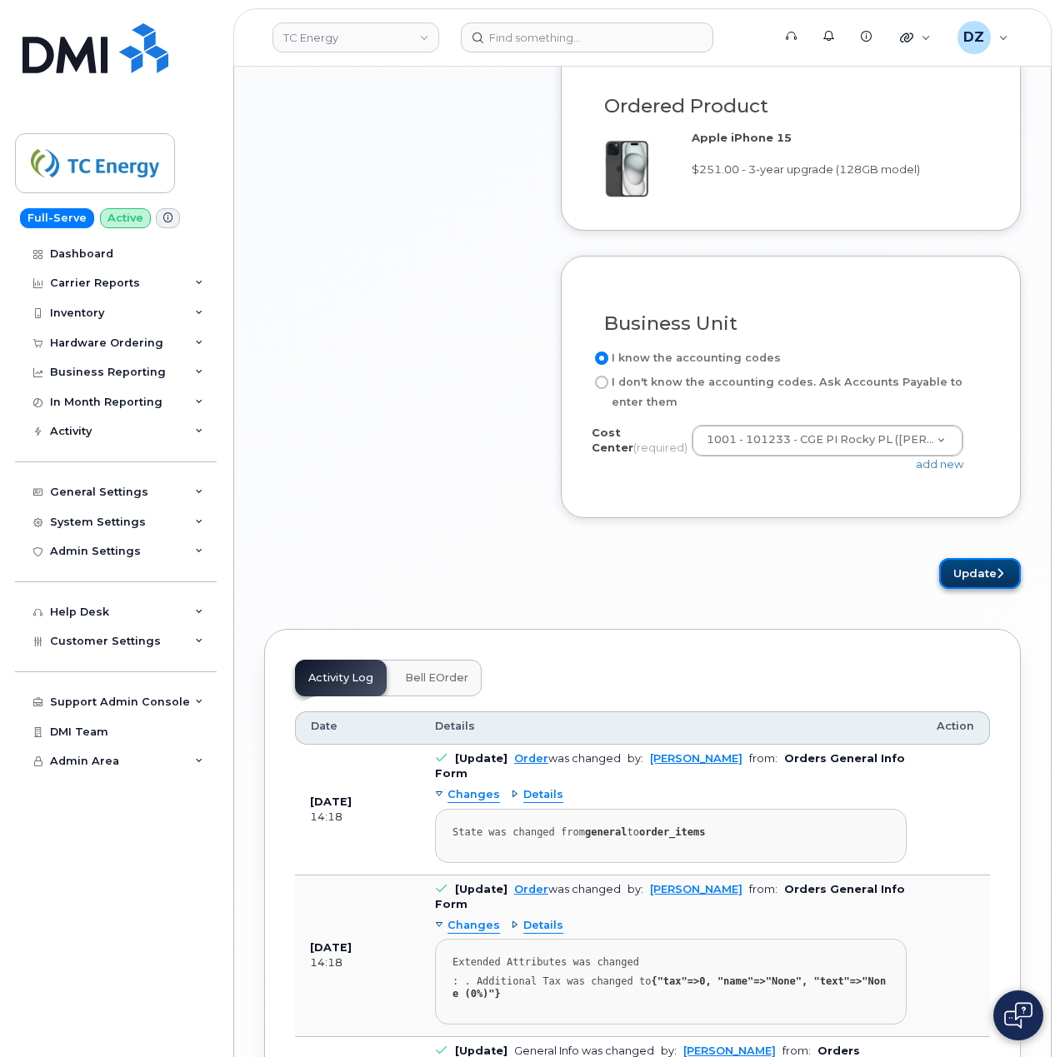
click at [990, 580] on button "Update" at bounding box center [980, 573] width 82 height 31
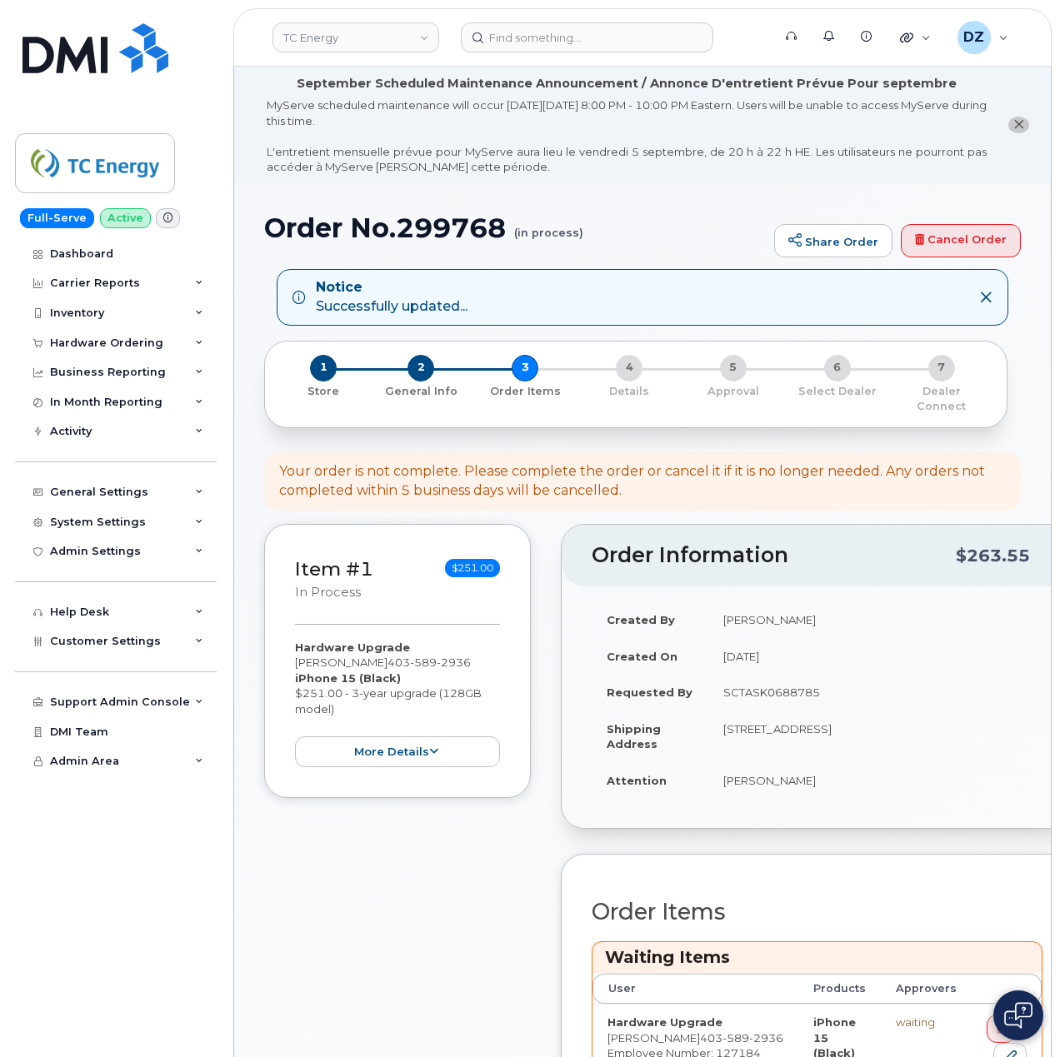
click at [67, 841] on div "Dashboard Carrier Reports Monthly Billing Data Daily Data Pooling Data Behavior…" at bounding box center [118, 648] width 206 height 819
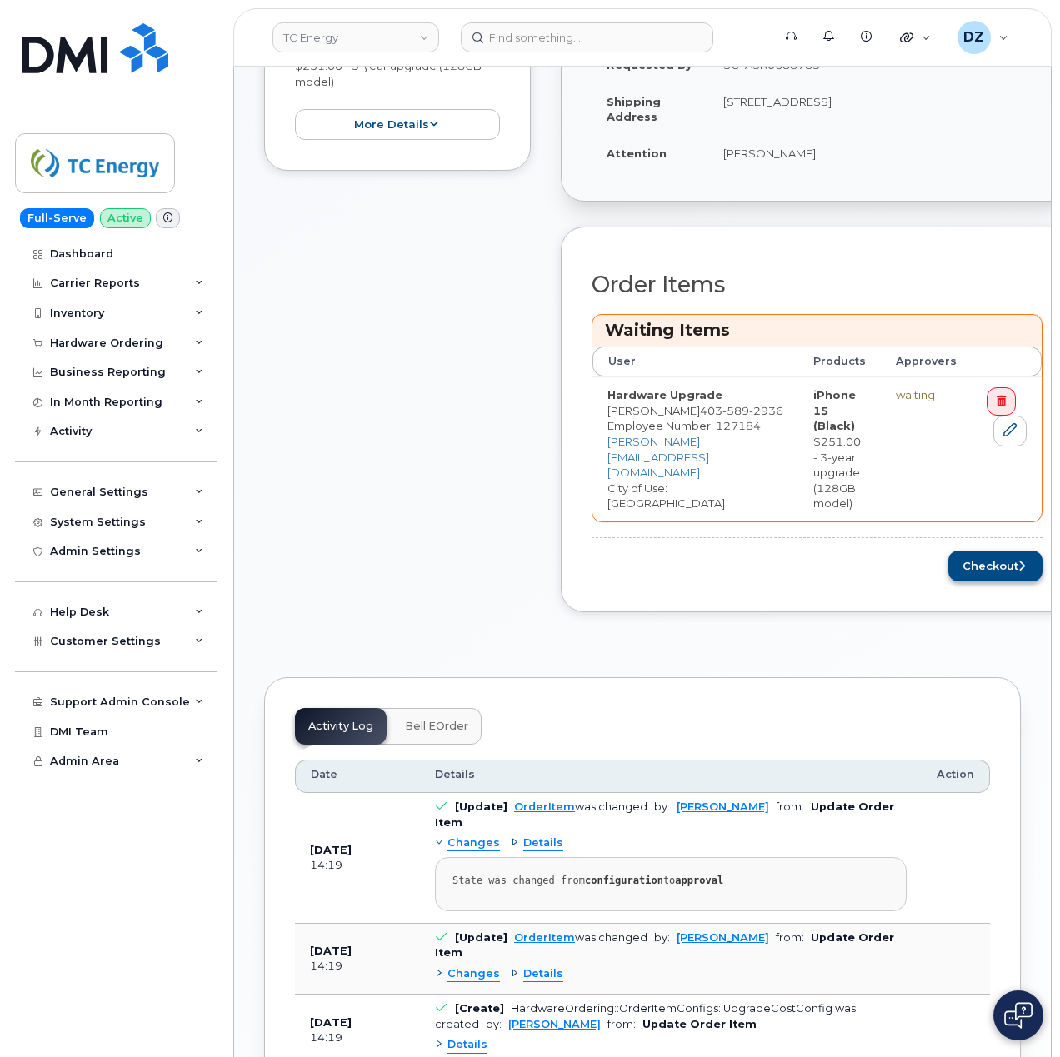
scroll to position [667, 0]
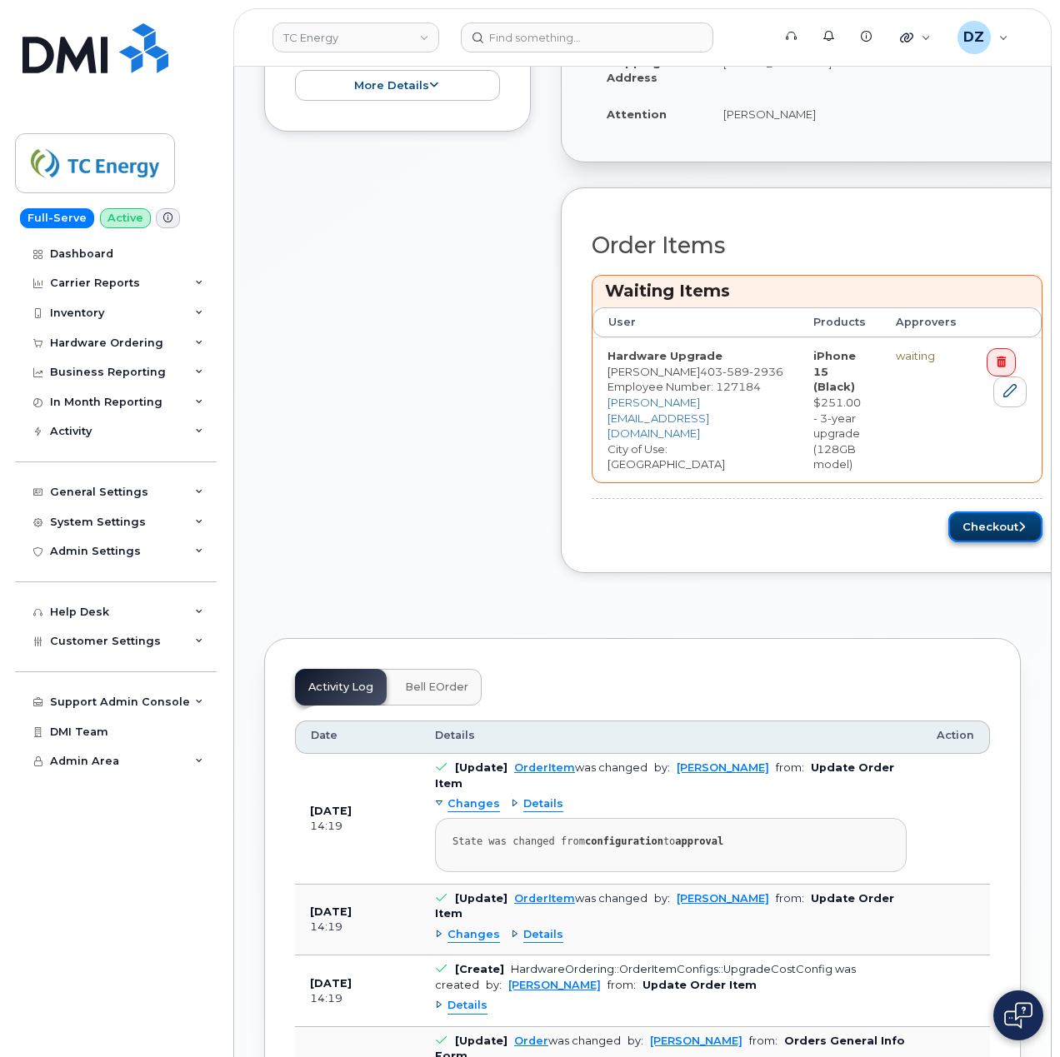
click at [968, 512] on button "Checkout" at bounding box center [995, 527] width 94 height 31
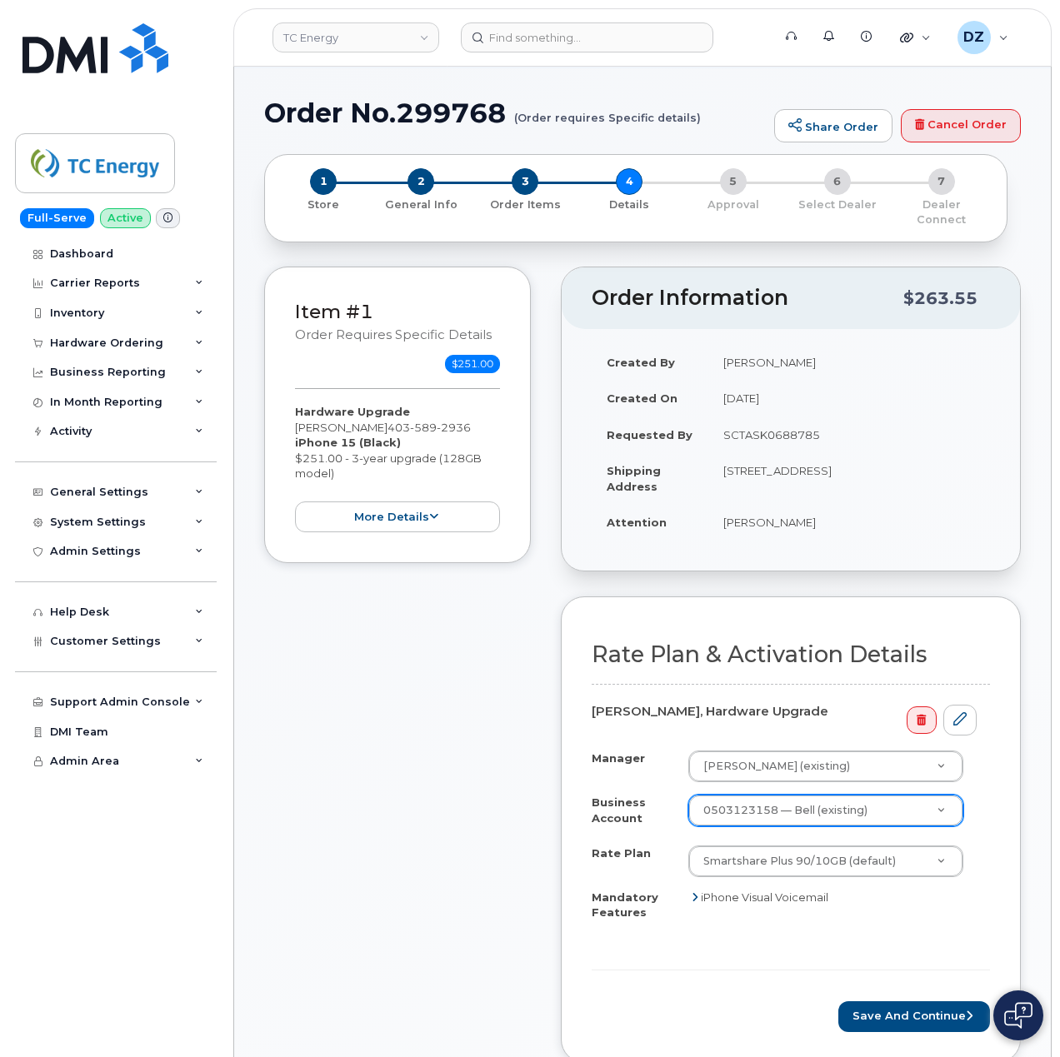
scroll to position [222, 0]
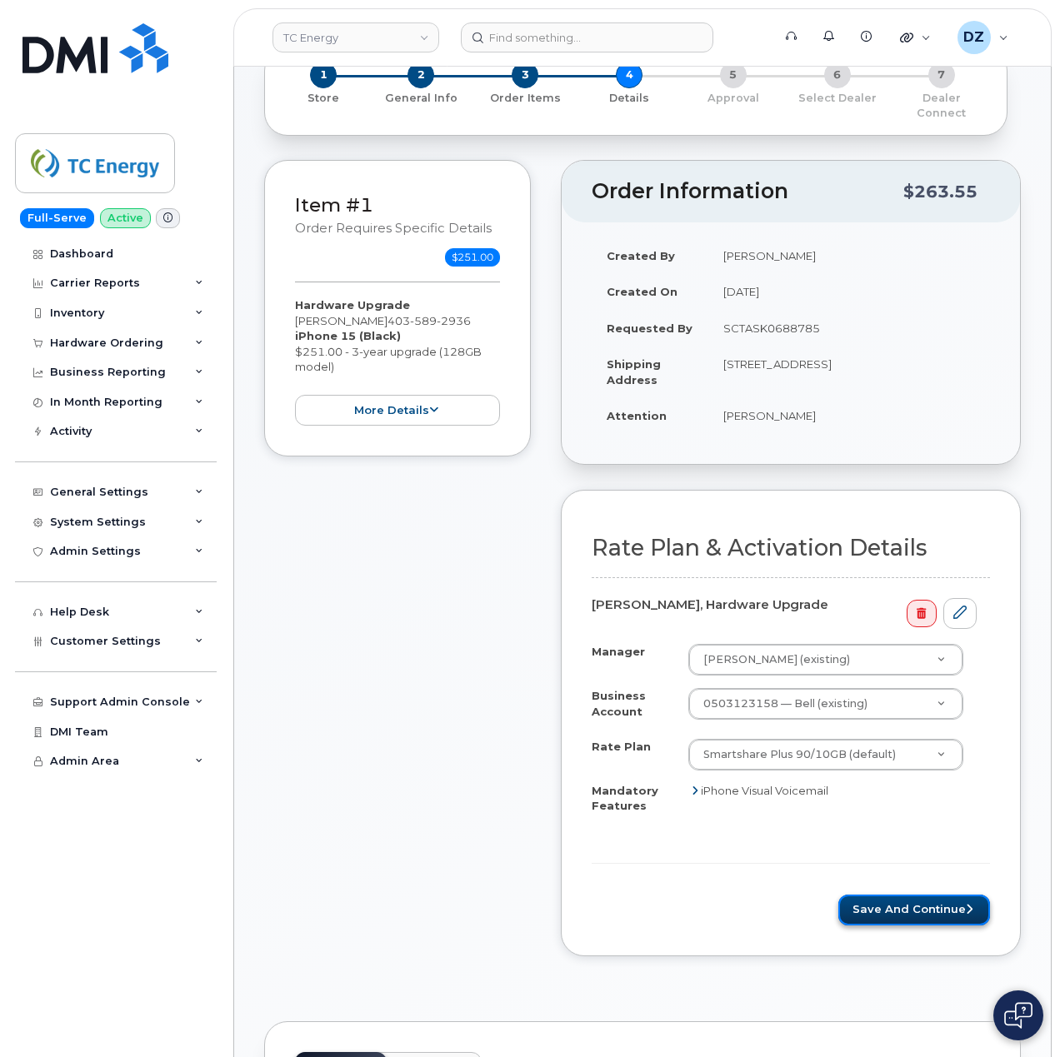
click at [895, 897] on button "Save and Continue" at bounding box center [914, 910] width 152 height 31
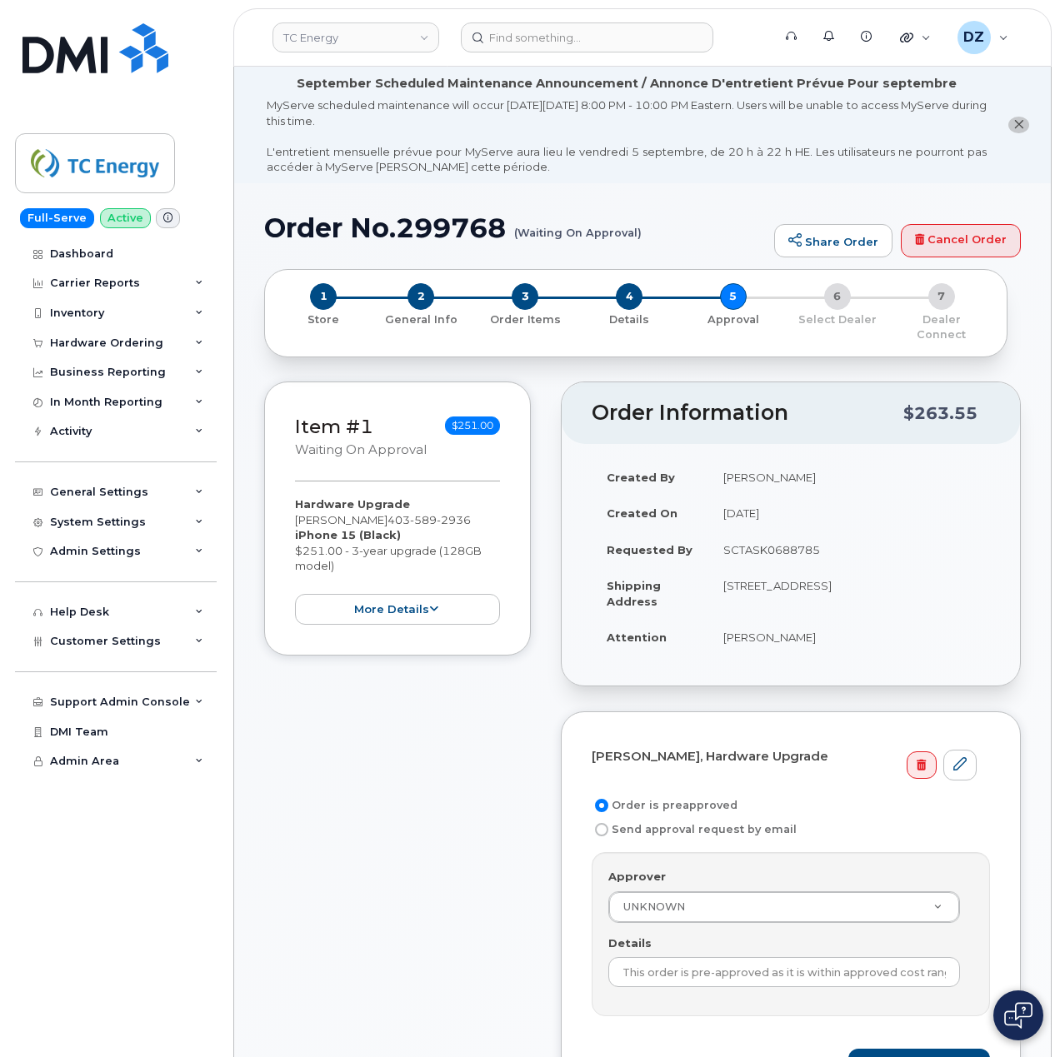
drag, startPoint x: 765, startPoint y: 821, endPoint x: 513, endPoint y: 896, distance: 262.8
click at [500, 907] on div "Item #1 Waiting On Approval $251.00 Hardware Upgrade Jake Read 403 589 2936 iPh…" at bounding box center [397, 759] width 267 height 754
click at [754, 534] on td "SCTASK0688785" at bounding box center [849, 550] width 282 height 37
copy td "SCTASK0688785"
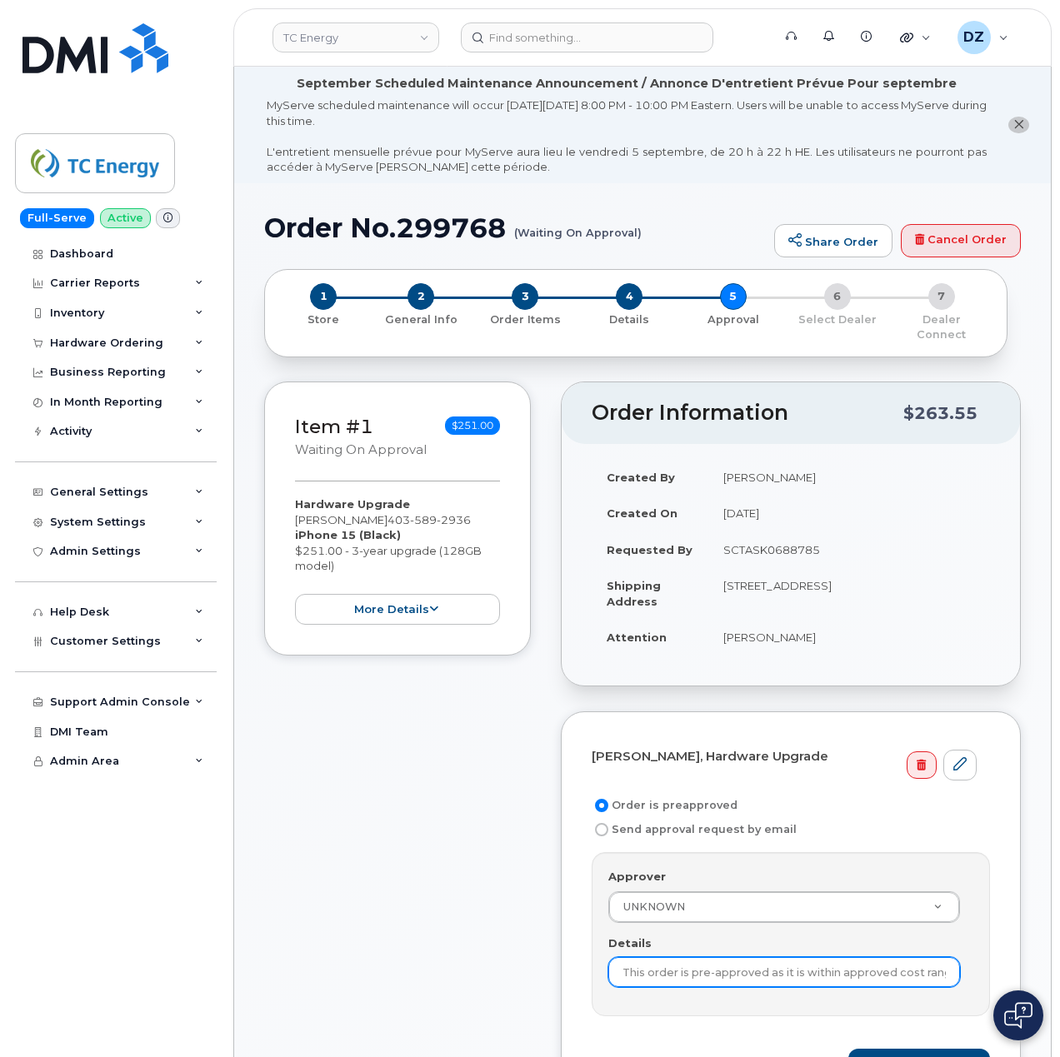
click at [764, 964] on input "This order is pre-approved as it is within approved cost range." at bounding box center [784, 972] width 352 height 30
paste input "SCTASK0688785"
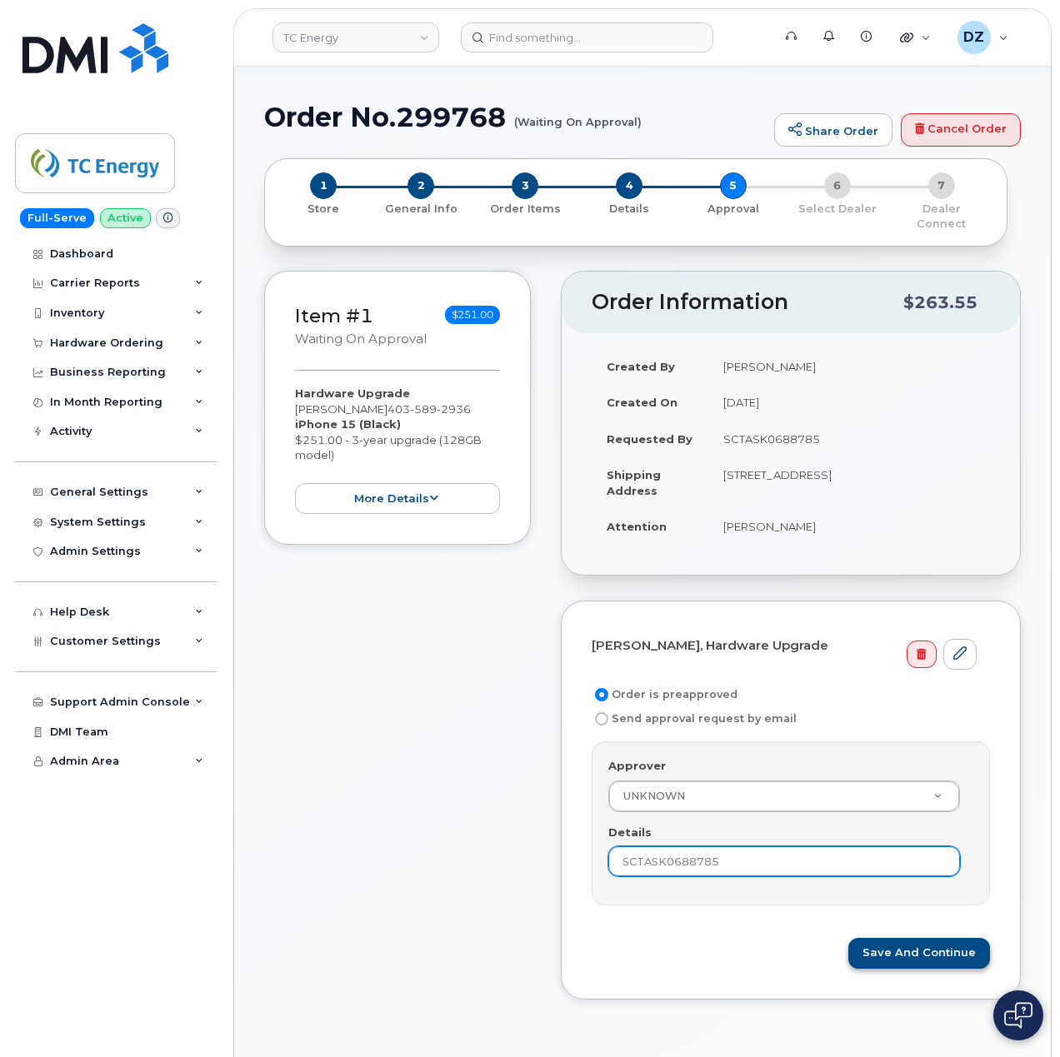
type input "SCTASK0688785"
click at [918, 938] on button "Save and Continue" at bounding box center [919, 953] width 142 height 31
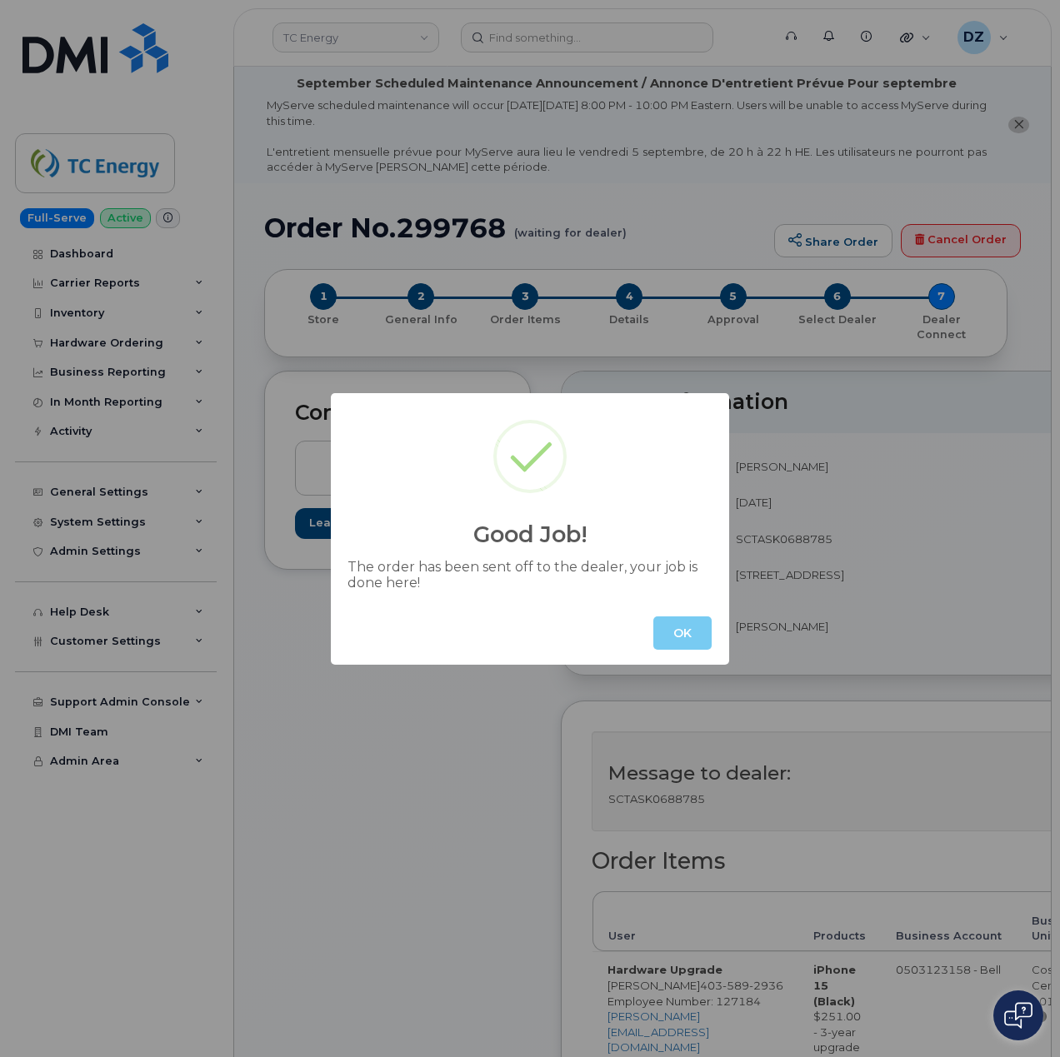
click at [688, 631] on button "OK" at bounding box center [682, 633] width 58 height 33
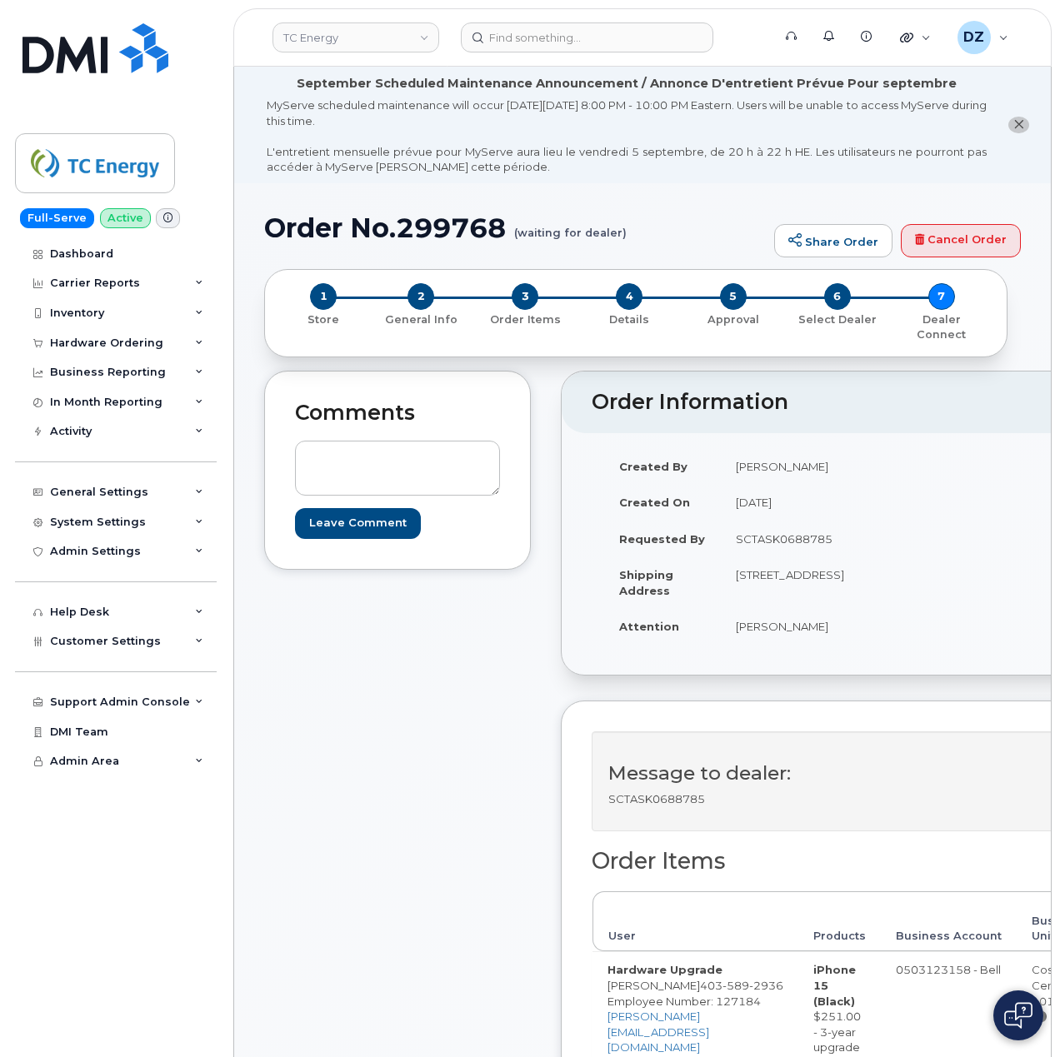
click at [297, 227] on h1 "Order No.299768 (waiting for dealer)" at bounding box center [515, 227] width 502 height 29
click at [452, 227] on h1 "Order No.299768 (waiting for dealer)" at bounding box center [515, 227] width 502 height 29
copy h1 "Order No.299768"
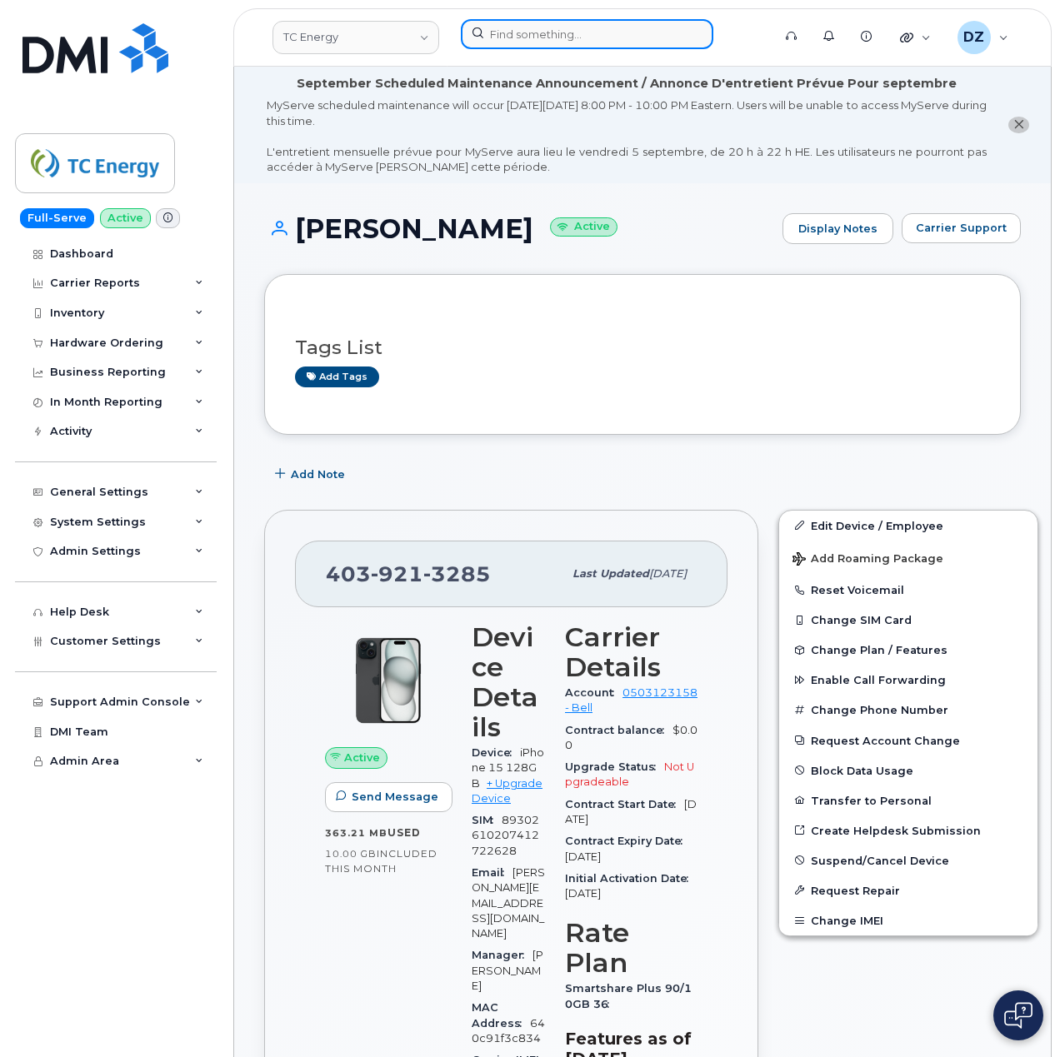
click at [512, 21] on input at bounding box center [587, 34] width 252 height 30
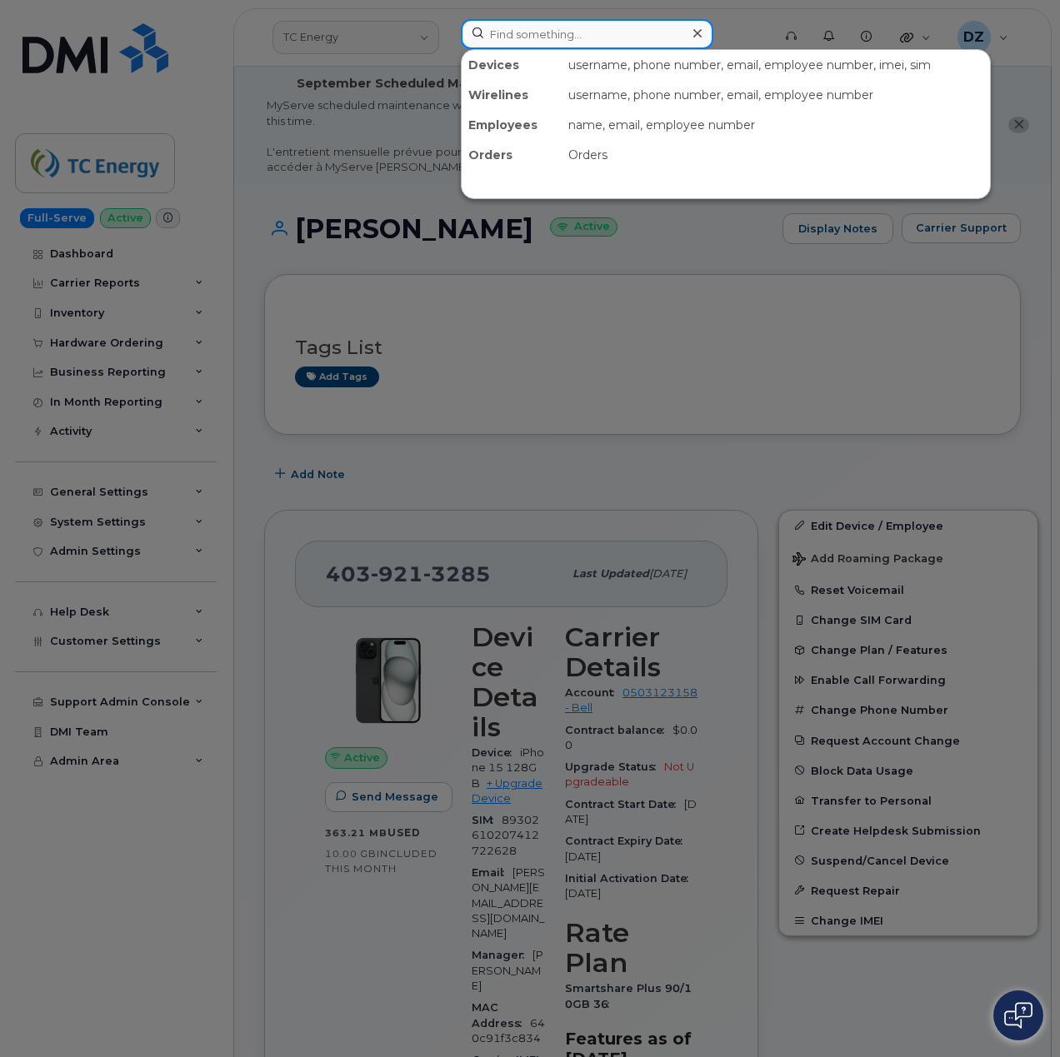
paste input "[PHONE_NUMBER]"
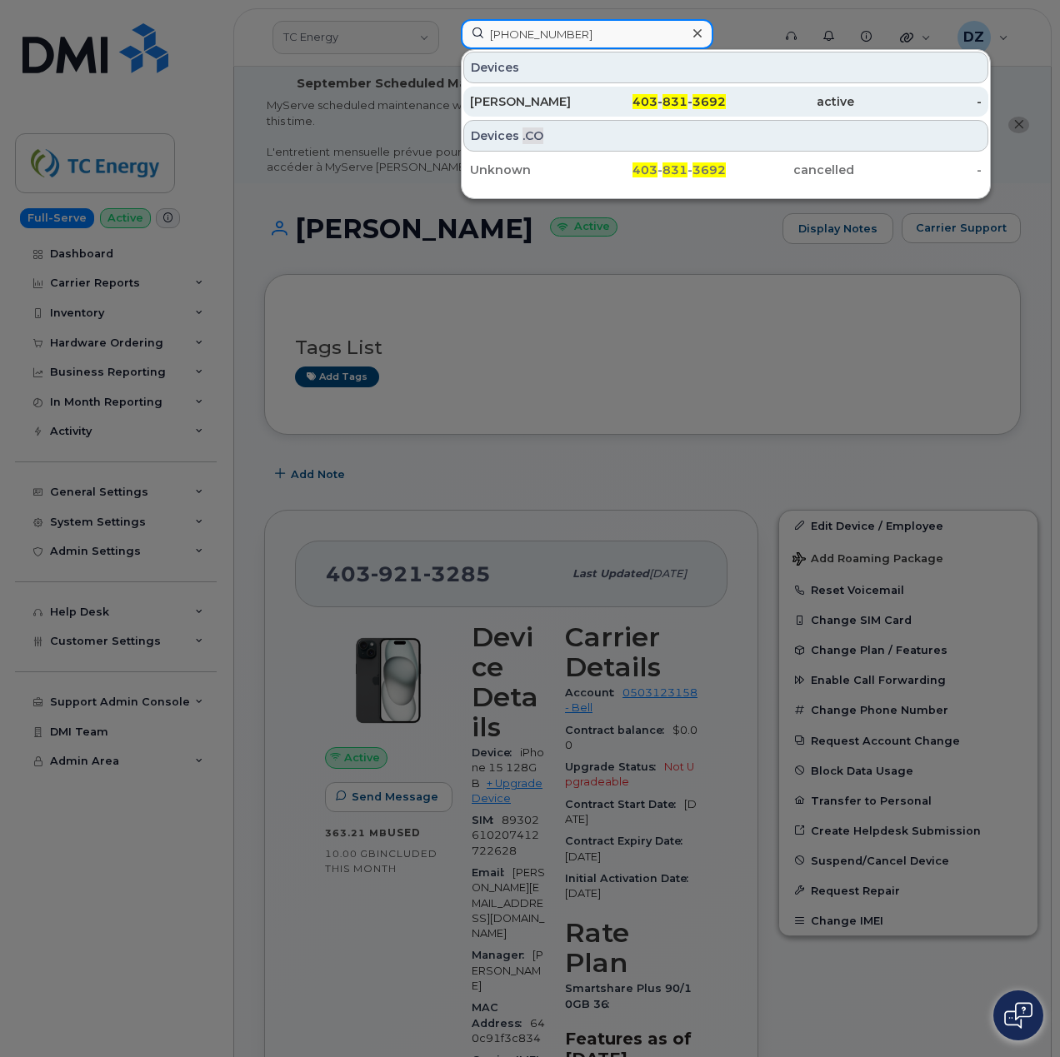
type input "[PHONE_NUMBER]"
click at [585, 101] on div "[PERSON_NAME]" at bounding box center [534, 101] width 128 height 17
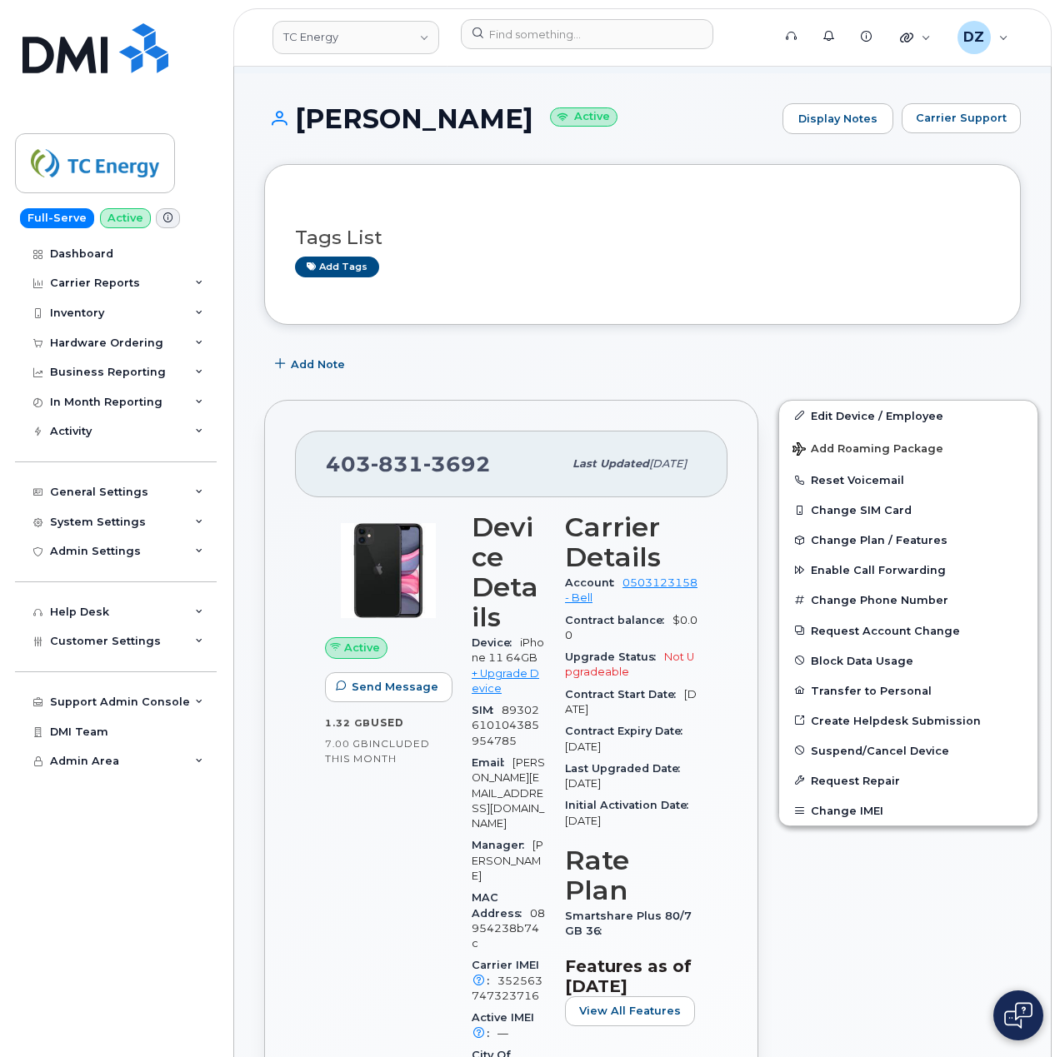
scroll to position [111, 0]
click at [884, 750] on span "Suspend/Cancel Device" at bounding box center [880, 749] width 138 height 12
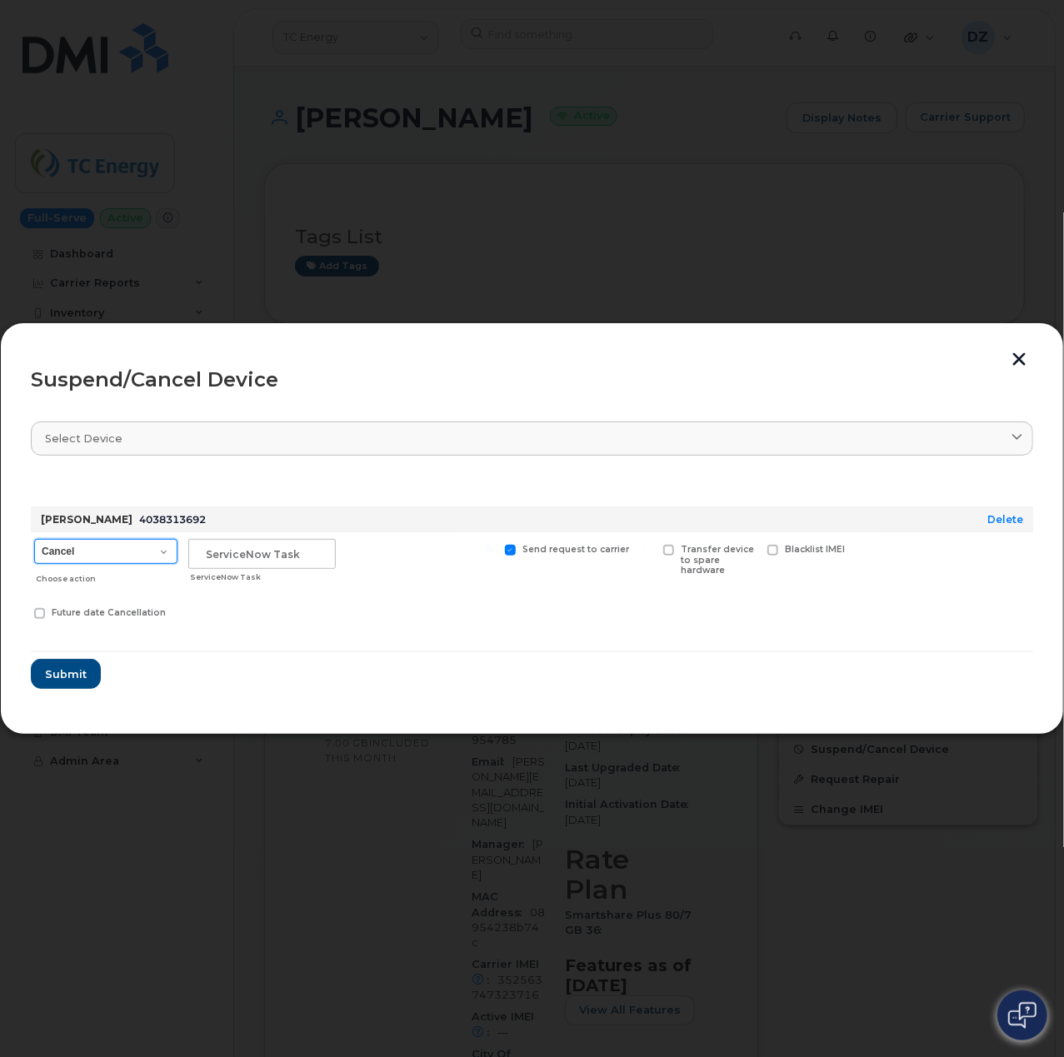
click at [97, 551] on select "Cancel Suspend - Extend Suspension Suspend - Reduced Rate Suspend - Full Rate S…" at bounding box center [105, 551] width 143 height 25
select select "[object Object]"
click at [34, 539] on select "Cancel Suspend - Extend Suspension Suspend - Reduced Rate Suspend - Full Rate S…" at bounding box center [105, 551] width 143 height 25
click at [261, 561] on input "text" at bounding box center [261, 554] width 147 height 30
click at [258, 540] on input "text" at bounding box center [261, 554] width 147 height 30
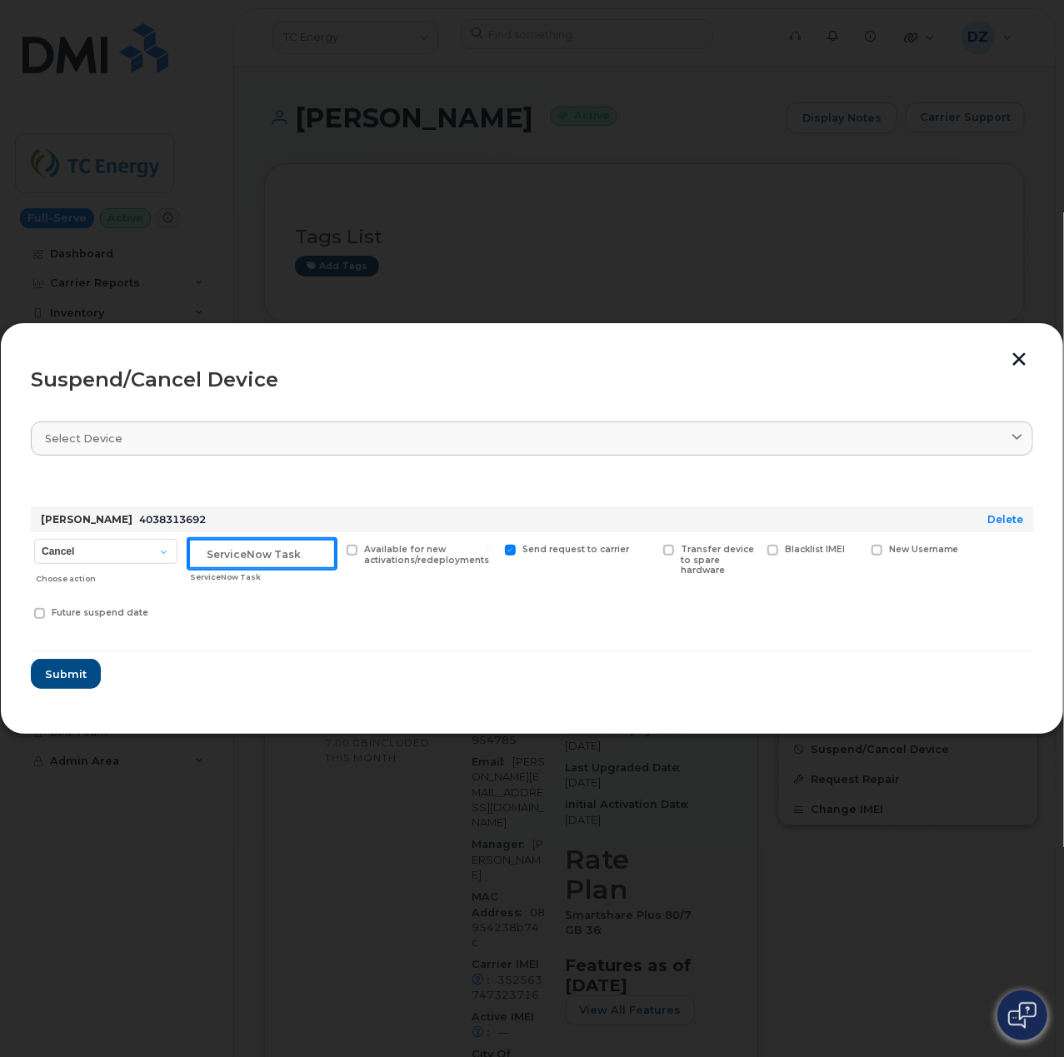
paste input "SCTASK0689072"
type input "SCTASK0689072"
click at [77, 675] on span "Submit" at bounding box center [65, 675] width 42 height 16
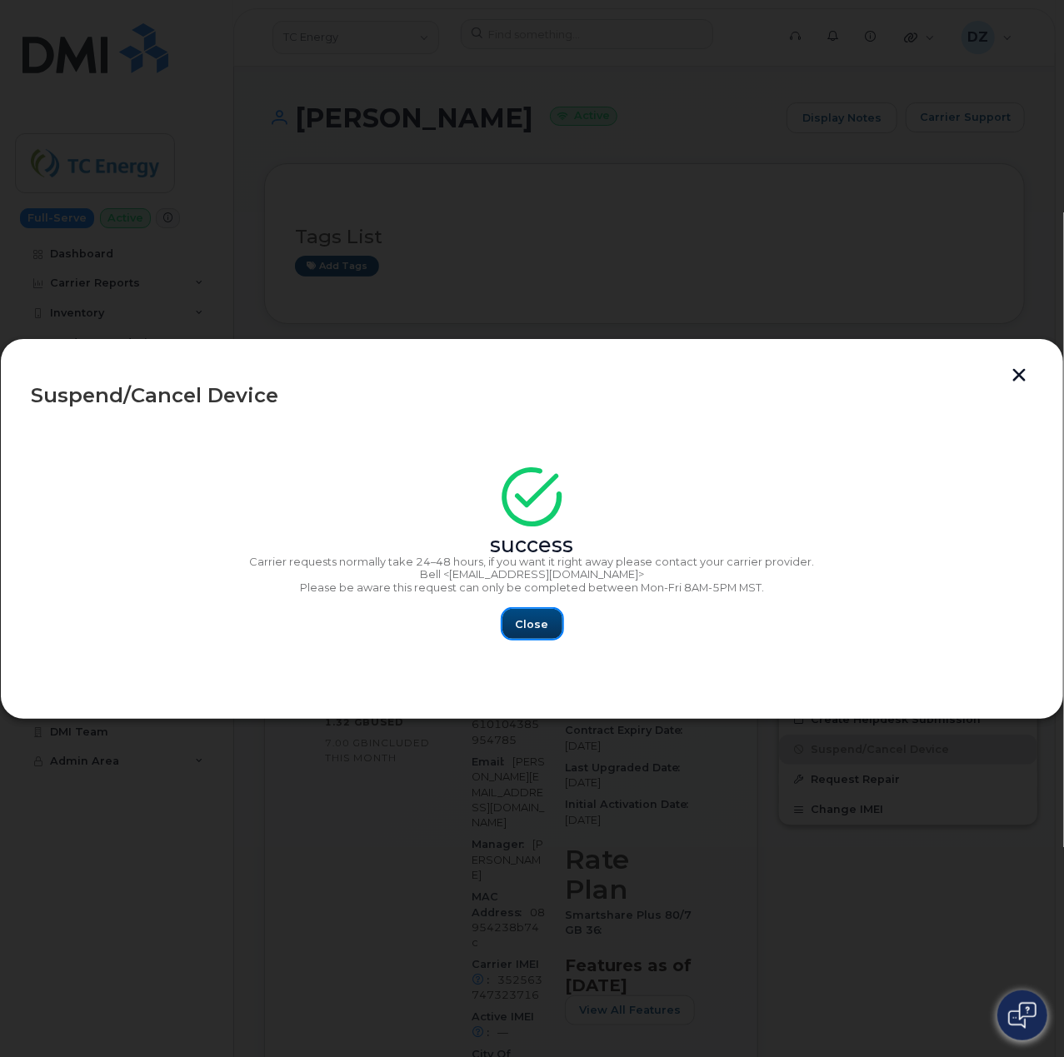
click at [520, 625] on span "Close" at bounding box center [532, 625] width 33 height 16
